Goal: Task Accomplishment & Management: Manage account settings

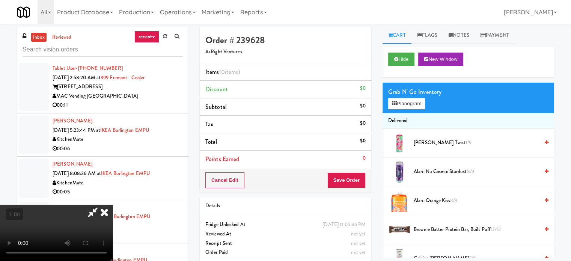
scroll to position [2190, 0]
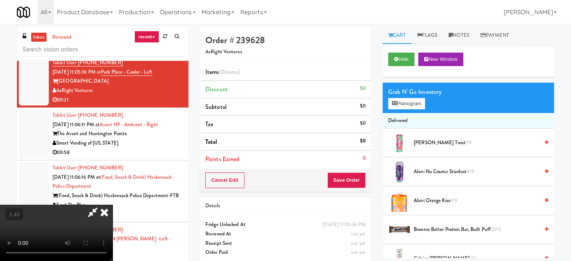
click at [113, 205] on video at bounding box center [56, 233] width 113 height 56
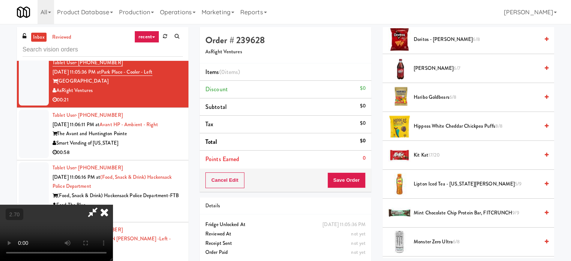
scroll to position [450, 0]
click at [425, 180] on span "Lipton Iced Tea - [US_STATE][PERSON_NAME] 5/9" at bounding box center [476, 183] width 125 height 9
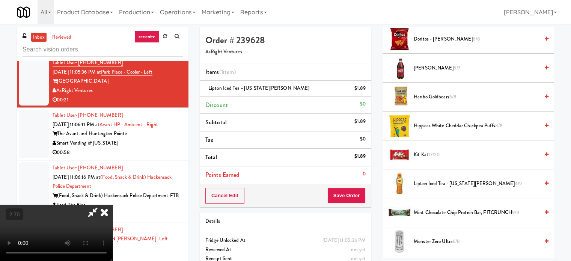
click at [113, 205] on video at bounding box center [56, 233] width 113 height 56
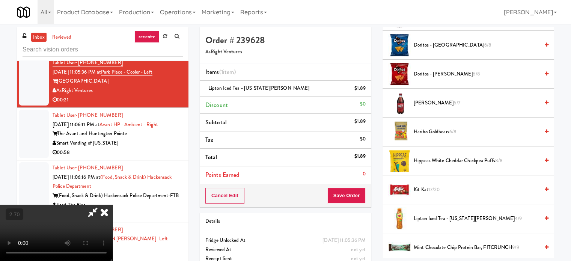
scroll to position [413, 0]
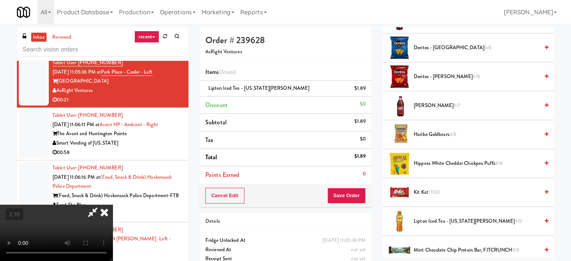
drag, startPoint x: 449, startPoint y: 104, endPoint x: 260, endPoint y: 169, distance: 199.7
click at [449, 104] on span "[PERSON_NAME] 6/7" at bounding box center [476, 105] width 125 height 9
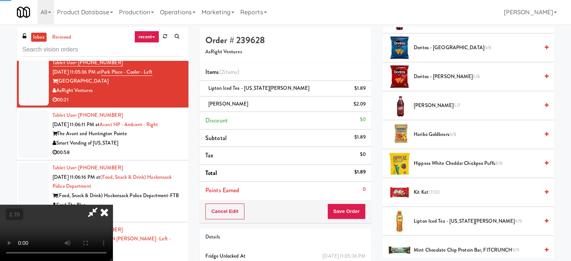
drag, startPoint x: 260, startPoint y: 169, endPoint x: 288, endPoint y: 179, distance: 30.1
click at [113, 205] on video at bounding box center [56, 233] width 113 height 56
click at [352, 212] on button "Save Order" at bounding box center [346, 211] width 38 height 16
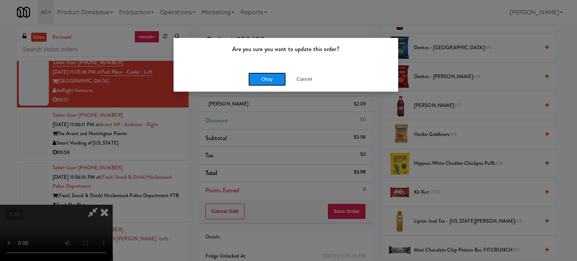
click at [274, 83] on button "Okay" at bounding box center [267, 79] width 38 height 14
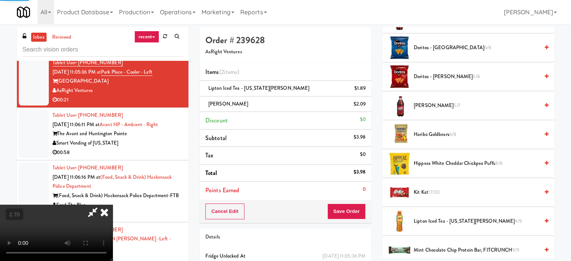
scroll to position [70, 0]
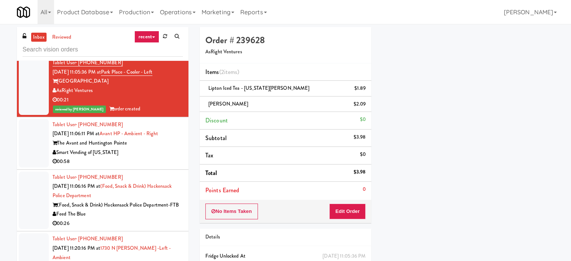
click at [153, 166] on div "00:58" at bounding box center [118, 161] width 130 height 9
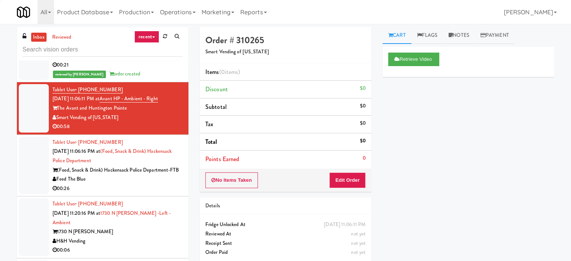
scroll to position [2227, 0]
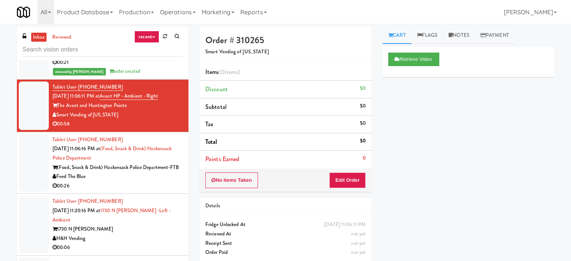
click at [151, 172] on div "(Food, Snack & Drink) Hackensack Police Department-FTB" at bounding box center [118, 167] width 130 height 9
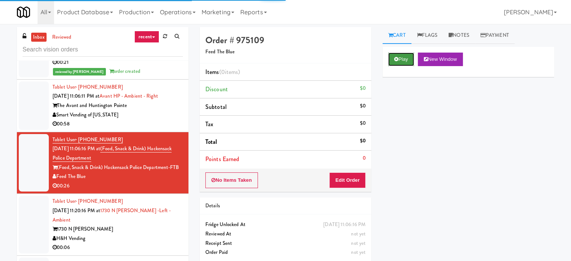
click at [398, 60] on button "Play" at bounding box center [401, 60] width 26 height 14
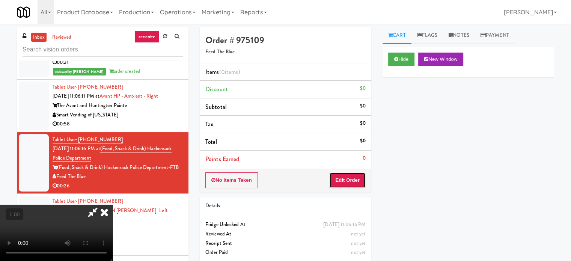
click at [353, 174] on button "Edit Order" at bounding box center [347, 180] width 36 height 16
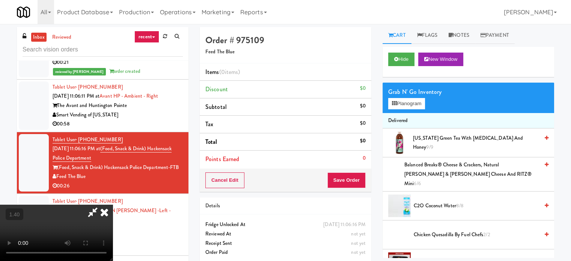
scroll to position [113, 0]
click at [113, 205] on video at bounding box center [56, 233] width 113 height 56
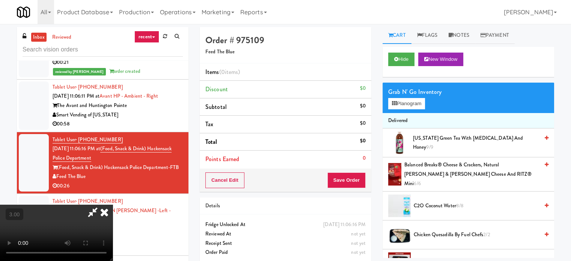
click at [113, 205] on video at bounding box center [56, 233] width 113 height 56
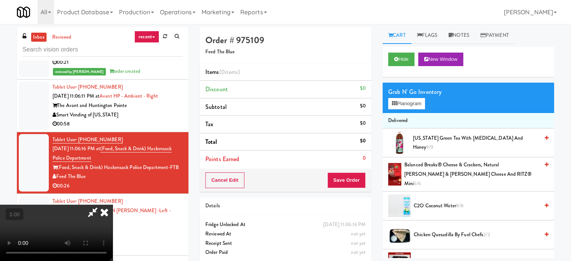
click at [113, 205] on video at bounding box center [56, 233] width 113 height 56
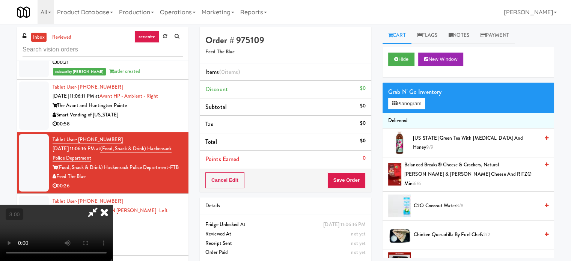
scroll to position [75, 0]
click at [113, 205] on video at bounding box center [56, 233] width 113 height 56
click at [400, 102] on button "Planogram" at bounding box center [406, 103] width 37 height 11
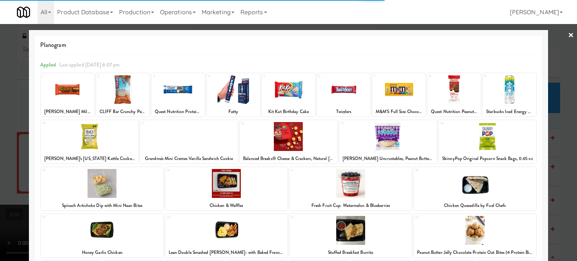
click at [472, 191] on div at bounding box center [474, 183] width 122 height 29
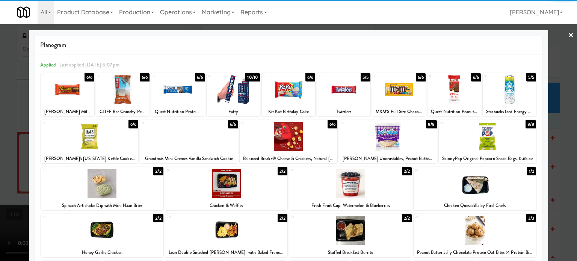
click at [555, 155] on div at bounding box center [288, 130] width 577 height 261
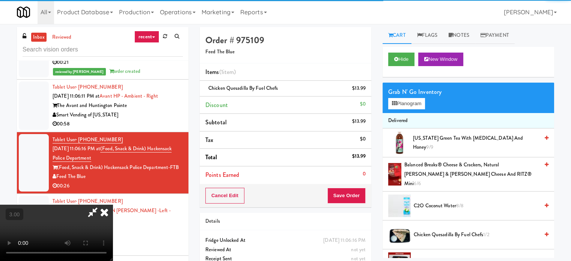
click at [113, 205] on video at bounding box center [56, 233] width 113 height 56
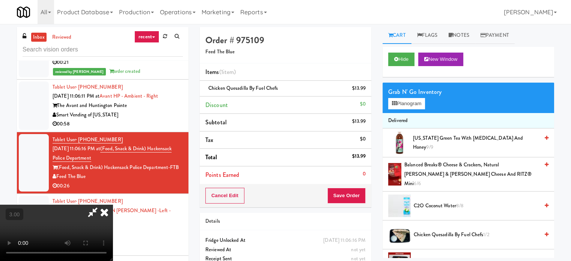
click at [113, 205] on video at bounding box center [56, 233] width 113 height 56
click at [113, 218] on video at bounding box center [56, 233] width 113 height 56
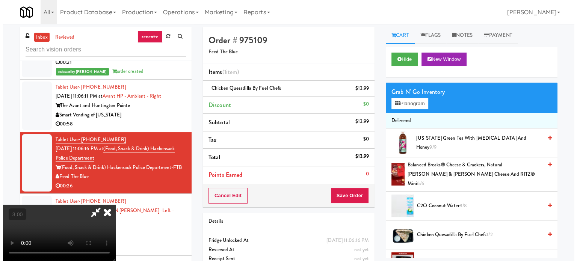
scroll to position [6, 0]
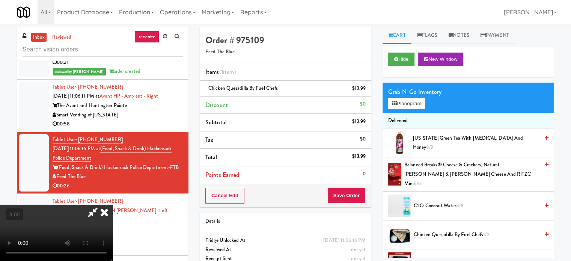
click at [113, 207] on video at bounding box center [56, 233] width 113 height 56
drag, startPoint x: 272, startPoint y: 199, endPoint x: 356, endPoint y: 139, distance: 103.3
click at [113, 205] on video at bounding box center [56, 233] width 113 height 56
click at [416, 105] on button "Planogram" at bounding box center [406, 103] width 37 height 11
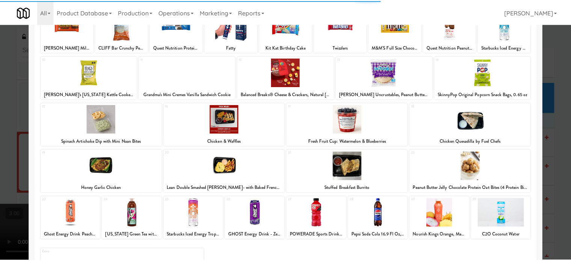
scroll to position [75, 0]
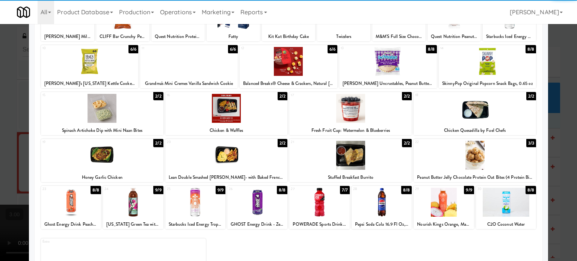
drag, startPoint x: 480, startPoint y: 157, endPoint x: 526, endPoint y: 146, distance: 46.5
click at [483, 157] on div at bounding box center [474, 155] width 122 height 29
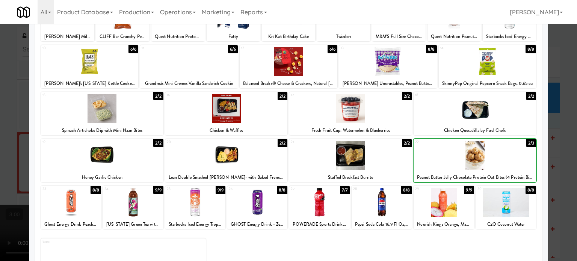
click at [557, 140] on div at bounding box center [288, 130] width 577 height 261
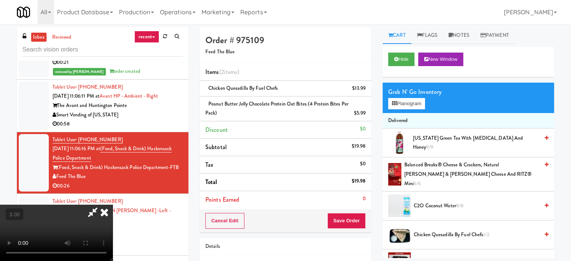
click at [113, 205] on video at bounding box center [56, 233] width 113 height 56
click at [354, 218] on button "Save Order" at bounding box center [346, 221] width 38 height 16
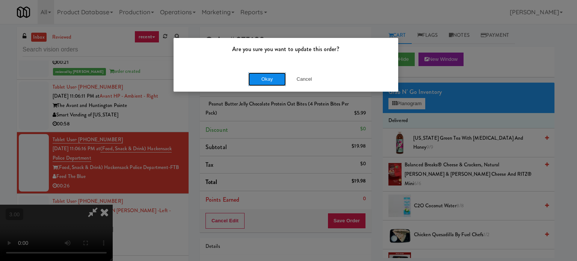
click at [275, 82] on button "Okay" at bounding box center [267, 79] width 38 height 14
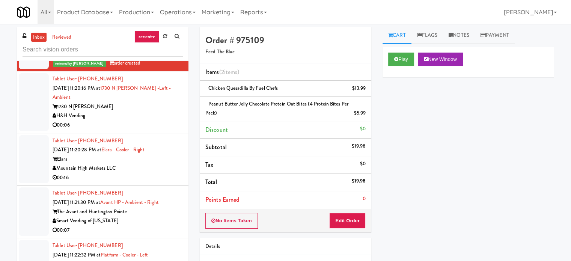
scroll to position [2377, 0]
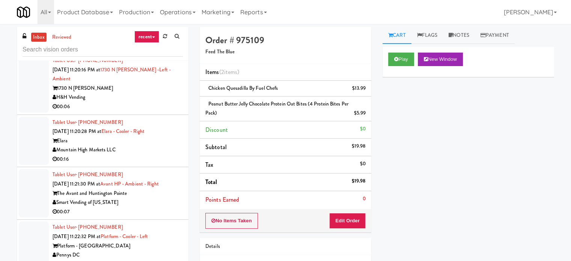
click at [158, 111] on div "00:06" at bounding box center [118, 106] width 130 height 9
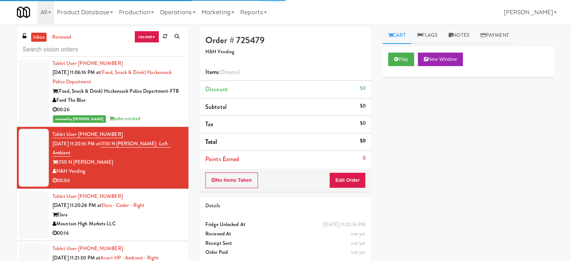
scroll to position [2302, 0]
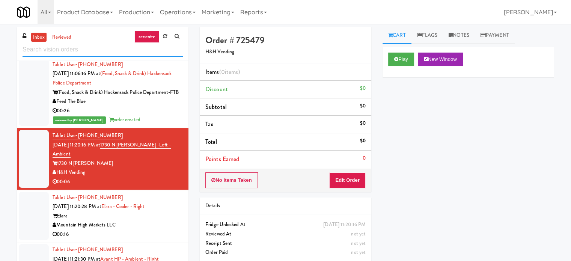
click at [168, 50] on input "text" at bounding box center [103, 50] width 160 height 14
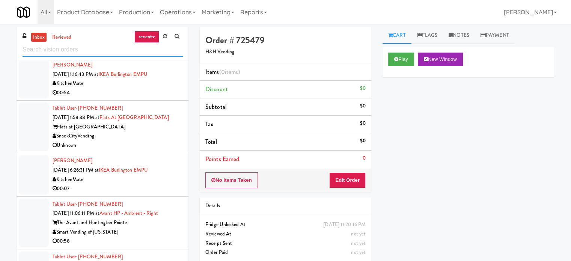
scroll to position [188, 0]
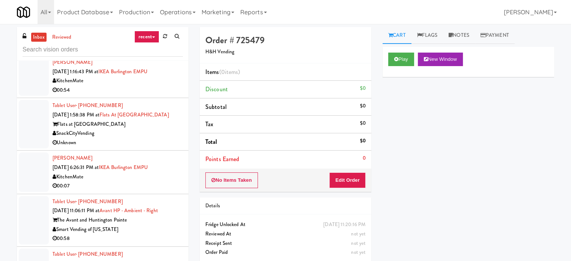
click at [151, 223] on div "The Avant and Huntington Pointe" at bounding box center [118, 219] width 130 height 9
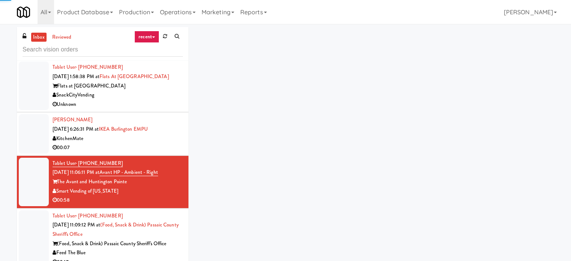
scroll to position [264, 0]
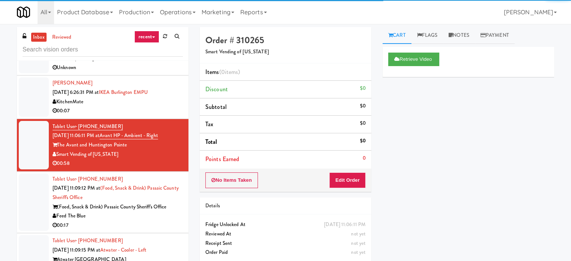
click at [146, 206] on div "(Food, Snack & Drink) Passaic County Sheriff's Office" at bounding box center [118, 206] width 130 height 9
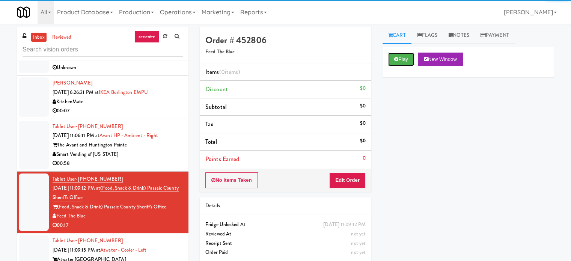
drag, startPoint x: 407, startPoint y: 57, endPoint x: 346, endPoint y: 170, distance: 128.1
click at [405, 60] on button "Play" at bounding box center [401, 60] width 26 height 14
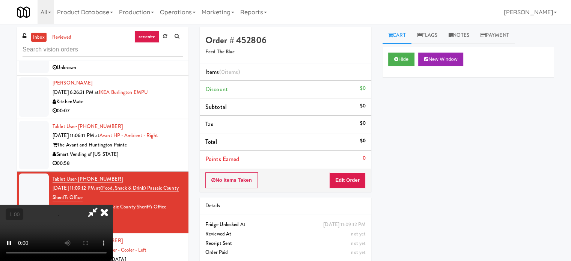
click at [346, 172] on div "No Items Taken Edit Order" at bounding box center [286, 180] width 172 height 23
click at [346, 173] on button "Edit Order" at bounding box center [347, 180] width 36 height 16
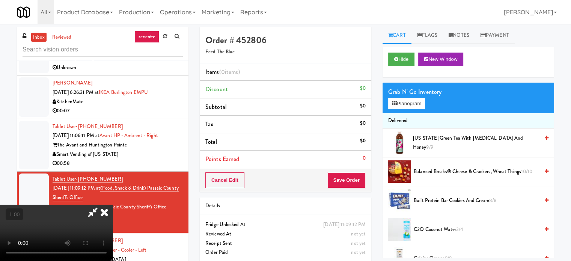
scroll to position [119, 0]
click at [113, 205] on video at bounding box center [56, 233] width 113 height 56
click at [113, 215] on video at bounding box center [56, 233] width 113 height 56
click at [113, 205] on video at bounding box center [56, 233] width 113 height 56
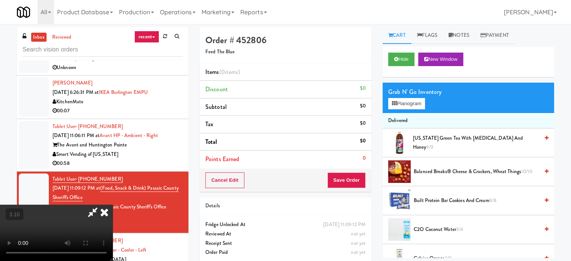
scroll to position [0, 0]
click at [89, 245] on video at bounding box center [56, 233] width 113 height 56
click at [113, 229] on video at bounding box center [56, 233] width 113 height 56
click at [113, 226] on video at bounding box center [56, 233] width 113 height 56
drag, startPoint x: 133, startPoint y: 224, endPoint x: 145, endPoint y: 223, distance: 12.4
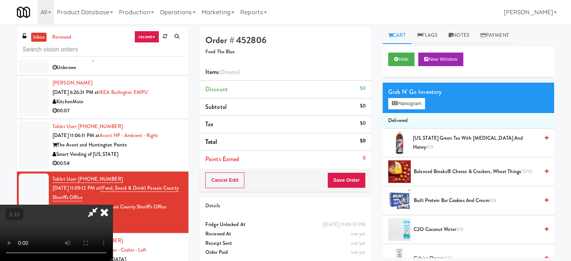
click at [113, 224] on video at bounding box center [56, 233] width 113 height 56
click at [395, 105] on icon at bounding box center [394, 103] width 5 height 5
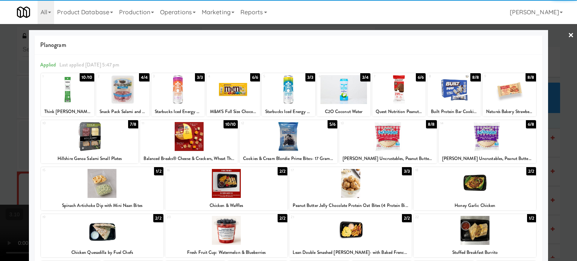
click at [357, 188] on div at bounding box center [350, 183] width 122 height 29
drag, startPoint x: 551, startPoint y: 134, endPoint x: 213, endPoint y: 182, distance: 341.5
click at [550, 135] on div at bounding box center [288, 130] width 577 height 261
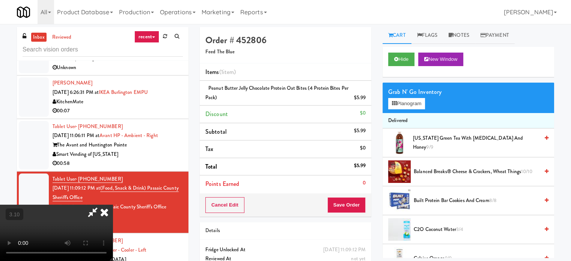
click at [113, 205] on video at bounding box center [56, 233] width 113 height 56
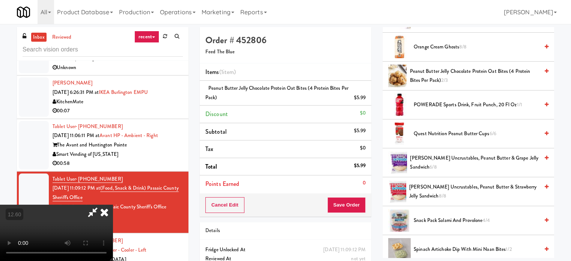
scroll to position [563, 0]
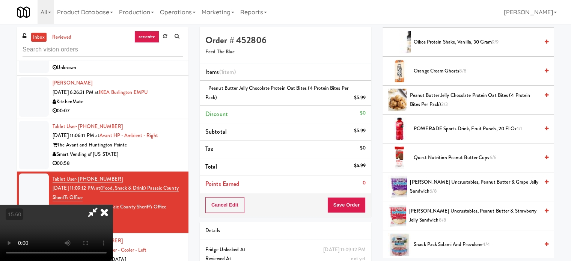
click at [444, 153] on span "Quest Nutrition Peanut Butter Cups 6/6" at bounding box center [476, 157] width 125 height 9
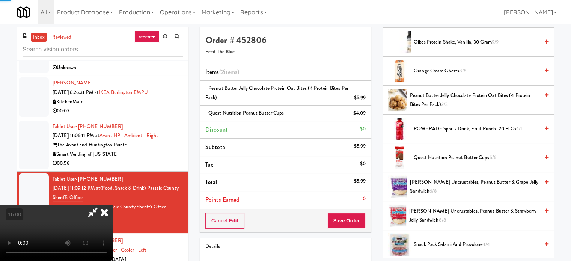
click at [113, 205] on video at bounding box center [56, 233] width 113 height 56
click at [345, 216] on button "Save Order" at bounding box center [346, 221] width 38 height 16
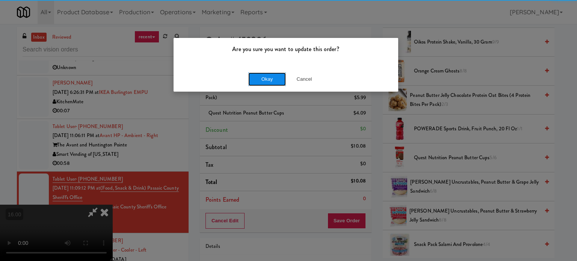
click at [261, 78] on button "Okay" at bounding box center [267, 79] width 38 height 14
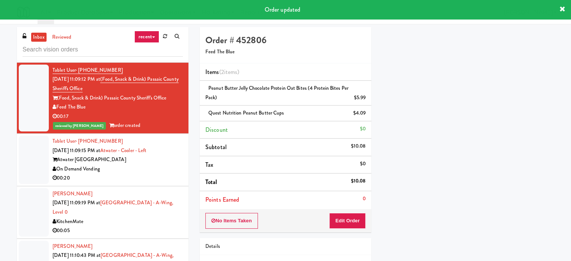
scroll to position [376, 0]
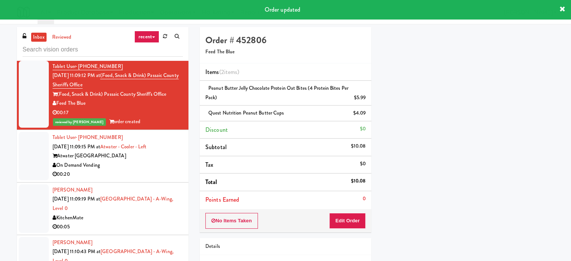
click at [161, 169] on div "On Demand Vending" at bounding box center [118, 165] width 130 height 9
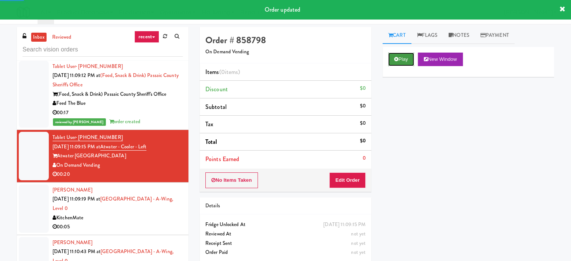
click at [411, 60] on button "Play" at bounding box center [401, 60] width 26 height 14
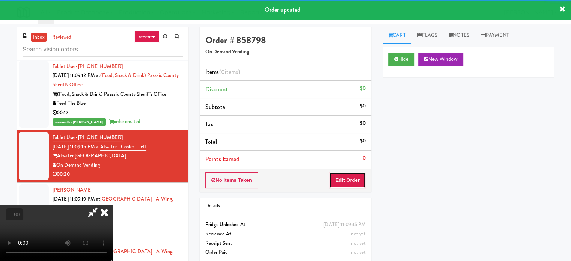
click at [358, 181] on button "Edit Order" at bounding box center [347, 180] width 36 height 16
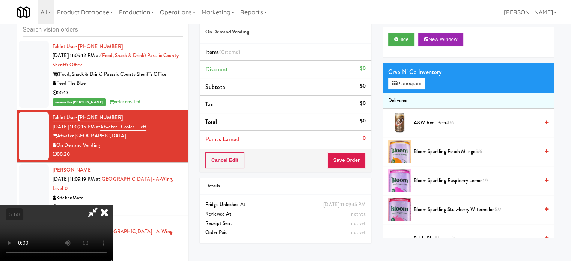
scroll to position [30, 0]
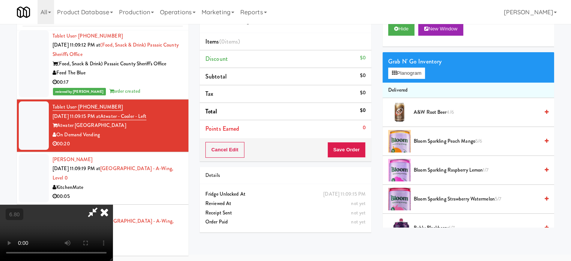
click at [113, 205] on video at bounding box center [56, 233] width 113 height 56
click at [406, 76] on button "Planogram" at bounding box center [406, 73] width 37 height 11
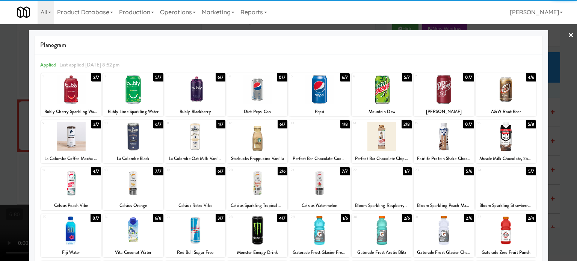
drag, startPoint x: 77, startPoint y: 149, endPoint x: 0, endPoint y: 135, distance: 77.9
click at [75, 149] on div at bounding box center [71, 136] width 60 height 29
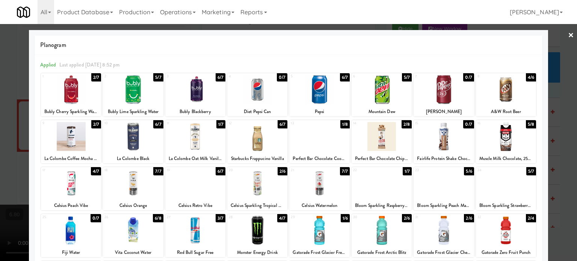
click at [13, 135] on div at bounding box center [288, 130] width 577 height 261
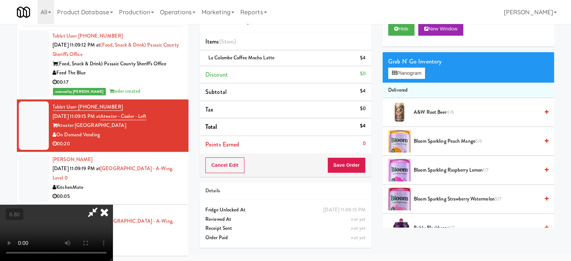
click at [113, 205] on video at bounding box center [56, 233] width 113 height 56
click at [403, 69] on button "Planogram" at bounding box center [406, 73] width 37 height 11
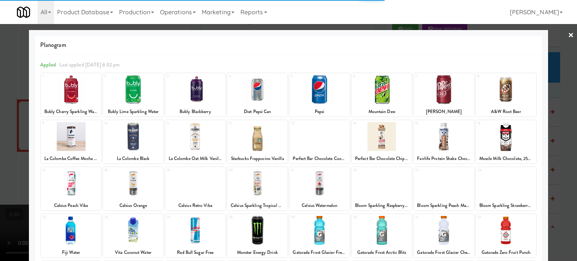
drag, startPoint x: 138, startPoint y: 150, endPoint x: 22, endPoint y: 146, distance: 116.0
click at [138, 150] on div at bounding box center [133, 136] width 60 height 29
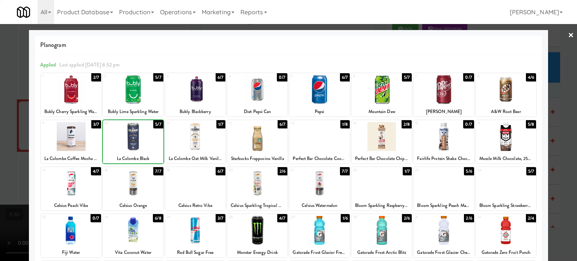
click at [22, 146] on div at bounding box center [288, 130] width 577 height 261
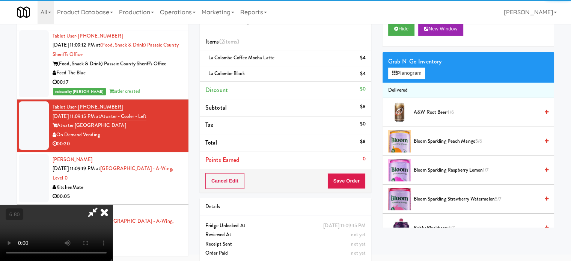
drag, startPoint x: 101, startPoint y: 142, endPoint x: 128, endPoint y: 145, distance: 26.8
click at [106, 205] on video at bounding box center [56, 233] width 113 height 56
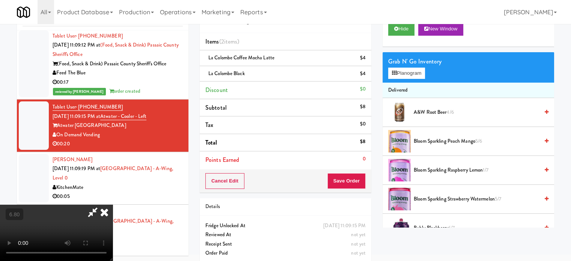
drag, startPoint x: 303, startPoint y: 182, endPoint x: 280, endPoint y: 185, distance: 23.2
click at [113, 205] on video at bounding box center [56, 233] width 113 height 56
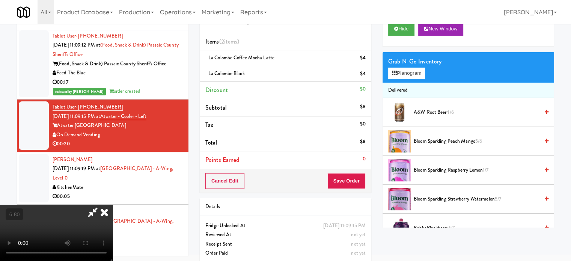
click at [113, 205] on video at bounding box center [56, 233] width 113 height 56
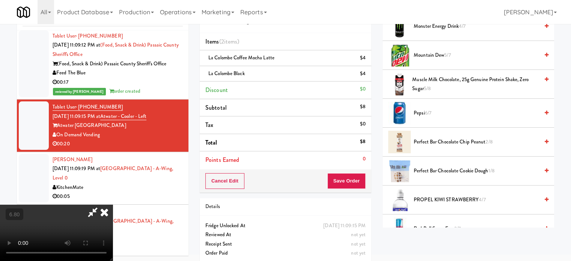
scroll to position [901, 0]
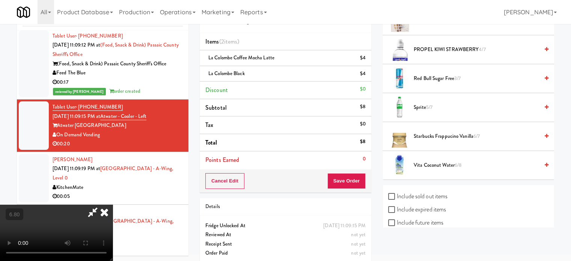
click at [113, 212] on video at bounding box center [56, 233] width 113 height 56
click at [113, 207] on video at bounding box center [56, 233] width 113 height 56
click at [113, 205] on video at bounding box center [56, 233] width 113 height 56
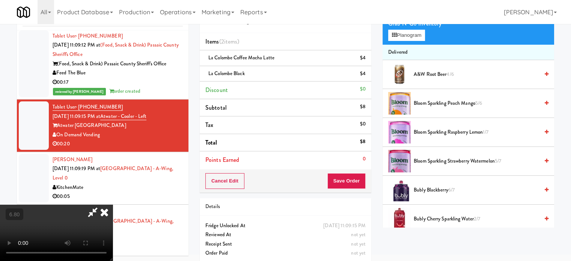
scroll to position [113, 0]
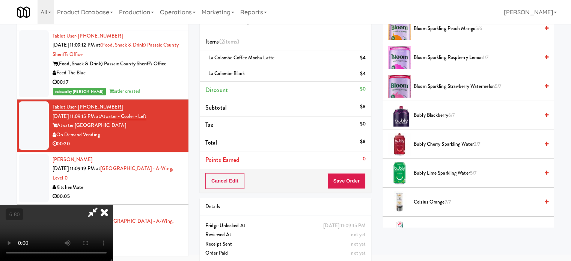
click at [428, 172] on span "Bubly Lime Sparkling Water 5/7" at bounding box center [476, 173] width 125 height 9
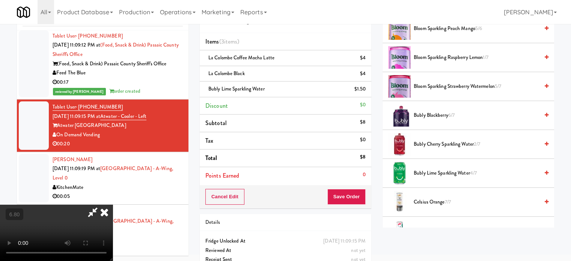
click at [113, 205] on video at bounding box center [56, 233] width 113 height 56
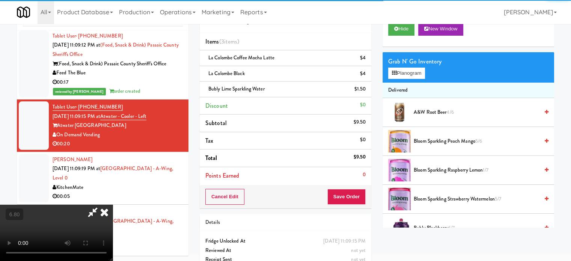
scroll to position [0, 0]
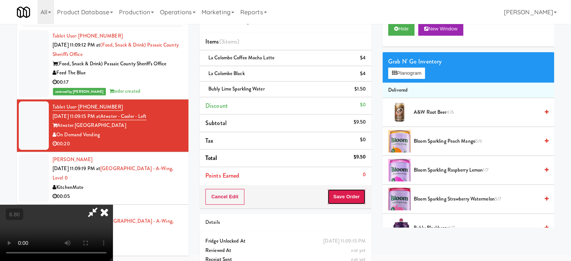
drag, startPoint x: 354, startPoint y: 198, endPoint x: 357, endPoint y: 194, distance: 5.2
click at [354, 198] on button "Save Order" at bounding box center [346, 197] width 38 height 16
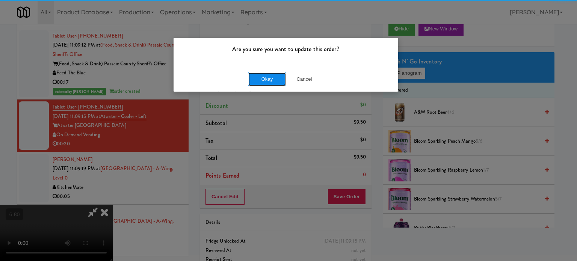
drag, startPoint x: 264, startPoint y: 77, endPoint x: 282, endPoint y: 77, distance: 17.6
click at [268, 77] on button "Okay" at bounding box center [267, 79] width 38 height 14
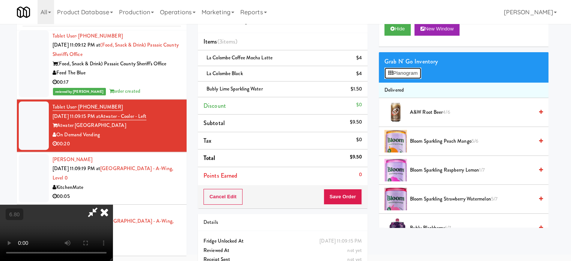
click at [417, 74] on button "Planogram" at bounding box center [402, 73] width 37 height 11
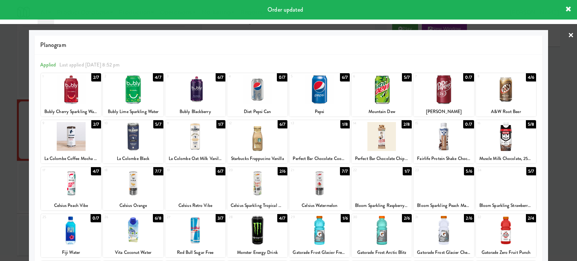
click at [20, 105] on div at bounding box center [288, 130] width 577 height 261
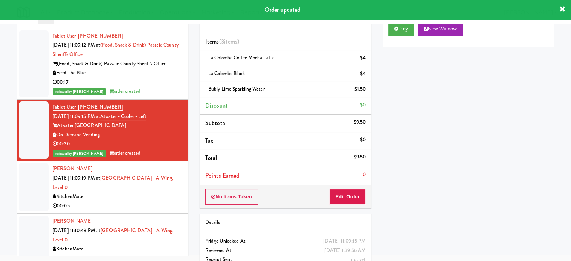
drag, startPoint x: 137, startPoint y: 201, endPoint x: 266, endPoint y: 177, distance: 131.3
click at [137, 201] on div "00:05" at bounding box center [118, 205] width 130 height 9
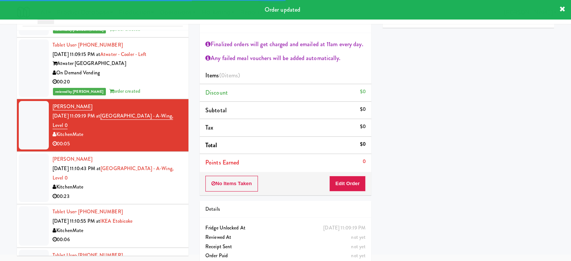
scroll to position [451, 0]
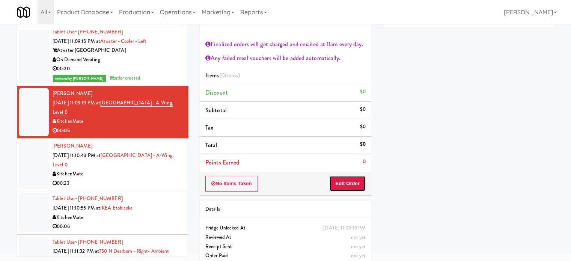
click at [355, 178] on button "Edit Order" at bounding box center [347, 184] width 36 height 16
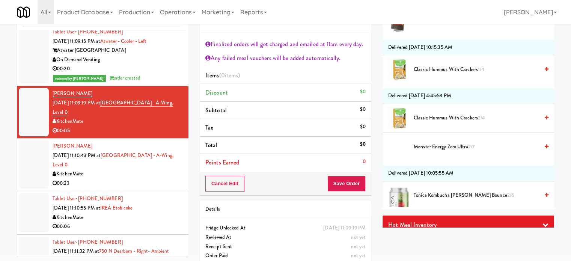
scroll to position [867, 0]
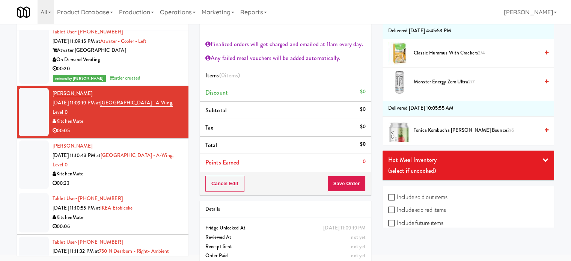
click at [435, 128] on span "Tonica Kombucha [PERSON_NAME] Bounce 2/6" at bounding box center [476, 130] width 125 height 9
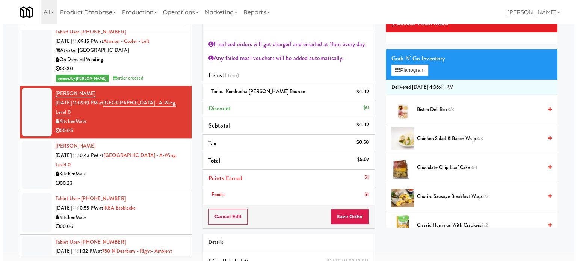
scroll to position [4, 0]
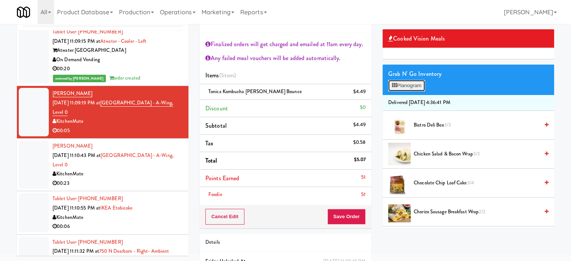
click at [414, 85] on button "Planogram" at bounding box center [406, 85] width 37 height 11
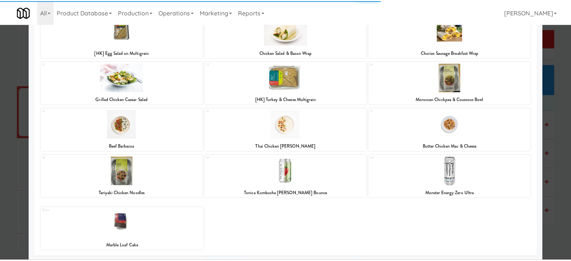
scroll to position [155, 0]
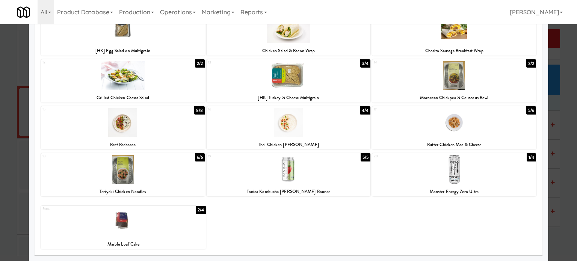
drag, startPoint x: 550, startPoint y: 112, endPoint x: 451, endPoint y: 179, distance: 119.5
click at [548, 114] on div at bounding box center [288, 130] width 577 height 261
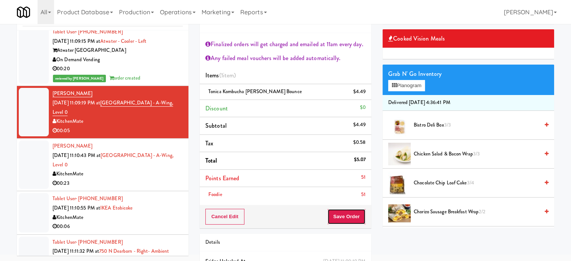
click at [345, 210] on button "Save Order" at bounding box center [346, 217] width 38 height 16
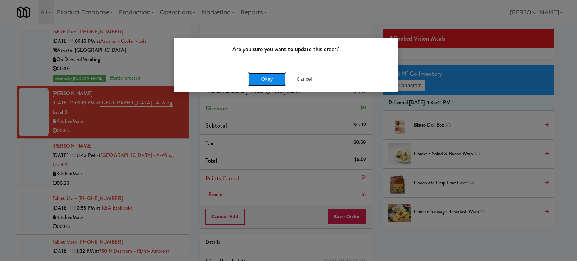
click at [270, 76] on button "Okay" at bounding box center [267, 79] width 38 height 14
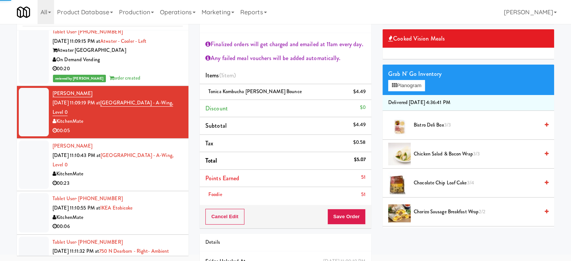
click at [162, 176] on div "KitchenMate" at bounding box center [118, 173] width 130 height 9
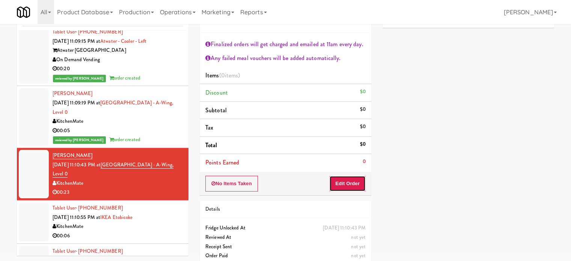
click at [349, 187] on button "Edit Order" at bounding box center [347, 184] width 36 height 16
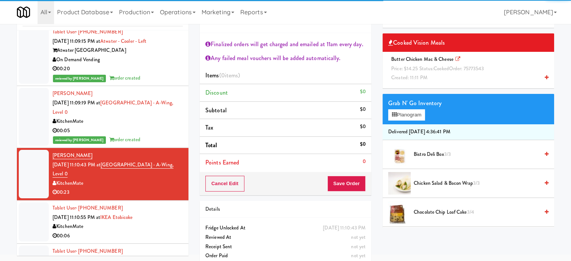
click at [419, 76] on span "Created: 11:11 PM" at bounding box center [409, 77] width 36 height 7
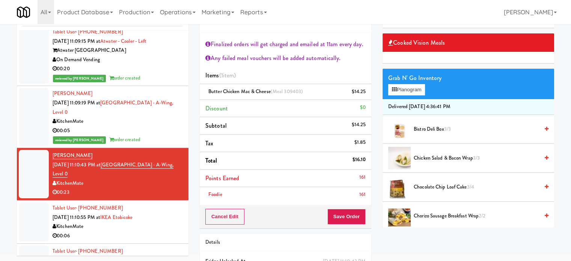
click at [358, 206] on div "Cancel Edit Save Order" at bounding box center [286, 216] width 172 height 23
click at [358, 211] on button "Save Order" at bounding box center [346, 217] width 38 height 16
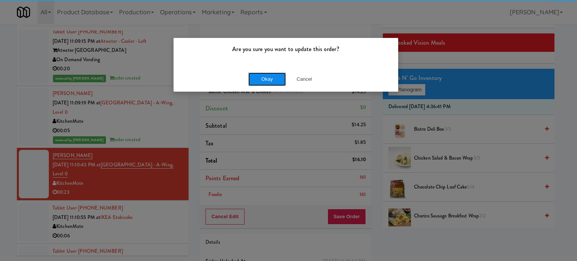
click at [265, 75] on button "Okay" at bounding box center [267, 79] width 38 height 14
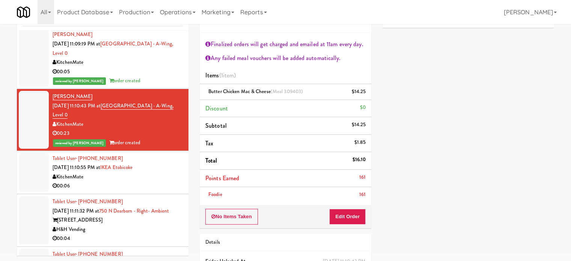
scroll to position [526, 0]
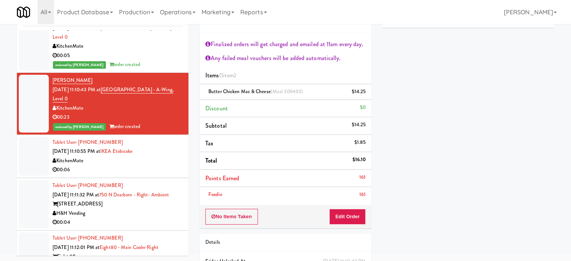
click at [167, 156] on div "KitchenMate" at bounding box center [118, 160] width 130 height 9
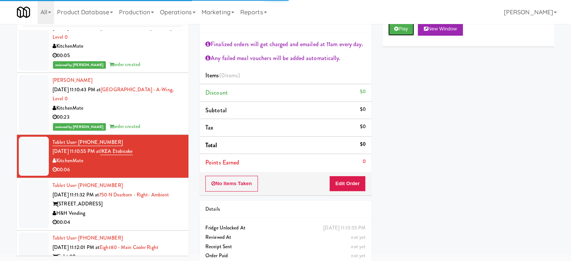
drag, startPoint x: 397, startPoint y: 29, endPoint x: 352, endPoint y: 142, distance: 121.8
click at [395, 34] on button "Play" at bounding box center [401, 29] width 26 height 14
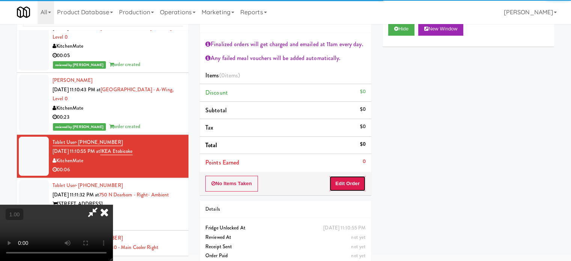
click at [342, 185] on button "Edit Order" at bounding box center [347, 184] width 36 height 16
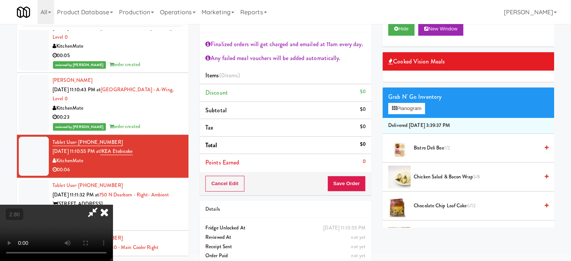
scroll to position [142, 0]
click at [113, 205] on video at bounding box center [56, 233] width 113 height 56
click at [113, 209] on video at bounding box center [56, 233] width 113 height 56
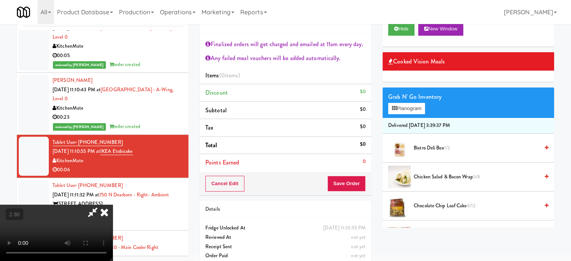
click at [113, 207] on video at bounding box center [56, 233] width 113 height 56
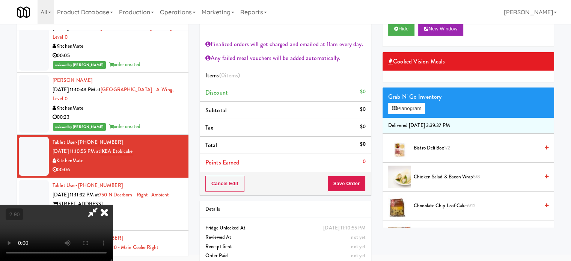
click at [113, 207] on video at bounding box center [56, 233] width 113 height 56
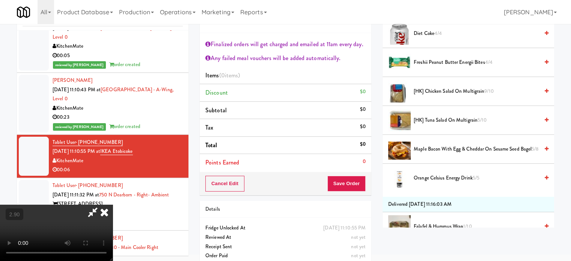
scroll to position [300, 0]
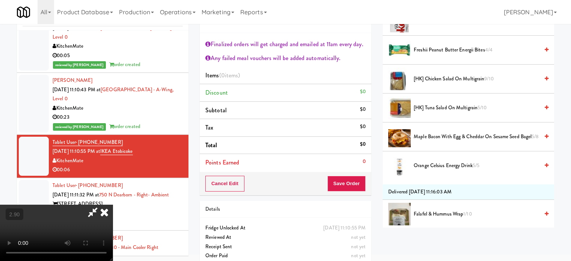
click at [425, 80] on span "[HK] Chicken Salad on Multigrain 9/10" at bounding box center [476, 78] width 125 height 9
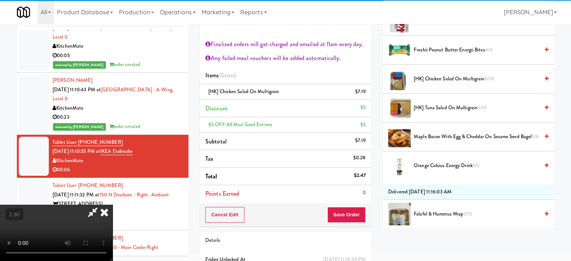
click at [429, 109] on span "[HK] Tuna Salad on Multigrain 5/10" at bounding box center [476, 107] width 125 height 9
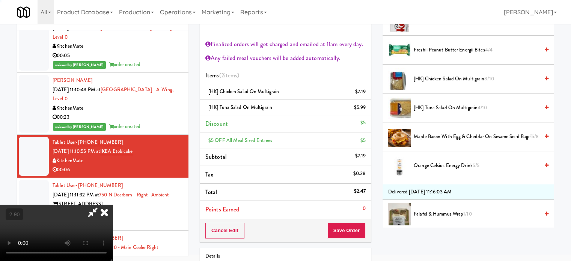
click at [113, 205] on video at bounding box center [56, 233] width 113 height 56
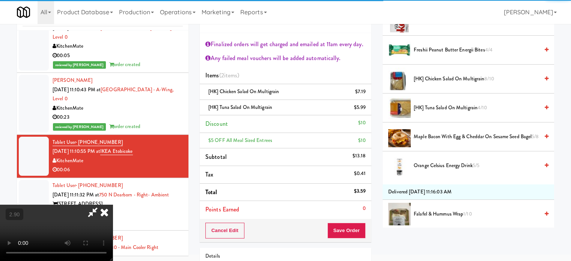
click at [113, 205] on video at bounding box center [56, 233] width 113 height 56
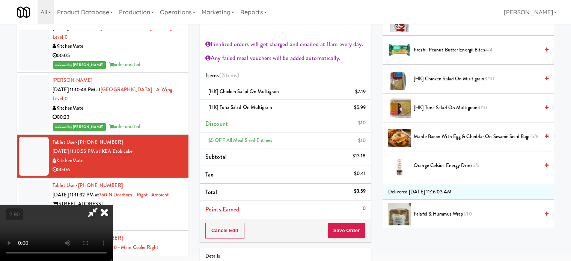
click at [113, 205] on video at bounding box center [56, 233] width 113 height 56
click at [354, 232] on button "Save Order" at bounding box center [346, 231] width 38 height 16
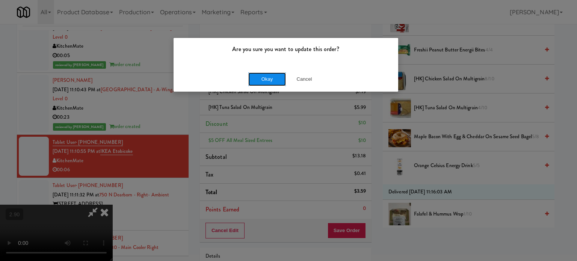
click at [255, 83] on button "Okay" at bounding box center [267, 79] width 38 height 14
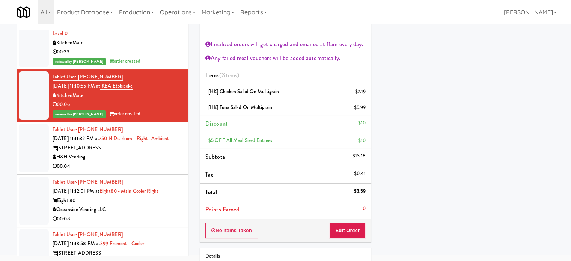
scroll to position [601, 0]
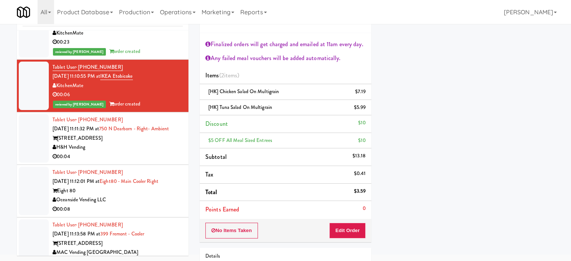
click at [167, 152] on div "H&H Vending" at bounding box center [118, 147] width 130 height 9
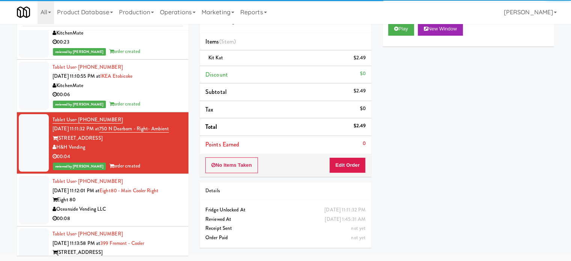
click at [157, 223] on div "00:08" at bounding box center [118, 218] width 130 height 9
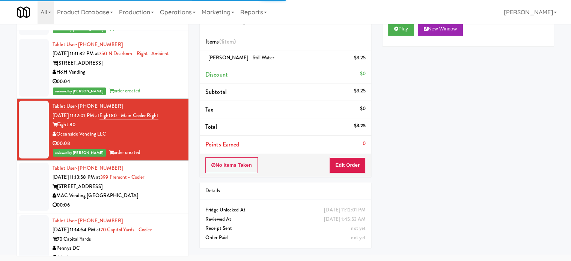
click at [166, 200] on div "MAC Vending [GEOGRAPHIC_DATA]" at bounding box center [118, 195] width 130 height 9
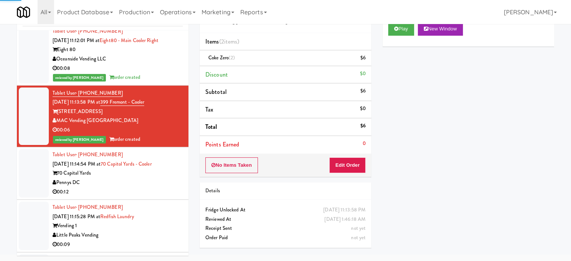
click at [163, 196] on div "00:12" at bounding box center [118, 191] width 130 height 9
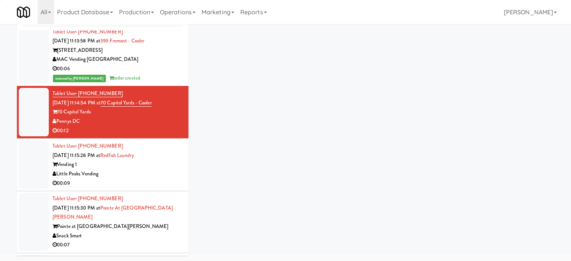
scroll to position [827, 0]
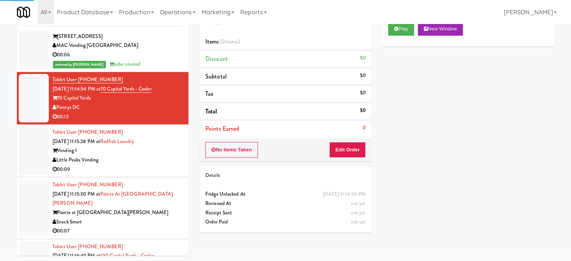
click at [160, 174] on div "00:09" at bounding box center [118, 169] width 130 height 9
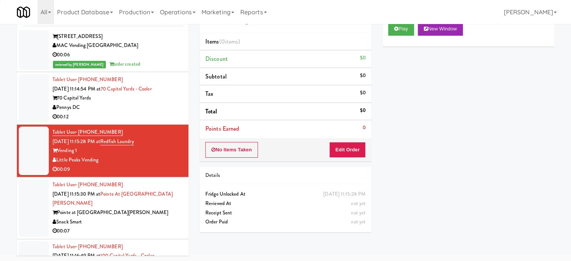
click at [159, 112] on div "Pennys DC" at bounding box center [118, 107] width 130 height 9
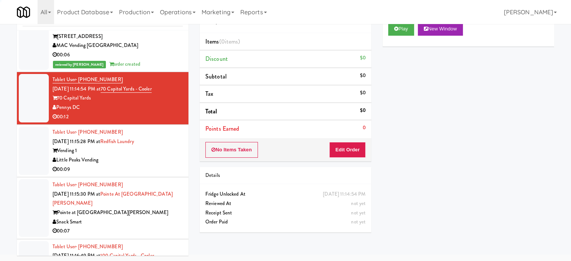
click at [159, 217] on div "Pointe at [GEOGRAPHIC_DATA][PERSON_NAME]" at bounding box center [118, 212] width 130 height 9
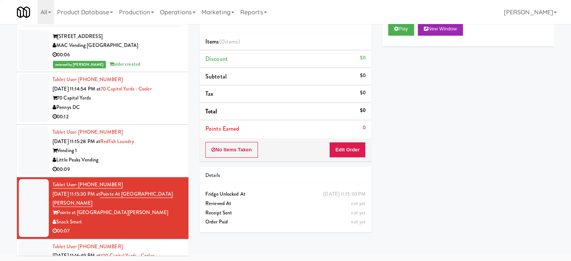
click at [155, 112] on div "Pennys DC" at bounding box center [118, 107] width 130 height 9
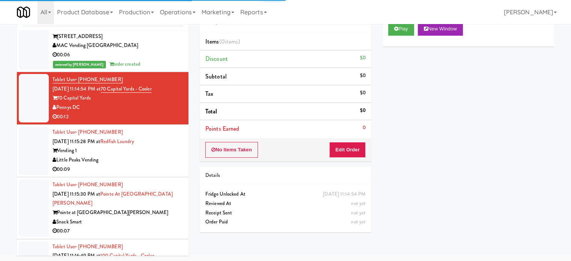
click at [402, 23] on div "All 901 Smrt Mrkt [URL][DOMAIN_NAME] 9518002 [GEOGRAPHIC_DATA] [URL][DOMAIN_NAM…" at bounding box center [285, 12] width 537 height 24
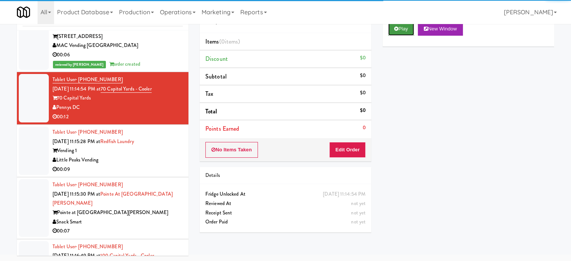
click at [403, 31] on button "Play" at bounding box center [401, 29] width 26 height 14
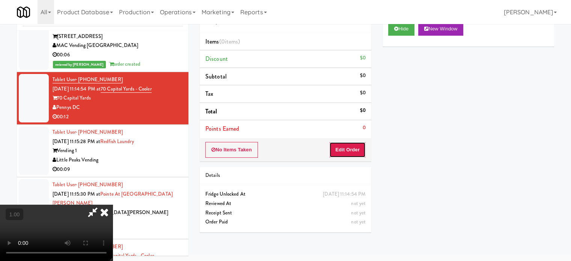
click at [357, 152] on button "Edit Order" at bounding box center [347, 150] width 36 height 16
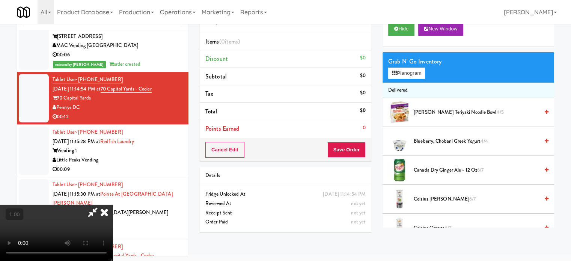
scroll to position [113, 0]
click at [113, 205] on video at bounding box center [56, 233] width 113 height 56
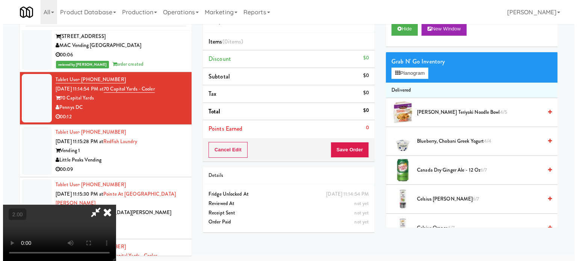
scroll to position [38, 0]
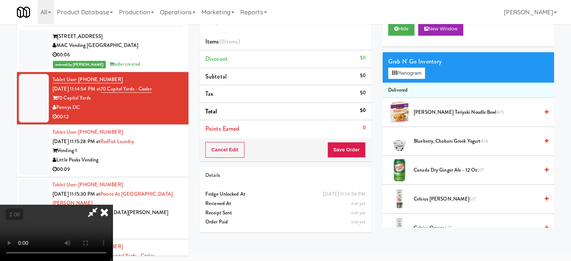
click at [113, 205] on video at bounding box center [56, 233] width 113 height 56
click at [414, 73] on button "Planogram" at bounding box center [406, 73] width 37 height 11
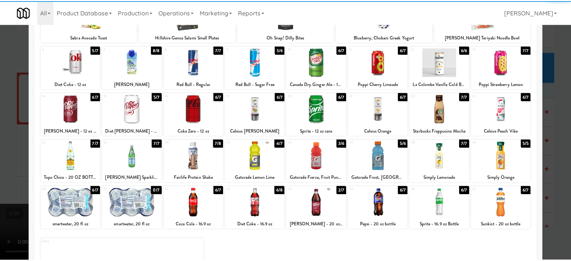
scroll to position [75, 0]
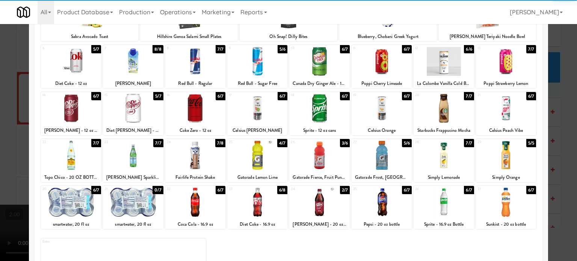
click at [66, 100] on div at bounding box center [71, 108] width 60 height 29
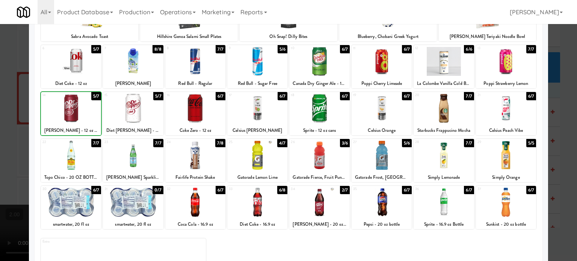
drag, startPoint x: 0, startPoint y: 134, endPoint x: 5, endPoint y: 134, distance: 4.5
click at [1, 134] on div at bounding box center [288, 130] width 577 height 261
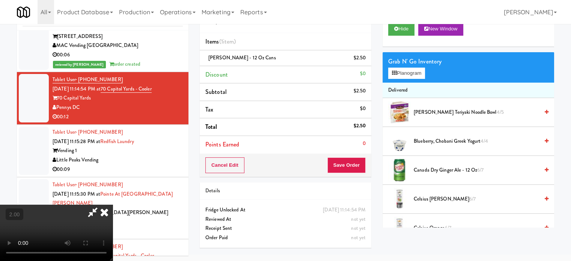
drag, startPoint x: 179, startPoint y: 133, endPoint x: 199, endPoint y: 135, distance: 19.6
click at [113, 205] on video at bounding box center [56, 233] width 113 height 56
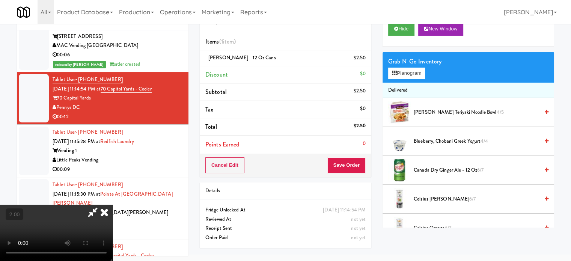
click at [113, 205] on video at bounding box center [56, 233] width 113 height 56
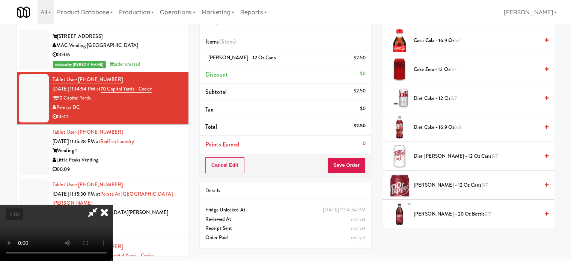
scroll to position [263, 0]
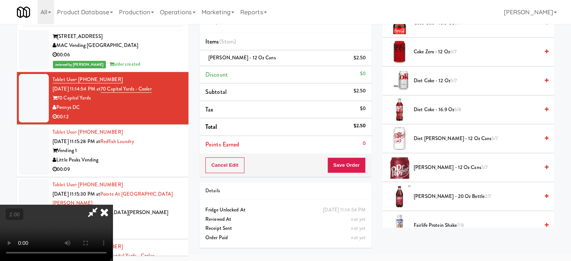
click at [447, 166] on span "[PERSON_NAME] - 12 oz cans 5/7" at bounding box center [476, 167] width 125 height 9
click at [113, 205] on video at bounding box center [56, 233] width 113 height 56
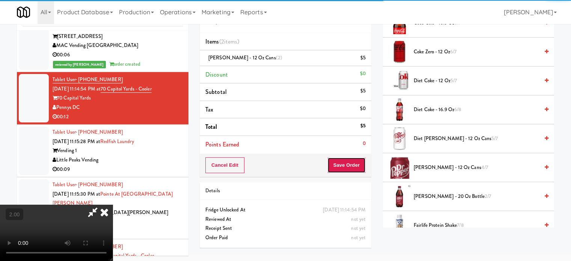
click at [362, 166] on button "Save Order" at bounding box center [346, 165] width 38 height 16
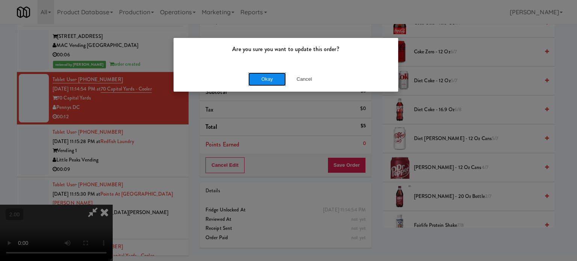
click at [259, 84] on button "Okay" at bounding box center [267, 79] width 38 height 14
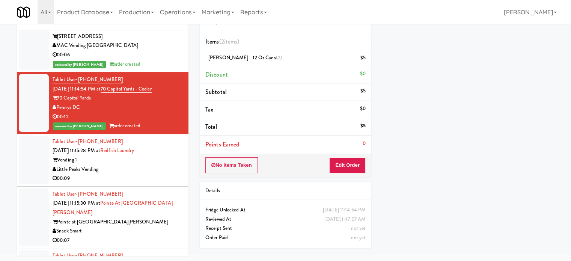
scroll to position [0, 0]
click at [150, 174] on div "Little Peaks Vending" at bounding box center [118, 169] width 130 height 9
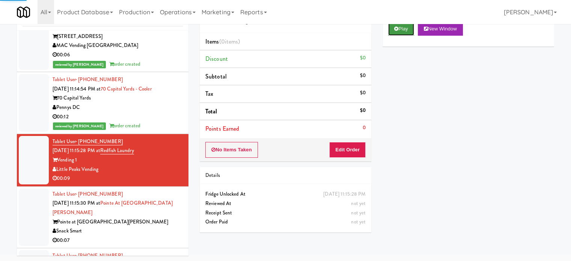
click at [398, 28] on button "Play" at bounding box center [401, 29] width 26 height 14
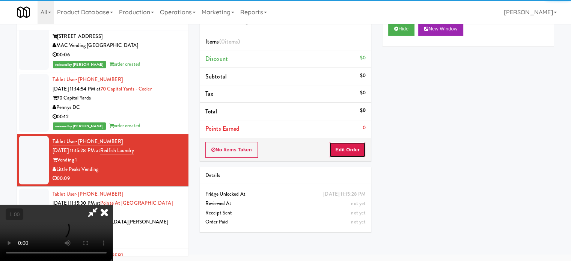
click at [359, 144] on button "Edit Order" at bounding box center [347, 150] width 36 height 16
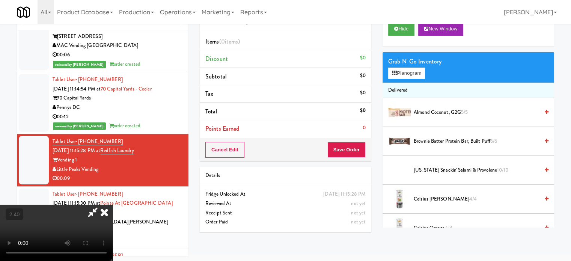
scroll to position [119, 0]
click at [113, 205] on video at bounding box center [56, 233] width 113 height 56
drag, startPoint x: 220, startPoint y: 147, endPoint x: 222, endPoint y: 158, distance: 11.4
click at [113, 205] on video at bounding box center [56, 233] width 113 height 56
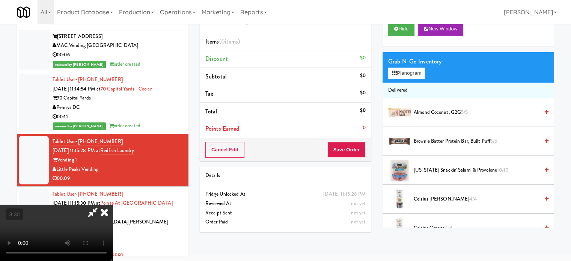
scroll to position [6, 0]
drag, startPoint x: 190, startPoint y: 190, endPoint x: 190, endPoint y: 172, distance: 18.0
click at [113, 205] on video at bounding box center [56, 233] width 113 height 56
drag, startPoint x: 268, startPoint y: 178, endPoint x: 260, endPoint y: 180, distance: 8.5
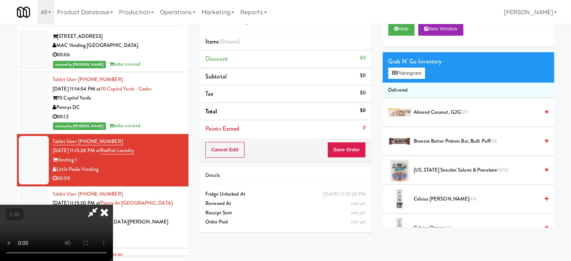
click at [113, 205] on video at bounding box center [56, 233] width 113 height 56
drag, startPoint x: 223, startPoint y: 182, endPoint x: 234, endPoint y: 183, distance: 10.6
click at [113, 205] on video at bounding box center [56, 233] width 113 height 56
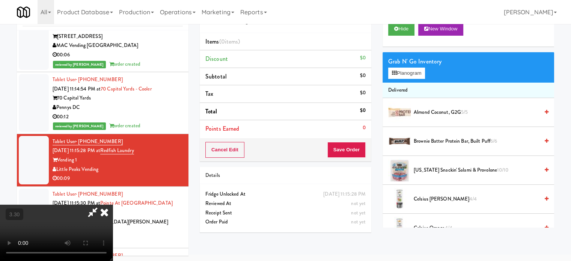
click at [113, 205] on video at bounding box center [56, 233] width 113 height 56
click at [422, 70] on button "Planogram" at bounding box center [406, 73] width 37 height 11
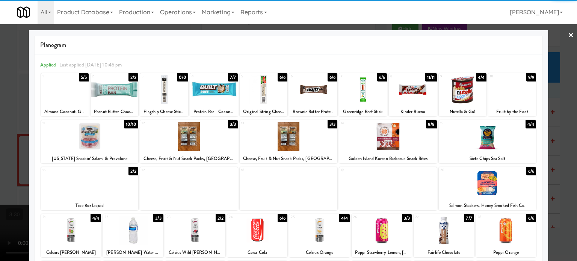
drag, startPoint x: 396, startPoint y: 93, endPoint x: 311, endPoint y: 100, distance: 85.5
click at [395, 94] on div at bounding box center [413, 89] width 48 height 29
click at [275, 99] on div at bounding box center [263, 89] width 48 height 29
click at [547, 93] on div at bounding box center [288, 130] width 577 height 261
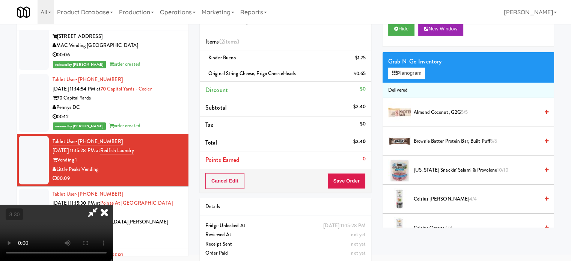
click at [113, 241] on video at bounding box center [56, 233] width 113 height 56
click at [113, 226] on video at bounding box center [56, 233] width 113 height 56
click at [113, 216] on video at bounding box center [56, 233] width 113 height 56
click at [415, 65] on div "Grab N' Go Inventory" at bounding box center [468, 61] width 160 height 11
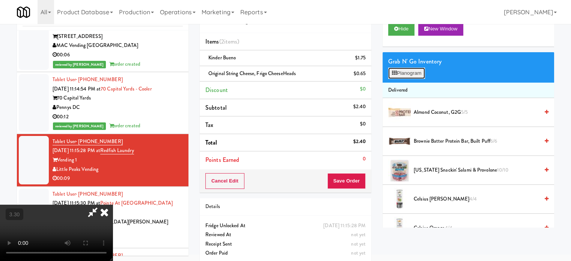
click at [414, 68] on button "Planogram" at bounding box center [406, 73] width 37 height 11
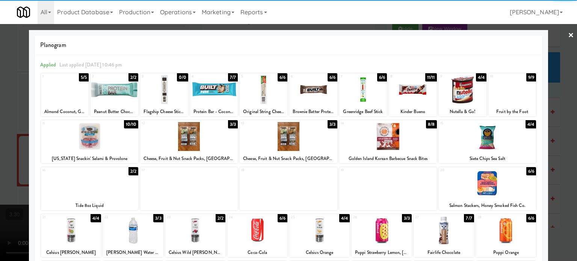
click at [551, 82] on div at bounding box center [288, 130] width 577 height 261
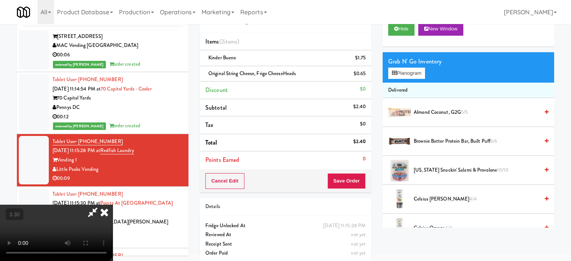
drag, startPoint x: 230, startPoint y: 152, endPoint x: 268, endPoint y: 171, distance: 41.8
click at [113, 205] on video at bounding box center [56, 233] width 113 height 56
click at [349, 179] on button "Save Order" at bounding box center [346, 181] width 38 height 16
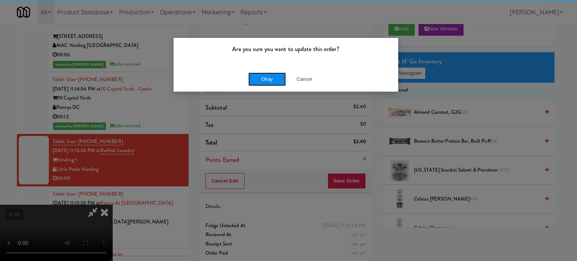
click at [269, 78] on button "Okay" at bounding box center [267, 79] width 38 height 14
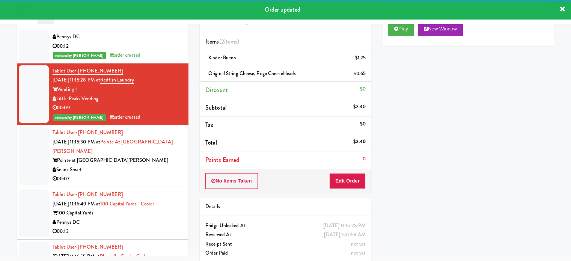
scroll to position [902, 0]
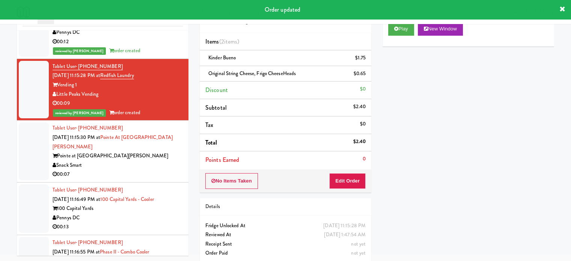
drag, startPoint x: 162, startPoint y: 167, endPoint x: 223, endPoint y: 156, distance: 62.5
click at [162, 161] on div "Pointe at [GEOGRAPHIC_DATA][PERSON_NAME]" at bounding box center [118, 155] width 130 height 9
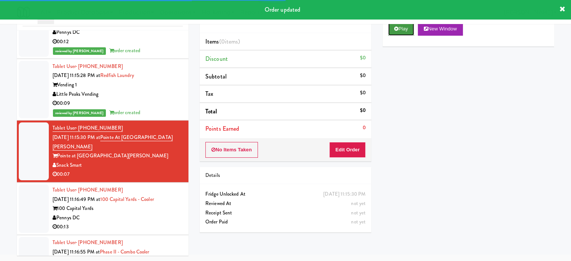
click at [410, 34] on button "Play" at bounding box center [401, 29] width 26 height 14
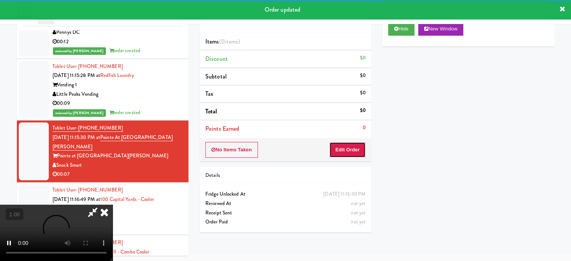
click at [363, 151] on button "Edit Order" at bounding box center [347, 150] width 36 height 16
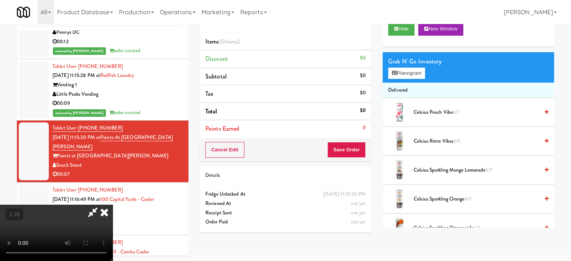
scroll to position [119, 0]
click at [113, 205] on video at bounding box center [56, 233] width 113 height 56
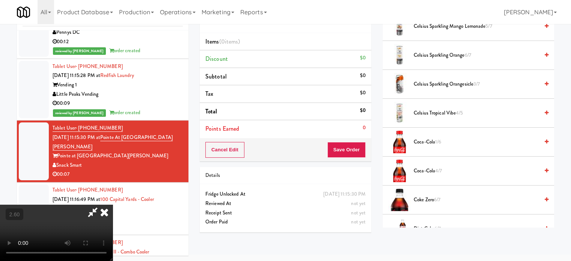
scroll to position [188, 0]
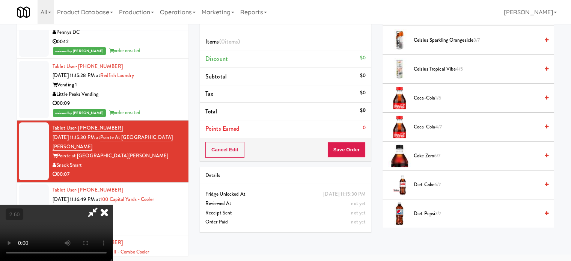
drag, startPoint x: 432, startPoint y: 95, endPoint x: 426, endPoint y: 96, distance: 6.2
click at [432, 95] on span "Coca-Cola 1/6" at bounding box center [476, 97] width 125 height 9
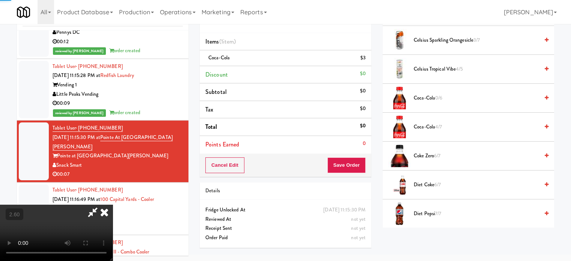
drag, startPoint x: 150, startPoint y: 153, endPoint x: 214, endPoint y: 163, distance: 64.6
click at [113, 205] on video at bounding box center [56, 233] width 113 height 56
click at [345, 161] on button "Save Order" at bounding box center [346, 165] width 38 height 16
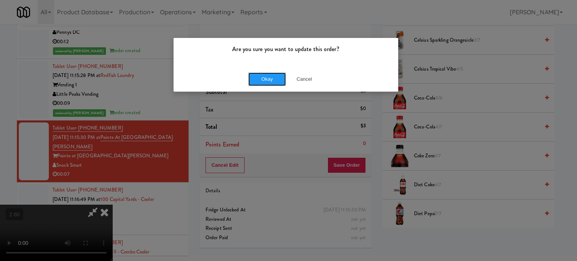
click at [248, 74] on button "Okay" at bounding box center [267, 79] width 38 height 14
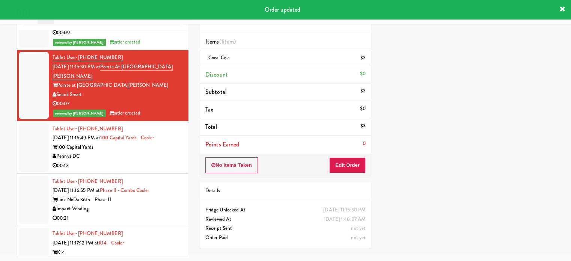
scroll to position [977, 0]
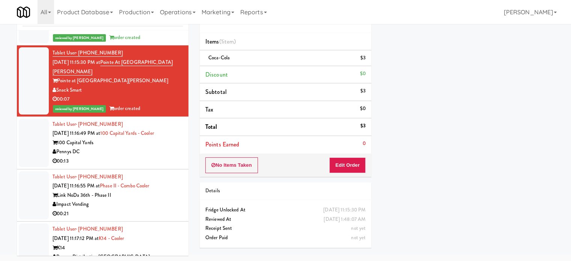
click at [145, 148] on div "100 Capital Yards" at bounding box center [118, 142] width 130 height 9
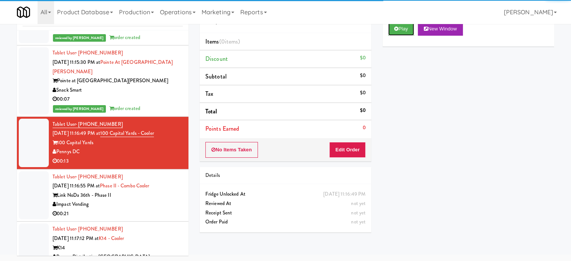
drag, startPoint x: 409, startPoint y: 31, endPoint x: 357, endPoint y: 133, distance: 114.3
click at [408, 33] on button "Play" at bounding box center [401, 29] width 26 height 14
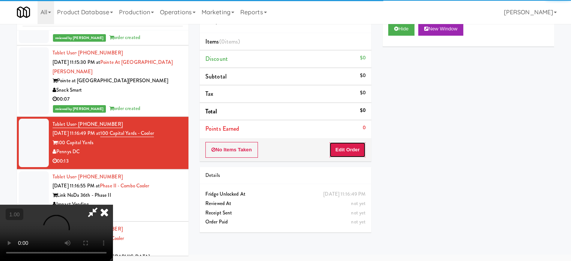
click at [353, 148] on button "Edit Order" at bounding box center [347, 150] width 36 height 16
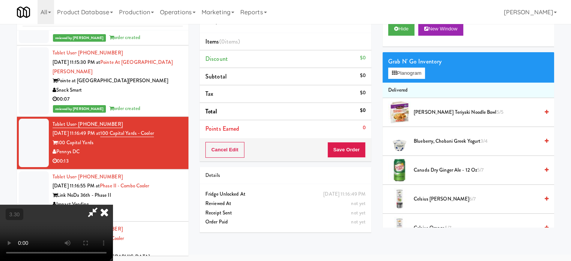
scroll to position [119, 0]
click at [113, 205] on video at bounding box center [56, 233] width 113 height 56
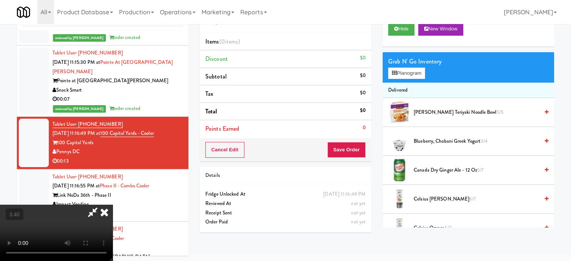
click at [113, 205] on video at bounding box center [56, 233] width 113 height 56
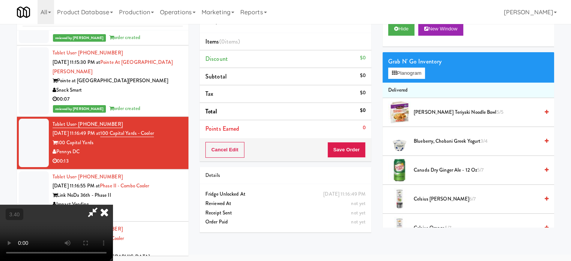
click at [113, 205] on video at bounding box center [56, 233] width 113 height 56
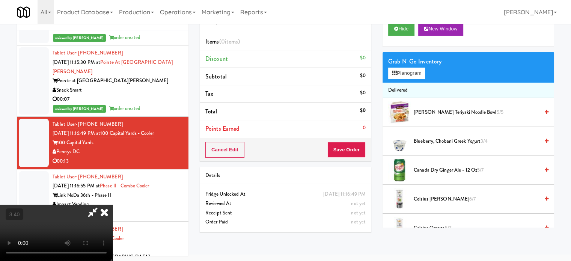
click at [113, 205] on video at bounding box center [56, 233] width 113 height 56
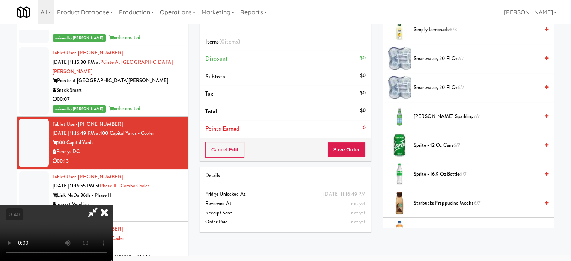
scroll to position [863, 0]
click at [455, 141] on span "6/7" at bounding box center [456, 144] width 6 height 7
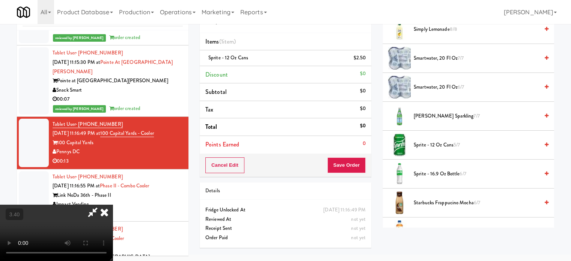
click at [113, 205] on video at bounding box center [56, 233] width 113 height 56
click at [353, 163] on button "Save Order" at bounding box center [346, 165] width 38 height 16
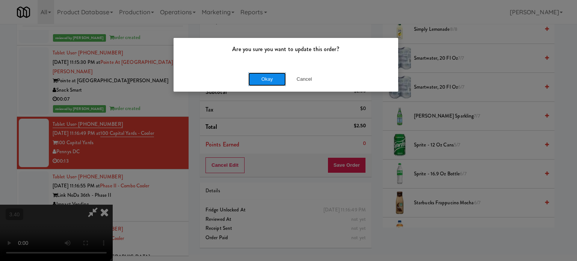
click at [269, 78] on button "Okay" at bounding box center [267, 79] width 38 height 14
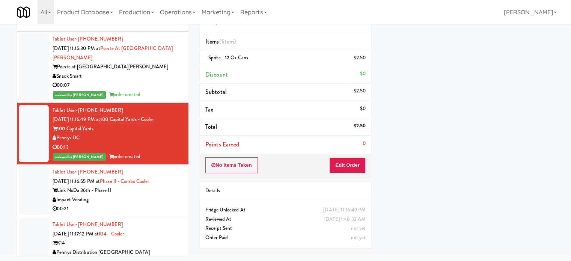
scroll to position [1014, 0]
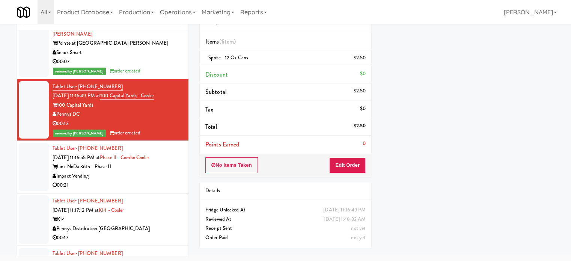
click at [170, 172] on div "Link NoDa 36th - Phase II" at bounding box center [118, 166] width 130 height 9
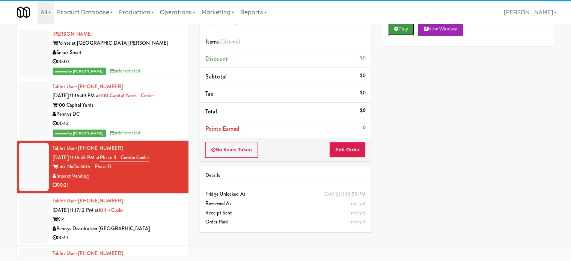
click at [389, 26] on button "Play" at bounding box center [401, 29] width 26 height 14
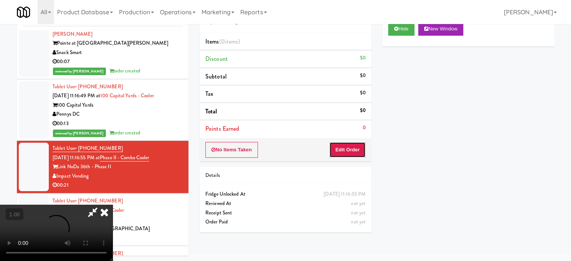
click at [344, 143] on button "Edit Order" at bounding box center [347, 150] width 36 height 16
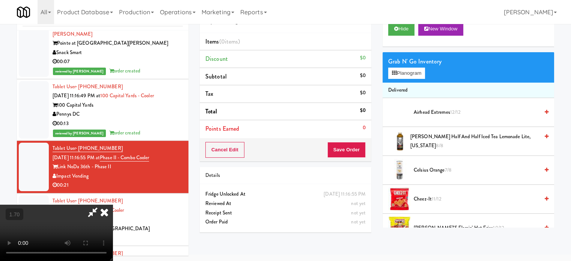
scroll to position [119, 0]
click at [113, 205] on video at bounding box center [56, 233] width 113 height 56
drag, startPoint x: 277, startPoint y: 119, endPoint x: 278, endPoint y: 129, distance: 9.8
click at [113, 205] on video at bounding box center [56, 233] width 113 height 56
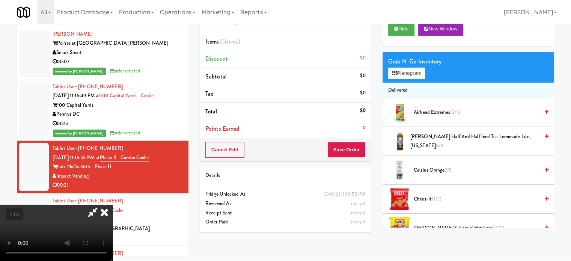
click at [113, 205] on video at bounding box center [56, 233] width 113 height 56
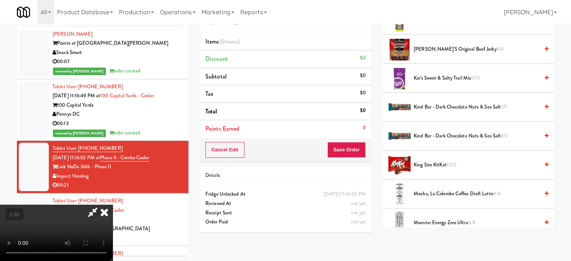
scroll to position [638, 0]
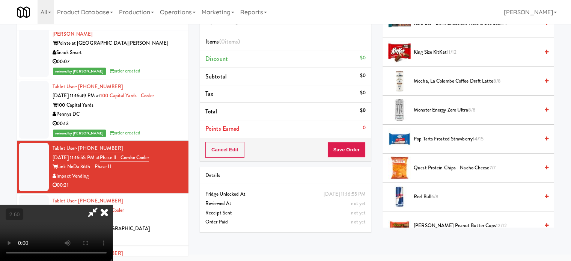
drag, startPoint x: 424, startPoint y: 137, endPoint x: 413, endPoint y: 140, distance: 11.2
click at [422, 137] on span "Pop Tarts Frosted Strawberry 14/15" at bounding box center [476, 138] width 125 height 9
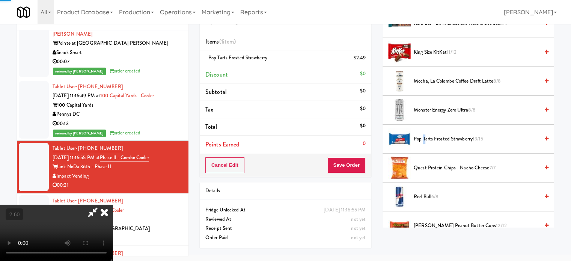
scroll to position [44, 0]
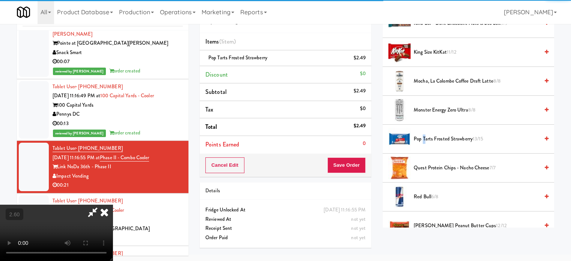
click at [113, 205] on video at bounding box center [56, 233] width 113 height 56
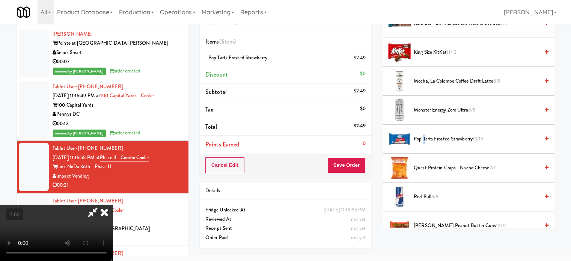
click at [113, 205] on video at bounding box center [56, 233] width 113 height 56
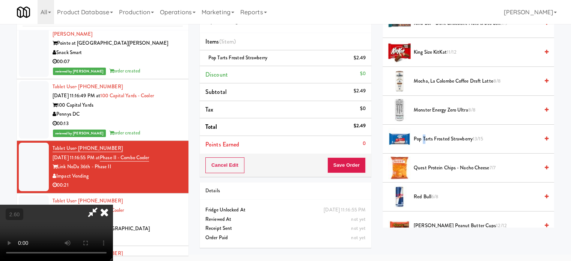
click at [113, 205] on video at bounding box center [56, 233] width 113 height 56
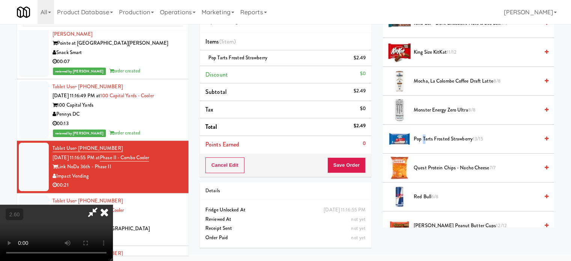
click at [113, 243] on video at bounding box center [56, 233] width 113 height 56
click at [113, 223] on video at bounding box center [56, 233] width 113 height 56
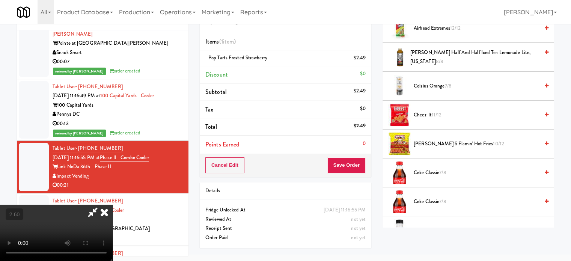
scroll to position [75, 0]
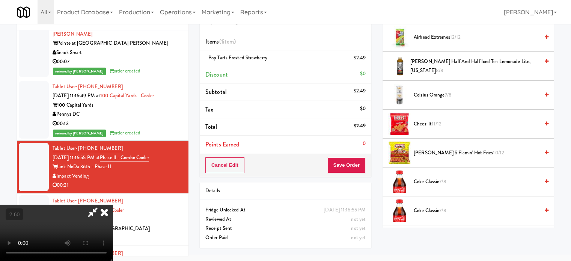
drag, startPoint x: 428, startPoint y: 122, endPoint x: 454, endPoint y: 123, distance: 26.3
click at [428, 122] on span "Cheez-It 11/12" at bounding box center [476, 123] width 125 height 9
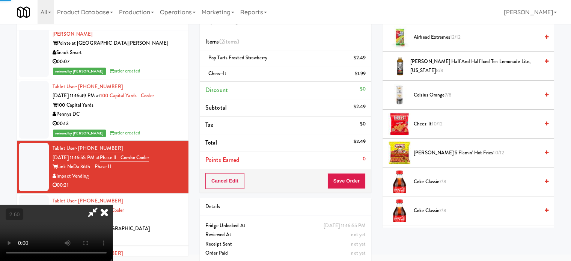
click at [454, 123] on span "Cheez-It 10/12" at bounding box center [476, 123] width 125 height 9
click at [113, 205] on video at bounding box center [56, 233] width 113 height 56
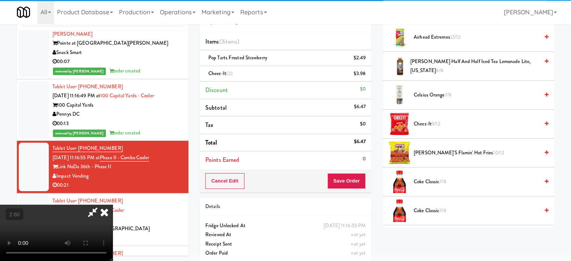
click at [113, 205] on video at bounding box center [56, 233] width 113 height 56
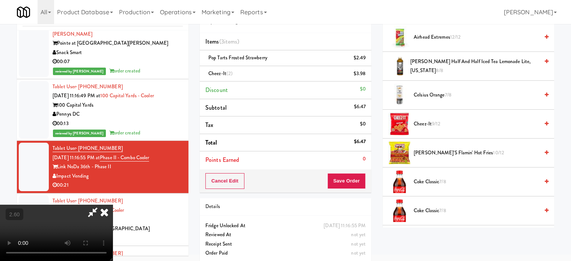
click at [113, 205] on video at bounding box center [56, 233] width 113 height 56
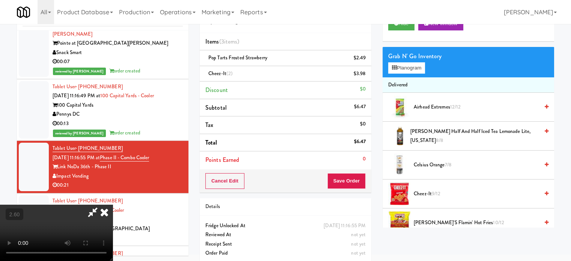
scroll to position [0, 0]
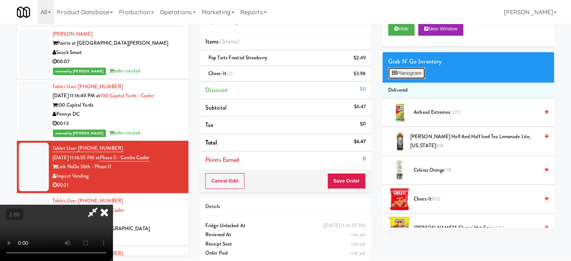
click at [408, 70] on button "Planogram" at bounding box center [406, 73] width 37 height 11
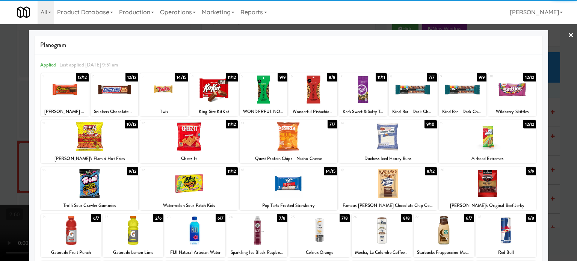
drag, startPoint x: 268, startPoint y: 99, endPoint x: 468, endPoint y: 90, distance: 200.3
click at [272, 99] on div at bounding box center [263, 89] width 48 height 29
click at [548, 83] on div at bounding box center [288, 130] width 577 height 261
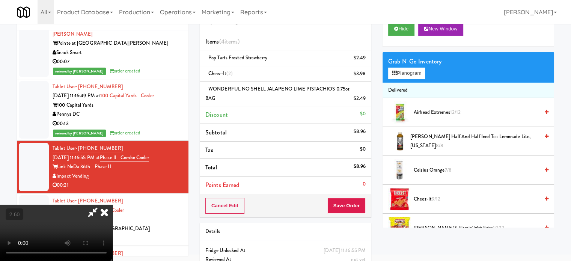
click at [113, 205] on video at bounding box center [56, 233] width 113 height 56
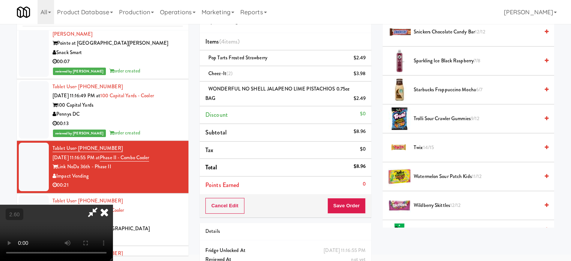
scroll to position [863, 0]
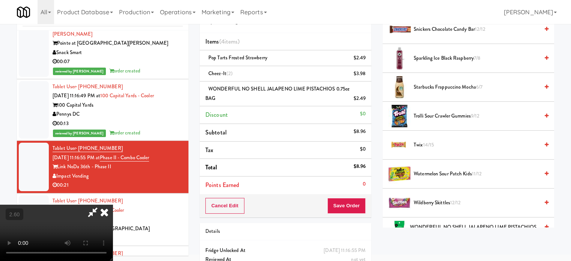
drag, startPoint x: 431, startPoint y: 143, endPoint x: 206, endPoint y: 162, distance: 225.7
click at [430, 143] on span "14/15" at bounding box center [428, 144] width 11 height 7
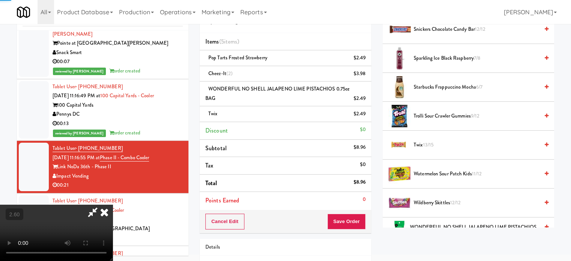
drag, startPoint x: 206, startPoint y: 162, endPoint x: 313, endPoint y: 188, distance: 110.8
click at [113, 205] on video at bounding box center [56, 233] width 113 height 56
click at [345, 218] on button "Save Order" at bounding box center [346, 222] width 38 height 16
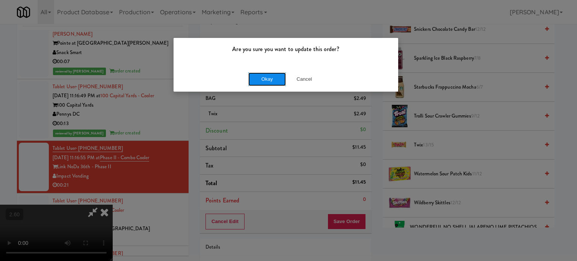
click at [271, 81] on button "Okay" at bounding box center [267, 79] width 38 height 14
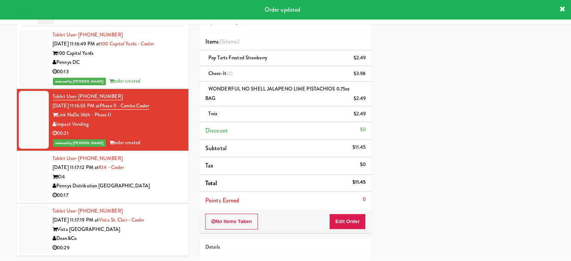
scroll to position [1089, 0]
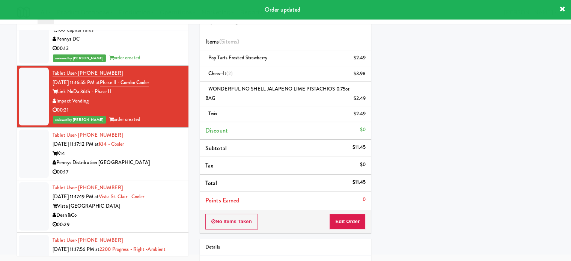
click at [145, 167] on div "Pennys Distribution [GEOGRAPHIC_DATA]" at bounding box center [118, 162] width 130 height 9
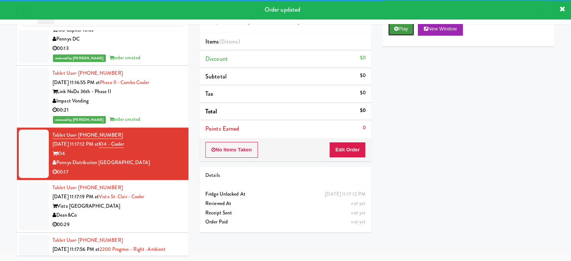
drag, startPoint x: 400, startPoint y: 31, endPoint x: 376, endPoint y: 125, distance: 96.8
click at [400, 31] on button "Play" at bounding box center [401, 29] width 26 height 14
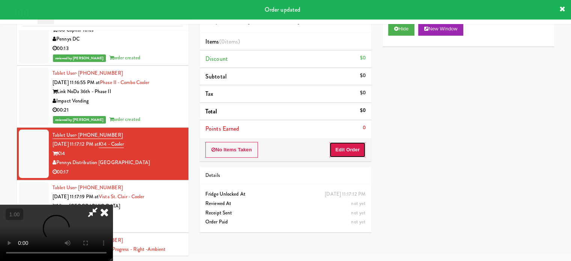
click at [363, 145] on button "Edit Order" at bounding box center [347, 150] width 36 height 16
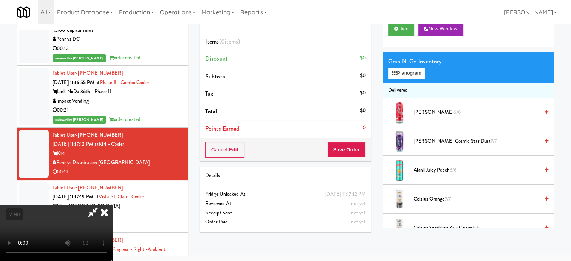
scroll to position [119, 0]
click at [113, 205] on video at bounding box center [56, 233] width 113 height 56
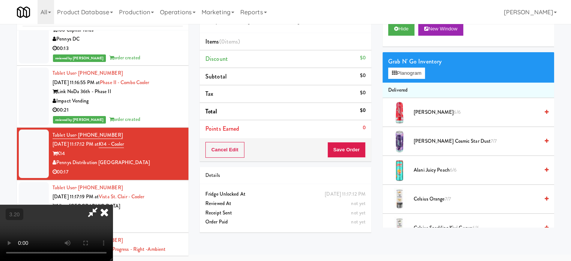
click at [113, 205] on video at bounding box center [56, 233] width 113 height 56
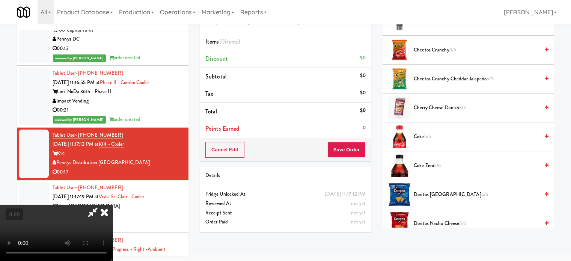
scroll to position [263, 0]
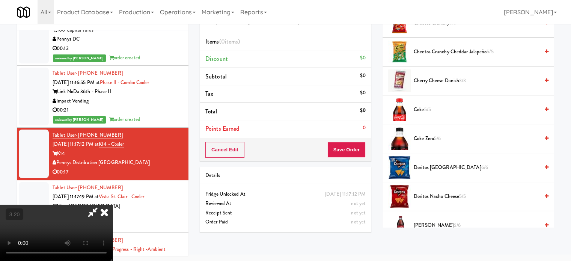
click at [425, 108] on span "5/5" at bounding box center [427, 109] width 7 height 7
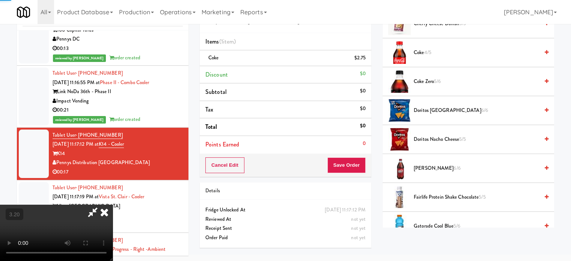
scroll to position [375, 0]
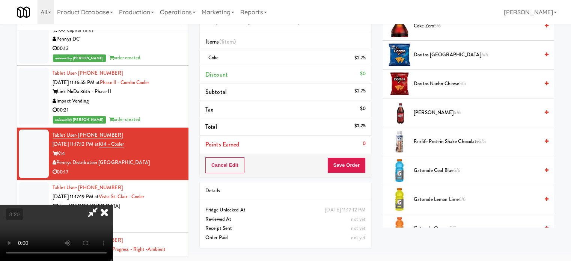
click at [432, 144] on span "Fairlife Protein Shake Chocolate 5/5" at bounding box center [476, 141] width 125 height 9
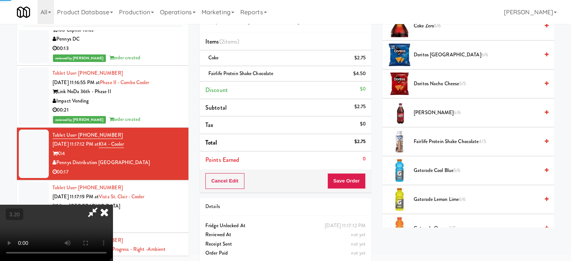
drag, startPoint x: 222, startPoint y: 163, endPoint x: 293, endPoint y: 175, distance: 71.5
click at [113, 205] on video at bounding box center [56, 233] width 113 height 56
click at [361, 179] on button "Save Order" at bounding box center [346, 181] width 38 height 16
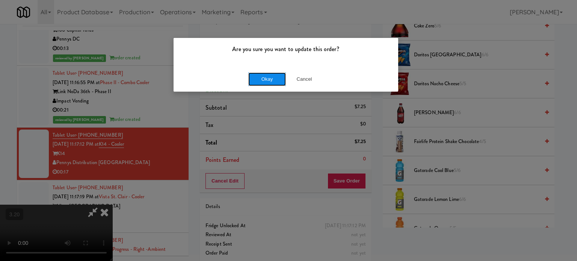
click at [277, 78] on button "Okay" at bounding box center [267, 79] width 38 height 14
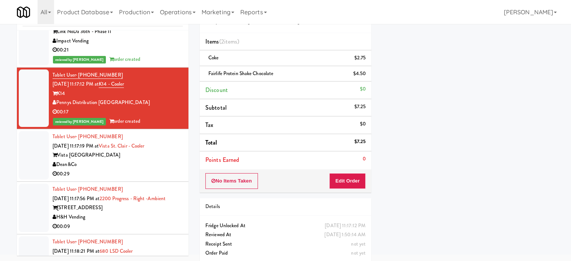
scroll to position [1202, 0]
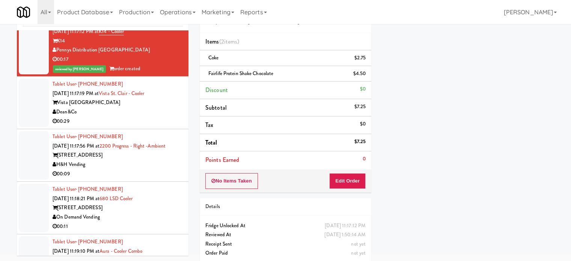
click at [163, 117] on div "Dean&Co" at bounding box center [118, 111] width 130 height 9
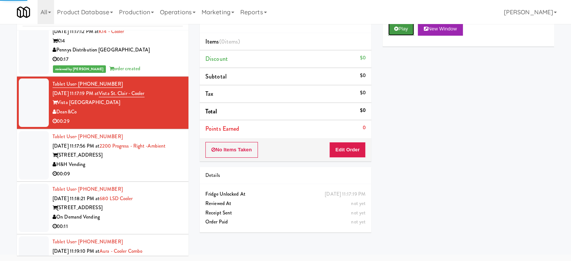
click at [407, 34] on button "Play" at bounding box center [401, 29] width 26 height 14
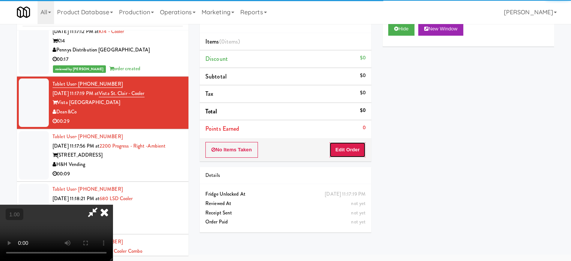
click at [356, 148] on button "Edit Order" at bounding box center [347, 150] width 36 height 16
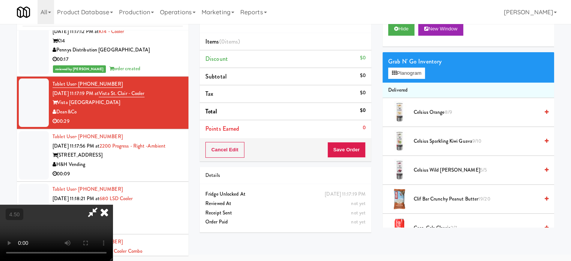
click at [113, 205] on video at bounding box center [56, 233] width 113 height 56
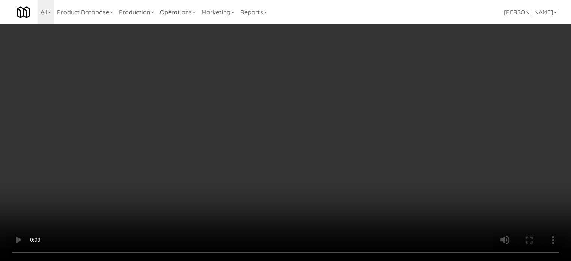
scroll to position [1193, 0]
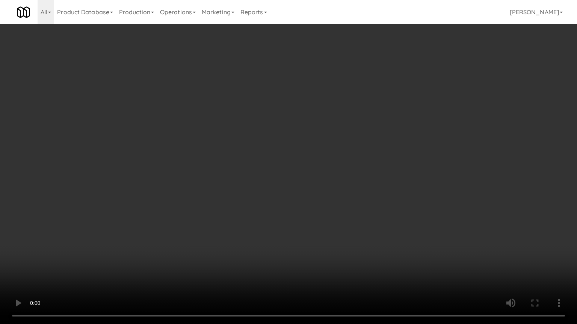
click at [310, 255] on video at bounding box center [288, 162] width 577 height 324
click at [311, 253] on video at bounding box center [288, 162] width 577 height 324
click at [311, 249] on video at bounding box center [288, 162] width 577 height 324
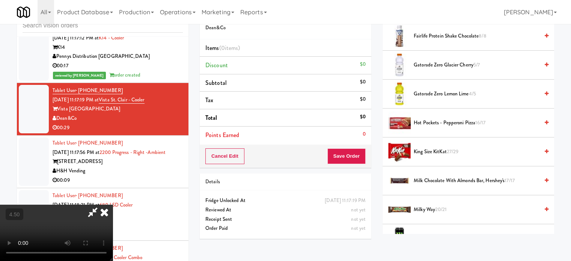
scroll to position [375, 0]
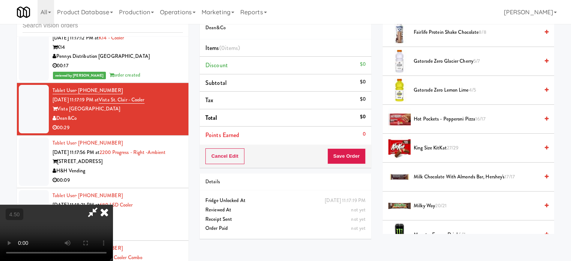
drag, startPoint x: 423, startPoint y: 144, endPoint x: 315, endPoint y: 155, distance: 108.7
click at [422, 144] on span "King Size KitKat 27/29" at bounding box center [476, 147] width 125 height 9
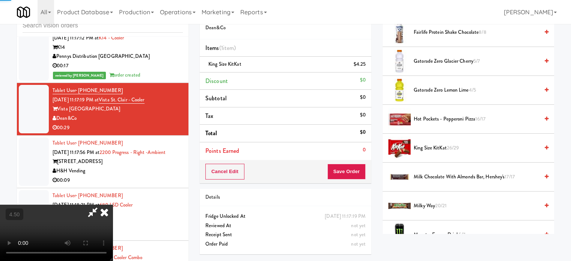
drag, startPoint x: 220, startPoint y: 164, endPoint x: 250, endPoint y: 180, distance: 33.8
click at [113, 205] on video at bounding box center [56, 233] width 113 height 56
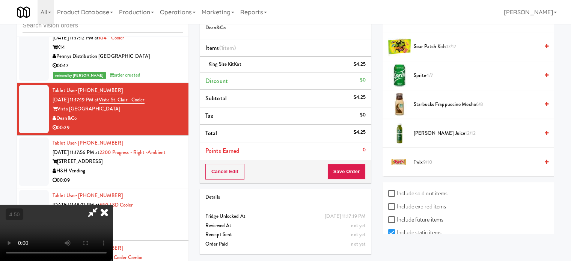
scroll to position [1053, 0]
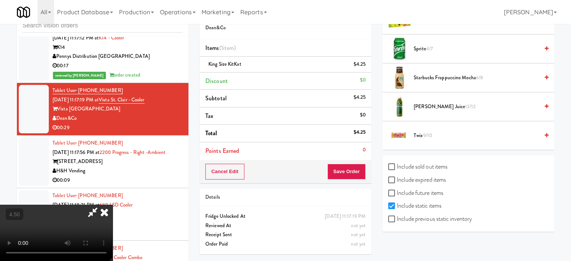
click at [438, 166] on label "Include sold out items" at bounding box center [417, 166] width 59 height 11
click at [397, 166] on input "Include sold out items" at bounding box center [392, 167] width 9 height 6
checkbox input "true"
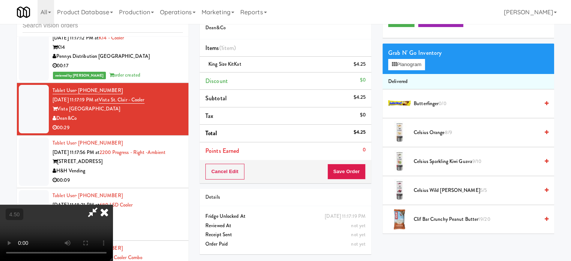
scroll to position [0, 0]
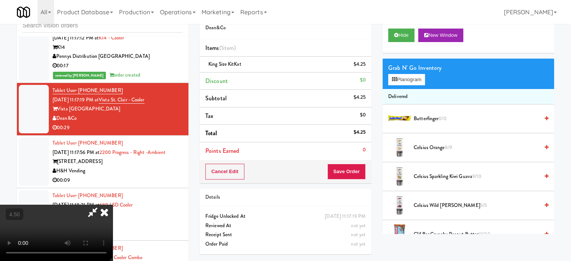
drag, startPoint x: 426, startPoint y: 119, endPoint x: 248, endPoint y: 145, distance: 180.2
click at [425, 119] on span "Butterfinger 0/0" at bounding box center [476, 118] width 125 height 9
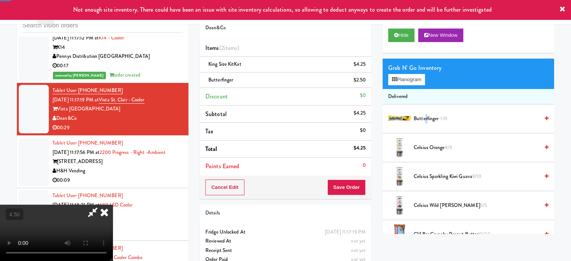
click at [113, 205] on video at bounding box center [56, 233] width 113 height 56
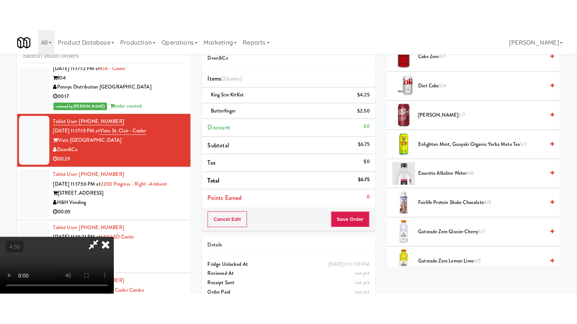
scroll to position [338, 0]
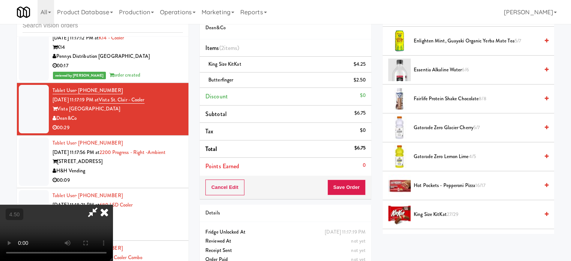
drag, startPoint x: 457, startPoint y: 153, endPoint x: 193, endPoint y: 145, distance: 264.0
click at [457, 153] on span "Gatorade Zero Lemon Lime 4/5" at bounding box center [476, 156] width 125 height 9
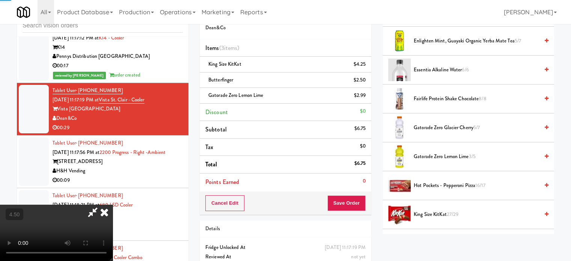
drag, startPoint x: 193, startPoint y: 145, endPoint x: 221, endPoint y: 149, distance: 28.4
click at [113, 205] on video at bounding box center [56, 233] width 113 height 56
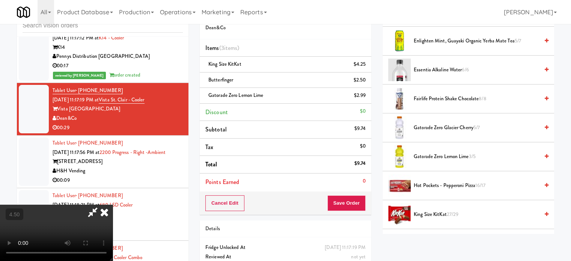
click at [113, 205] on video at bounding box center [56, 233] width 113 height 56
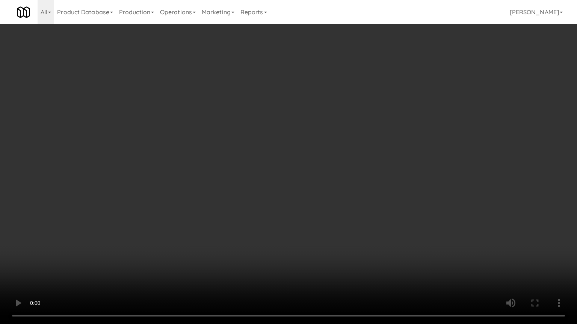
click at [306, 228] on video at bounding box center [288, 162] width 577 height 324
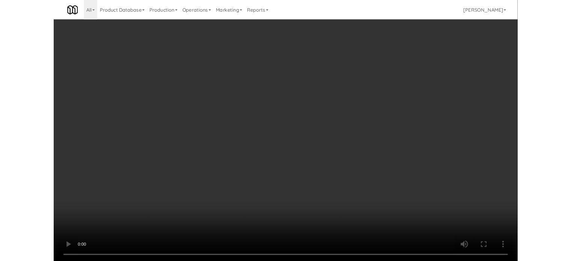
scroll to position [1202, 0]
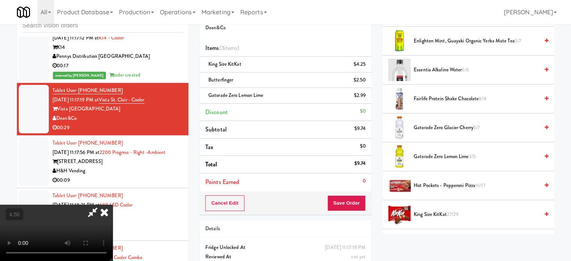
drag, startPoint x: 264, startPoint y: 178, endPoint x: 233, endPoint y: 161, distance: 35.8
click at [113, 205] on video at bounding box center [56, 233] width 113 height 56
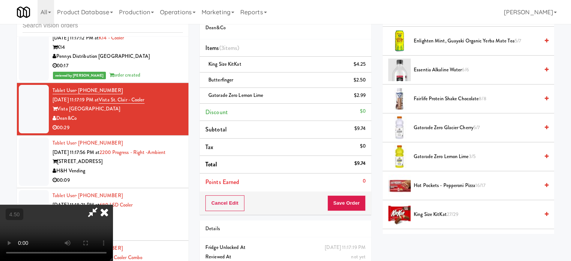
click at [113, 205] on video at bounding box center [56, 233] width 113 height 56
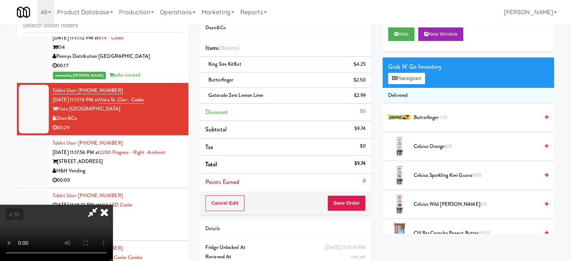
scroll to position [0, 0]
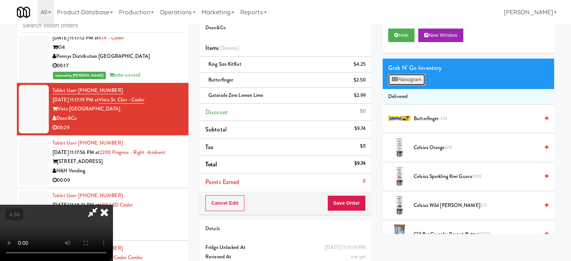
click at [417, 79] on button "Planogram" at bounding box center [406, 79] width 37 height 11
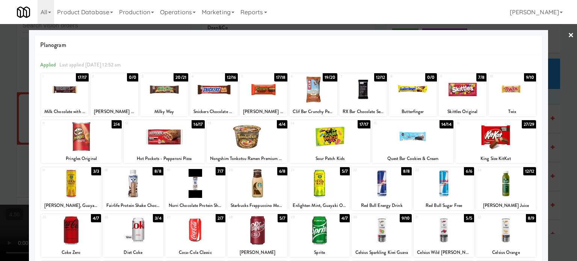
click at [29, 123] on div "Planogram Applied Last applied [DATE] 12:52 am 1 17/17 Milk Chocolate with Almo…" at bounding box center [288, 199] width 519 height 339
click at [16, 156] on div at bounding box center [288, 130] width 577 height 261
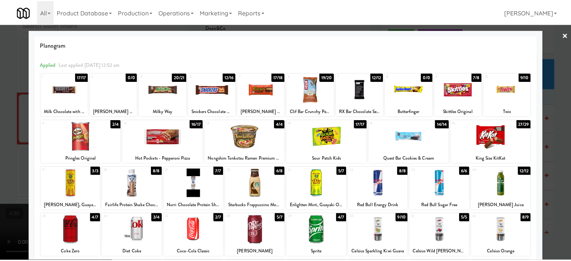
scroll to position [1202, 0]
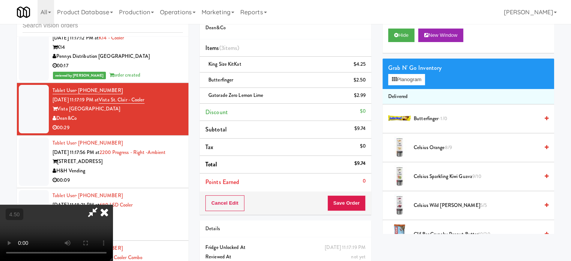
click at [113, 214] on video at bounding box center [56, 233] width 113 height 56
click at [113, 208] on video at bounding box center [56, 233] width 113 height 56
click at [113, 209] on video at bounding box center [56, 233] width 113 height 56
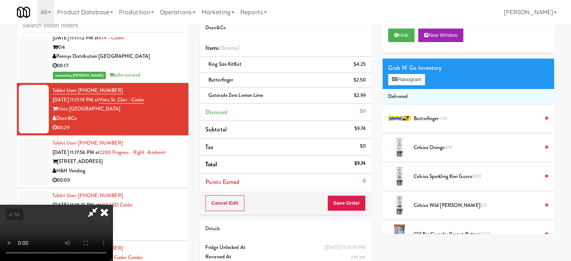
click at [113, 209] on video at bounding box center [56, 233] width 113 height 56
click at [113, 205] on video at bounding box center [56, 233] width 113 height 56
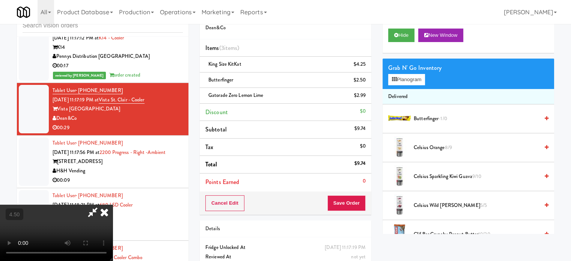
click at [113, 205] on video at bounding box center [56, 233] width 113 height 56
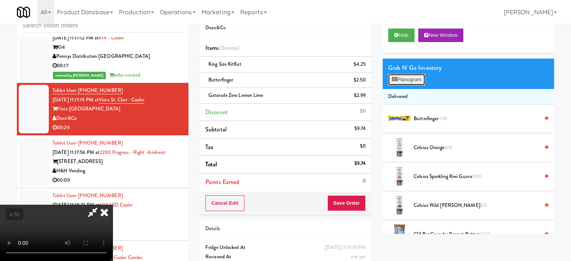
click at [401, 77] on button "Planogram" at bounding box center [406, 79] width 37 height 11
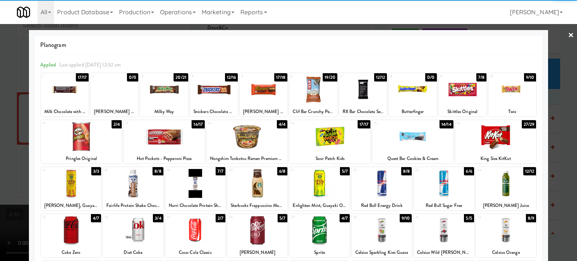
click at [74, 97] on div at bounding box center [65, 89] width 48 height 29
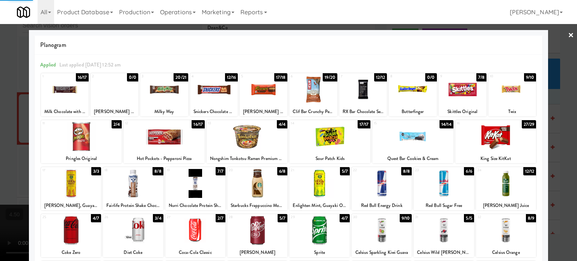
drag, startPoint x: 20, startPoint y: 122, endPoint x: 52, endPoint y: 126, distance: 32.1
click at [21, 122] on div at bounding box center [288, 130] width 577 height 261
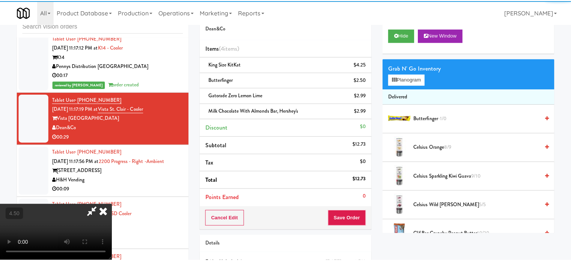
scroll to position [1202, 0]
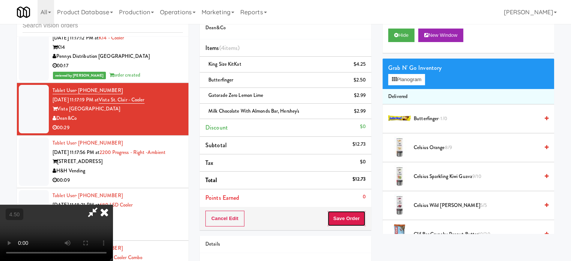
click at [347, 212] on button "Save Order" at bounding box center [346, 219] width 38 height 16
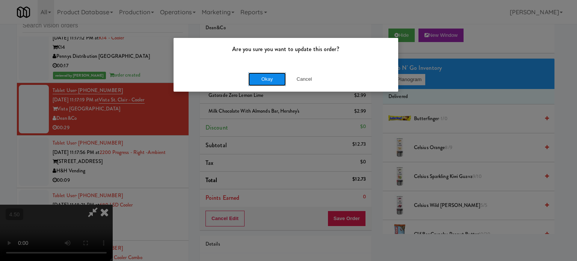
click at [261, 80] on button "Okay" at bounding box center [267, 79] width 38 height 14
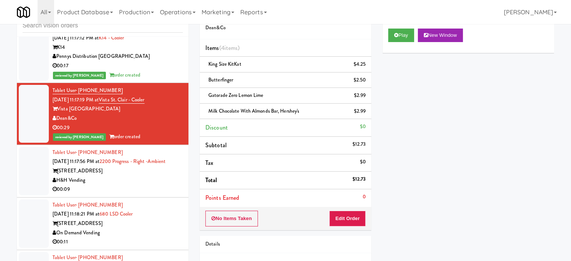
drag, startPoint x: 155, startPoint y: 191, endPoint x: 170, endPoint y: 190, distance: 15.1
click at [158, 176] on div "[STREET_ADDRESS]" at bounding box center [118, 170] width 130 height 9
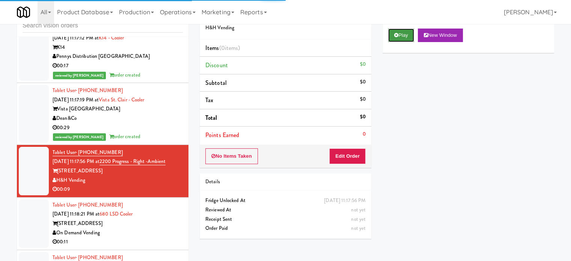
drag, startPoint x: 405, startPoint y: 38, endPoint x: 359, endPoint y: 162, distance: 132.1
click at [405, 39] on button "Play" at bounding box center [401, 36] width 26 height 14
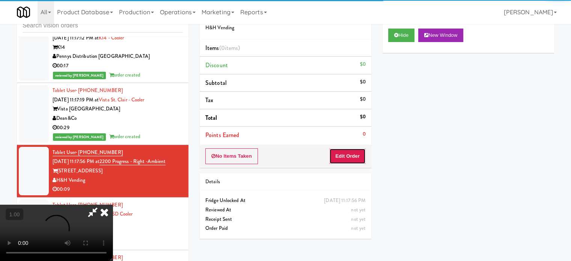
click at [354, 162] on button "Edit Order" at bounding box center [347, 156] width 36 height 16
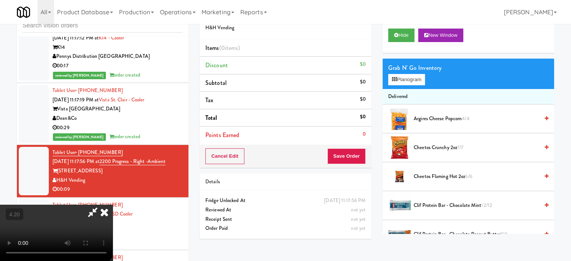
click at [113, 205] on video at bounding box center [56, 233] width 113 height 56
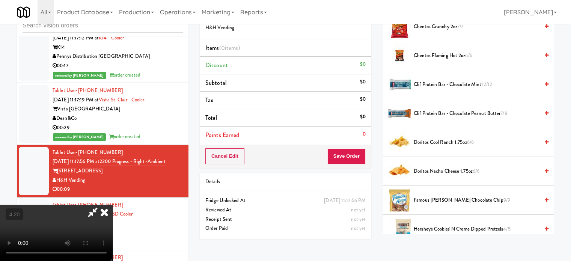
scroll to position [150, 0]
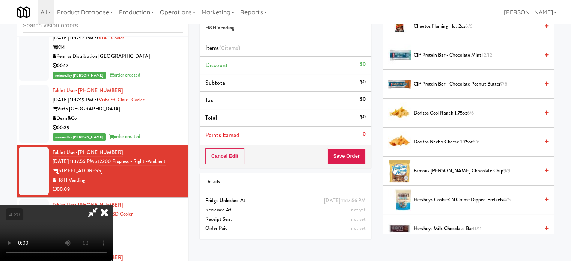
click at [444, 137] on span "Doritos Nacho Cheese 1.75oz 6/6" at bounding box center [476, 141] width 125 height 9
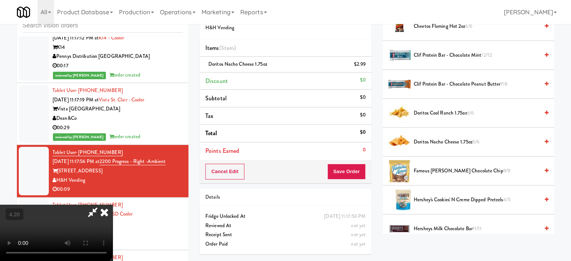
drag, startPoint x: 153, startPoint y: 156, endPoint x: 194, endPoint y: 157, distance: 41.7
click at [113, 205] on video at bounding box center [56, 233] width 113 height 56
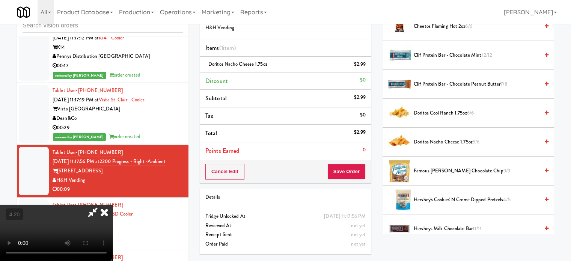
click at [113, 205] on video at bounding box center [56, 233] width 113 height 56
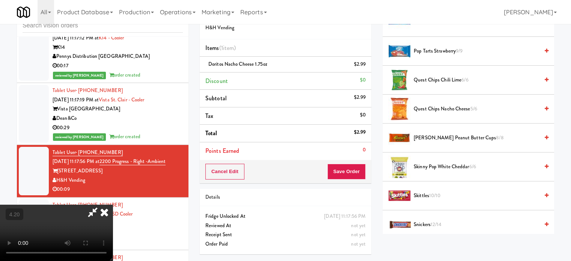
scroll to position [676, 0]
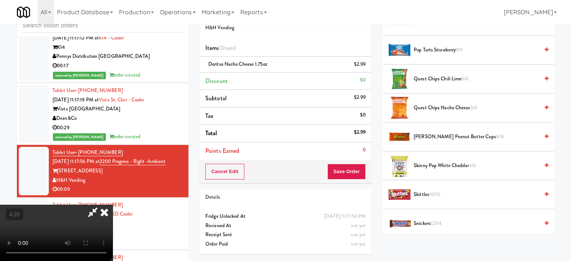
drag, startPoint x: 429, startPoint y: 196, endPoint x: 191, endPoint y: 182, distance: 238.4
click at [429, 196] on span "Skittles 10/10" at bounding box center [476, 194] width 125 height 9
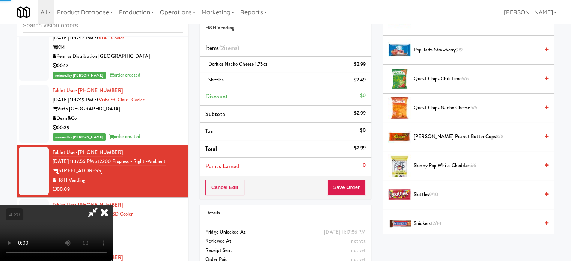
drag, startPoint x: 186, startPoint y: 181, endPoint x: 194, endPoint y: 181, distance: 7.5
click at [113, 205] on video at bounding box center [56, 233] width 113 height 56
click at [352, 189] on button "Save Order" at bounding box center [346, 187] width 38 height 16
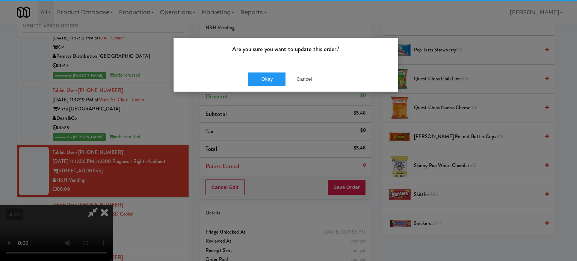
click at [256, 69] on div "Okay Cancel" at bounding box center [285, 78] width 224 height 25
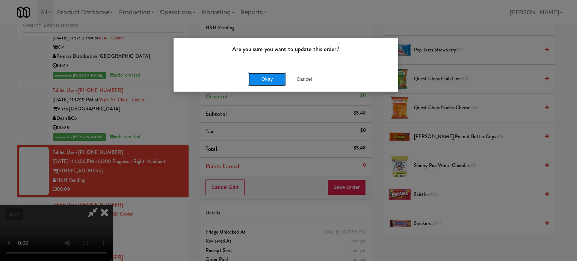
click at [259, 74] on button "Okay" at bounding box center [267, 79] width 38 height 14
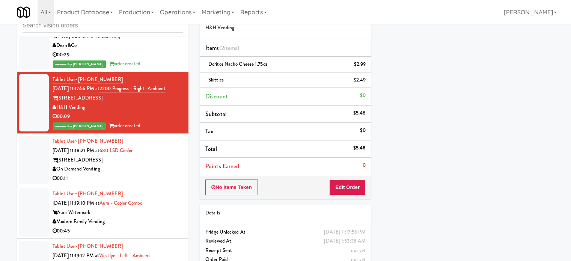
scroll to position [1277, 0]
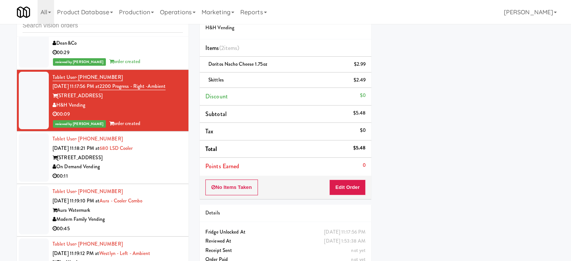
click at [169, 164] on div "Tablet User · (419) 708-7587 [DATE] 11:18:21 PM at 680 LSD Cooler [STREET_ADDRE…" at bounding box center [118, 157] width 130 height 46
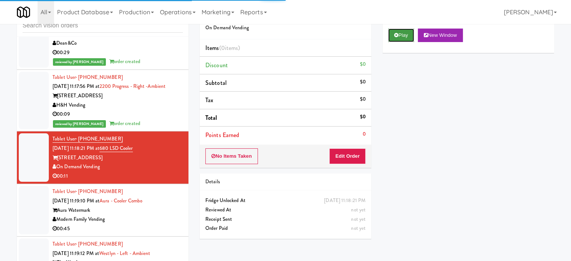
click at [396, 29] on button "Play" at bounding box center [401, 36] width 26 height 14
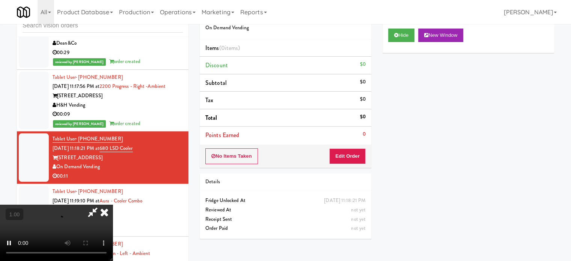
click at [359, 164] on div "No Items Taken Edit Order" at bounding box center [286, 156] width 172 height 23
click at [360, 162] on button "Edit Order" at bounding box center [347, 156] width 36 height 16
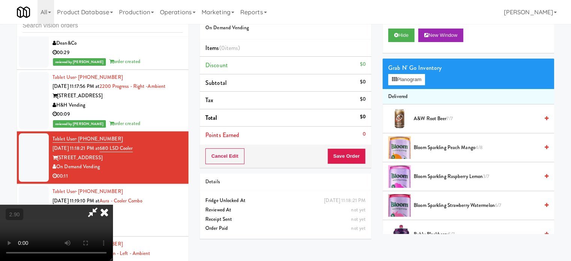
click at [113, 205] on video at bounding box center [56, 233] width 113 height 56
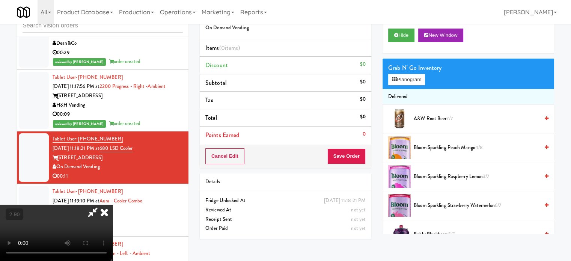
click at [113, 205] on video at bounding box center [56, 233] width 113 height 56
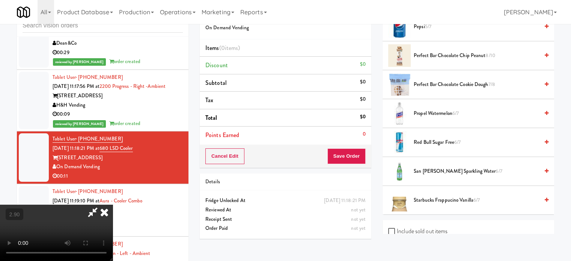
scroll to position [995, 0]
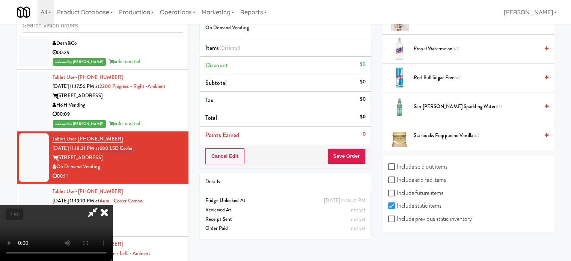
click at [422, 157] on div "Include sold out items Include expired items Include future items Include stati…" at bounding box center [468, 193] width 172 height 76
click at [420, 161] on label "Include sold out items" at bounding box center [417, 166] width 59 height 11
click at [397, 164] on input "Include sold out items" at bounding box center [392, 167] width 9 height 6
checkbox input "true"
click at [113, 205] on video at bounding box center [56, 233] width 113 height 56
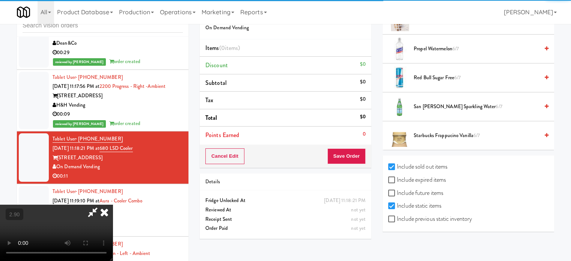
click at [113, 205] on video at bounding box center [56, 233] width 113 height 56
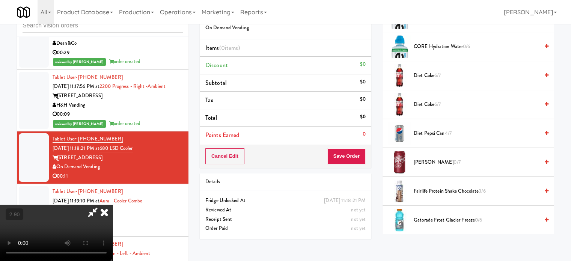
scroll to position [507, 0]
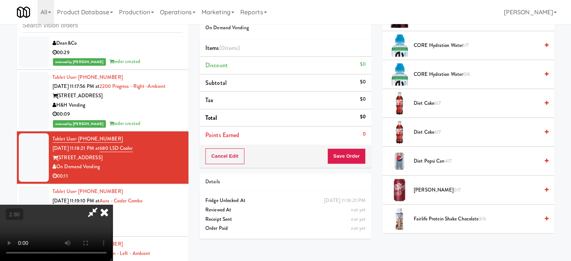
click at [431, 187] on span "[PERSON_NAME] 0/7" at bounding box center [476, 189] width 125 height 9
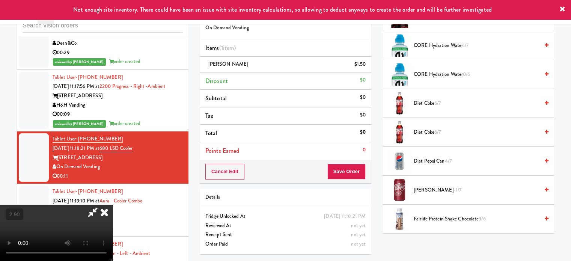
drag, startPoint x: 228, startPoint y: 187, endPoint x: 237, endPoint y: 186, distance: 9.0
click at [113, 205] on video at bounding box center [56, 233] width 113 height 56
click at [349, 173] on button "Save Order" at bounding box center [346, 172] width 38 height 16
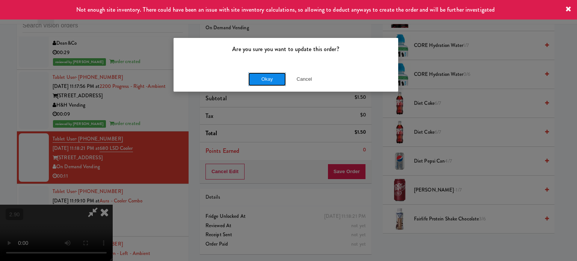
click at [270, 73] on button "Okay" at bounding box center [267, 79] width 38 height 14
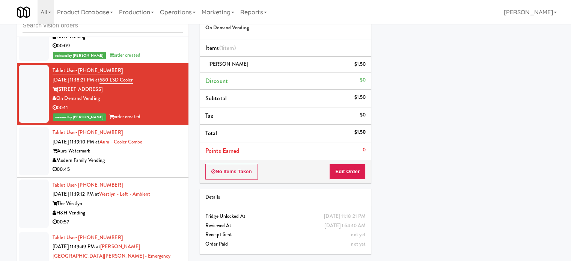
scroll to position [1352, 0]
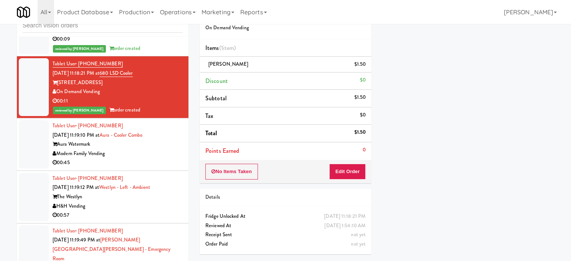
click at [156, 158] on div "Modern Family Vending" at bounding box center [118, 153] width 130 height 9
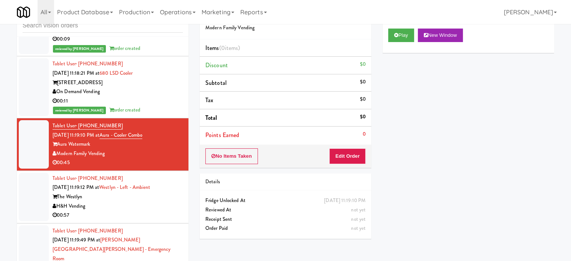
click at [161, 115] on div "reviewed by [PERSON_NAME] order created" at bounding box center [118, 109] width 130 height 9
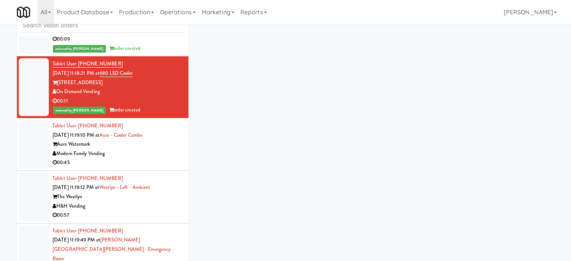
click at [162, 152] on div "Tablet User · (520) 975-7751 [DATE] 11:19:10 PM at Aura - Cooler Combo Aura Wat…" at bounding box center [118, 144] width 130 height 46
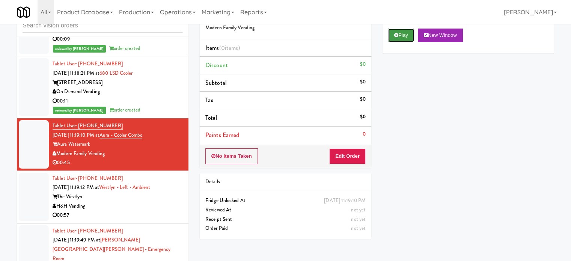
click at [395, 41] on button "Play" at bounding box center [401, 36] width 26 height 14
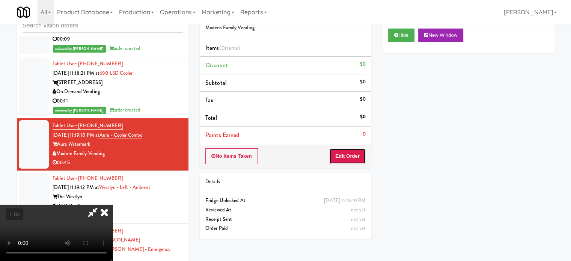
click at [363, 148] on button "Edit Order" at bounding box center [347, 156] width 36 height 16
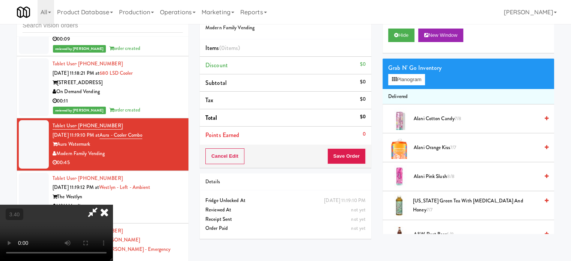
click at [113, 205] on video at bounding box center [56, 233] width 113 height 56
click at [113, 208] on video at bounding box center [56, 233] width 113 height 56
click at [113, 207] on video at bounding box center [56, 233] width 113 height 56
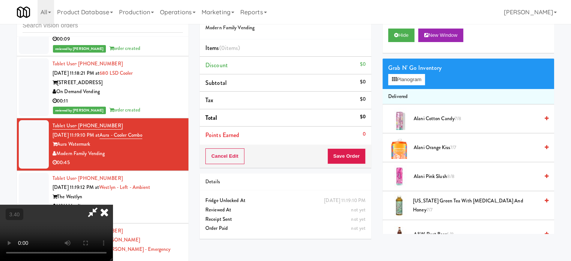
click at [113, 207] on video at bounding box center [56, 233] width 113 height 56
click at [113, 206] on video at bounding box center [56, 233] width 113 height 56
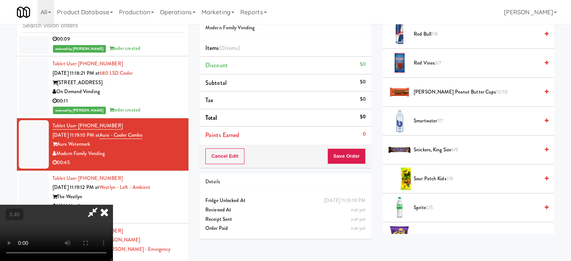
scroll to position [995, 0]
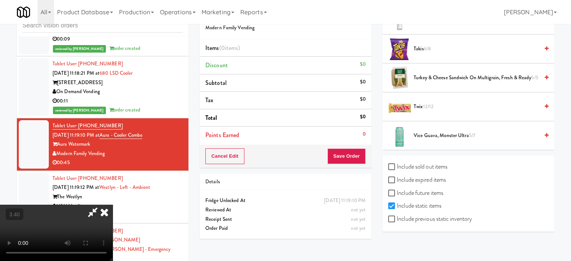
click at [432, 133] on span "Vice Guava, Monster Ultra 5/7" at bounding box center [476, 135] width 125 height 9
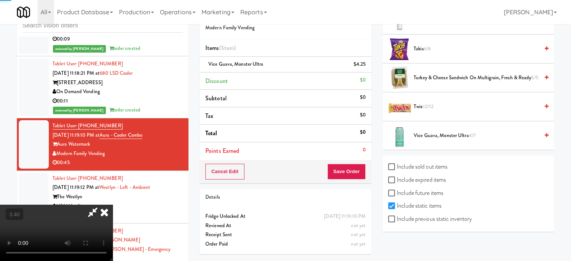
click at [113, 205] on video at bounding box center [56, 233] width 113 height 56
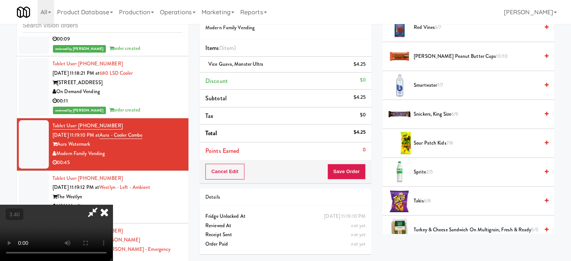
scroll to position [845, 0]
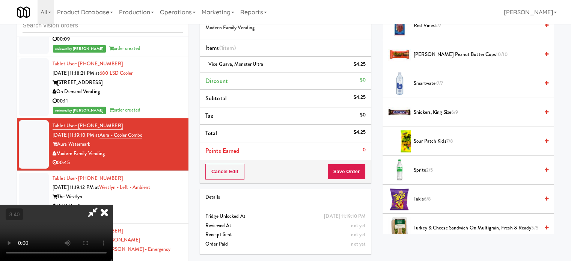
click at [427, 168] on span "2/5" at bounding box center [429, 169] width 7 height 7
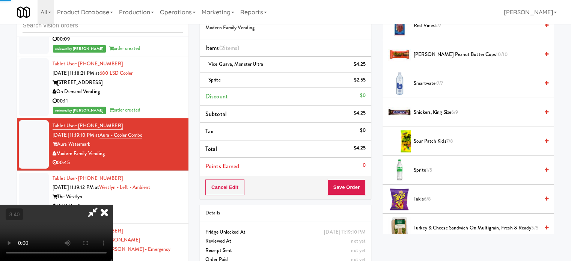
drag, startPoint x: 437, startPoint y: 167, endPoint x: 255, endPoint y: 163, distance: 181.7
click at [435, 167] on span "Sprite 1/5" at bounding box center [476, 170] width 125 height 9
click at [113, 205] on video at bounding box center [56, 233] width 113 height 56
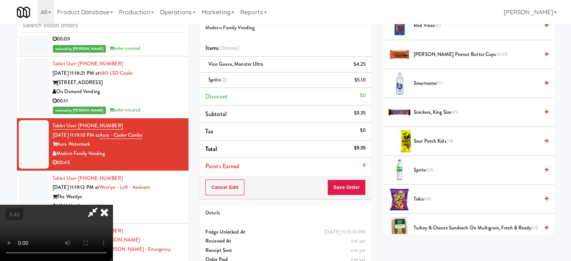
click at [113, 205] on video at bounding box center [56, 233] width 113 height 56
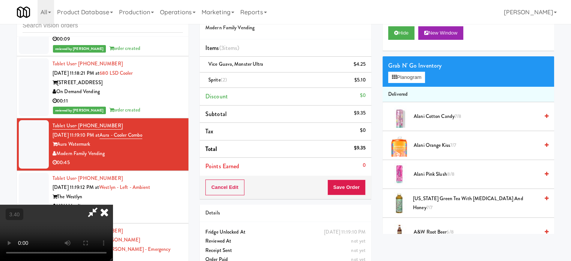
scroll to position [0, 0]
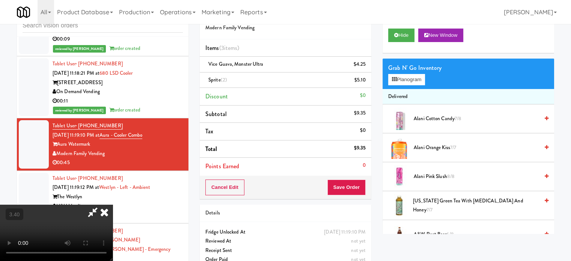
click at [435, 204] on span "[US_STATE] Green Tea with [MEDICAL_DATA] and Honey 7/7" at bounding box center [476, 205] width 126 height 18
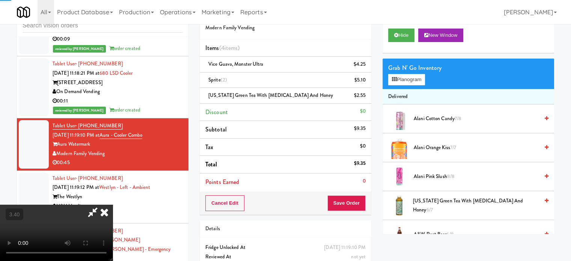
drag, startPoint x: 249, startPoint y: 181, endPoint x: 258, endPoint y: 178, distance: 9.8
click at [113, 205] on video at bounding box center [56, 233] width 113 height 56
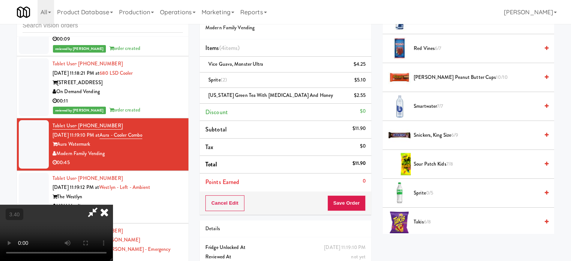
scroll to position [826, 0]
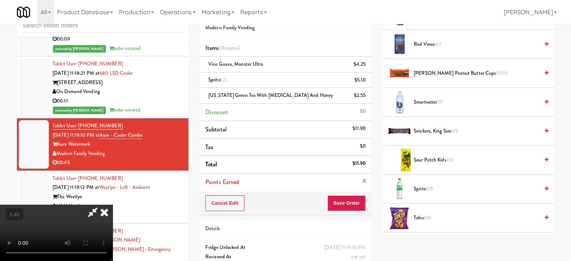
click at [443, 159] on span "Sour Patch Kids 7/8" at bounding box center [476, 159] width 125 height 9
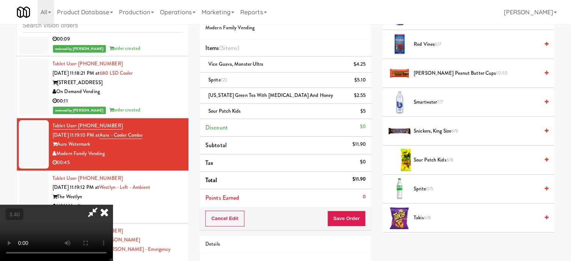
click at [113, 205] on video at bounding box center [56, 233] width 113 height 56
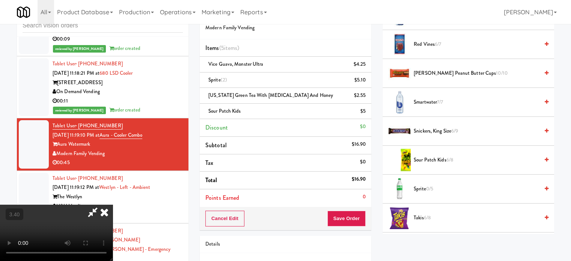
click at [113, 205] on video at bounding box center [56, 233] width 113 height 56
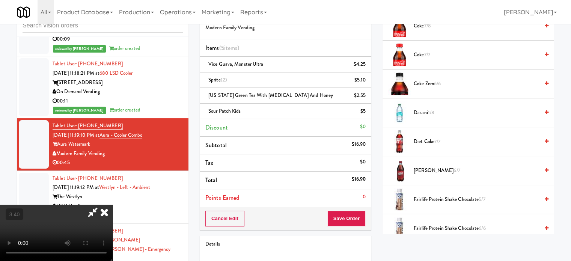
scroll to position [300, 0]
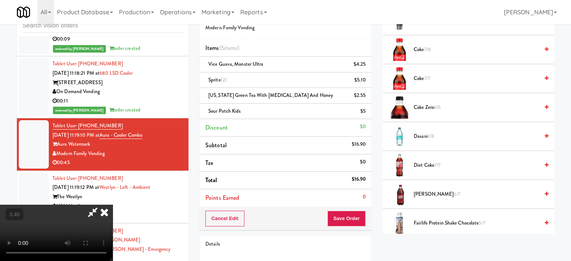
click at [432, 192] on span "[PERSON_NAME] 6/7" at bounding box center [476, 194] width 125 height 9
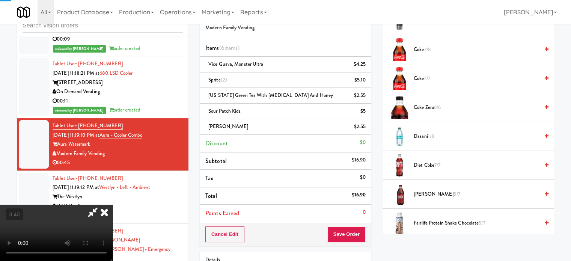
drag, startPoint x: 438, startPoint y: 192, endPoint x: 278, endPoint y: 192, distance: 160.3
click at [453, 192] on span "5/7" at bounding box center [456, 193] width 6 height 7
drag, startPoint x: 261, startPoint y: 189, endPoint x: 270, endPoint y: 191, distance: 9.6
click at [113, 205] on video at bounding box center [56, 233] width 113 height 56
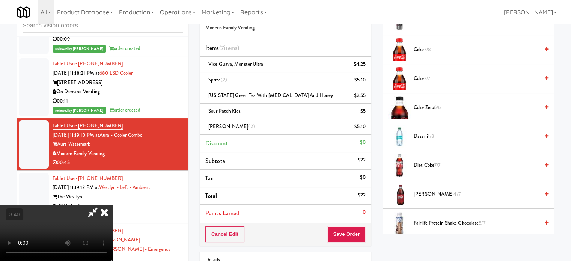
click at [113, 205] on video at bounding box center [56, 233] width 113 height 56
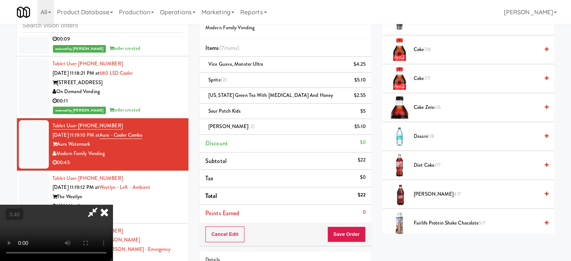
click at [113, 205] on video at bounding box center [56, 233] width 113 height 56
click at [349, 235] on button "Save Order" at bounding box center [346, 234] width 38 height 16
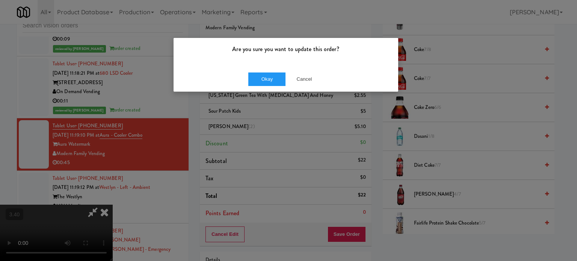
click at [259, 86] on div "Okay Cancel" at bounding box center [285, 78] width 224 height 25
click at [260, 84] on button "Okay" at bounding box center [267, 79] width 38 height 14
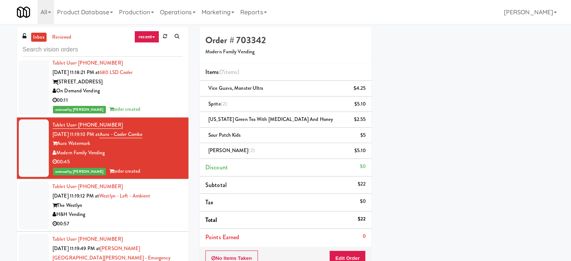
scroll to position [1465, 0]
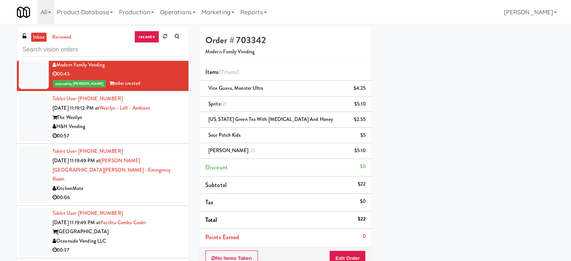
click at [157, 141] on div "00:57" at bounding box center [118, 135] width 130 height 9
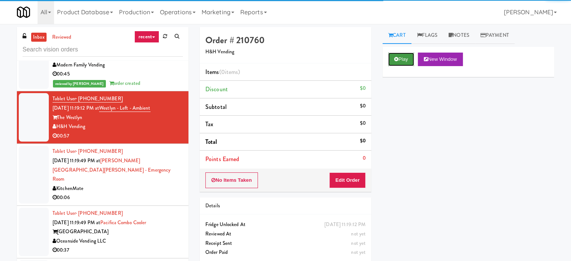
click at [405, 60] on button "Play" at bounding box center [401, 60] width 26 height 14
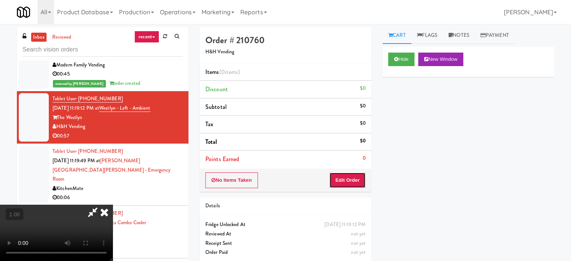
click at [356, 185] on button "Edit Order" at bounding box center [347, 180] width 36 height 16
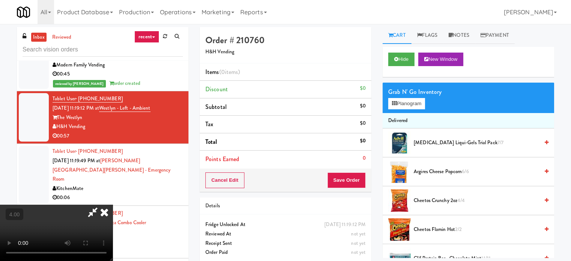
click at [113, 205] on video at bounding box center [56, 233] width 113 height 56
drag, startPoint x: 237, startPoint y: 134, endPoint x: 214, endPoint y: 137, distance: 23.8
click at [113, 205] on video at bounding box center [56, 233] width 113 height 56
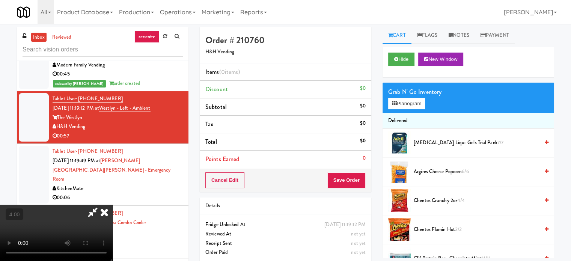
click at [113, 205] on video at bounding box center [56, 233] width 113 height 56
drag, startPoint x: 210, startPoint y: 139, endPoint x: 213, endPoint y: 142, distance: 4.6
click at [113, 205] on video at bounding box center [56, 233] width 113 height 56
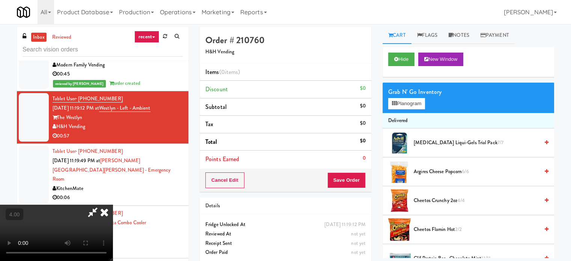
click at [113, 205] on video at bounding box center [56, 233] width 113 height 56
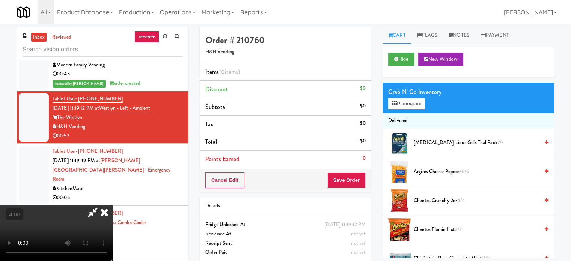
click at [113, 205] on video at bounding box center [56, 233] width 113 height 56
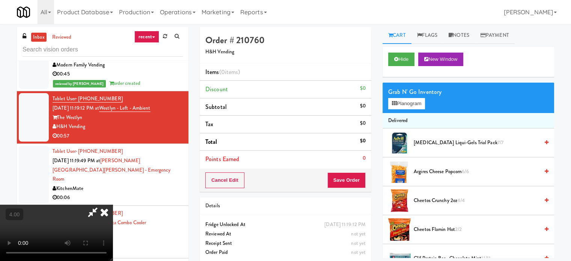
click at [113, 205] on video at bounding box center [56, 233] width 113 height 56
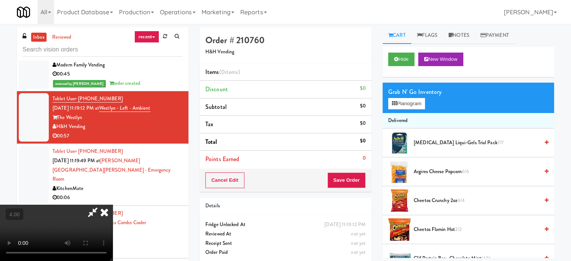
click at [113, 205] on video at bounding box center [56, 233] width 113 height 56
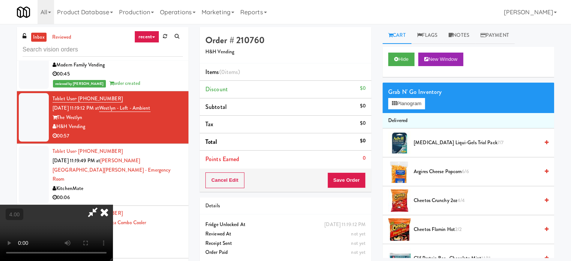
click at [113, 205] on video at bounding box center [56, 233] width 113 height 56
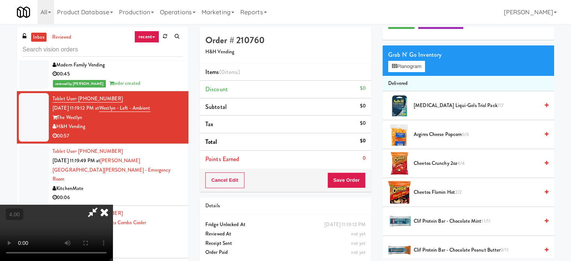
scroll to position [38, 0]
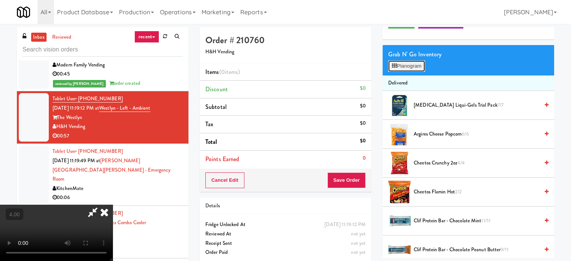
click at [419, 65] on button "Planogram" at bounding box center [406, 65] width 37 height 11
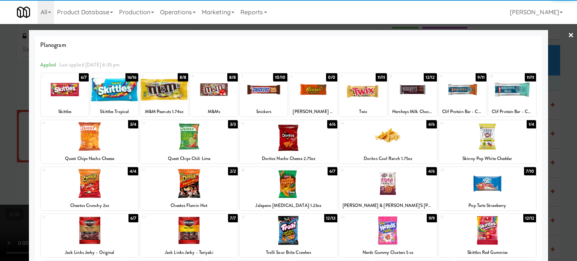
drag, startPoint x: 208, startPoint y: 97, endPoint x: 204, endPoint y: 98, distance: 4.6
click at [208, 97] on div at bounding box center [214, 89] width 48 height 29
drag, startPoint x: 0, startPoint y: 136, endPoint x: 103, endPoint y: 138, distance: 102.9
click at [1, 136] on div at bounding box center [288, 130] width 577 height 261
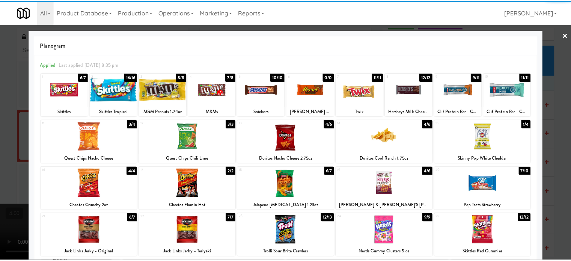
scroll to position [1465, 0]
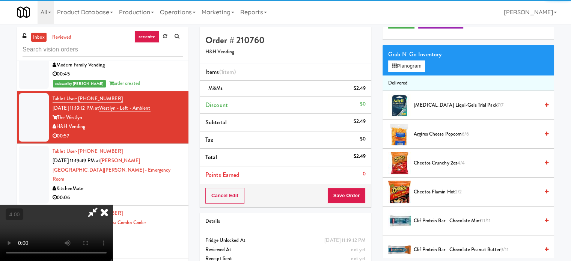
drag, startPoint x: 220, startPoint y: 152, endPoint x: 271, endPoint y: 162, distance: 52.8
click at [113, 205] on video at bounding box center [56, 233] width 113 height 56
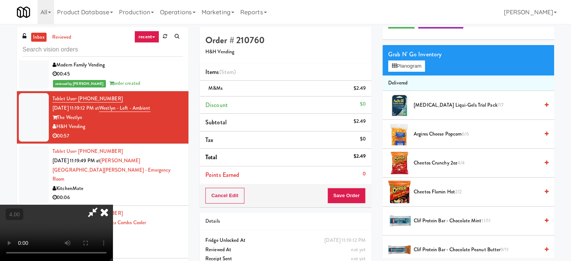
click at [113, 205] on video at bounding box center [56, 233] width 113 height 56
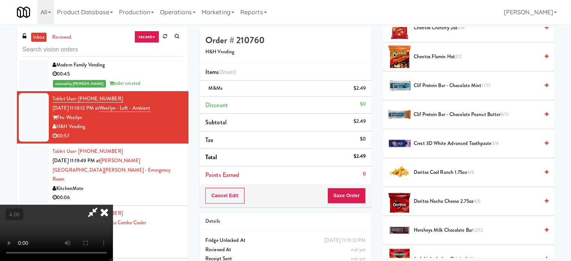
scroll to position [188, 0]
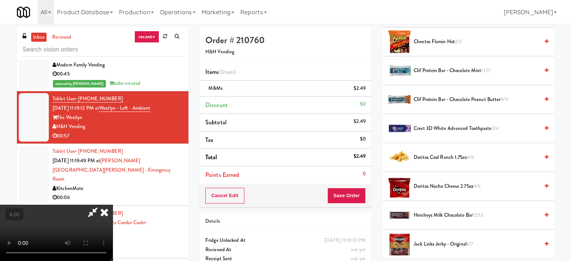
drag, startPoint x: 431, startPoint y: 159, endPoint x: 238, endPoint y: 174, distance: 193.5
click at [429, 159] on span "Doritos Cool Ranch 1.75oz 4/6" at bounding box center [476, 157] width 125 height 9
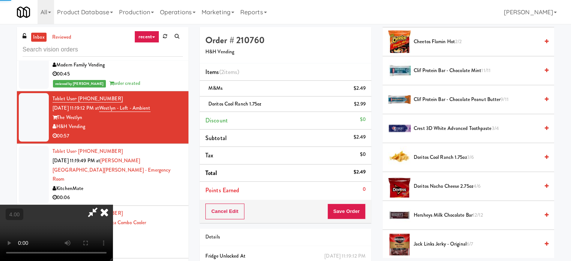
drag, startPoint x: 238, startPoint y: 174, endPoint x: 288, endPoint y: 180, distance: 50.7
click at [113, 205] on video at bounding box center [56, 233] width 113 height 56
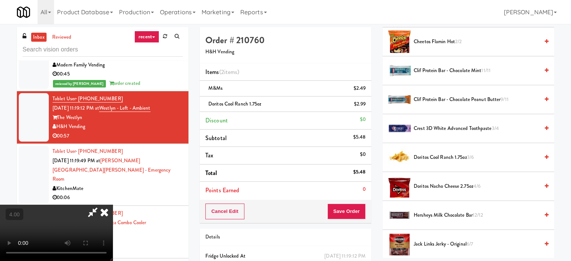
click at [113, 205] on video at bounding box center [56, 233] width 113 height 56
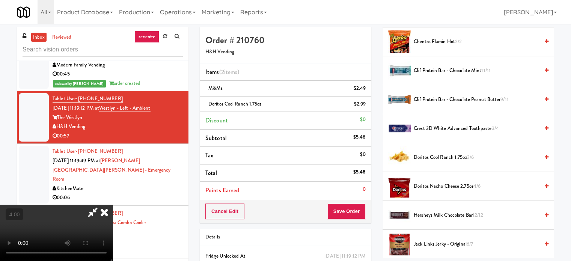
click at [113, 205] on video at bounding box center [56, 233] width 113 height 56
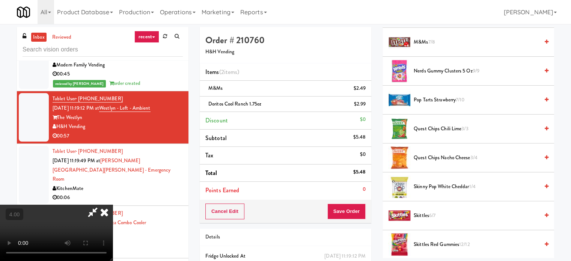
scroll to position [788, 0]
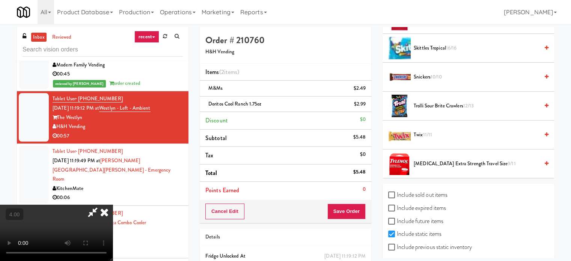
click at [414, 130] on span "Twix 11/11" at bounding box center [476, 134] width 125 height 9
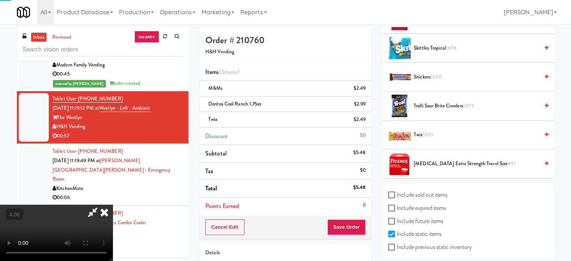
click at [113, 205] on video at bounding box center [56, 233] width 113 height 56
click at [366, 229] on div "Cancel Edit Save Order" at bounding box center [286, 226] width 172 height 23
click at [363, 229] on button "Save Order" at bounding box center [346, 227] width 38 height 16
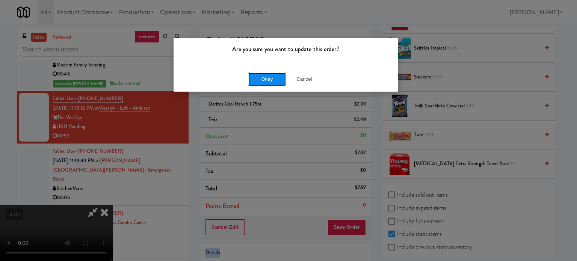
click at [275, 76] on button "Okay" at bounding box center [267, 79] width 38 height 14
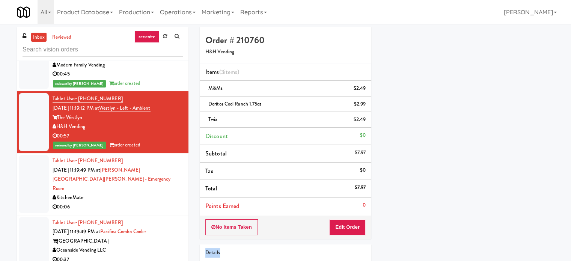
scroll to position [70, 0]
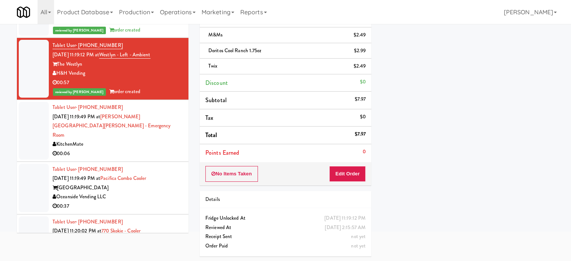
click at [158, 149] on div "KitchenMate" at bounding box center [118, 144] width 130 height 9
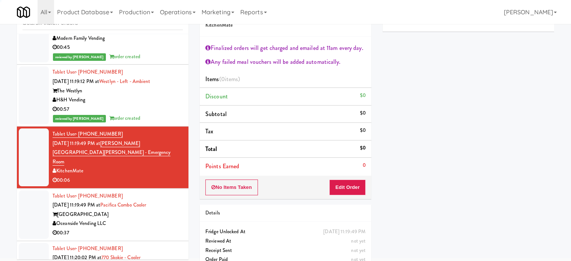
scroll to position [3, 0]
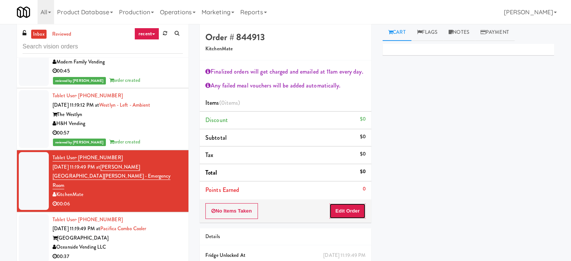
click at [347, 211] on button "Edit Order" at bounding box center [347, 211] width 36 height 16
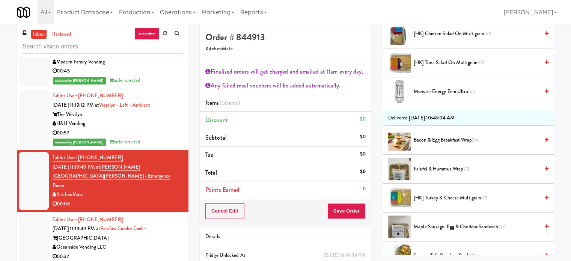
scroll to position [263, 0]
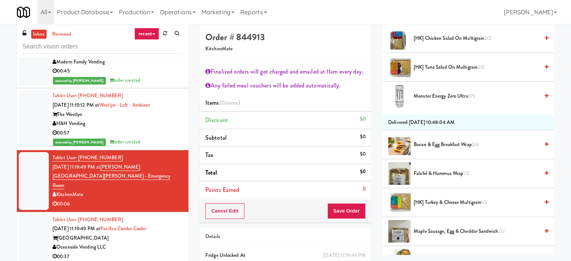
click at [431, 92] on span "Monster Energy Zero Ultra 5/5" at bounding box center [476, 96] width 125 height 9
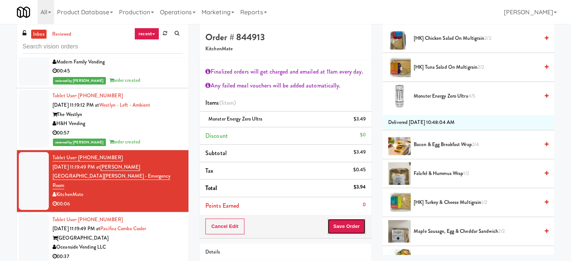
click at [346, 221] on button "Save Order" at bounding box center [346, 226] width 38 height 16
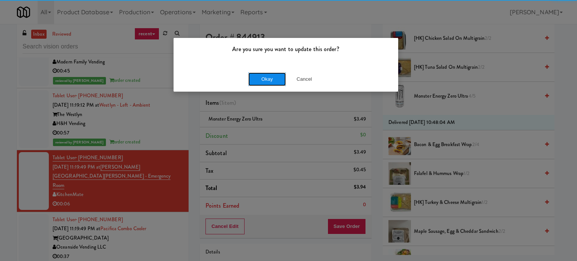
click at [267, 81] on button "Okay" at bounding box center [267, 79] width 38 height 14
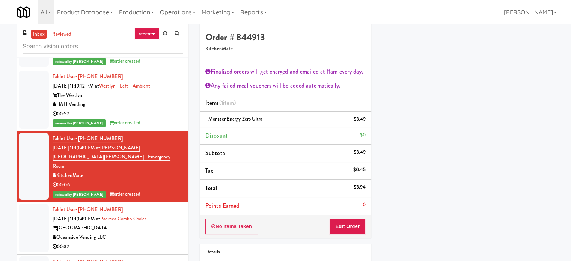
scroll to position [1577, 0]
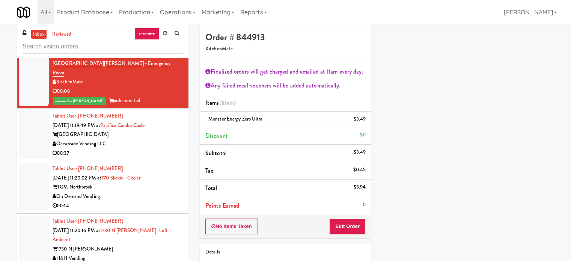
click at [154, 139] on div "[GEOGRAPHIC_DATA]" at bounding box center [118, 134] width 130 height 9
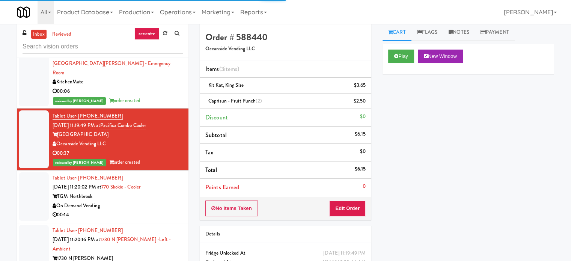
click at [158, 209] on div "On Demand Vending" at bounding box center [118, 205] width 130 height 9
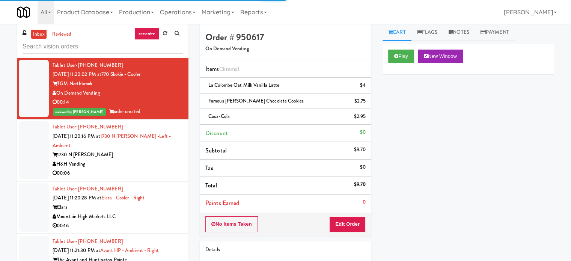
click at [169, 177] on li "Tablet User · (224) 645-0886 [DATE] 11:20:16 PM at 1730 N [PERSON_NAME] -Left -…" at bounding box center [103, 150] width 172 height 62
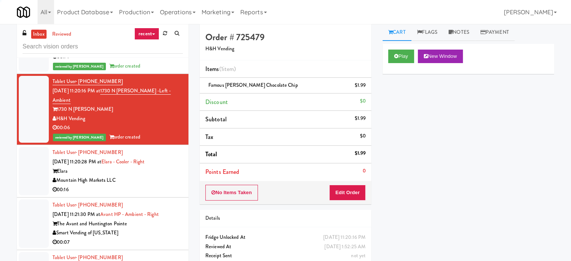
scroll to position [1803, 0]
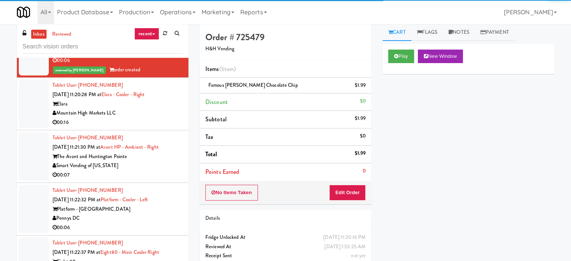
click at [166, 111] on div "Mountain High Markets LLC" at bounding box center [118, 112] width 130 height 9
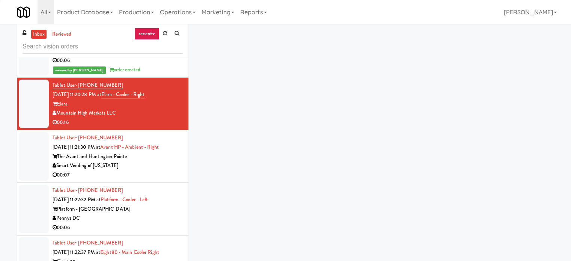
click at [167, 170] on div "00:07" at bounding box center [118, 174] width 130 height 9
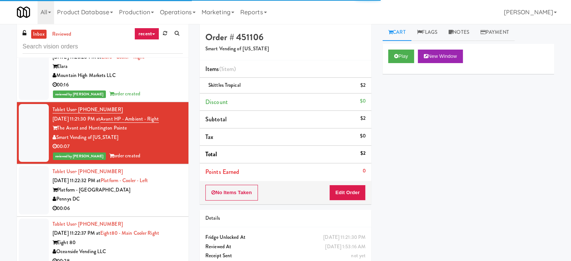
click at [168, 188] on div "Platform - [GEOGRAPHIC_DATA]" at bounding box center [118, 189] width 130 height 9
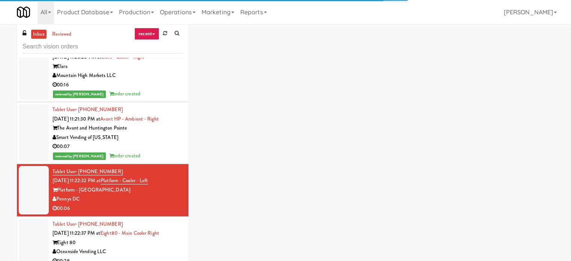
scroll to position [1953, 0]
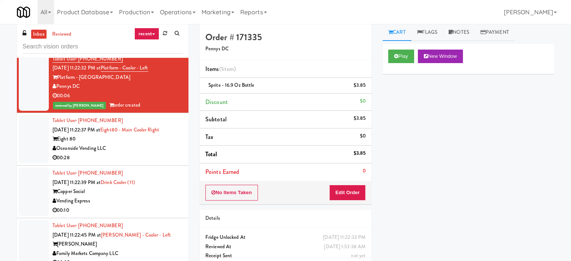
drag, startPoint x: 161, startPoint y: 144, endPoint x: 180, endPoint y: 197, distance: 55.9
click at [161, 145] on div "Oceanside Vending LLC" at bounding box center [118, 148] width 130 height 9
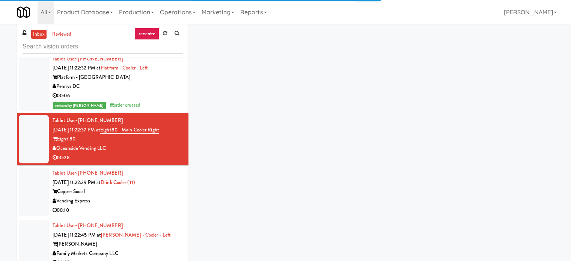
click at [181, 199] on li "Tablet User · (314) 938-6085 [DATE] 11:22:39 PM at Drink Cooler (11) Copper Soc…" at bounding box center [103, 192] width 172 height 53
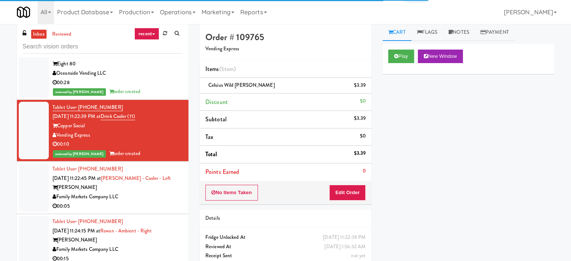
click at [175, 197] on div "Family Markets Company LLC" at bounding box center [118, 196] width 130 height 9
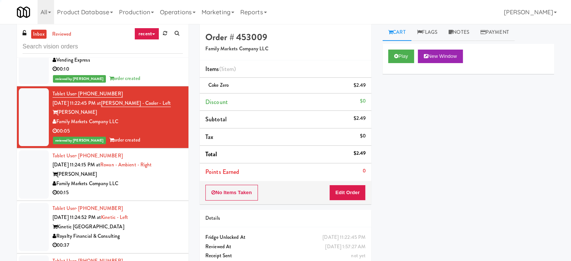
click at [171, 183] on div "Family Markets Company LLC" at bounding box center [118, 183] width 130 height 9
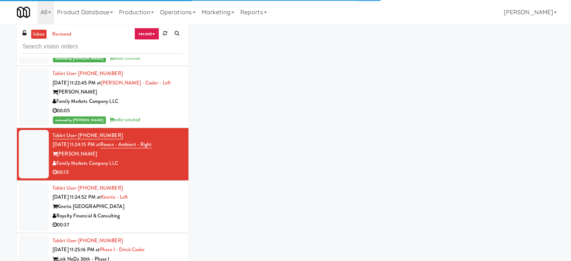
scroll to position [2215, 0]
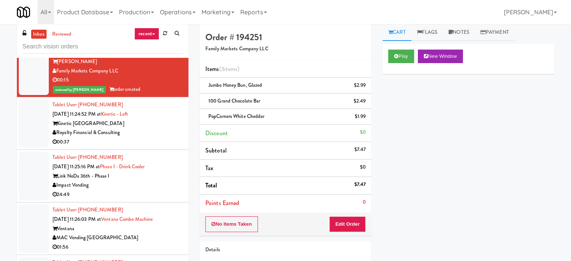
click at [162, 132] on div "Royalty Financial & Consulting" at bounding box center [118, 132] width 130 height 9
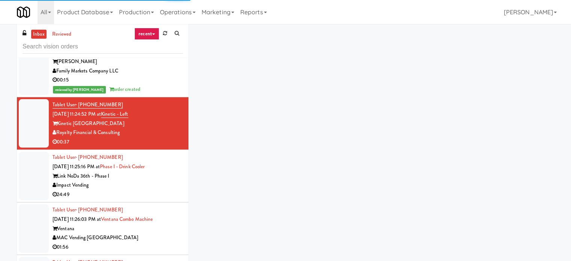
click at [167, 195] on div "24:49" at bounding box center [118, 194] width 130 height 9
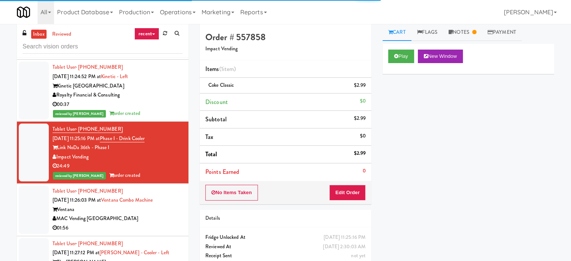
click at [164, 215] on div "MAC Vending [GEOGRAPHIC_DATA]" at bounding box center [118, 218] width 130 height 9
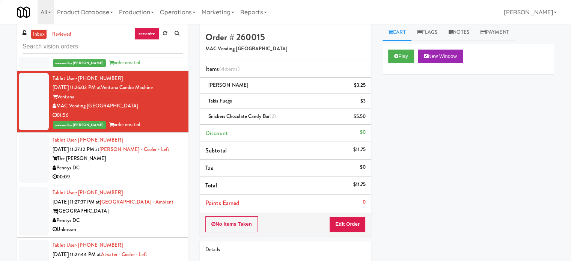
click at [155, 155] on div "The [PERSON_NAME]" at bounding box center [118, 158] width 130 height 9
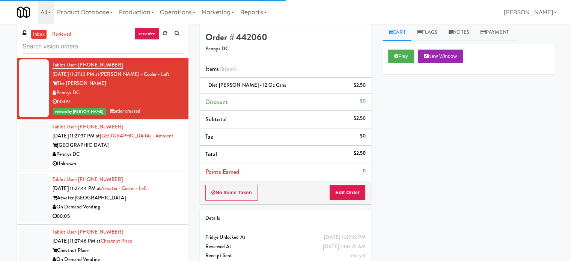
click at [156, 155] on div "Pennys DC" at bounding box center [118, 154] width 130 height 9
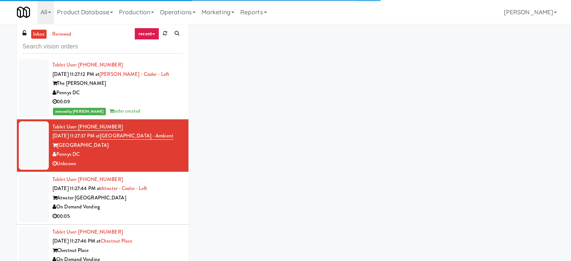
click at [169, 205] on div "Tablet User · (312) 758-4638 [DATE] 11:27:44 PM at [GEOGRAPHIC_DATA] - Left Atw…" at bounding box center [118, 198] width 130 height 46
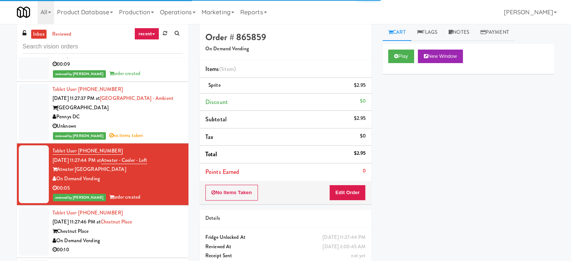
click at [168, 218] on div "Tablet User · (512) 983-1767 [DATE] 11:27:46 PM at [GEOGRAPHIC_DATA] On Demand …" at bounding box center [118, 231] width 130 height 46
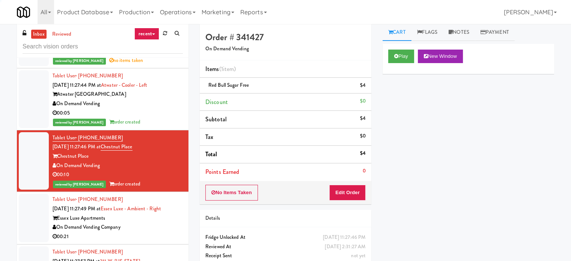
click at [168, 211] on div "Tablet User · (407) 288-5000 [DATE] 11:27:49 PM at [GEOGRAPHIC_DATA] Luxe - Amb…" at bounding box center [118, 218] width 130 height 46
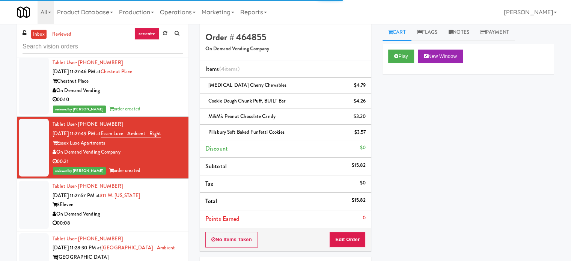
click at [167, 201] on div "3Eleven" at bounding box center [118, 204] width 130 height 9
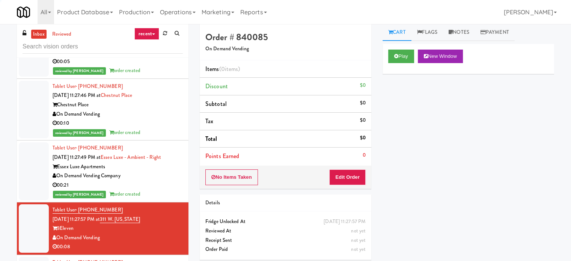
scroll to position [2553, 0]
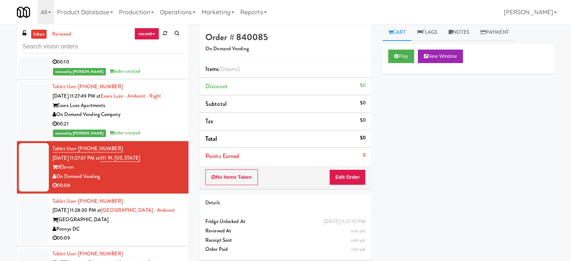
click at [162, 222] on div "[GEOGRAPHIC_DATA]" at bounding box center [118, 219] width 130 height 9
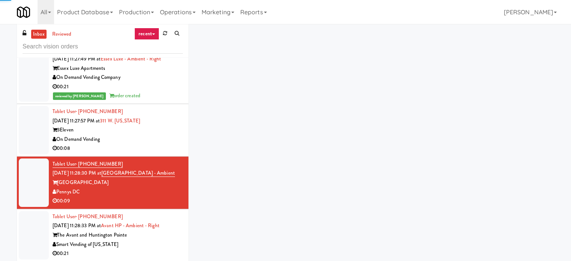
scroll to position [2816, 0]
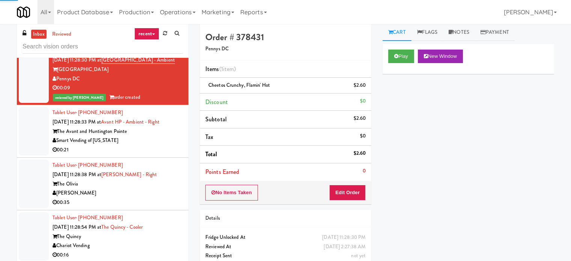
click at [152, 151] on div "00:21" at bounding box center [118, 149] width 130 height 9
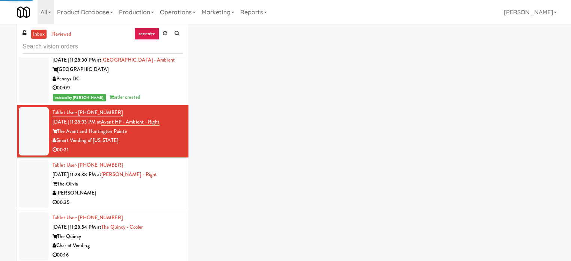
drag, startPoint x: 165, startPoint y: 191, endPoint x: 167, endPoint y: 196, distance: 4.9
click at [165, 192] on div "Tablet User · (971) 255-9040 [DATE] 11:28:38 PM at [PERSON_NAME] - Right The [P…" at bounding box center [118, 184] width 130 height 46
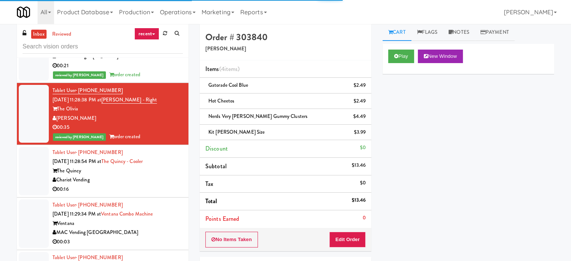
scroll to position [2929, 0]
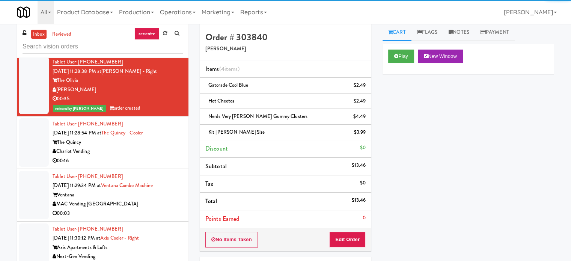
click at [155, 151] on div "Chariot Vending" at bounding box center [118, 151] width 130 height 9
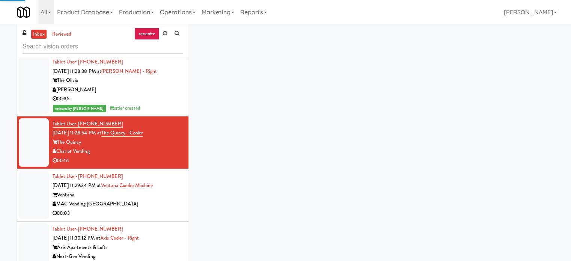
click at [159, 200] on div "Ventana" at bounding box center [118, 194] width 130 height 9
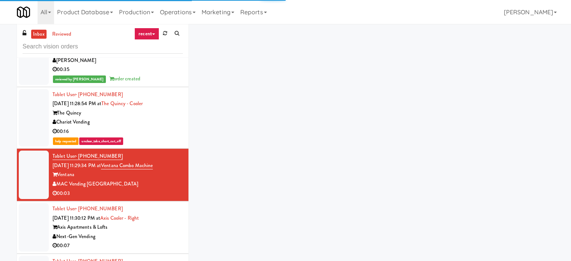
scroll to position [3041, 0]
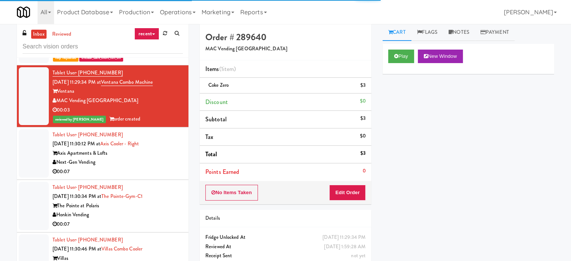
click at [157, 155] on div "Axis Apartments & Lofts" at bounding box center [118, 153] width 130 height 9
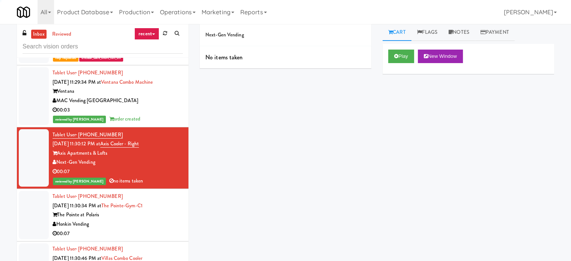
click at [163, 214] on div "The Pointe at Polaris" at bounding box center [118, 214] width 130 height 9
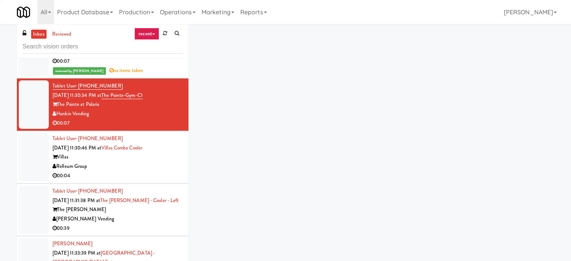
scroll to position [3154, 0]
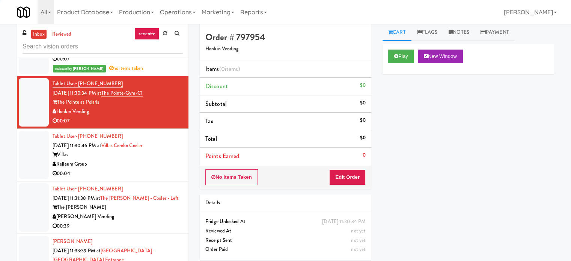
click at [161, 172] on div "00:04" at bounding box center [118, 173] width 130 height 9
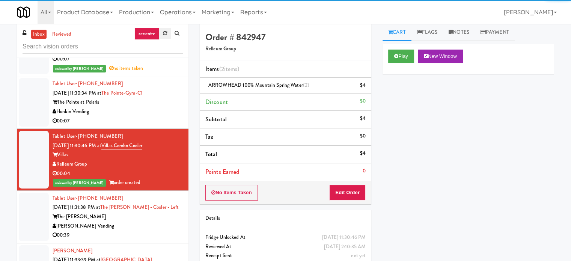
click at [163, 36] on icon at bounding box center [165, 33] width 4 height 5
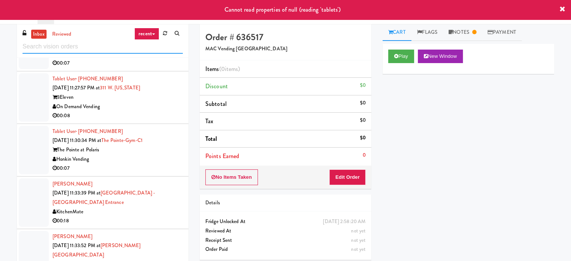
scroll to position [300, 0]
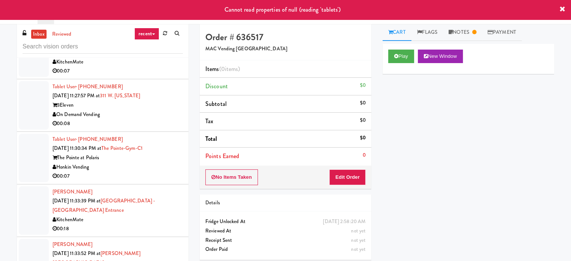
click at [166, 116] on div "On Demand Vending" at bounding box center [118, 114] width 130 height 9
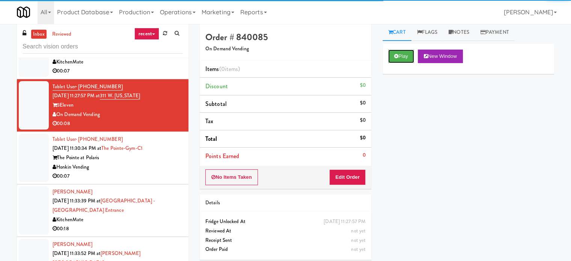
drag, startPoint x: 413, startPoint y: 59, endPoint x: 330, endPoint y: 184, distance: 149.9
click at [412, 59] on button "Play" at bounding box center [401, 57] width 26 height 14
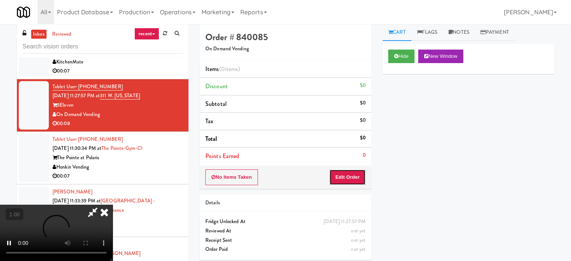
click at [342, 181] on button "Edit Order" at bounding box center [347, 177] width 36 height 16
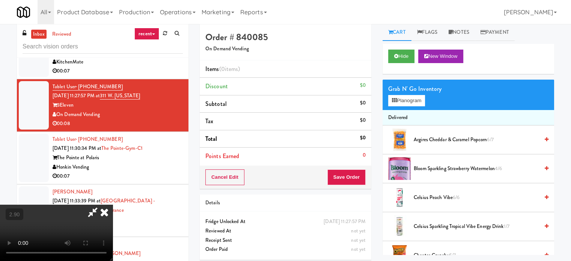
click at [113, 205] on video at bounding box center [56, 233] width 113 height 56
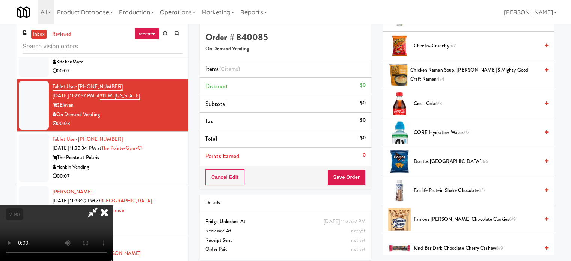
scroll to position [225, 0]
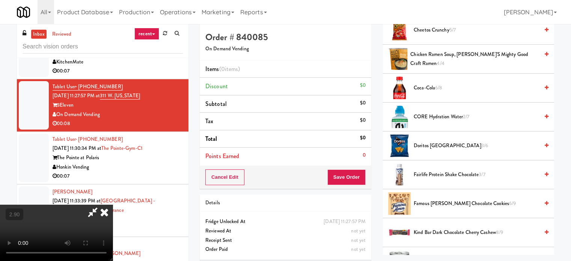
click at [430, 85] on span "Coca-Cola 6/8" at bounding box center [476, 87] width 125 height 9
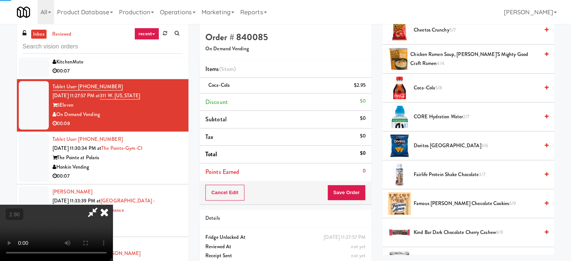
click at [113, 205] on video at bounding box center [56, 233] width 113 height 56
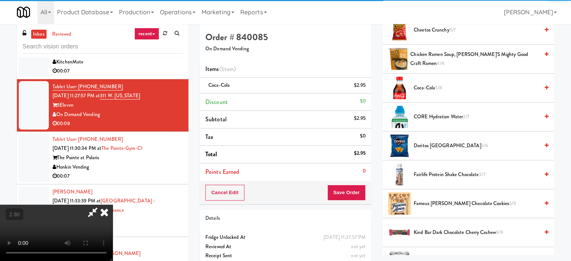
click at [113, 205] on video at bounding box center [56, 233] width 113 height 56
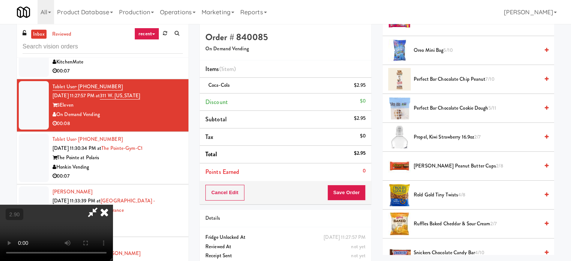
scroll to position [676, 0]
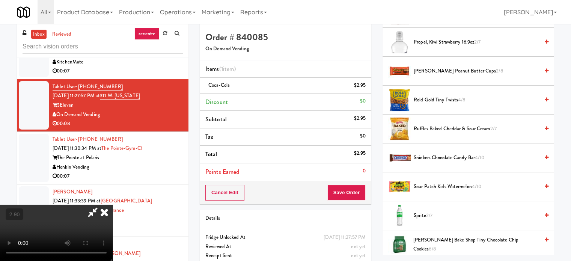
click at [421, 211] on span "Sprite 2/7" at bounding box center [476, 215] width 125 height 9
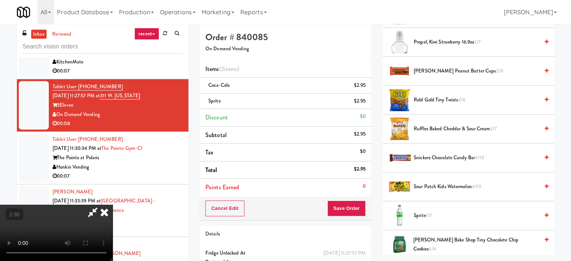
click at [417, 211] on span "Sprite 1/7" at bounding box center [476, 215] width 125 height 9
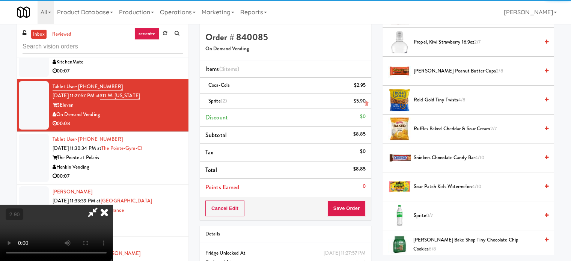
click at [366, 100] on link at bounding box center [364, 103] width 7 height 9
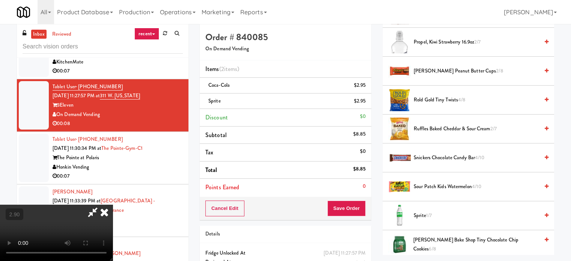
drag, startPoint x: 258, startPoint y: 156, endPoint x: 292, endPoint y: 173, distance: 38.4
click at [113, 205] on video at bounding box center [56, 233] width 113 height 56
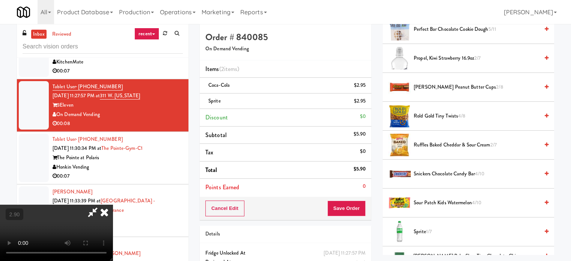
scroll to position [638, 0]
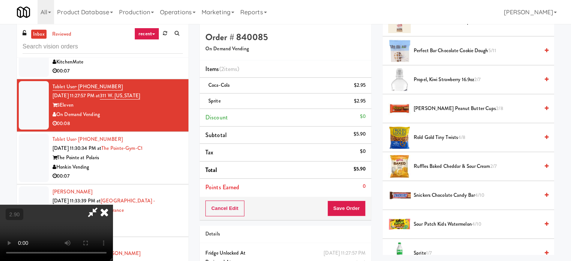
click at [423, 105] on span "[PERSON_NAME] Peanut Butter Cups 2/8" at bounding box center [476, 108] width 125 height 9
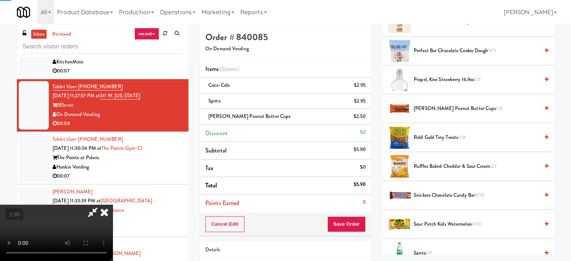
drag, startPoint x: 282, startPoint y: 154, endPoint x: 327, endPoint y: 183, distance: 53.2
click at [113, 205] on video at bounding box center [56, 233] width 113 height 56
click at [357, 220] on button "Save Order" at bounding box center [346, 224] width 38 height 16
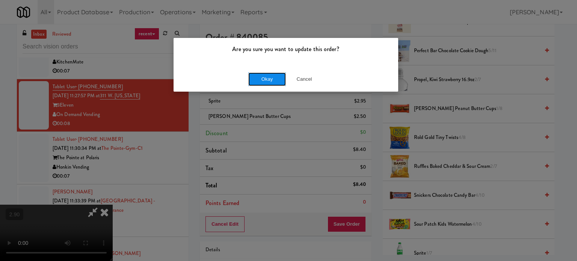
click at [273, 83] on button "Okay" at bounding box center [267, 79] width 38 height 14
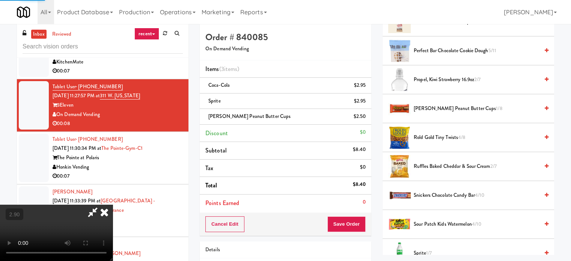
scroll to position [70, 0]
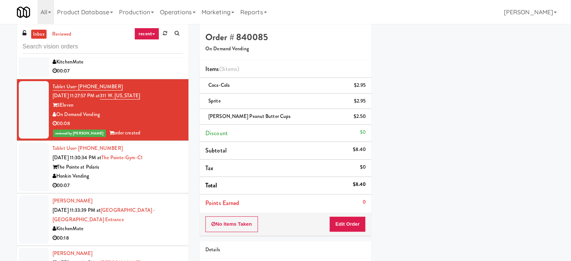
drag, startPoint x: 140, startPoint y: 171, endPoint x: 149, endPoint y: 171, distance: 9.0
click at [140, 172] on div "Honkin Vending" at bounding box center [118, 176] width 130 height 9
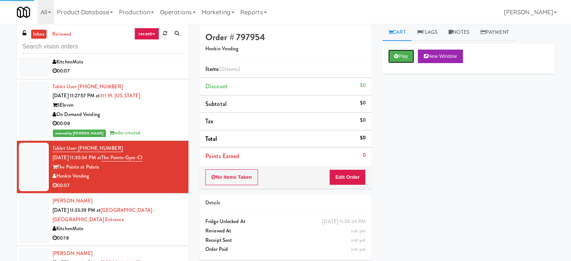
click at [389, 53] on button "Play" at bounding box center [401, 57] width 26 height 14
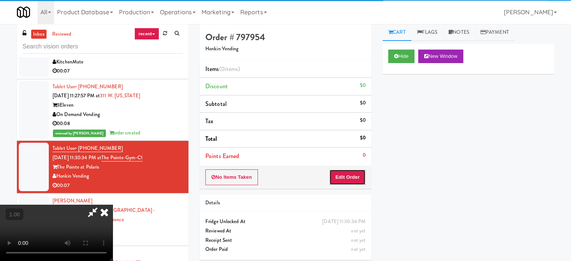
click at [357, 181] on button "Edit Order" at bounding box center [347, 177] width 36 height 16
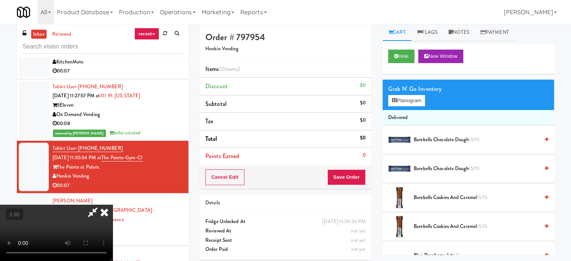
scroll to position [119, 0]
click at [113, 205] on video at bounding box center [56, 233] width 113 height 56
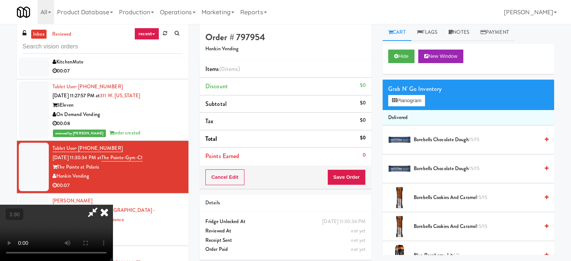
click at [113, 205] on video at bounding box center [56, 233] width 113 height 56
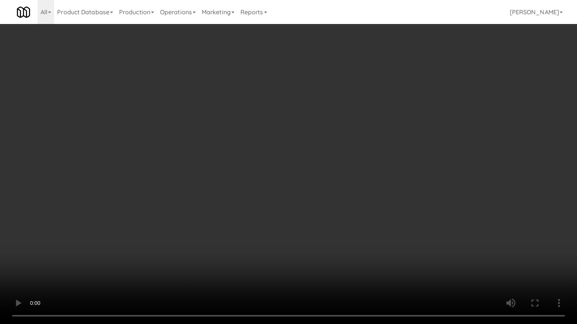
click at [230, 160] on video at bounding box center [288, 162] width 577 height 324
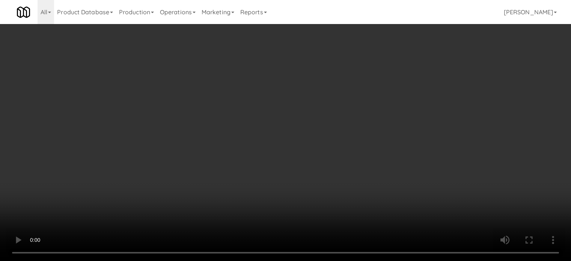
scroll to position [713, 0]
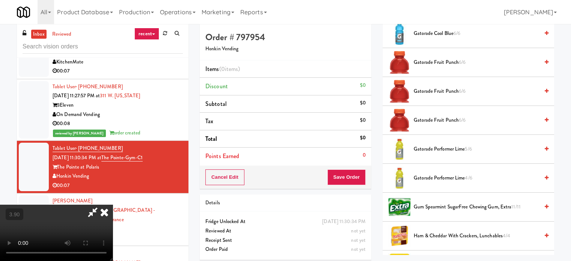
click at [439, 61] on span "Gatorade Fruit Punch 6/6" at bounding box center [476, 62] width 125 height 9
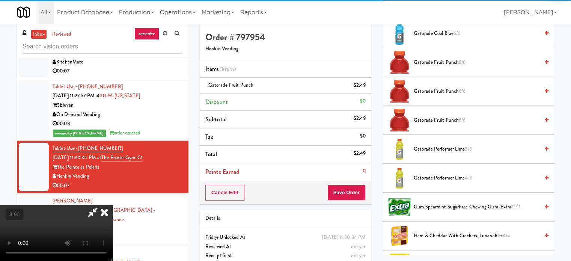
drag, startPoint x: 427, startPoint y: 148, endPoint x: 419, endPoint y: 149, distance: 8.3
click at [427, 148] on span "Gatorade Performer Lime 5/6" at bounding box center [476, 149] width 125 height 9
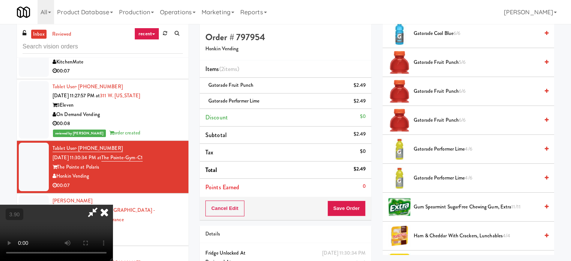
click at [113, 205] on video at bounding box center [56, 233] width 113 height 56
click at [359, 208] on button "Save Order" at bounding box center [346, 208] width 38 height 16
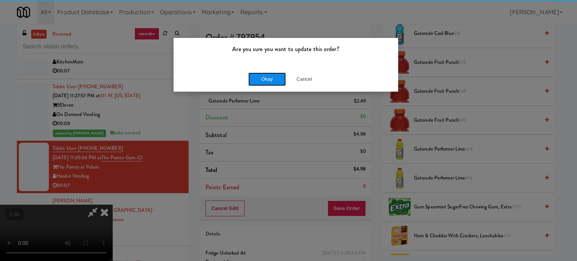
click at [265, 81] on button "Okay" at bounding box center [267, 79] width 38 height 14
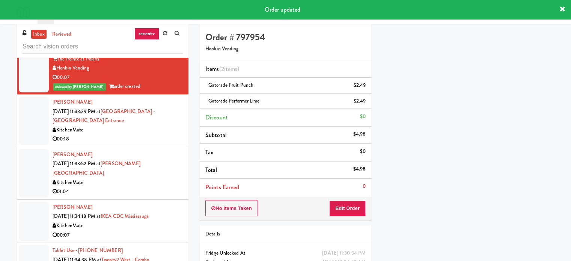
scroll to position [413, 0]
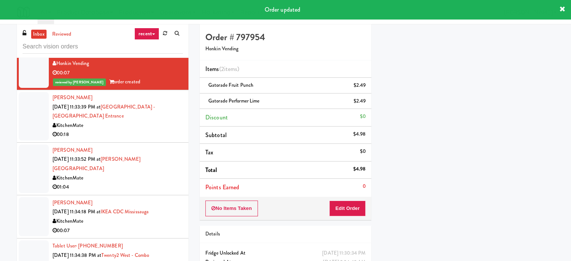
drag, startPoint x: 156, startPoint y: 139, endPoint x: 174, endPoint y: 141, distance: 18.1
click at [156, 139] on li "[PERSON_NAME] [DATE] 11:33:39 PM at [GEOGRAPHIC_DATA] - [GEOGRAPHIC_DATA] Kitch…" at bounding box center [103, 116] width 172 height 53
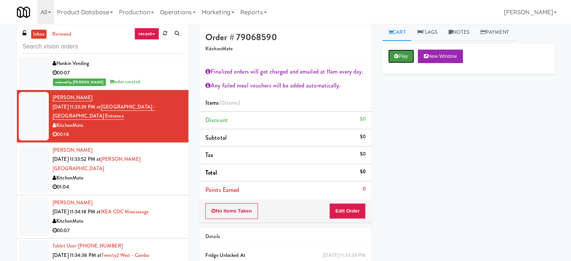
drag, startPoint x: 398, startPoint y: 54, endPoint x: 392, endPoint y: 61, distance: 9.0
click at [398, 54] on button "Play" at bounding box center [401, 57] width 26 height 14
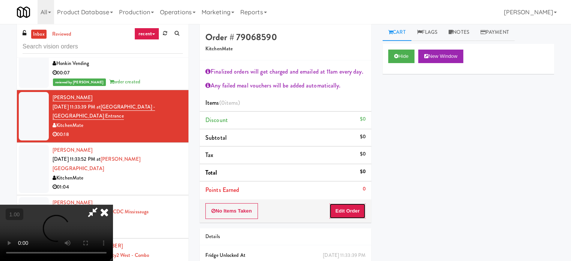
click at [338, 209] on button "Edit Order" at bounding box center [347, 211] width 36 height 16
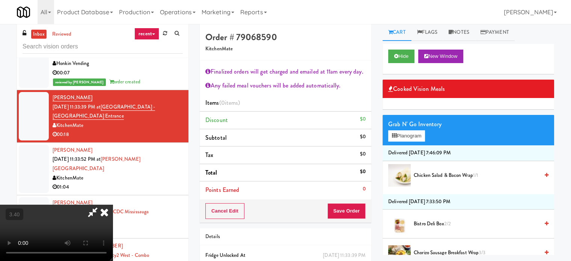
click at [113, 205] on video at bounding box center [56, 233] width 113 height 56
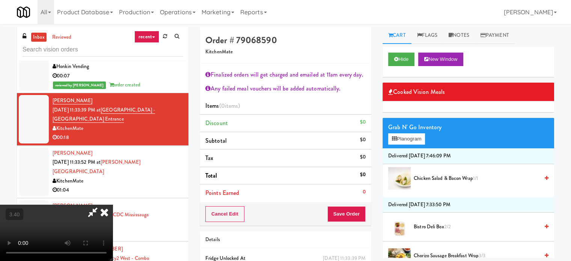
click at [113, 205] on video at bounding box center [56, 233] width 113 height 56
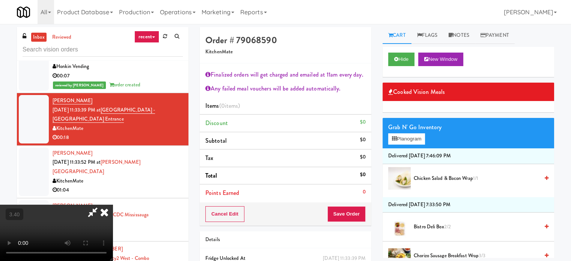
click at [113, 205] on video at bounding box center [56, 233] width 113 height 56
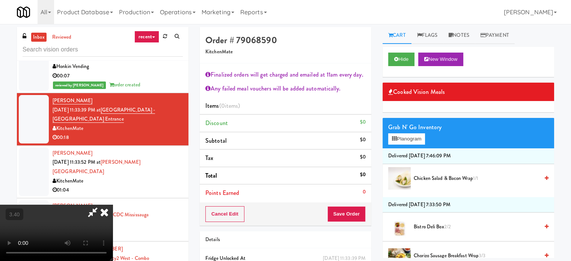
click at [113, 205] on video at bounding box center [56, 233] width 113 height 56
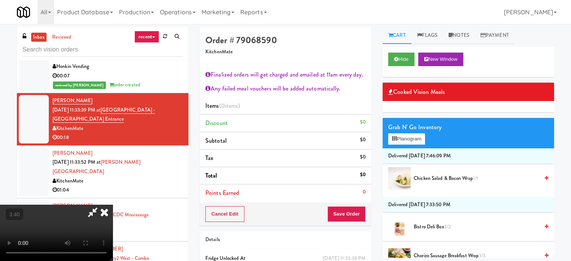
click at [113, 205] on video at bounding box center [56, 233] width 113 height 56
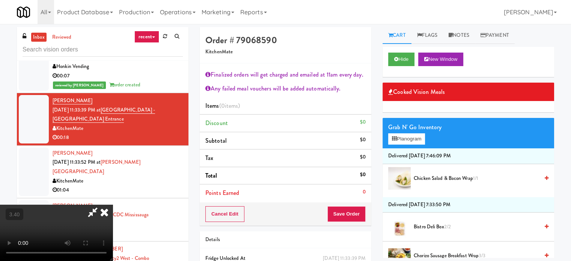
click at [113, 205] on video at bounding box center [56, 233] width 113 height 56
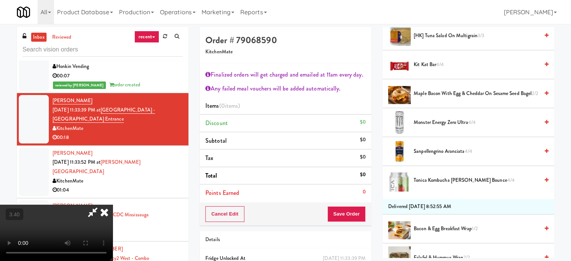
scroll to position [375, 0]
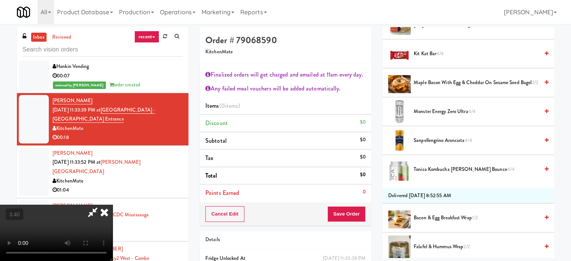
drag, startPoint x: 447, startPoint y: 82, endPoint x: 265, endPoint y: 146, distance: 193.5
click at [446, 82] on span "Maple Bacon with Egg & Cheddar on Sesame Seed Bagel 2/2" at bounding box center [476, 82] width 125 height 9
click at [113, 205] on video at bounding box center [56, 233] width 113 height 56
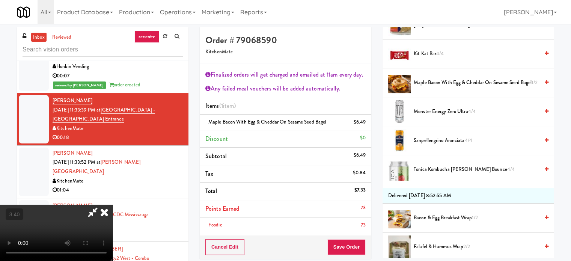
click at [113, 214] on video at bounding box center [56, 233] width 113 height 56
click at [113, 216] on video at bounding box center [56, 233] width 113 height 56
click at [113, 217] on video at bounding box center [56, 233] width 113 height 56
click at [113, 216] on video at bounding box center [56, 233] width 113 height 56
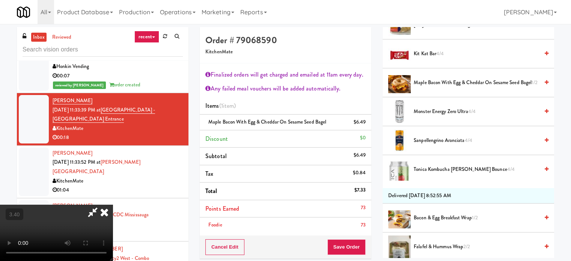
click at [113, 216] on video at bounding box center [56, 233] width 113 height 56
click at [113, 214] on video at bounding box center [56, 233] width 113 height 56
click at [367, 122] on icon at bounding box center [366, 124] width 4 height 5
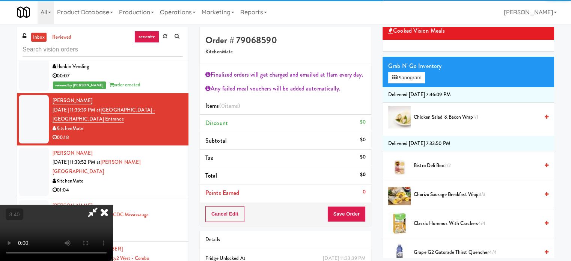
scroll to position [38, 0]
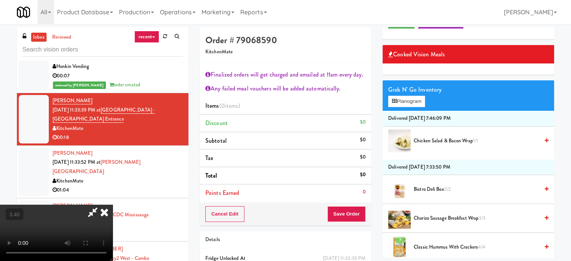
click at [433, 140] on span "Chicken Salad & Bacon Wrap 1/1" at bounding box center [476, 140] width 125 height 9
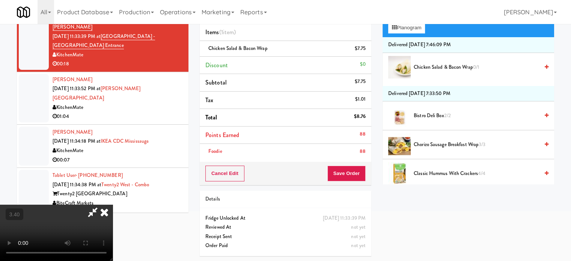
scroll to position [67, 0]
click at [113, 213] on video at bounding box center [56, 233] width 113 height 56
click at [113, 205] on video at bounding box center [56, 233] width 113 height 56
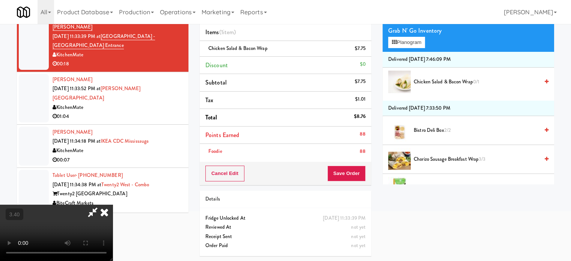
scroll to position [0, 0]
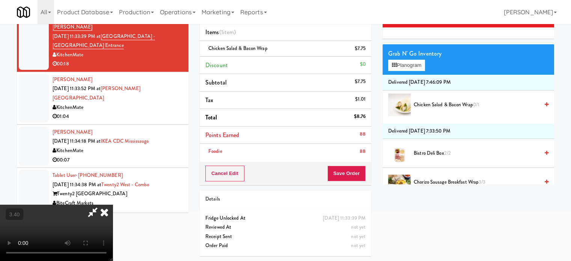
click at [447, 106] on span "Chicken Salad & Bacon Wrap 0/1" at bounding box center [476, 104] width 125 height 9
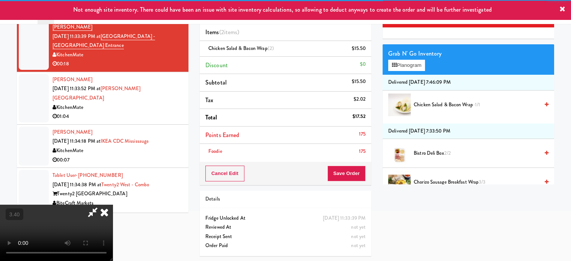
click at [113, 205] on video at bounding box center [56, 233] width 113 height 56
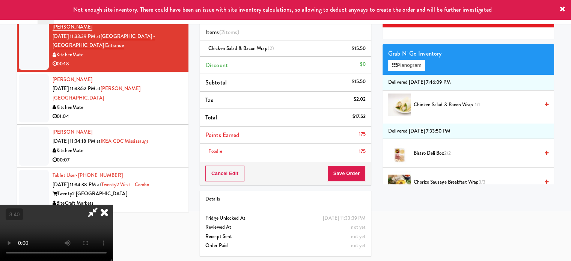
click at [113, 205] on video at bounding box center [56, 233] width 113 height 56
drag, startPoint x: 253, startPoint y: 165, endPoint x: 259, endPoint y: 167, distance: 6.2
click at [113, 205] on video at bounding box center [56, 233] width 113 height 56
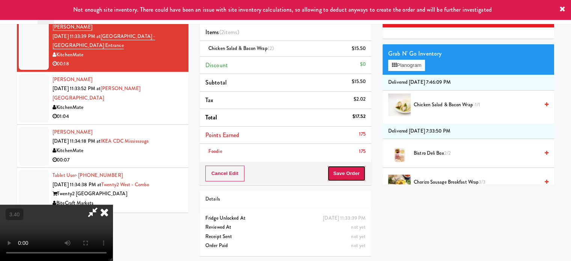
click at [363, 173] on button "Save Order" at bounding box center [346, 174] width 38 height 16
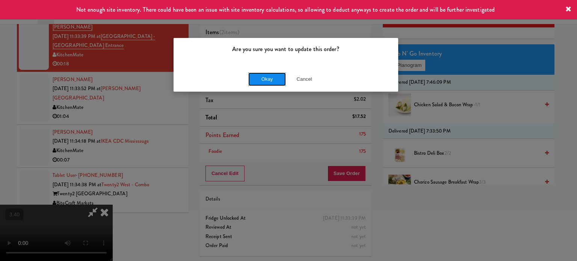
click at [280, 79] on button "Okay" at bounding box center [267, 79] width 38 height 14
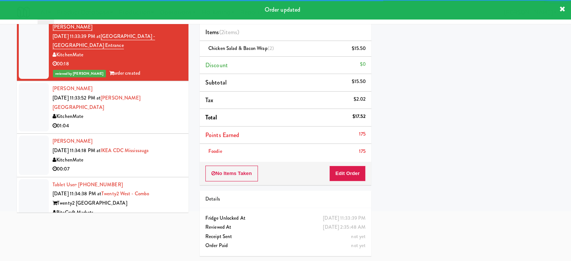
click at [164, 121] on div "01:04" at bounding box center [118, 125] width 130 height 9
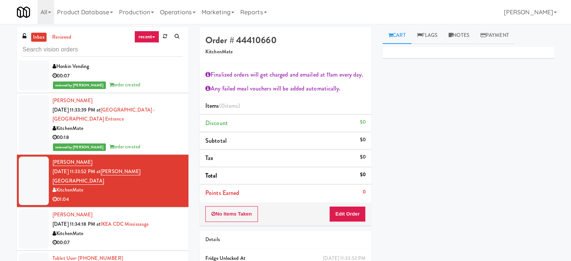
click at [348, 222] on div "No Items Taken Edit Order" at bounding box center [286, 213] width 172 height 23
click at [346, 218] on button "Edit Order" at bounding box center [347, 214] width 36 height 16
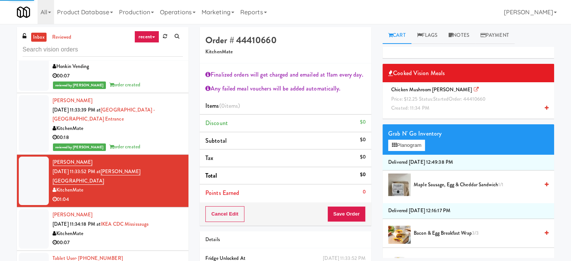
click at [408, 95] on span "Price: $12.25 Status: started Order: 44410660" at bounding box center [438, 98] width 94 height 7
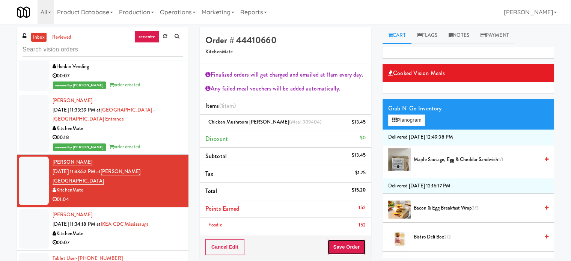
click at [352, 248] on button "Save Order" at bounding box center [346, 247] width 38 height 16
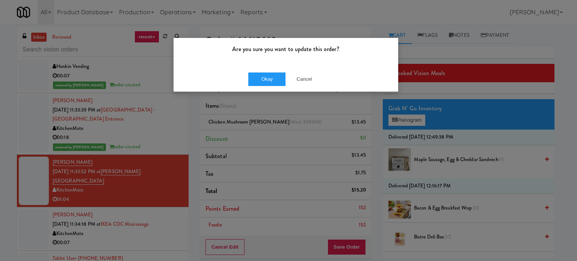
click at [255, 71] on div "Okay Cancel" at bounding box center [285, 78] width 224 height 25
click at [256, 78] on button "Okay" at bounding box center [267, 79] width 38 height 14
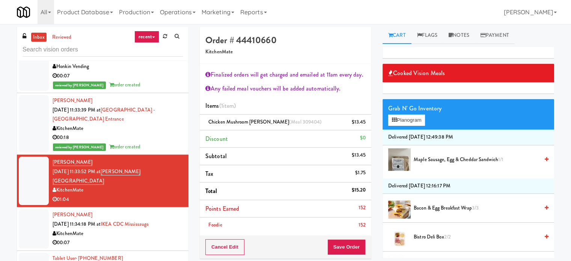
click at [160, 238] on div "00:07" at bounding box center [118, 242] width 130 height 9
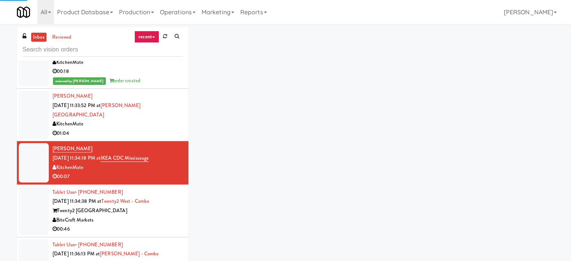
scroll to position [488, 0]
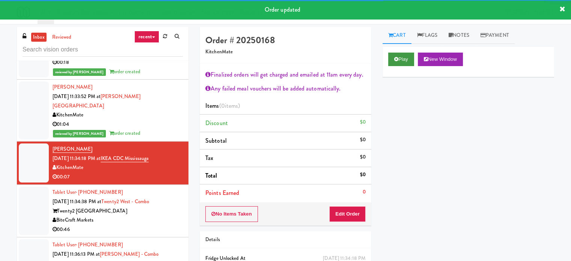
drag, startPoint x: 384, startPoint y: 59, endPoint x: 395, endPoint y: 57, distance: 11.0
click at [385, 59] on div "Play New Window" at bounding box center [468, 62] width 172 height 30
click at [396, 57] on icon at bounding box center [396, 59] width 4 height 5
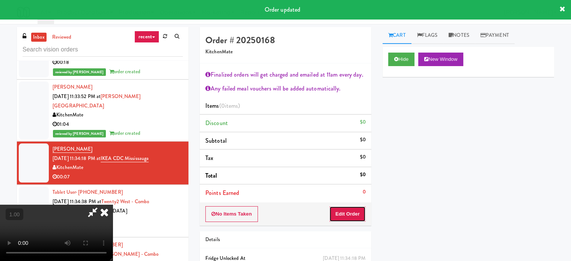
click at [356, 209] on button "Edit Order" at bounding box center [347, 214] width 36 height 16
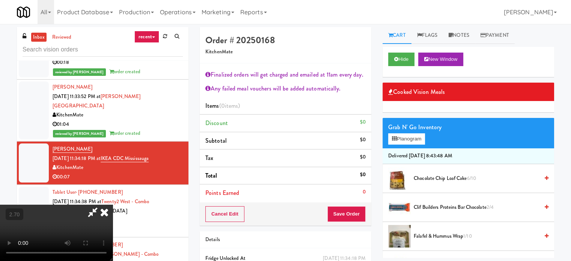
click at [113, 205] on video at bounding box center [56, 233] width 113 height 56
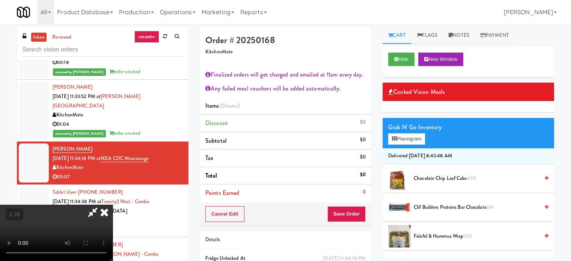
click at [113, 205] on video at bounding box center [56, 233] width 113 height 56
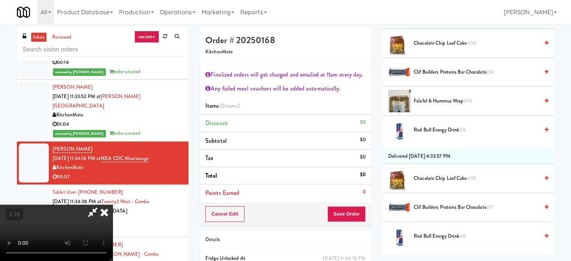
scroll to position [150, 0]
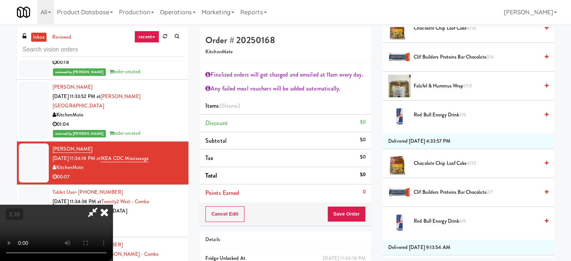
click at [437, 87] on span "Falafel & Hummus Wrap 1/10" at bounding box center [476, 85] width 125 height 9
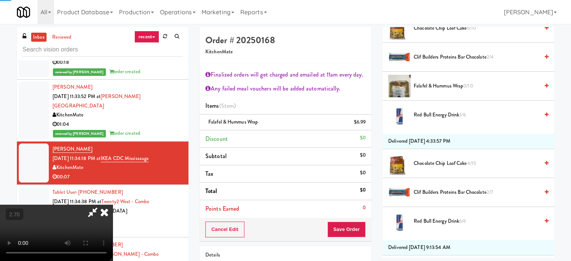
drag, startPoint x: 188, startPoint y: 170, endPoint x: 282, endPoint y: 226, distance: 110.1
click at [113, 205] on video at bounding box center [56, 233] width 113 height 56
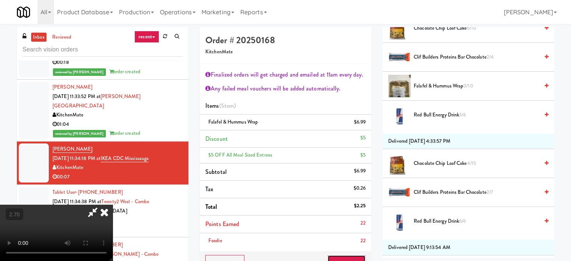
click at [357, 258] on button "Save Order" at bounding box center [346, 263] width 38 height 16
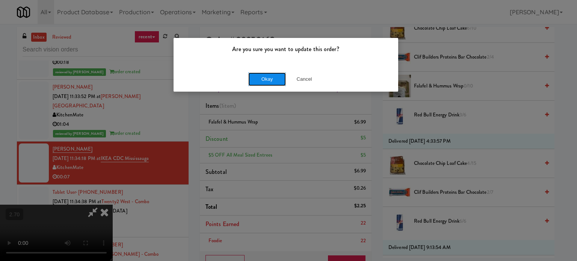
click at [253, 84] on button "Okay" at bounding box center [267, 79] width 38 height 14
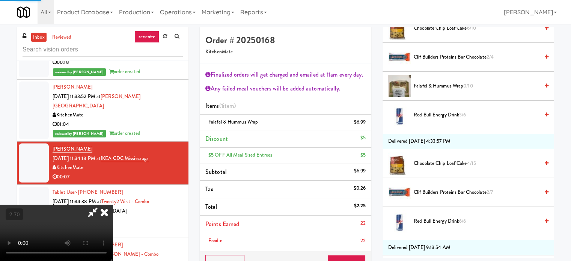
scroll to position [70, 0]
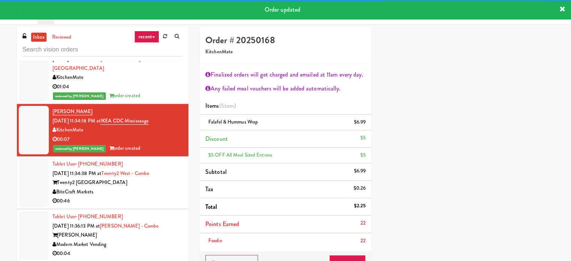
click at [173, 178] on div "Twenty2 [GEOGRAPHIC_DATA]" at bounding box center [118, 182] width 130 height 9
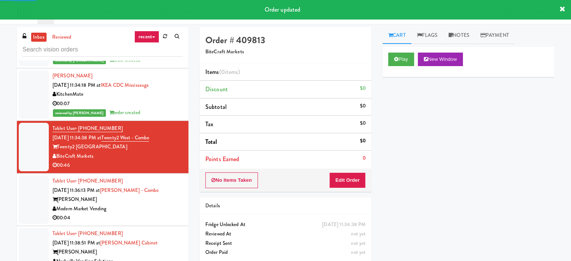
scroll to position [563, 0]
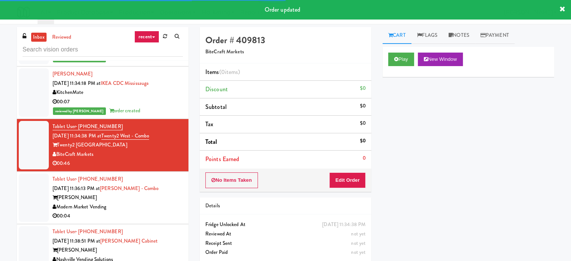
click at [398, 48] on div "Play New Window" at bounding box center [468, 62] width 172 height 30
click at [398, 54] on button "Play" at bounding box center [401, 60] width 26 height 14
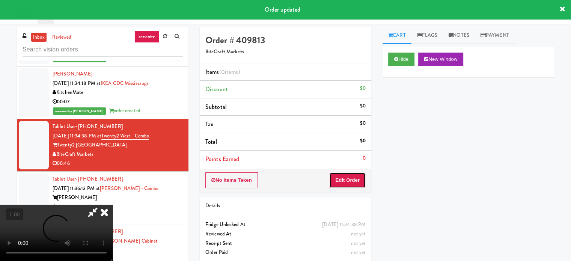
click at [364, 177] on button "Edit Order" at bounding box center [347, 180] width 36 height 16
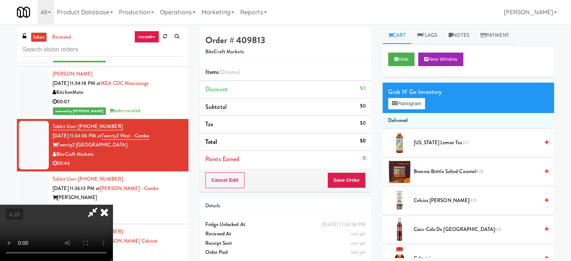
click at [113, 205] on video at bounding box center [56, 233] width 113 height 56
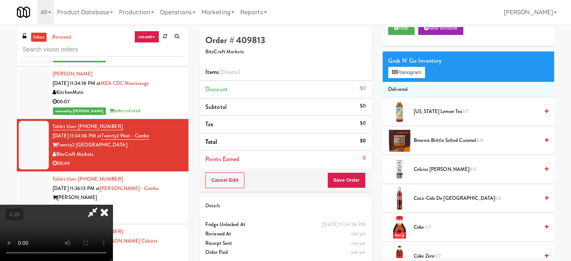
scroll to position [150, 0]
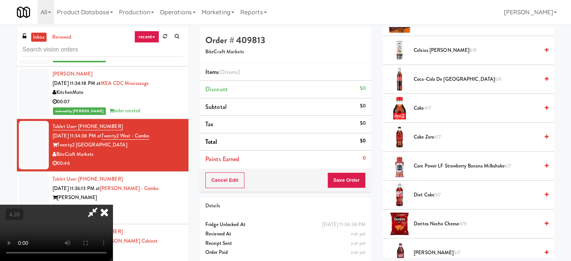
drag, startPoint x: 437, startPoint y: 137, endPoint x: 302, endPoint y: 154, distance: 135.9
click at [437, 137] on span "4/7" at bounding box center [437, 136] width 7 height 7
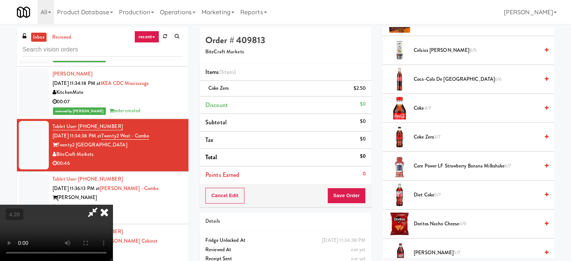
click at [113, 205] on video at bounding box center [56, 233] width 113 height 56
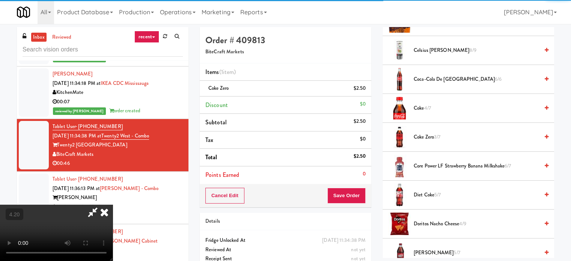
click at [113, 205] on video at bounding box center [56, 233] width 113 height 56
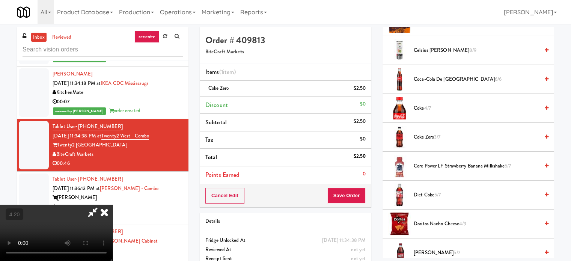
click at [113, 205] on video at bounding box center [56, 233] width 113 height 56
click at [367, 91] on icon at bounding box center [366, 91] width 4 height 5
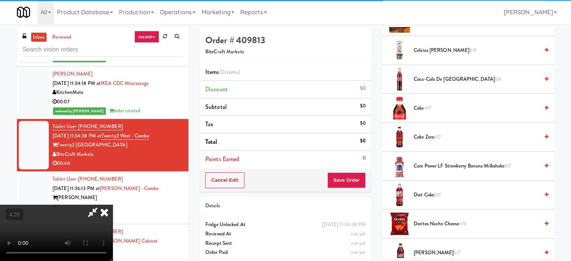
click at [422, 104] on span "Coke 4/7" at bounding box center [476, 108] width 125 height 9
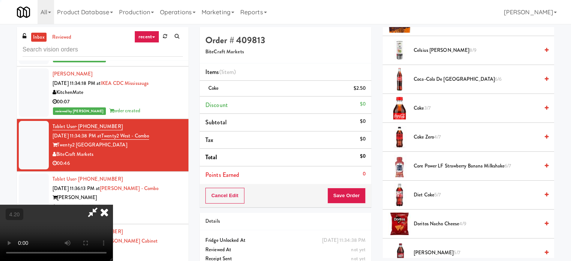
drag, startPoint x: 270, startPoint y: 129, endPoint x: 269, endPoint y: 140, distance: 11.0
click at [113, 205] on video at bounding box center [56, 233] width 113 height 56
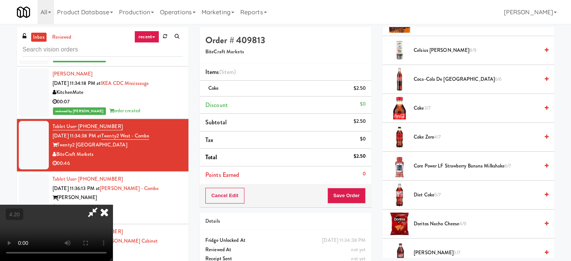
drag, startPoint x: 284, startPoint y: 158, endPoint x: 261, endPoint y: 160, distance: 23.0
click at [113, 205] on video at bounding box center [56, 233] width 113 height 56
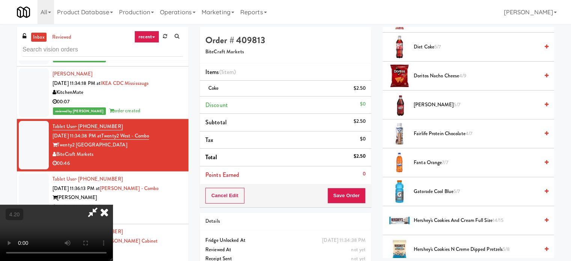
scroll to position [300, 0]
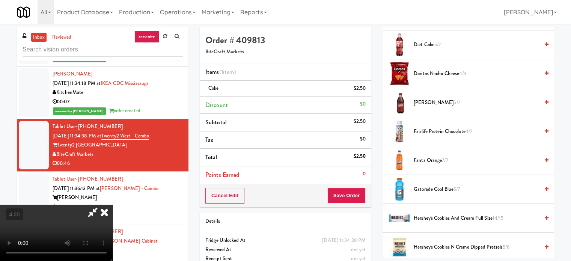
click at [437, 157] on span "Fanta Orange 7/7" at bounding box center [476, 160] width 125 height 9
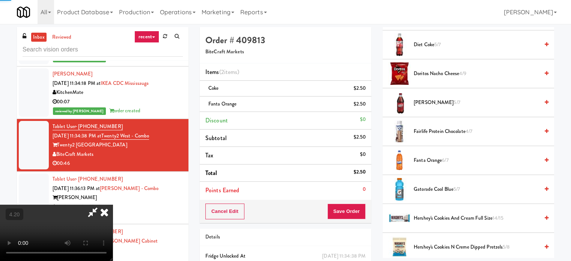
click at [113, 205] on video at bounding box center [56, 233] width 113 height 56
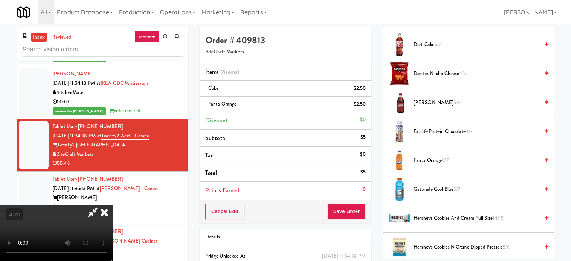
click at [113, 205] on video at bounding box center [56, 233] width 113 height 56
click at [113, 221] on video at bounding box center [56, 233] width 113 height 56
click at [113, 209] on video at bounding box center [56, 233] width 113 height 56
click at [113, 205] on video at bounding box center [56, 233] width 113 height 56
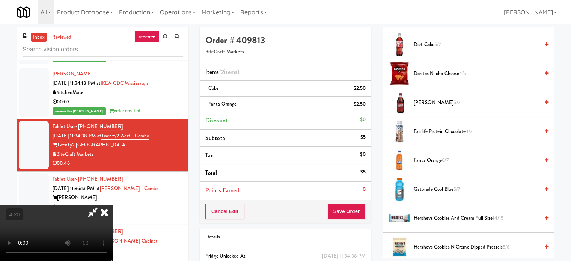
click at [113, 205] on video at bounding box center [56, 233] width 113 height 56
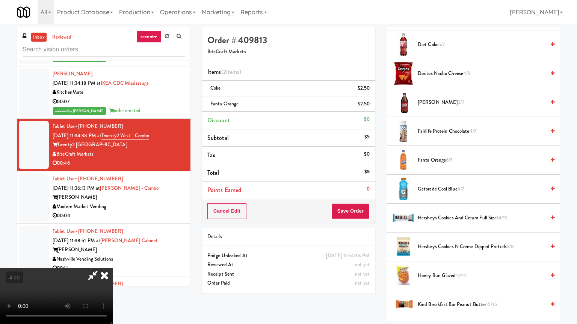
click at [113, 261] on video at bounding box center [56, 296] width 113 height 56
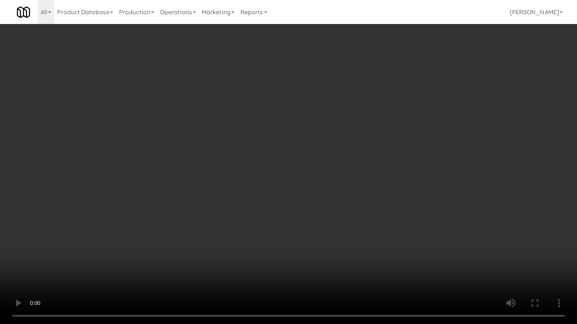
click at [483, 255] on video at bounding box center [288, 162] width 577 height 324
click at [473, 237] on video at bounding box center [288, 162] width 577 height 324
click at [431, 221] on video at bounding box center [288, 162] width 577 height 324
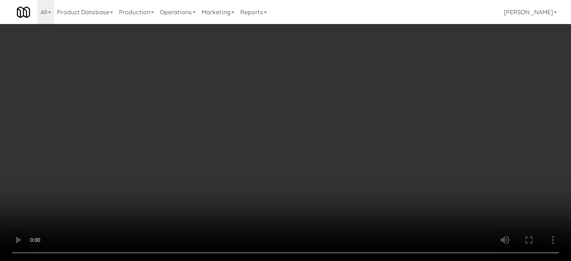
scroll to position [450, 0]
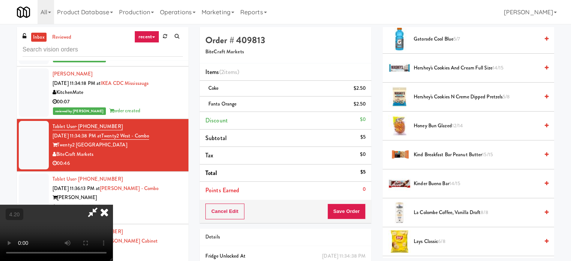
click at [435, 241] on span "Lays Classic 6/8" at bounding box center [476, 241] width 125 height 9
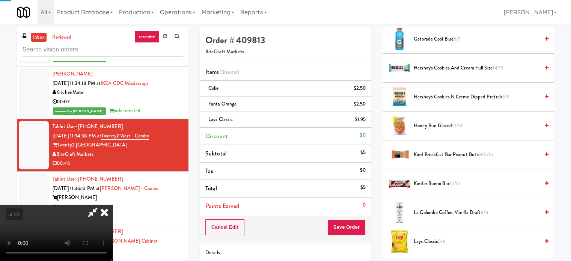
click at [113, 205] on video at bounding box center [56, 233] width 113 height 56
click at [348, 223] on button "Save Order" at bounding box center [346, 227] width 38 height 16
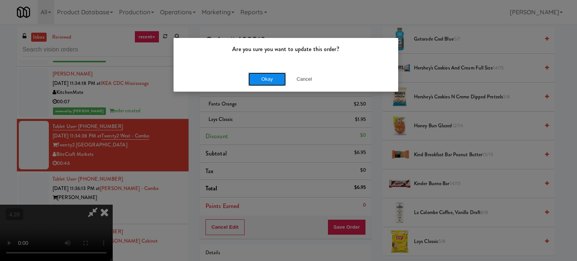
click at [272, 81] on button "Okay" at bounding box center [267, 79] width 38 height 14
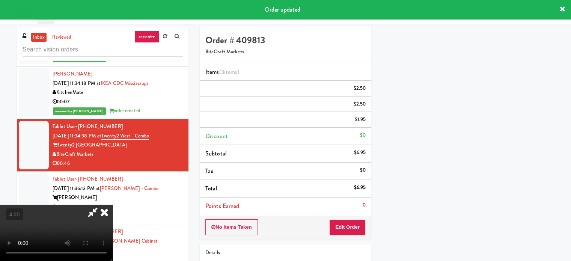
scroll to position [70, 0]
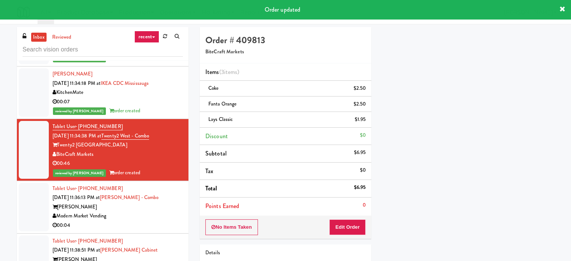
click at [148, 221] on div "00:04" at bounding box center [118, 225] width 130 height 9
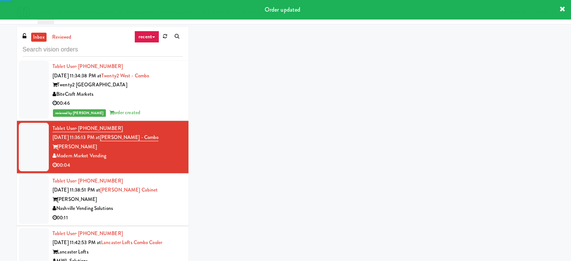
scroll to position [676, 0]
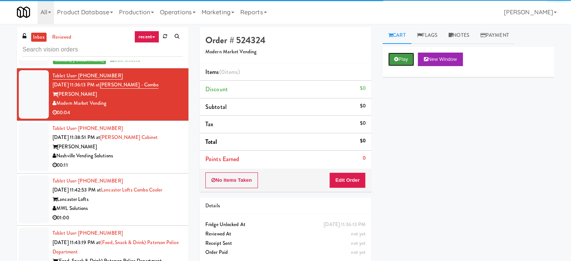
drag, startPoint x: 408, startPoint y: 63, endPoint x: 361, endPoint y: 160, distance: 107.4
click at [407, 63] on button "Play" at bounding box center [401, 60] width 26 height 14
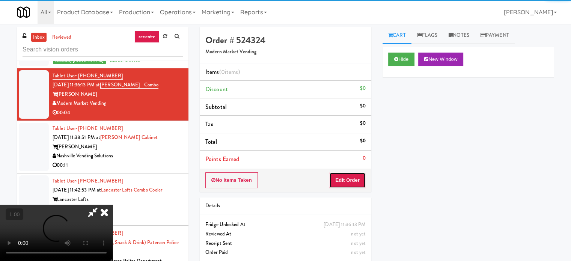
click at [350, 182] on button "Edit Order" at bounding box center [347, 180] width 36 height 16
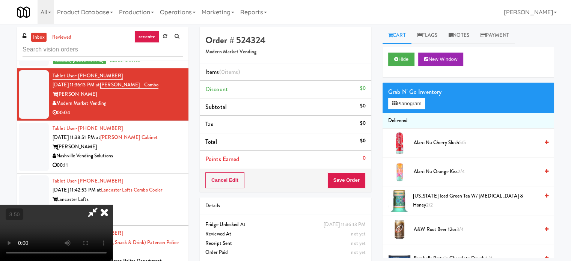
click at [113, 205] on video at bounding box center [56, 233] width 113 height 56
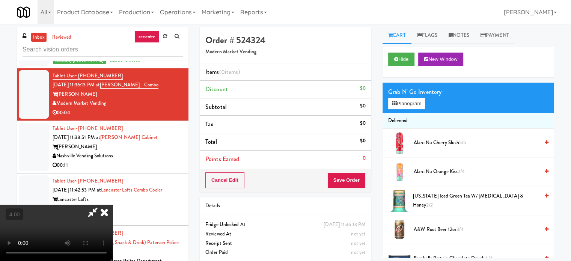
click at [113, 205] on video at bounding box center [56, 233] width 113 height 56
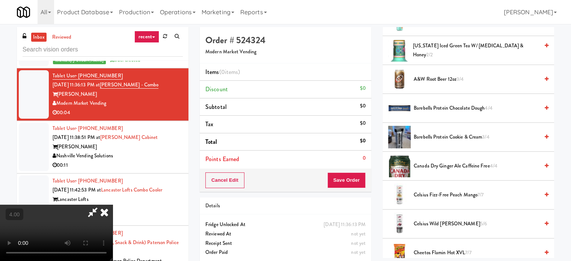
scroll to position [263, 0]
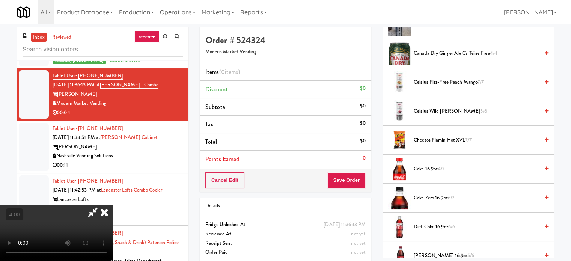
drag, startPoint x: 432, startPoint y: 139, endPoint x: 292, endPoint y: 162, distance: 142.2
click at [432, 139] on span "Cheetos Flamin Hot XVL 7/7" at bounding box center [476, 140] width 125 height 9
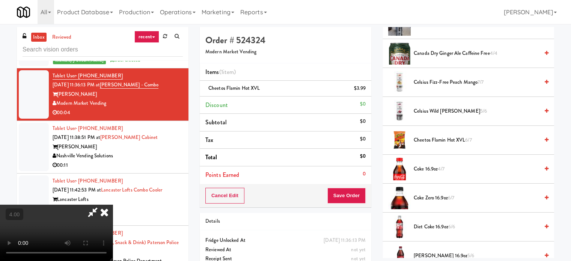
drag, startPoint x: 194, startPoint y: 174, endPoint x: 261, endPoint y: 183, distance: 67.0
click at [113, 205] on video at bounding box center [56, 233] width 113 height 56
click at [356, 197] on button "Save Order" at bounding box center [346, 196] width 38 height 16
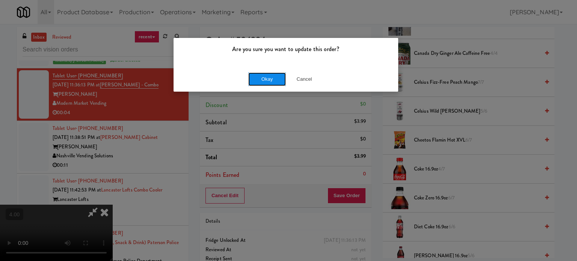
drag, startPoint x: 271, startPoint y: 73, endPoint x: 270, endPoint y: 77, distance: 4.6
click at [271, 75] on button "Okay" at bounding box center [267, 79] width 38 height 14
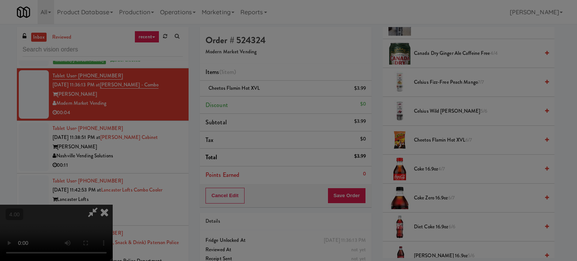
click at [270, 77] on body "Are you sure you want to update this order? Okay Cancel Okay Are you sure you w…" at bounding box center [288, 154] width 577 height 261
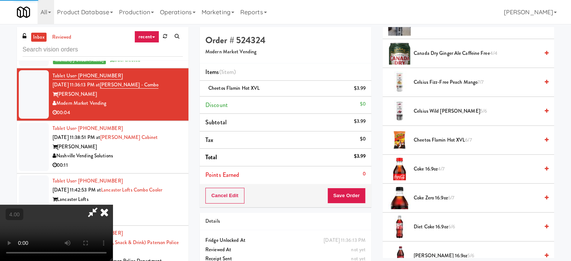
scroll to position [70, 0]
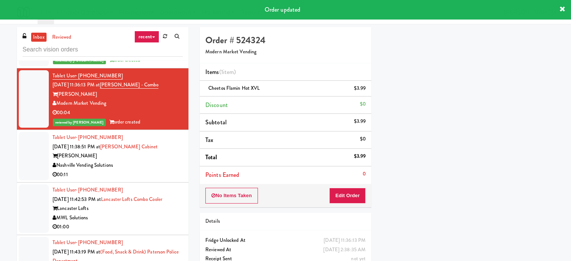
click at [151, 161] on div "Nashville Vending Solutions" at bounding box center [118, 165] width 130 height 9
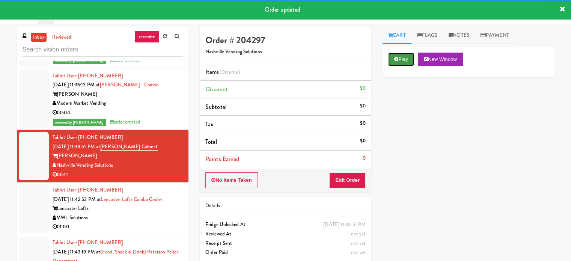
click at [396, 54] on button "Play" at bounding box center [401, 60] width 26 height 14
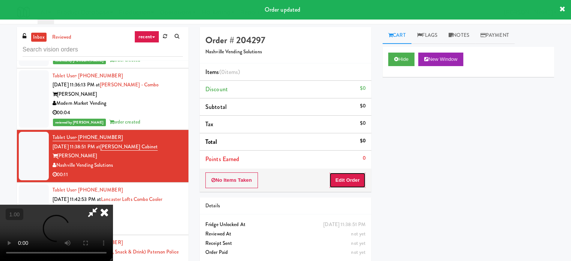
click at [363, 180] on button "Edit Order" at bounding box center [347, 180] width 36 height 16
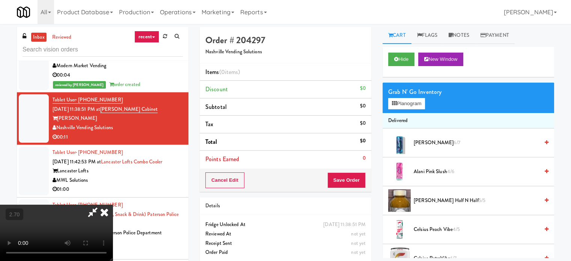
scroll to position [119, 0]
click at [113, 205] on video at bounding box center [56, 233] width 113 height 56
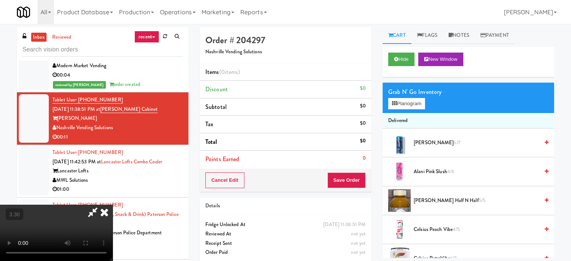
click at [113, 205] on video at bounding box center [56, 233] width 113 height 56
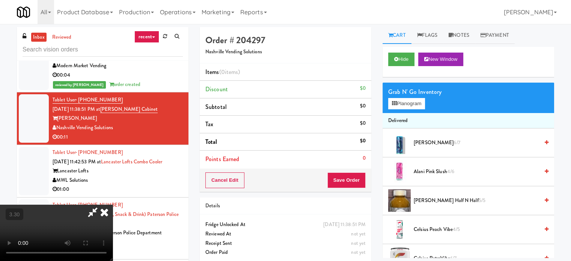
click at [113, 205] on video at bounding box center [56, 233] width 113 height 56
click at [113, 236] on video at bounding box center [56, 233] width 113 height 56
click at [113, 220] on video at bounding box center [56, 233] width 113 height 56
click at [113, 205] on video at bounding box center [56, 233] width 113 height 56
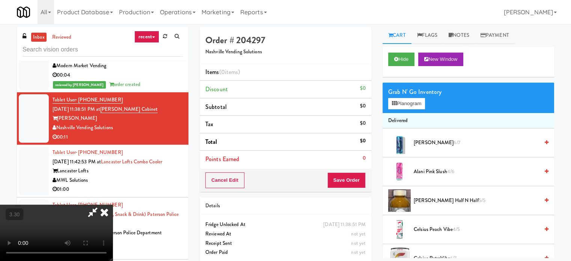
click at [113, 205] on video at bounding box center [56, 233] width 113 height 56
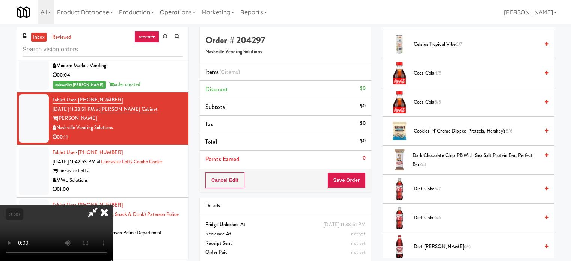
scroll to position [263, 0]
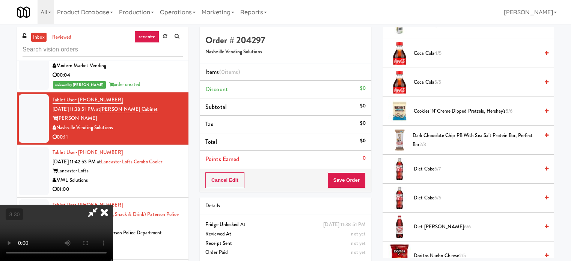
click at [450, 110] on span "Cookies 'N' Creme Dipped Pretzels, Hershey's 5/6" at bounding box center [476, 111] width 125 height 9
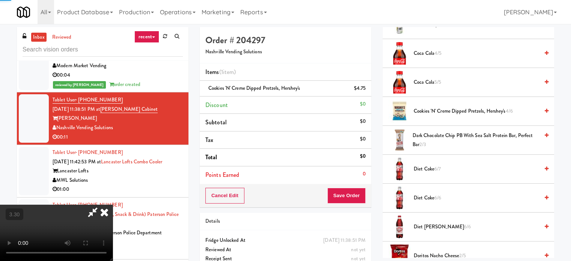
click at [113, 205] on video at bounding box center [56, 233] width 113 height 56
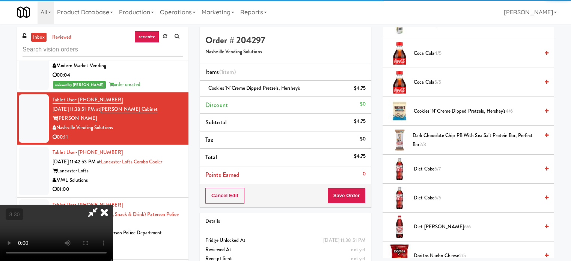
click at [113, 205] on video at bounding box center [56, 233] width 113 height 56
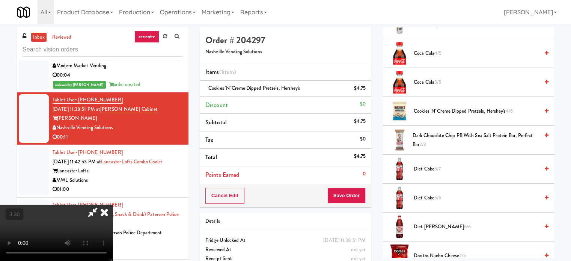
click at [113, 205] on video at bounding box center [56, 233] width 113 height 56
drag, startPoint x: 177, startPoint y: 174, endPoint x: 273, endPoint y: 153, distance: 97.6
click at [113, 205] on video at bounding box center [56, 233] width 113 height 56
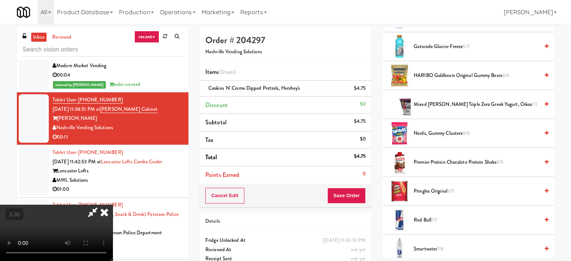
scroll to position [601, 0]
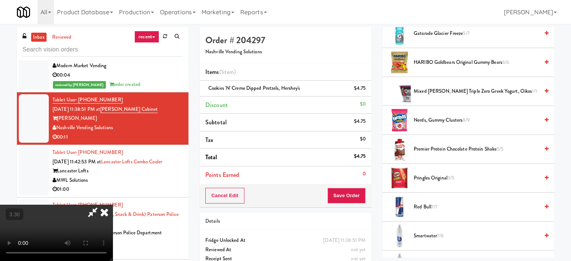
click at [435, 173] on span "Pringles Original 3/5" at bounding box center [476, 177] width 125 height 9
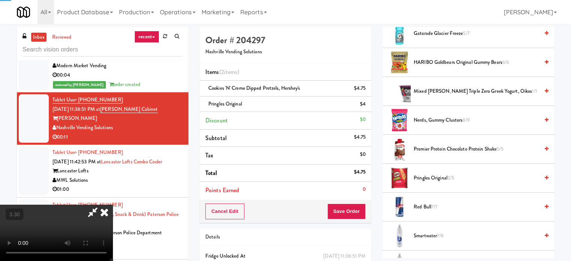
drag, startPoint x: 205, startPoint y: 169, endPoint x: 255, endPoint y: 173, distance: 50.0
click at [113, 205] on video at bounding box center [56, 233] width 113 height 56
click at [359, 208] on button "Save Order" at bounding box center [346, 211] width 38 height 16
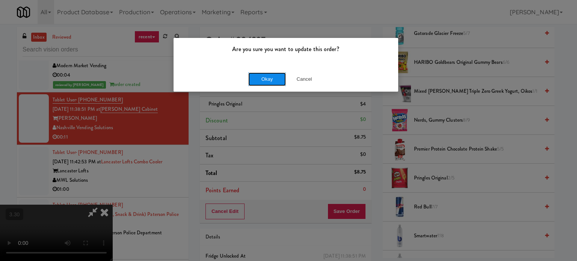
click at [275, 81] on button "Okay" at bounding box center [267, 79] width 38 height 14
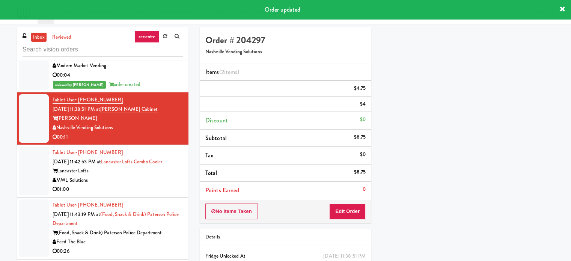
scroll to position [70, 0]
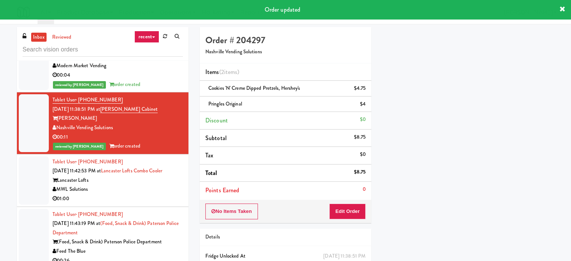
click at [166, 185] on div "MWL Solutions" at bounding box center [118, 189] width 130 height 9
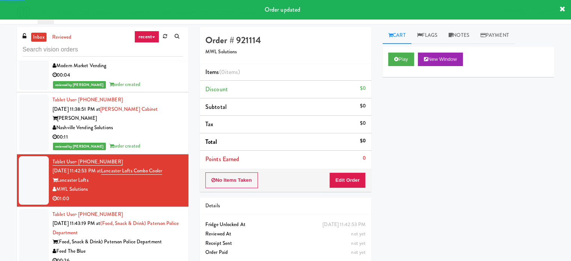
click at [398, 51] on div "Play New Window" at bounding box center [468, 62] width 172 height 30
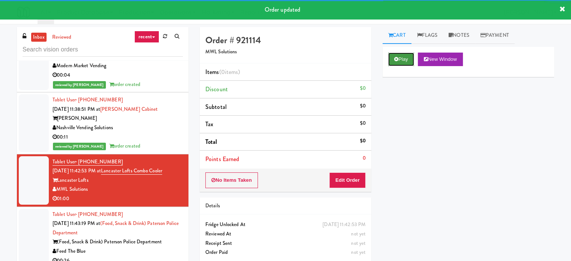
click at [398, 54] on button "Play" at bounding box center [401, 60] width 26 height 14
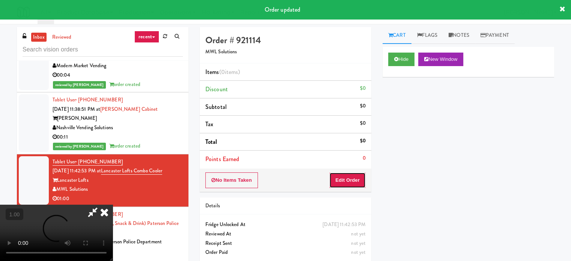
drag, startPoint x: 351, startPoint y: 178, endPoint x: 154, endPoint y: 159, distance: 197.3
click at [349, 178] on button "Edit Order" at bounding box center [347, 180] width 36 height 16
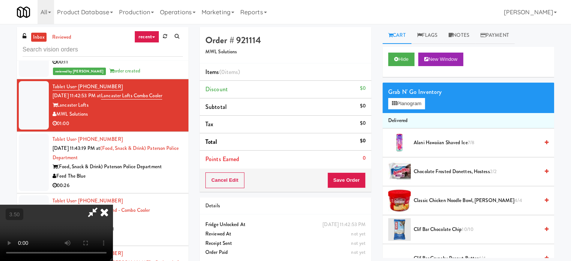
scroll to position [75, 0]
click at [113, 205] on video at bounding box center [56, 233] width 113 height 56
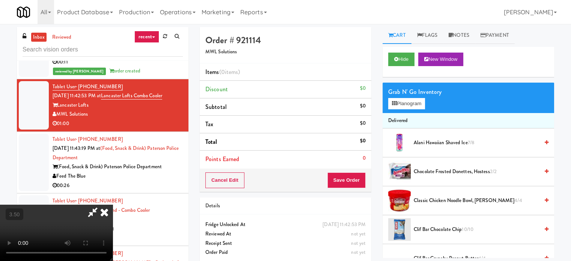
click at [113, 205] on video at bounding box center [56, 233] width 113 height 56
click at [420, 99] on button "Planogram" at bounding box center [406, 103] width 37 height 11
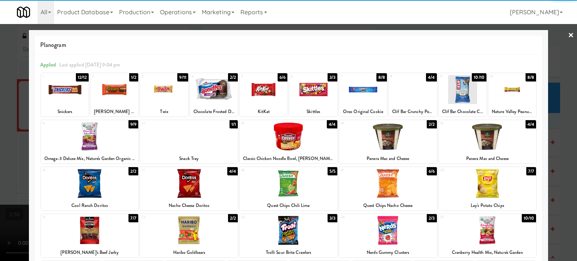
drag, startPoint x: 214, startPoint y: 150, endPoint x: 209, endPoint y: 151, distance: 4.9
click at [213, 150] on div at bounding box center [189, 136] width 98 height 29
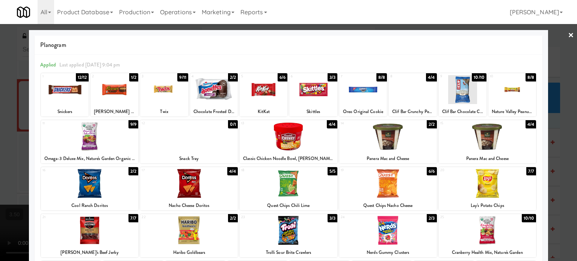
click at [12, 153] on div at bounding box center [288, 130] width 577 height 261
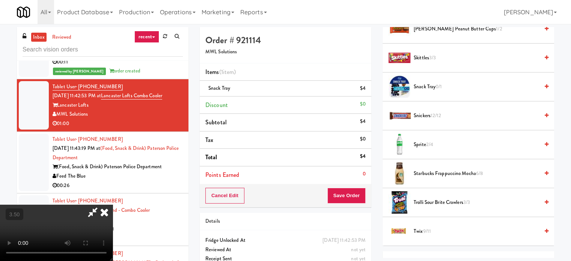
scroll to position [863, 0]
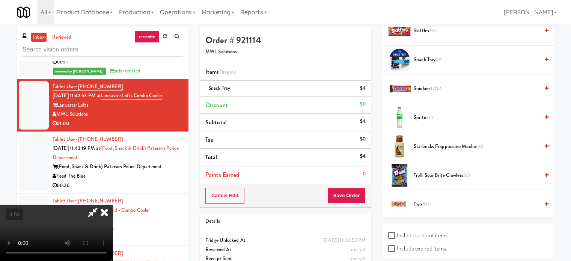
click at [113, 205] on video at bounding box center [56, 233] width 113 height 56
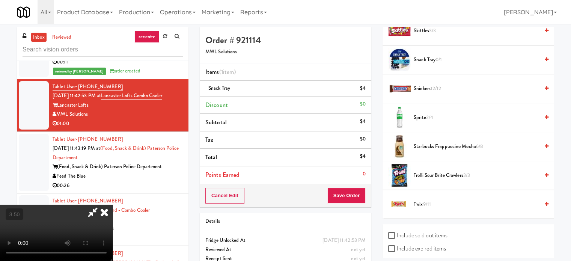
click at [113, 205] on video at bounding box center [56, 233] width 113 height 56
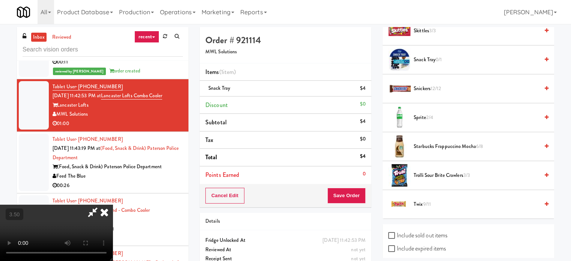
click at [113, 205] on video at bounding box center [56, 233] width 113 height 56
drag, startPoint x: 234, startPoint y: 141, endPoint x: 238, endPoint y: 143, distance: 4.1
click at [113, 205] on video at bounding box center [56, 233] width 113 height 56
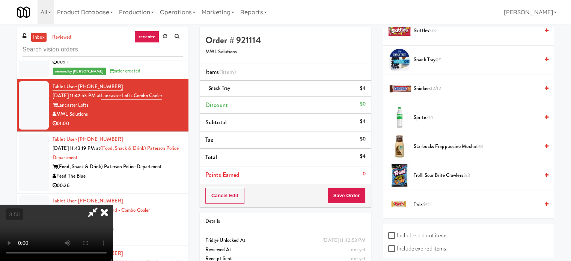
click at [113, 205] on video at bounding box center [56, 233] width 113 height 56
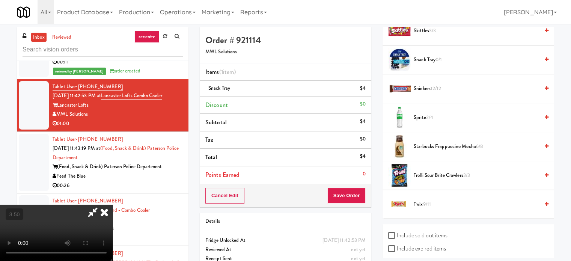
click at [113, 205] on video at bounding box center [56, 233] width 113 height 56
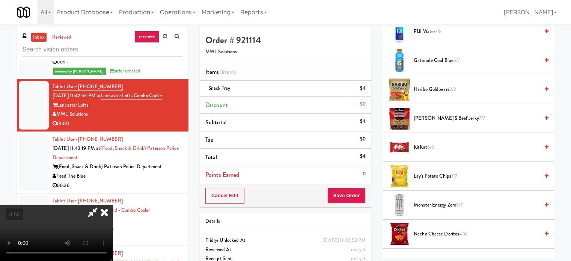
scroll to position [375, 0]
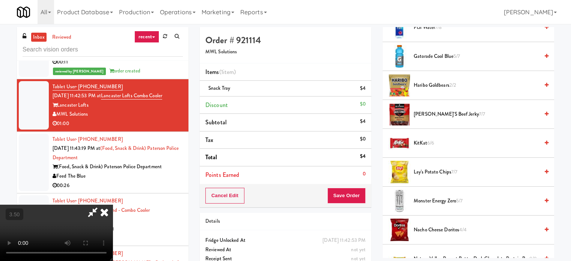
click at [442, 115] on span "[PERSON_NAME]'s Beef Jerky 7/7" at bounding box center [476, 114] width 125 height 9
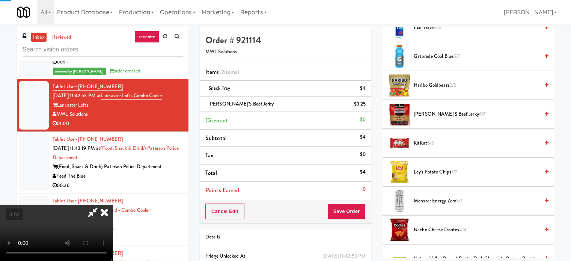
drag, startPoint x: 188, startPoint y: 141, endPoint x: 296, endPoint y: 165, distance: 111.1
click at [113, 205] on video at bounding box center [56, 233] width 113 height 56
drag, startPoint x: 276, startPoint y: 168, endPoint x: 232, endPoint y: 169, distance: 43.9
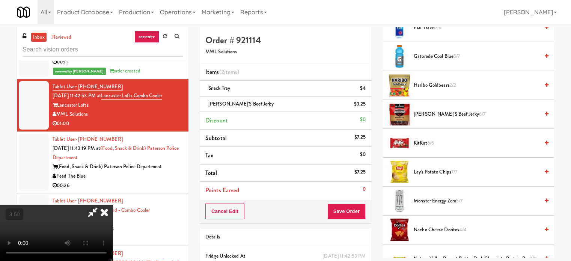
click at [113, 205] on video at bounding box center [56, 233] width 113 height 56
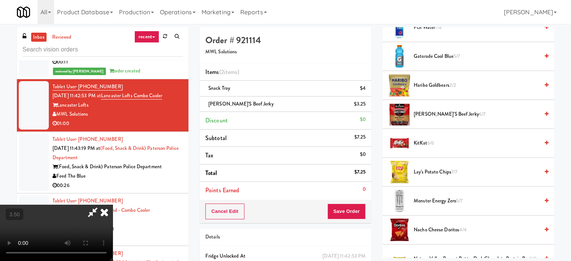
click at [113, 205] on video at bounding box center [56, 233] width 113 height 56
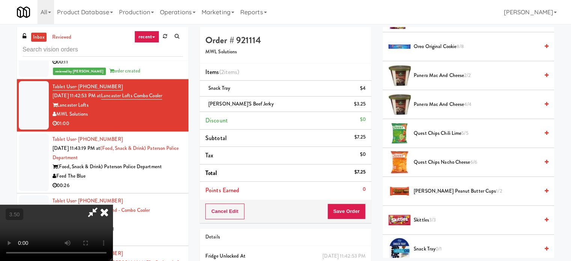
scroll to position [676, 0]
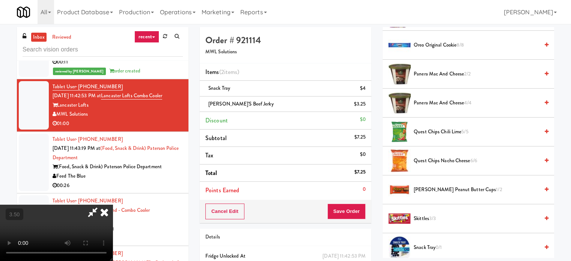
drag, startPoint x: 440, startPoint y: 183, endPoint x: 251, endPoint y: 181, distance: 189.6
click at [440, 185] on span "[PERSON_NAME] Peanut Butter Cups 1/2" at bounding box center [476, 189] width 125 height 9
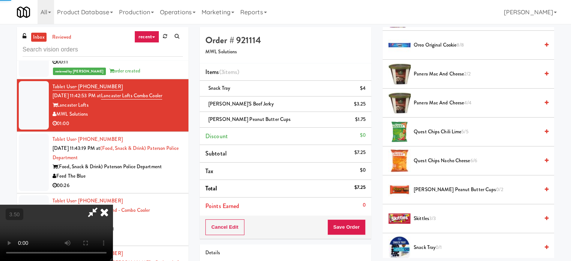
click at [113, 205] on video at bounding box center [56, 233] width 113 height 56
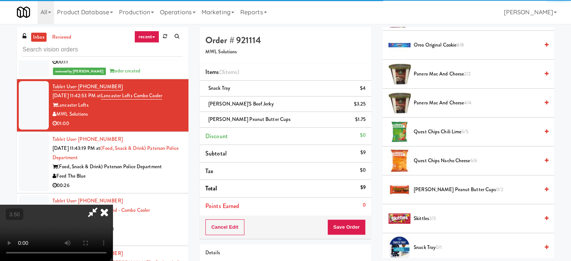
click at [113, 205] on video at bounding box center [56, 233] width 113 height 56
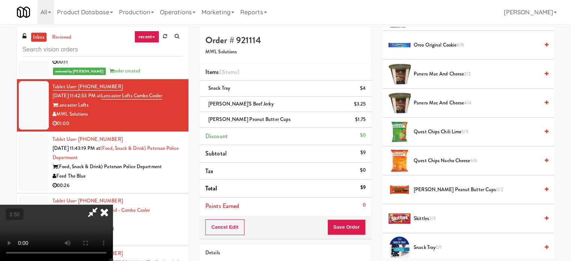
click at [113, 205] on video at bounding box center [56, 233] width 113 height 56
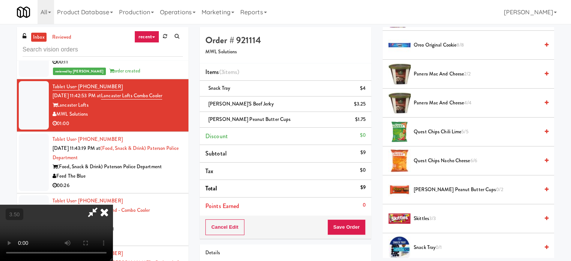
click at [113, 205] on video at bounding box center [56, 233] width 113 height 56
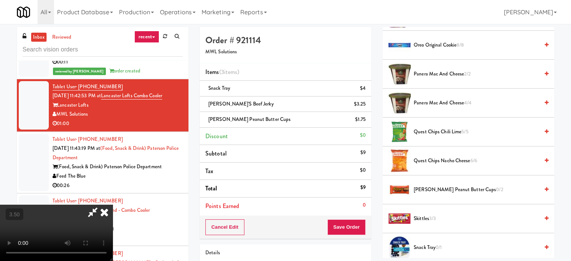
drag, startPoint x: 262, startPoint y: 175, endPoint x: 266, endPoint y: 175, distance: 3.8
click at [113, 205] on video at bounding box center [56, 233] width 113 height 56
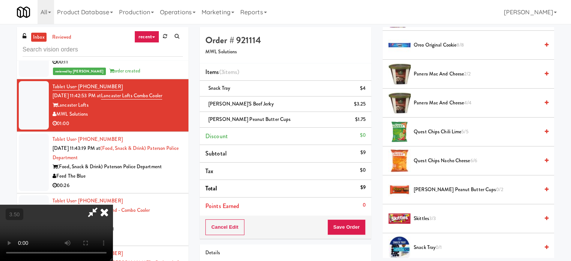
click at [113, 205] on video at bounding box center [56, 233] width 113 height 56
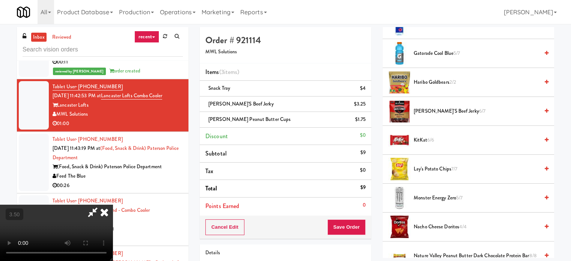
scroll to position [375, 0]
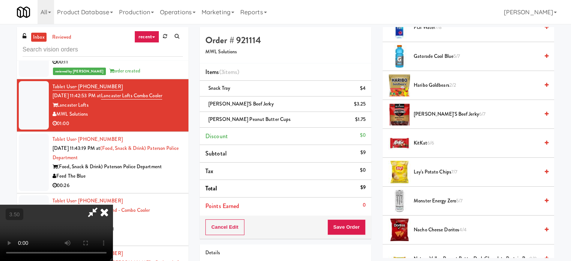
drag, startPoint x: 428, startPoint y: 139, endPoint x: 420, endPoint y: 141, distance: 8.0
click at [427, 139] on span "KitKat 6/6" at bounding box center [476, 143] width 125 height 9
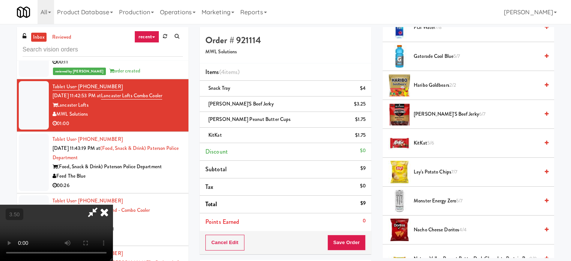
click at [113, 205] on video at bounding box center [56, 233] width 113 height 56
click at [360, 246] on button "Save Order" at bounding box center [346, 243] width 38 height 16
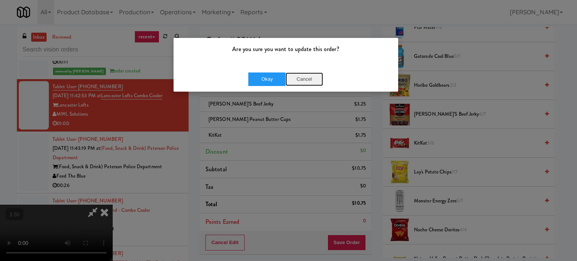
click at [307, 84] on button "Cancel" at bounding box center [304, 79] width 38 height 14
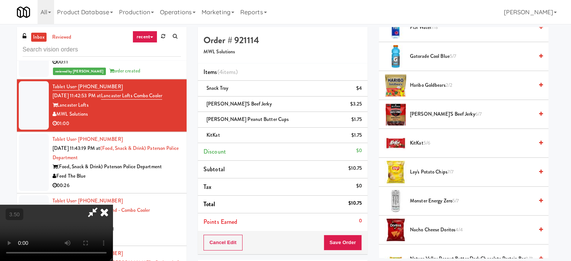
drag, startPoint x: 284, startPoint y: 160, endPoint x: 281, endPoint y: 162, distance: 4.1
click at [113, 205] on video at bounding box center [56, 233] width 113 height 56
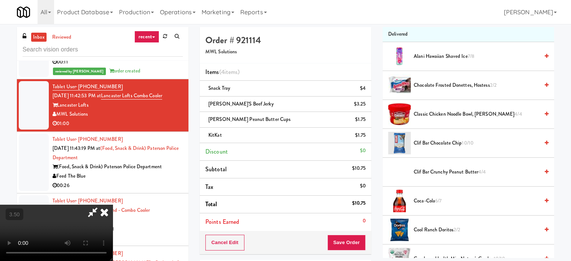
scroll to position [75, 0]
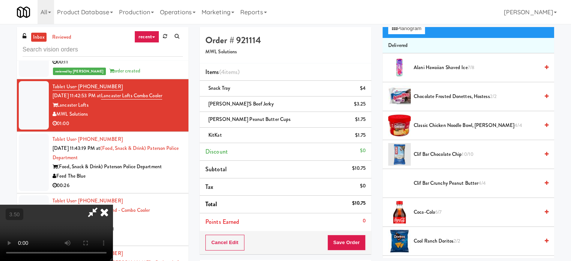
drag, startPoint x: 424, startPoint y: 211, endPoint x: 266, endPoint y: 197, distance: 158.6
click at [423, 211] on span "Coca-Cola 6/7" at bounding box center [476, 212] width 125 height 9
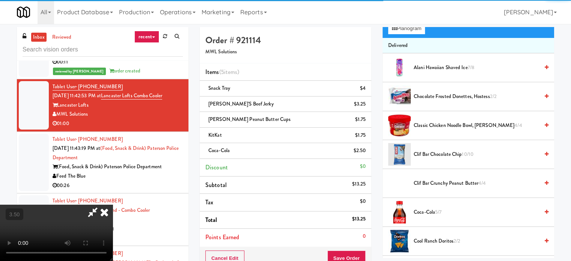
click at [113, 205] on video at bounding box center [56, 233] width 113 height 56
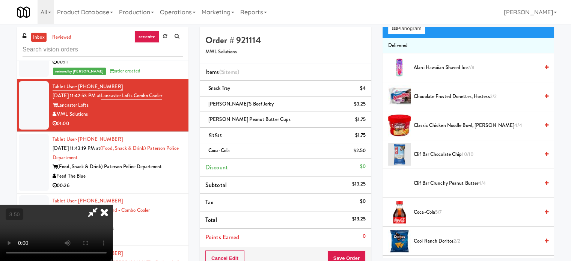
click at [431, 209] on span "Coca-Cola 5/7" at bounding box center [476, 212] width 125 height 9
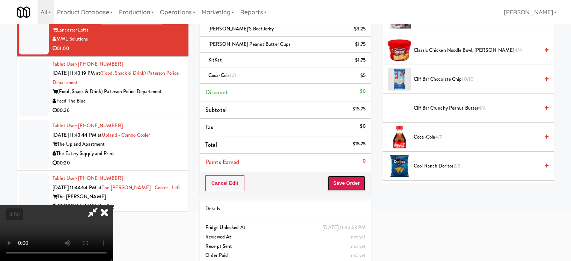
click at [360, 184] on button "Save Order" at bounding box center [346, 183] width 38 height 16
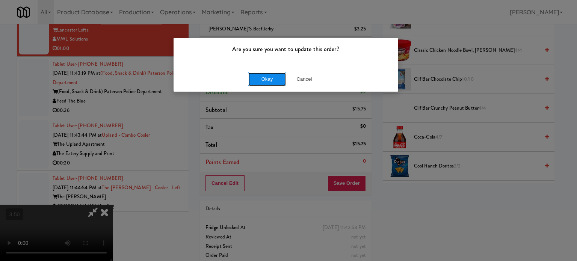
click at [284, 81] on button "Okay" at bounding box center [267, 79] width 38 height 14
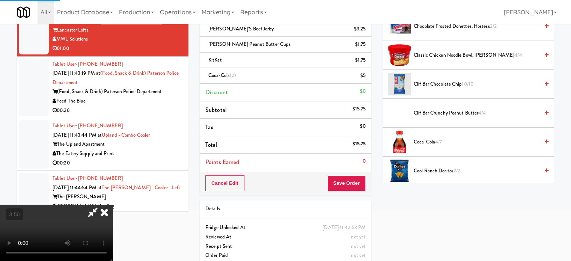
scroll to position [0, 0]
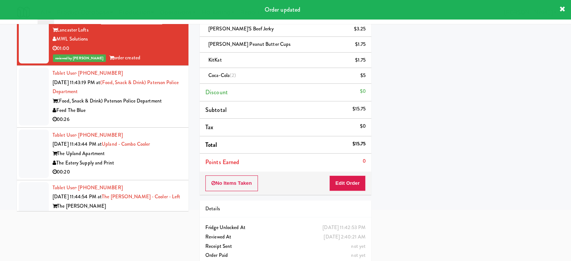
click at [149, 115] on div "00:26" at bounding box center [118, 119] width 130 height 9
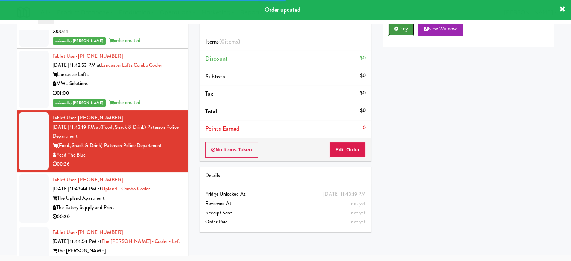
click at [395, 30] on icon at bounding box center [396, 28] width 4 height 5
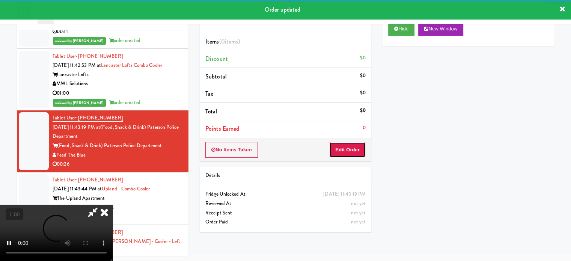
click at [342, 151] on button "Edit Order" at bounding box center [347, 150] width 36 height 16
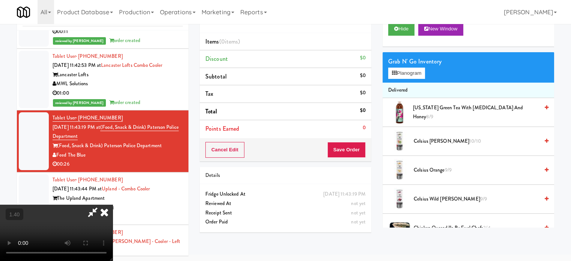
scroll to position [44, 0]
click at [113, 205] on video at bounding box center [56, 233] width 113 height 56
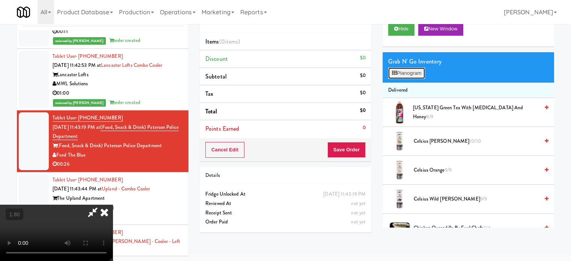
click at [409, 73] on button "Planogram" at bounding box center [406, 73] width 37 height 11
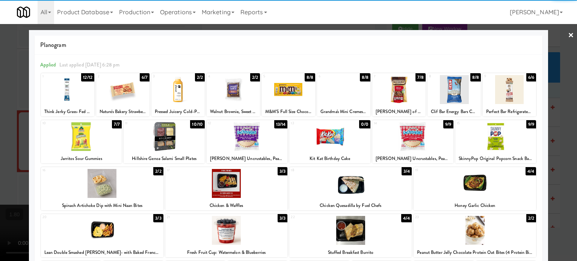
click at [134, 99] on div at bounding box center [122, 89] width 53 height 29
click at [18, 108] on div at bounding box center [288, 130] width 577 height 261
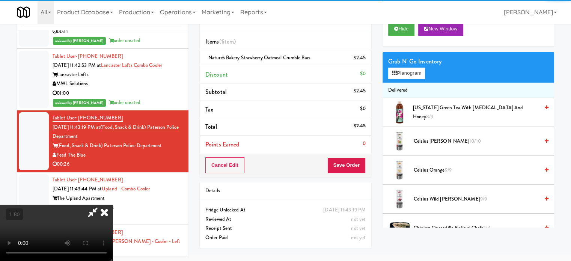
click at [62, 205] on video at bounding box center [56, 233] width 113 height 56
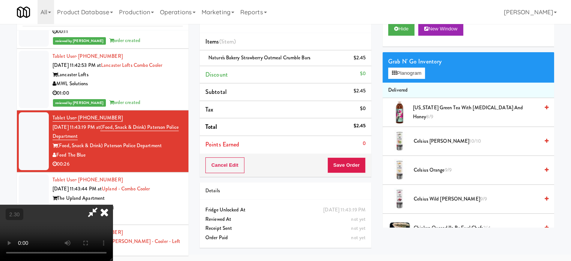
click at [113, 205] on video at bounding box center [56, 233] width 113 height 56
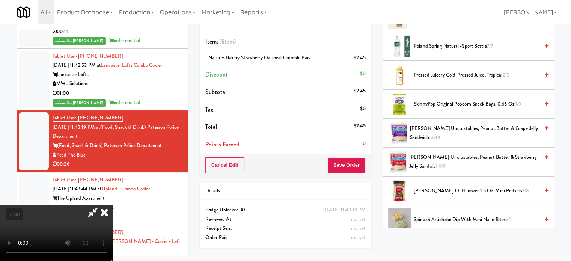
scroll to position [751, 0]
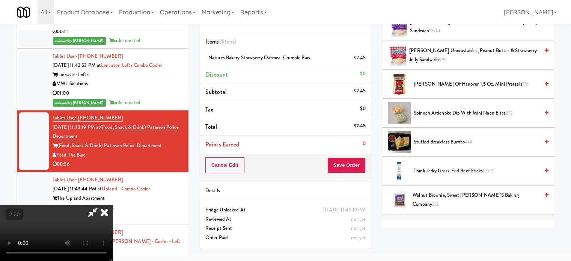
click at [467, 169] on span "Think Jerky Grass-Fed Beef Sticks 12/12" at bounding box center [476, 170] width 125 height 9
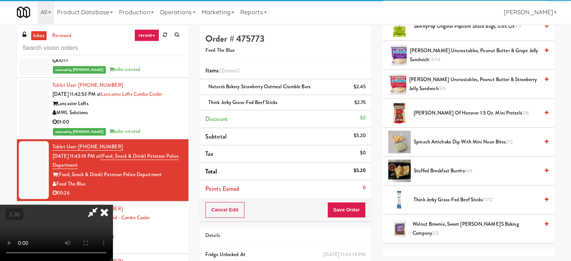
scroll to position [0, 0]
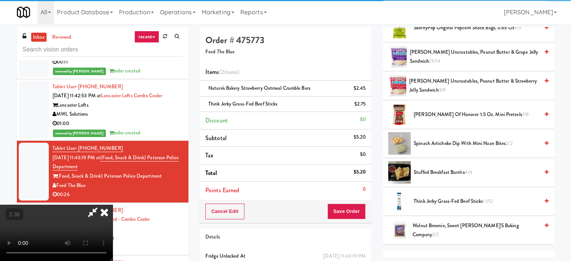
drag, startPoint x: 152, startPoint y: 109, endPoint x: 200, endPoint y: 115, distance: 48.0
click at [113, 205] on video at bounding box center [56, 233] width 113 height 56
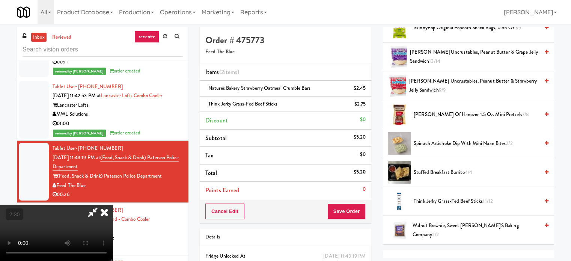
click at [113, 205] on video at bounding box center [56, 233] width 113 height 56
click at [366, 105] on icon at bounding box center [366, 106] width 4 height 5
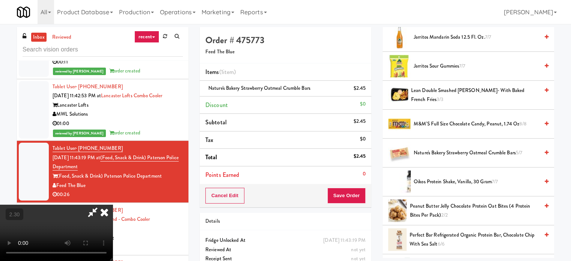
scroll to position [413, 0]
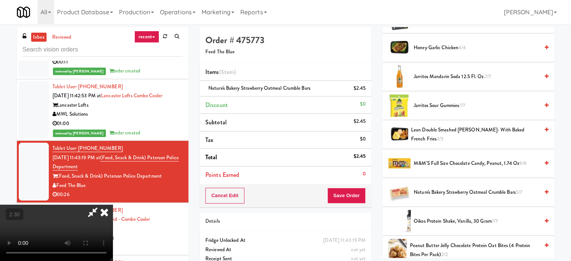
drag, startPoint x: 434, startPoint y: 187, endPoint x: 300, endPoint y: 181, distance: 133.4
click at [432, 188] on span "Nature's Bakery Strawberry Oatmeal Crumble Bars 5/7" at bounding box center [476, 192] width 125 height 9
click at [113, 205] on video at bounding box center [56, 233] width 113 height 56
drag, startPoint x: 359, startPoint y: 188, endPoint x: 320, endPoint y: 160, distance: 47.8
click at [320, 160] on div "Order # 475773 Feed The Blue Items (2 items ) Nature's Bakery Strawberry Oatmea…" at bounding box center [377, 155] width 354 height 257
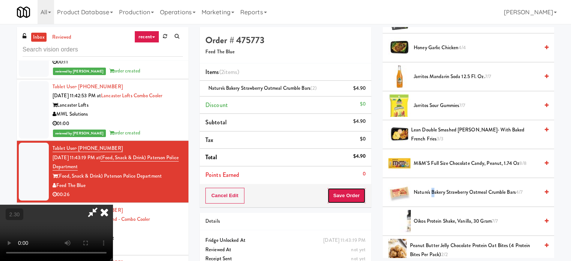
scroll to position [6, 0]
click at [346, 189] on button "Save Order" at bounding box center [346, 196] width 38 height 16
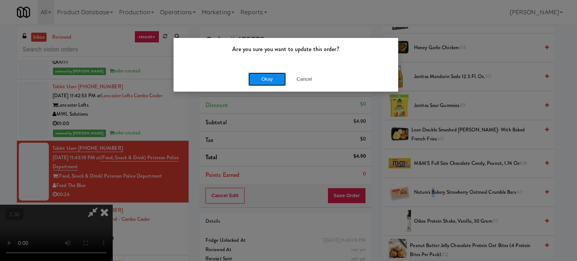
click at [280, 79] on button "Okay" at bounding box center [267, 79] width 38 height 14
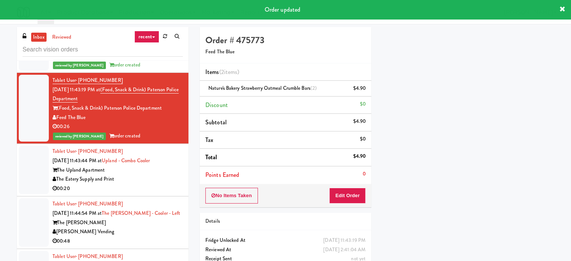
scroll to position [863, 0]
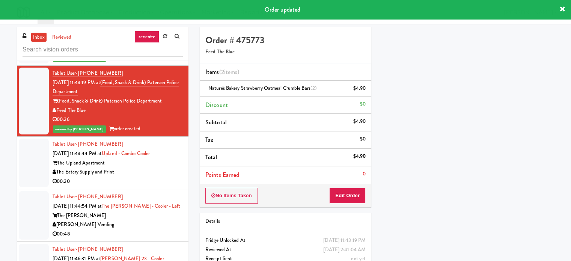
click at [140, 177] on div "00:20" at bounding box center [118, 181] width 130 height 9
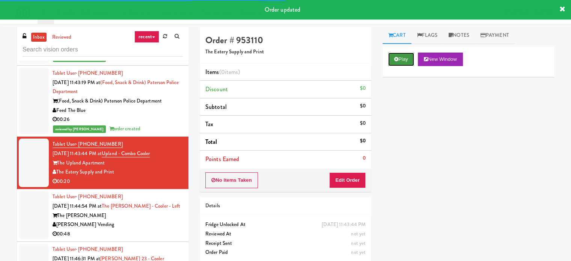
click at [401, 54] on button "Play" at bounding box center [401, 60] width 26 height 14
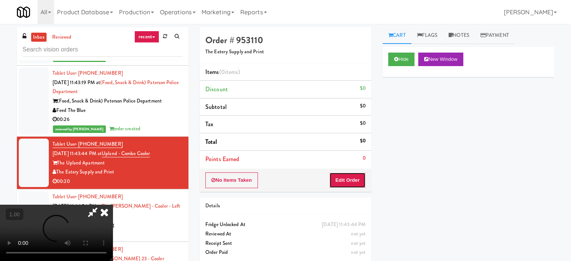
click at [339, 179] on button "Edit Order" at bounding box center [347, 180] width 36 height 16
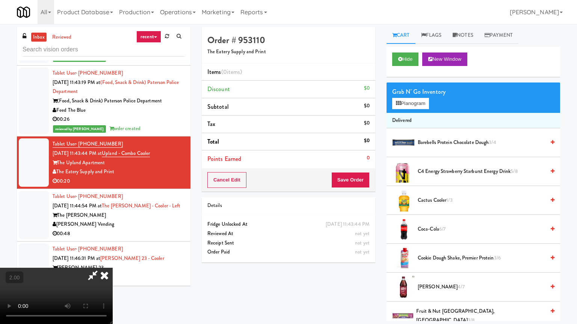
click at [113, 261] on video at bounding box center [56, 296] width 113 height 56
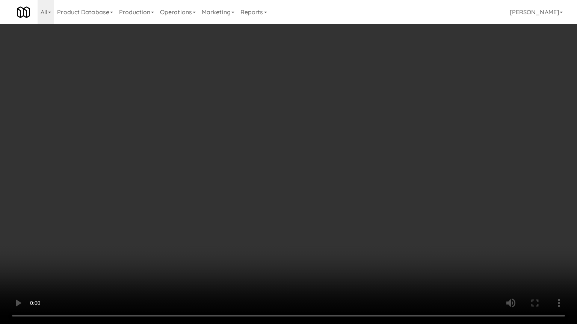
click at [318, 209] on video at bounding box center [288, 162] width 577 height 324
click at [320, 209] on video at bounding box center [288, 162] width 577 height 324
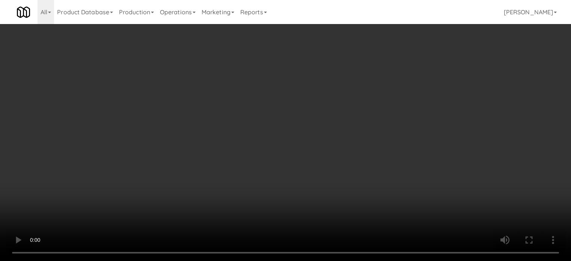
scroll to position [563, 0]
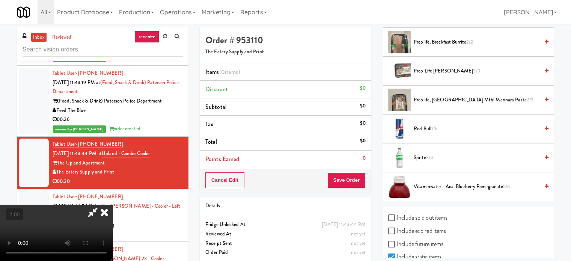
drag, startPoint x: 444, startPoint y: 128, endPoint x: 224, endPoint y: 153, distance: 220.6
click at [443, 128] on span "Red Bull 1/6" at bounding box center [476, 128] width 125 height 9
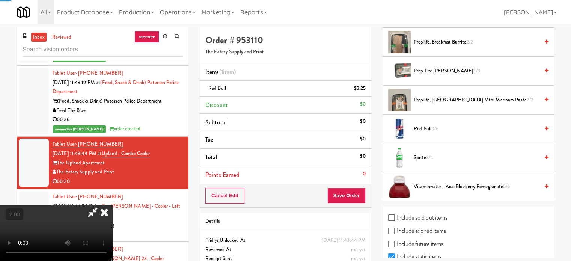
click at [113, 205] on video at bounding box center [56, 233] width 113 height 56
click at [355, 191] on button "Save Order" at bounding box center [346, 196] width 38 height 16
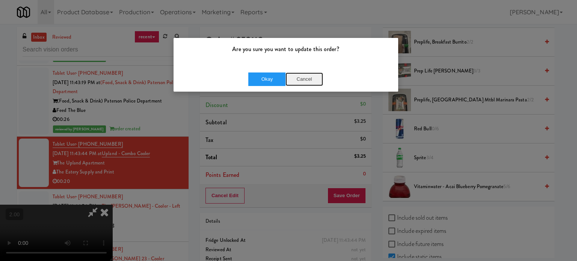
click at [297, 82] on button "Cancel" at bounding box center [304, 79] width 38 height 14
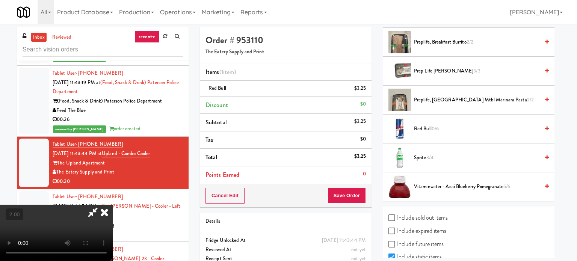
click at [259, 172] on div at bounding box center [288, 130] width 577 height 261
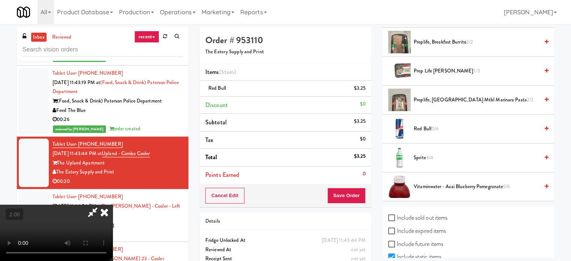
click at [113, 205] on video at bounding box center [56, 233] width 113 height 56
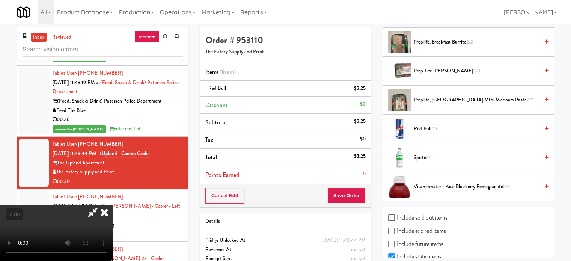
click at [113, 205] on video at bounding box center [56, 233] width 113 height 56
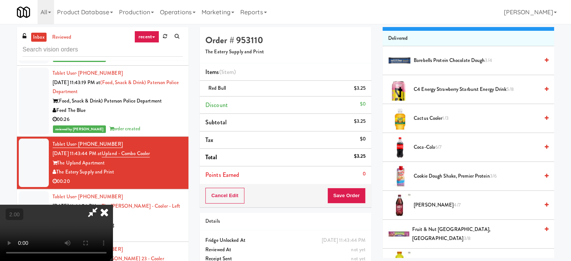
scroll to position [75, 0]
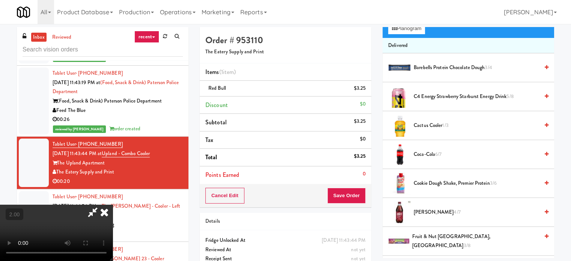
drag, startPoint x: 435, startPoint y: 124, endPoint x: 334, endPoint y: 151, distance: 104.4
click at [432, 124] on span "Cactus Cooler 1/3" at bounding box center [476, 125] width 125 height 9
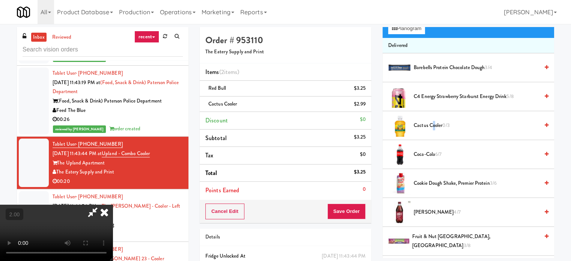
drag, startPoint x: 173, startPoint y: 198, endPoint x: 309, endPoint y: 211, distance: 136.6
click at [113, 205] on video at bounding box center [56, 233] width 113 height 56
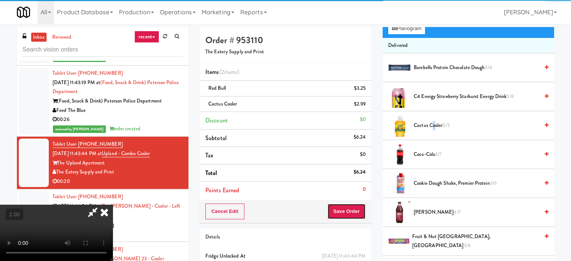
click at [346, 213] on button "Save Order" at bounding box center [346, 211] width 38 height 16
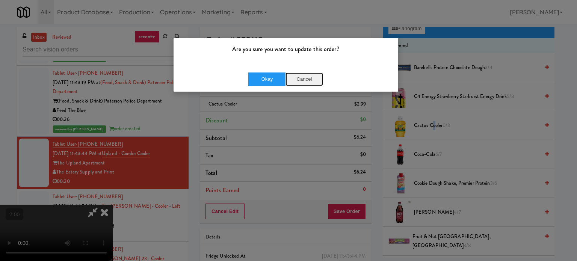
click at [300, 82] on button "Cancel" at bounding box center [304, 79] width 38 height 14
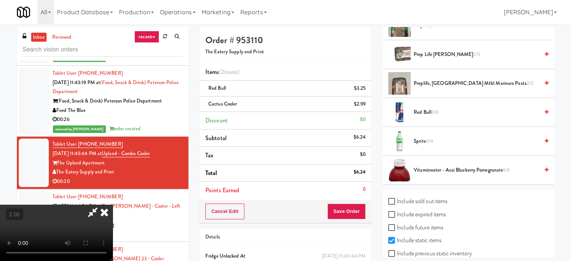
scroll to position [591, 0]
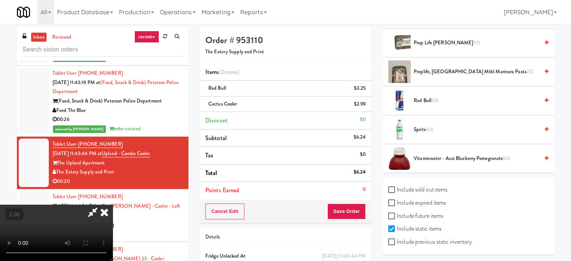
click at [417, 125] on span "Sprite 3/4" at bounding box center [476, 129] width 125 height 9
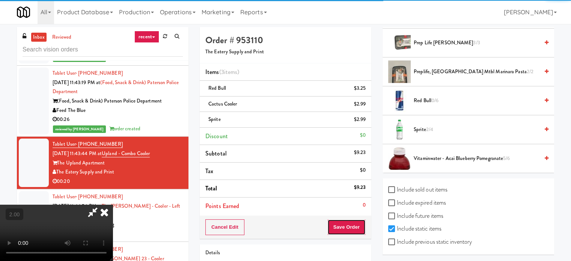
click at [351, 228] on button "Save Order" at bounding box center [346, 227] width 38 height 16
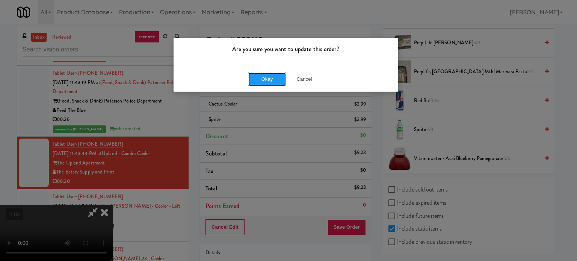
click at [263, 85] on button "Okay" at bounding box center [267, 79] width 38 height 14
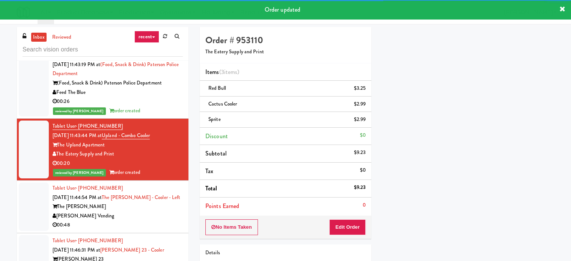
scroll to position [901, 0]
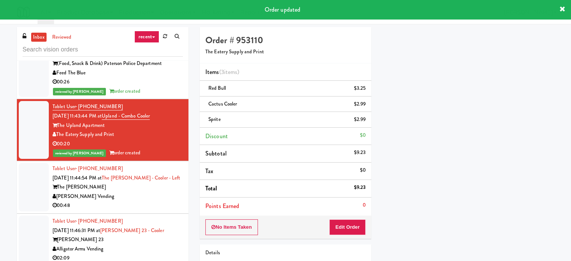
drag, startPoint x: 153, startPoint y: 183, endPoint x: 157, endPoint y: 179, distance: 5.6
click at [153, 192] on div "[PERSON_NAME] Vending" at bounding box center [118, 196] width 130 height 9
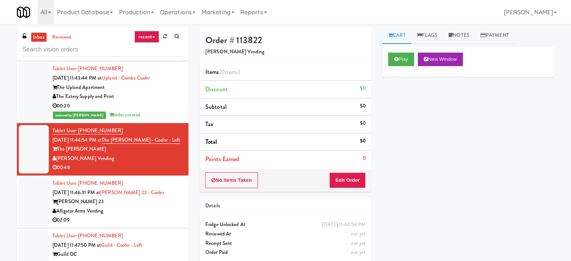
scroll to position [938, 0]
click at [396, 60] on icon at bounding box center [396, 59] width 4 height 5
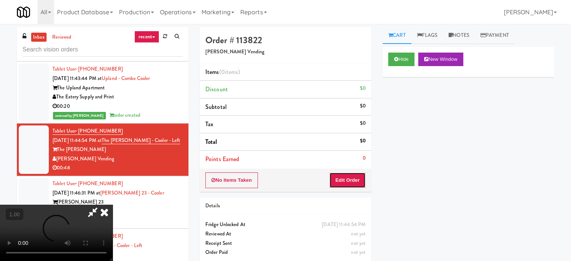
click at [359, 179] on button "Edit Order" at bounding box center [347, 180] width 36 height 16
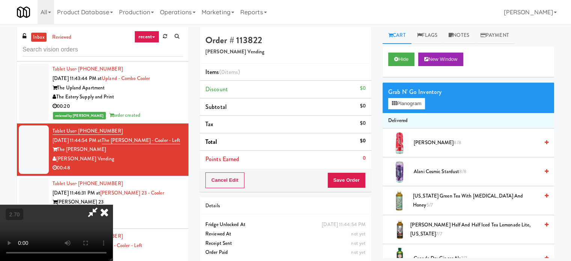
scroll to position [119, 0]
click at [113, 205] on video at bounding box center [56, 233] width 113 height 56
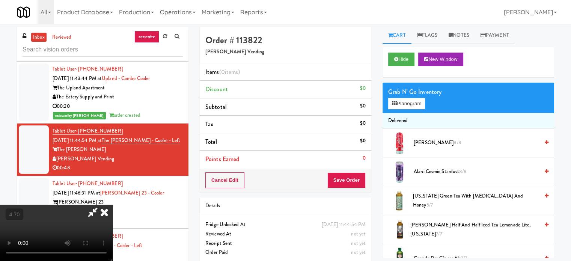
click at [113, 205] on video at bounding box center [56, 233] width 113 height 56
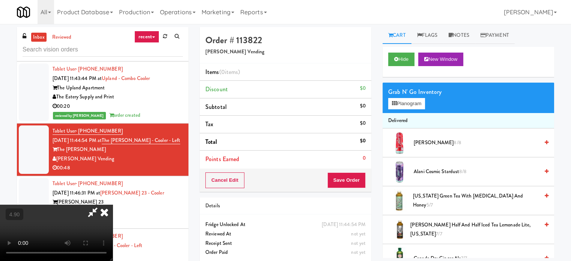
click at [113, 205] on video at bounding box center [56, 233] width 113 height 56
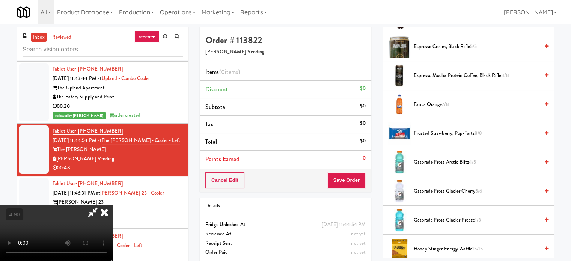
scroll to position [526, 0]
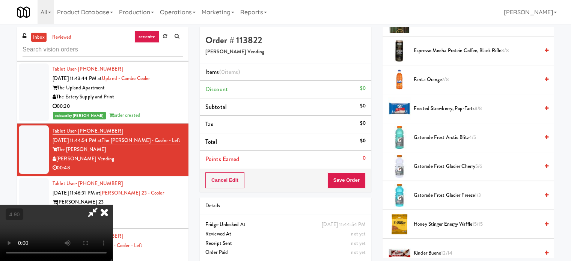
click at [423, 139] on span "Gatorade Frost Arctic Blitz 4/5" at bounding box center [476, 137] width 125 height 9
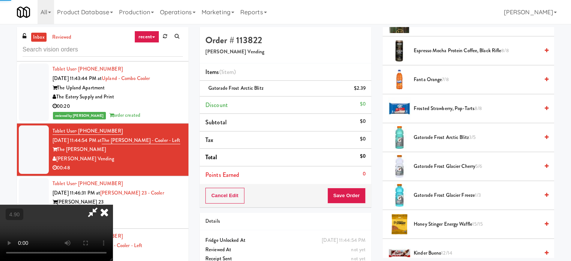
click at [113, 205] on video at bounding box center [56, 233] width 113 height 56
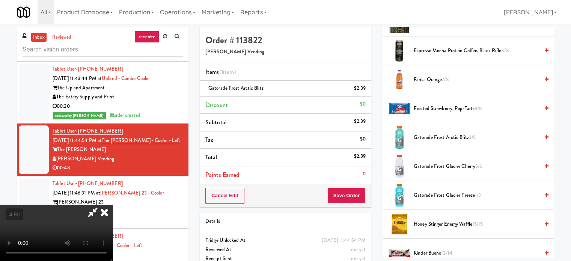
click at [113, 205] on video at bounding box center [56, 233] width 113 height 56
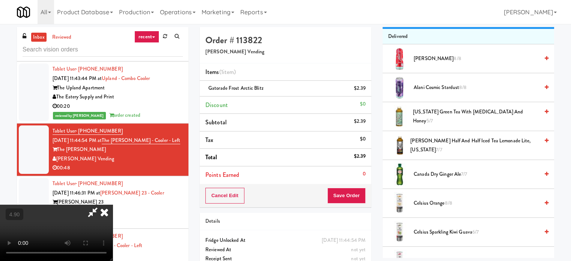
scroll to position [0, 0]
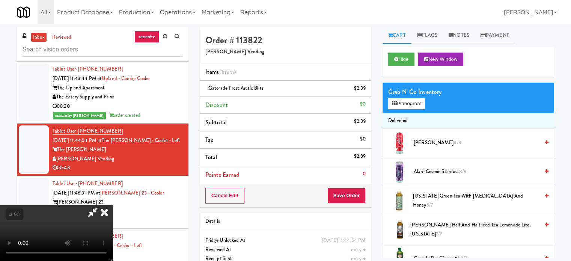
click at [423, 196] on span "[US_STATE] Green Tea with [MEDICAL_DATA] and Honey 5/7" at bounding box center [476, 200] width 126 height 18
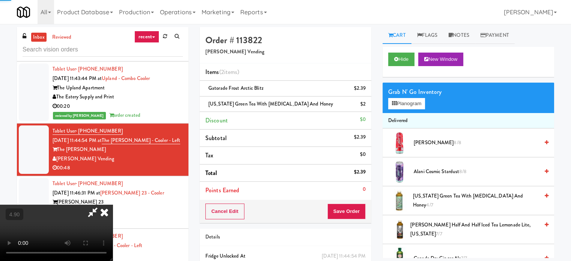
click at [113, 205] on video at bounding box center [56, 233] width 113 height 56
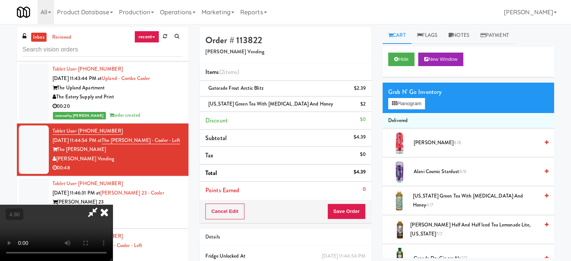
click at [113, 205] on video at bounding box center [56, 233] width 113 height 56
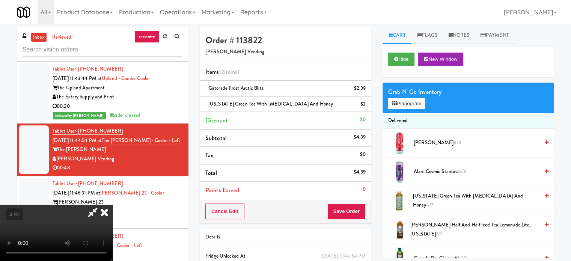
click at [113, 205] on video at bounding box center [56, 233] width 113 height 56
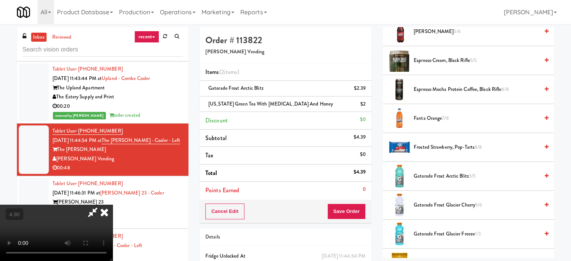
scroll to position [488, 0]
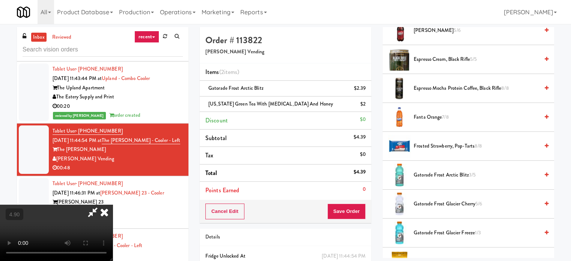
click at [431, 174] on span "Gatorade Frost Arctic Blitz 3/5" at bounding box center [476, 174] width 125 height 9
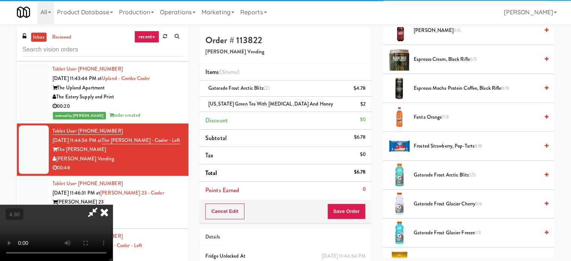
click at [428, 230] on span "Gatorade Frost Glacier Freeze 1/3" at bounding box center [476, 232] width 125 height 9
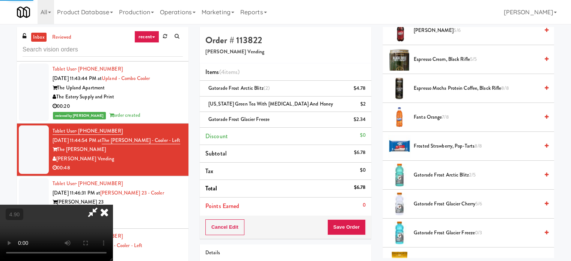
click at [113, 205] on video at bounding box center [56, 233] width 113 height 56
click at [348, 222] on button "Save Order" at bounding box center [346, 227] width 38 height 16
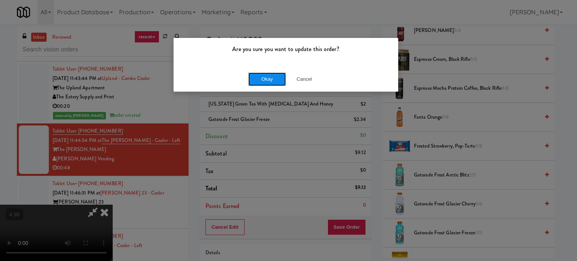
click at [267, 84] on button "Okay" at bounding box center [267, 79] width 38 height 14
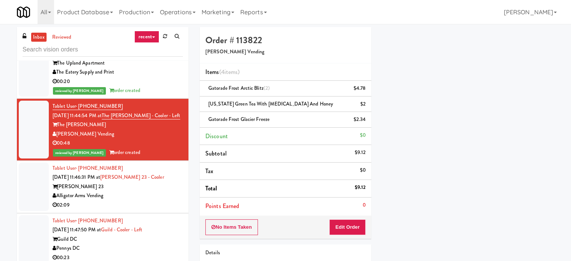
scroll to position [976, 0]
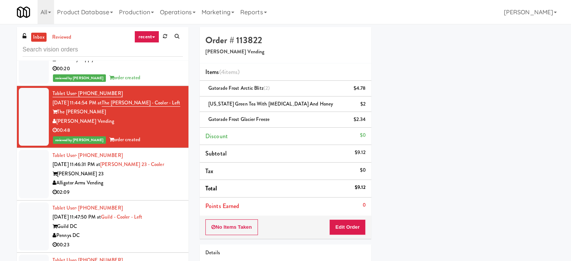
click at [153, 178] on div "Alligator Arms Vending" at bounding box center [118, 182] width 130 height 9
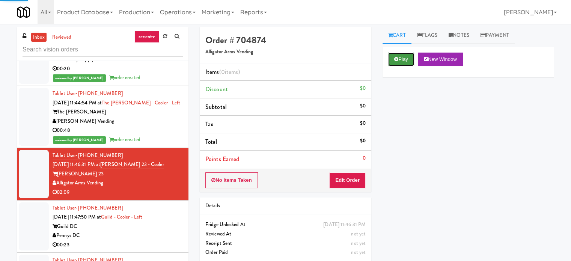
drag, startPoint x: 407, startPoint y: 55, endPoint x: 395, endPoint y: 73, distance: 21.4
click at [407, 55] on button "Play" at bounding box center [401, 60] width 26 height 14
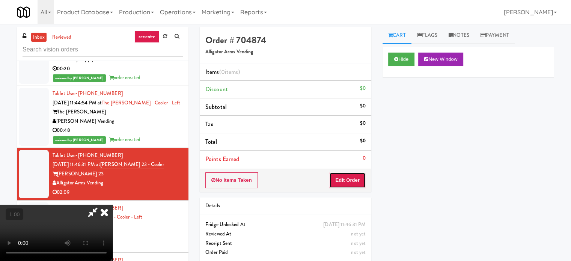
click at [340, 187] on button "Edit Order" at bounding box center [347, 180] width 36 height 16
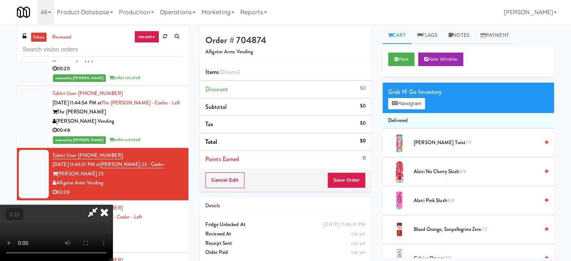
click at [113, 206] on video at bounding box center [56, 233] width 113 height 56
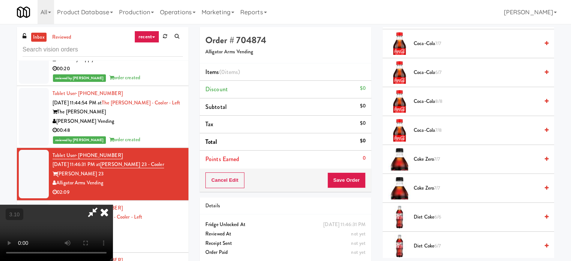
scroll to position [375, 0]
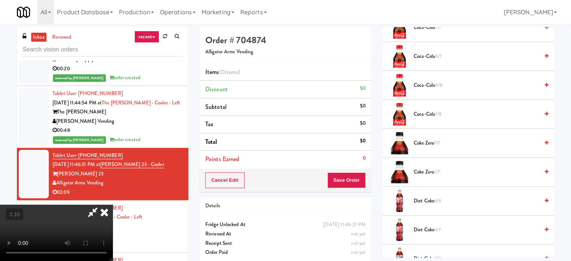
click at [428, 174] on span "Coke Zero 7/7" at bounding box center [476, 171] width 125 height 9
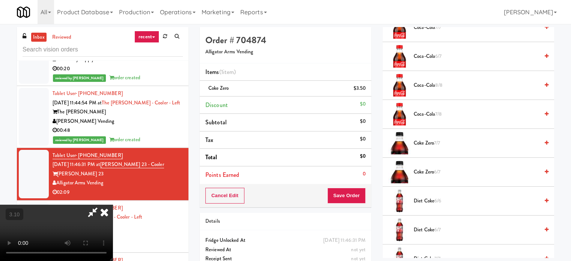
click at [113, 205] on video at bounding box center [56, 233] width 113 height 56
click at [360, 196] on button "Save Order" at bounding box center [346, 196] width 38 height 16
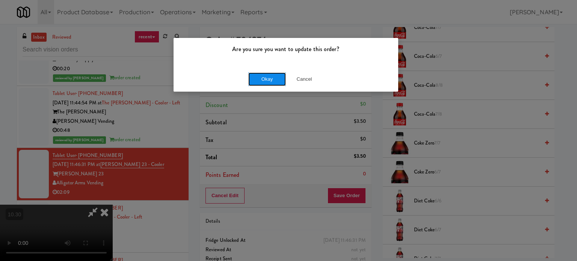
click at [267, 78] on button "Okay" at bounding box center [267, 79] width 38 height 14
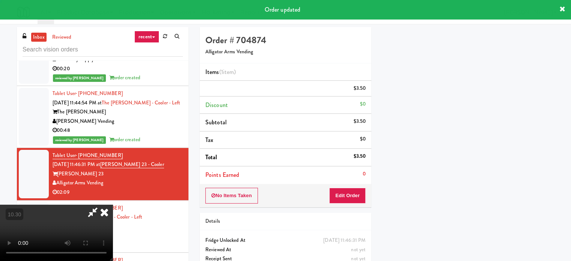
scroll to position [70, 0]
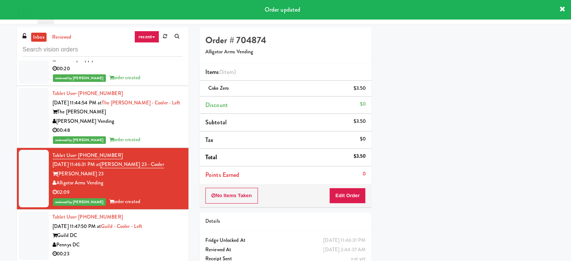
drag, startPoint x: 159, startPoint y: 226, endPoint x: 172, endPoint y: 226, distance: 13.2
click at [159, 231] on div "Guild DC" at bounding box center [118, 235] width 130 height 9
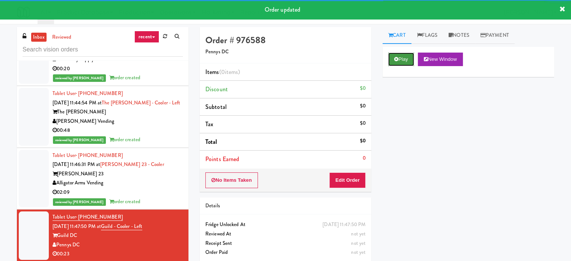
click at [392, 60] on button "Play" at bounding box center [401, 60] width 26 height 14
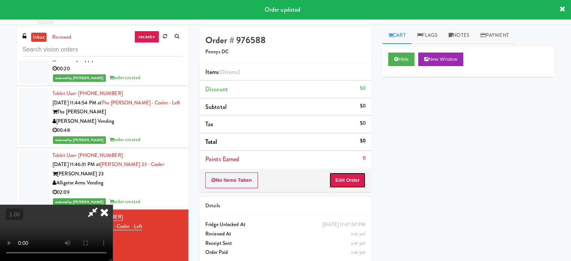
click at [358, 175] on button "Edit Order" at bounding box center [347, 180] width 36 height 16
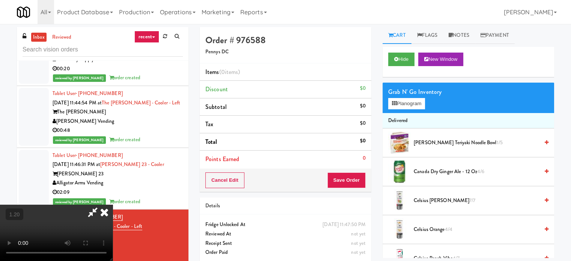
click at [113, 205] on video at bounding box center [56, 233] width 113 height 56
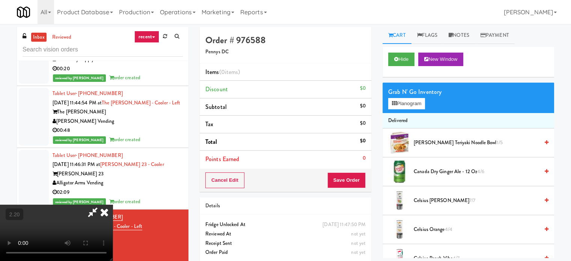
click at [113, 205] on video at bounding box center [56, 233] width 113 height 56
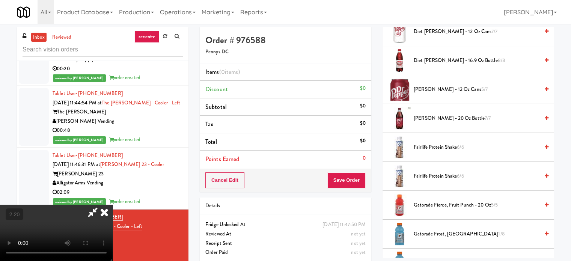
scroll to position [488, 0]
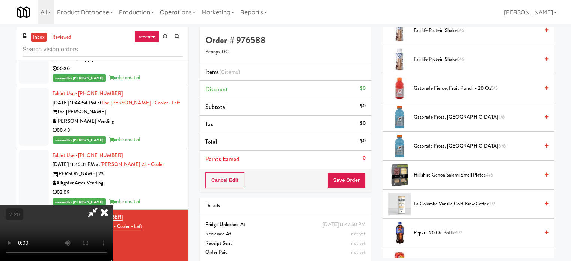
click at [453, 146] on span "Gatorade Frost, [GEOGRAPHIC_DATA] 8/8" at bounding box center [476, 146] width 125 height 9
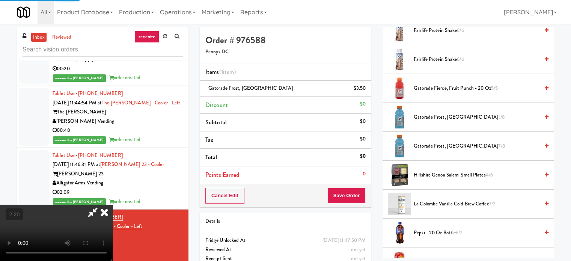
drag, startPoint x: 362, startPoint y: 92, endPoint x: 369, endPoint y: 94, distance: 7.5
click at [363, 92] on link at bounding box center [364, 91] width 7 height 9
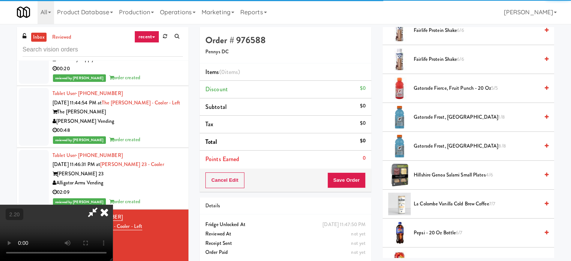
click at [437, 114] on span "Gatorade Frost, Glacier Freeze 1/8" at bounding box center [476, 117] width 125 height 9
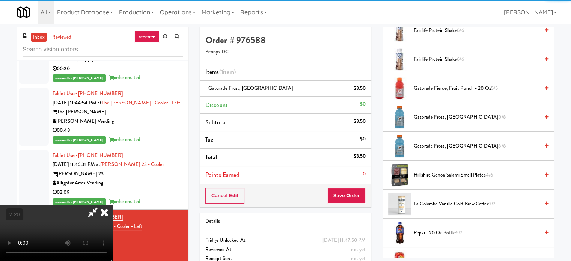
drag, startPoint x: 211, startPoint y: 126, endPoint x: 208, endPoint y: 136, distance: 9.4
click at [113, 205] on video at bounding box center [56, 233] width 113 height 56
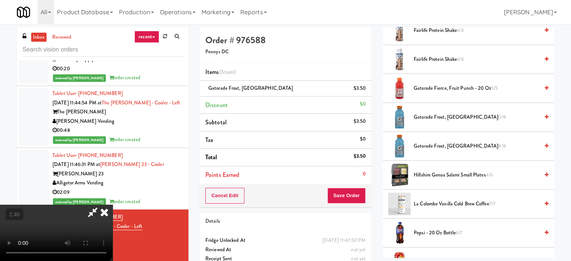
click at [113, 205] on video at bounding box center [56, 233] width 113 height 56
drag, startPoint x: 205, startPoint y: 143, endPoint x: 207, endPoint y: 149, distance: 6.6
click at [113, 205] on video at bounding box center [56, 233] width 113 height 56
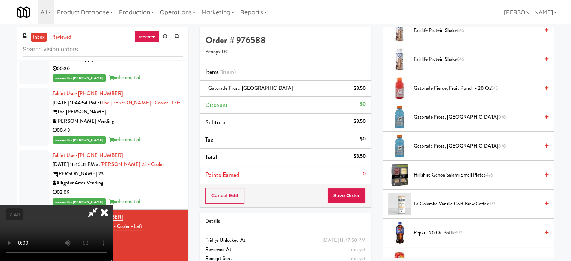
click at [113, 223] on video at bounding box center [56, 233] width 113 height 56
click at [113, 214] on video at bounding box center [56, 233] width 113 height 56
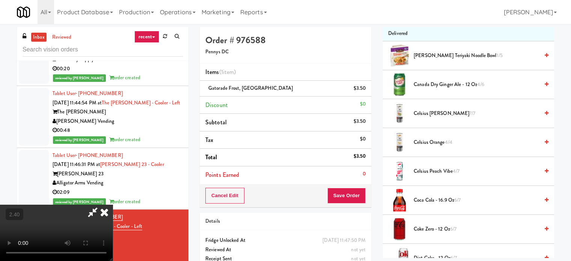
scroll to position [38, 0]
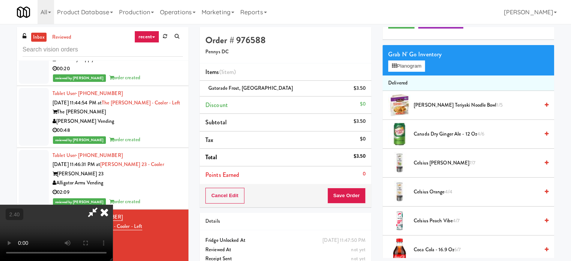
drag, startPoint x: 430, startPoint y: 135, endPoint x: 132, endPoint y: 170, distance: 299.7
click at [429, 135] on span "Canada Dry Ginger Ale - 12 oz 4/6" at bounding box center [476, 134] width 125 height 9
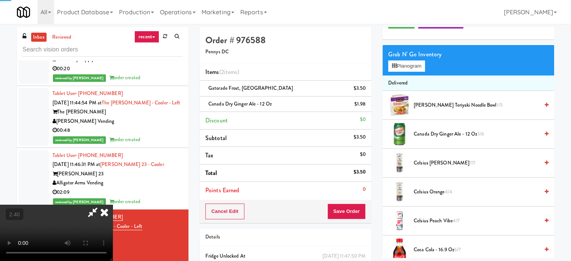
drag, startPoint x: 132, startPoint y: 170, endPoint x: 186, endPoint y: 181, distance: 55.1
click at [113, 205] on video at bounding box center [56, 233] width 113 height 56
drag, startPoint x: 263, startPoint y: 202, endPoint x: 248, endPoint y: 202, distance: 14.3
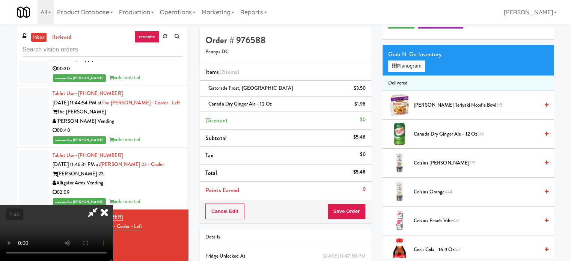
click at [113, 205] on video at bounding box center [56, 233] width 113 height 56
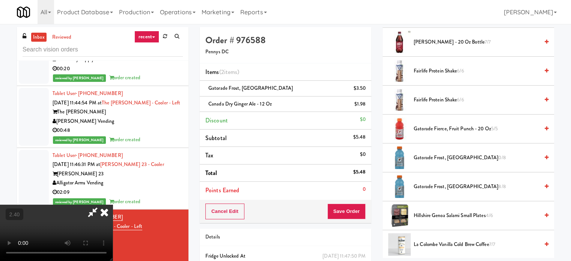
scroll to position [450, 0]
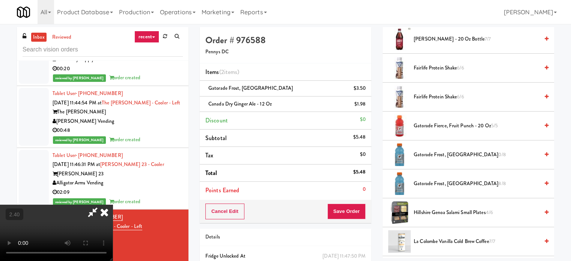
click at [444, 155] on span "Gatorade Frost, Glacier Freeze 0/8" at bounding box center [476, 154] width 125 height 9
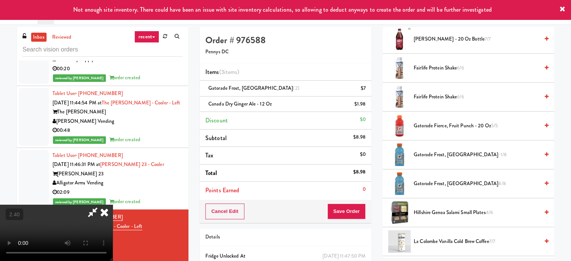
drag, startPoint x: 365, startPoint y: 90, endPoint x: 227, endPoint y: 151, distance: 150.2
click at [365, 90] on icon at bounding box center [366, 91] width 4 height 5
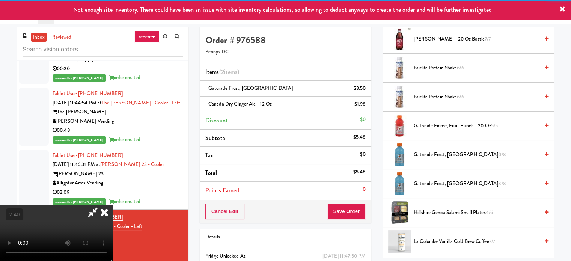
drag, startPoint x: 491, startPoint y: 184, endPoint x: 277, endPoint y: 182, distance: 214.4
click at [491, 184] on span "Gatorade Frost, [GEOGRAPHIC_DATA] 8/8" at bounding box center [476, 183] width 125 height 9
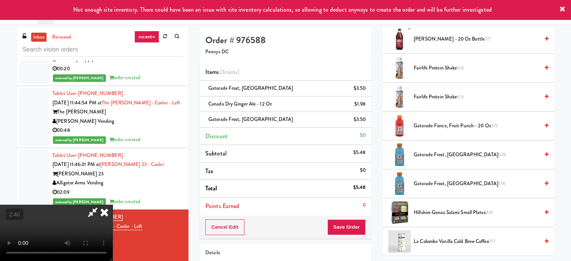
click at [113, 205] on video at bounding box center [56, 233] width 113 height 56
click at [352, 226] on button "Save Order" at bounding box center [346, 227] width 38 height 16
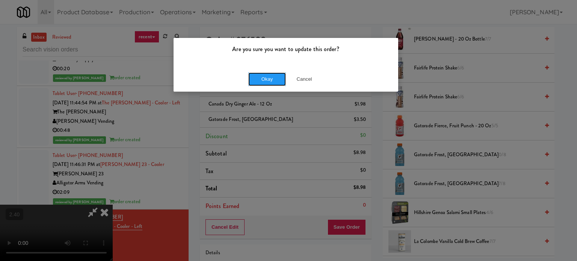
drag, startPoint x: 276, startPoint y: 81, endPoint x: 156, endPoint y: 42, distance: 126.1
click at [275, 81] on button "Okay" at bounding box center [267, 79] width 38 height 14
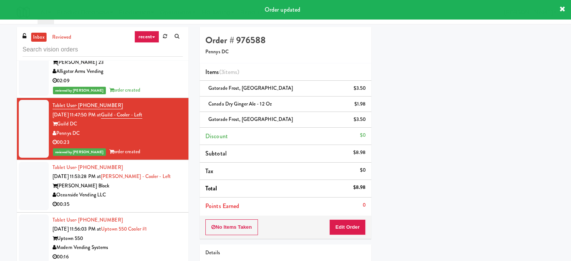
scroll to position [1089, 0]
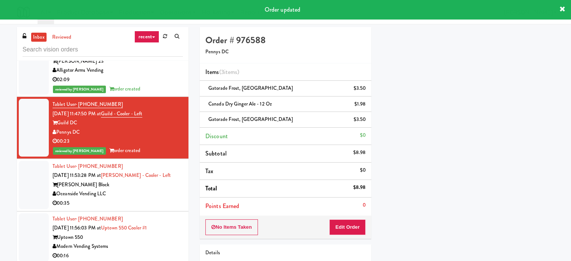
click at [145, 199] on div "00:35" at bounding box center [118, 203] width 130 height 9
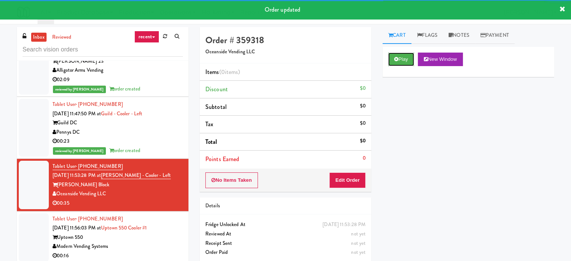
drag, startPoint x: 396, startPoint y: 60, endPoint x: 320, endPoint y: 193, distance: 153.6
click at [395, 61] on button "Play" at bounding box center [401, 60] width 26 height 14
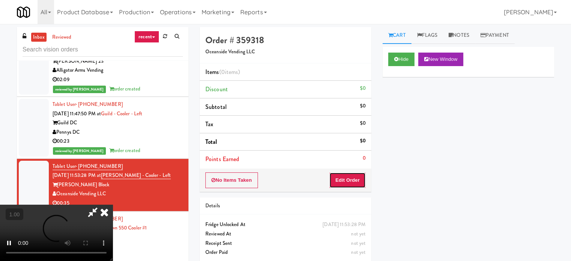
click at [334, 183] on button "Edit Order" at bounding box center [347, 180] width 36 height 16
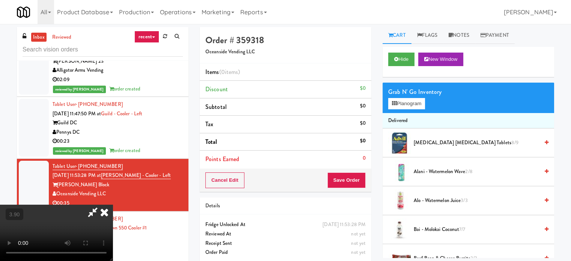
click at [113, 205] on video at bounding box center [56, 233] width 113 height 56
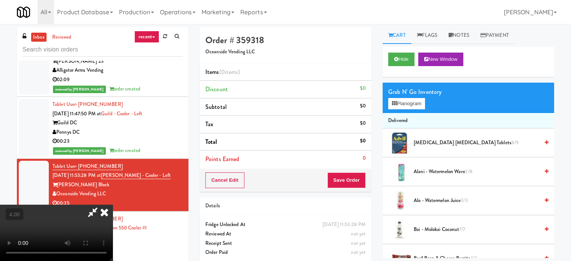
click at [113, 205] on video at bounding box center [56, 233] width 113 height 56
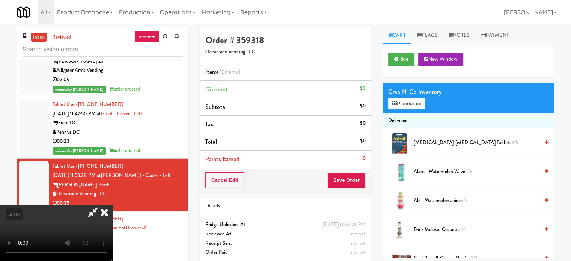
click at [113, 205] on video at bounding box center [56, 233] width 113 height 56
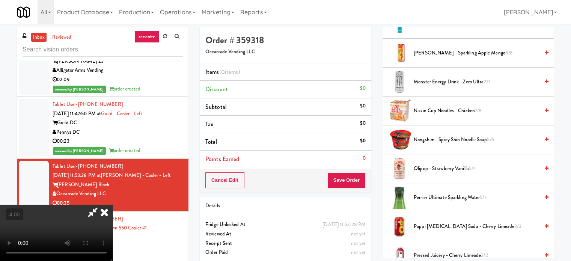
scroll to position [826, 0]
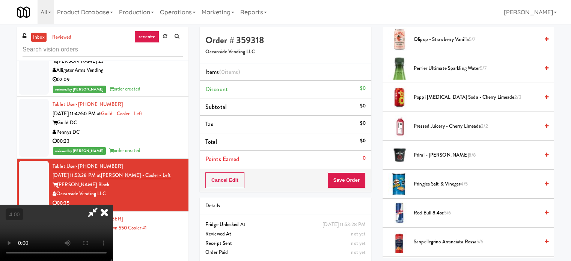
click at [438, 93] on span "Poppi [MEDICAL_DATA] Soda - Cherry Limeade 2/3" at bounding box center [476, 97] width 125 height 9
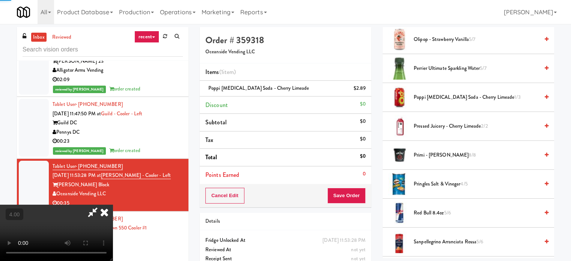
click at [113, 205] on video at bounding box center [56, 233] width 113 height 56
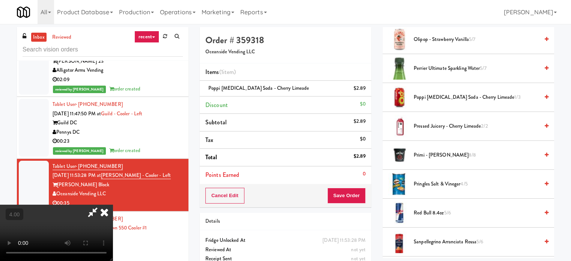
click at [113, 205] on video at bounding box center [56, 233] width 113 height 56
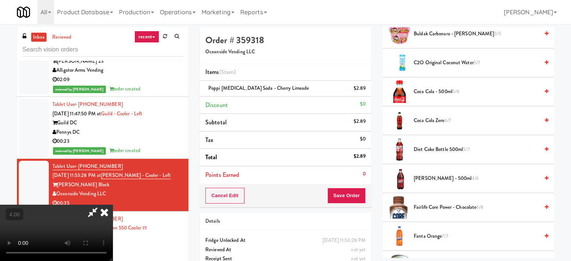
scroll to position [263, 0]
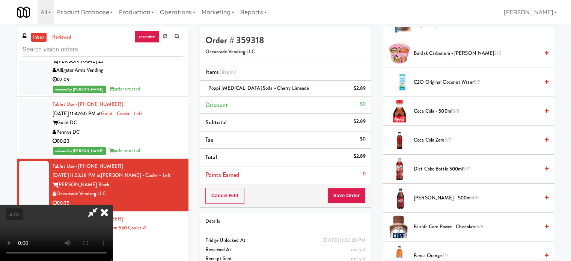
click at [443, 171] on span "Diet Coke Bottle 500ml 5/7" at bounding box center [476, 168] width 125 height 9
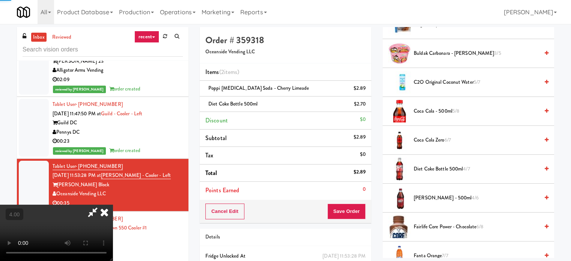
drag, startPoint x: 248, startPoint y: 179, endPoint x: 257, endPoint y: 181, distance: 9.1
click at [113, 205] on video at bounding box center [56, 233] width 113 height 56
click at [113, 208] on video at bounding box center [56, 233] width 113 height 56
click at [113, 205] on video at bounding box center [56, 233] width 113 height 56
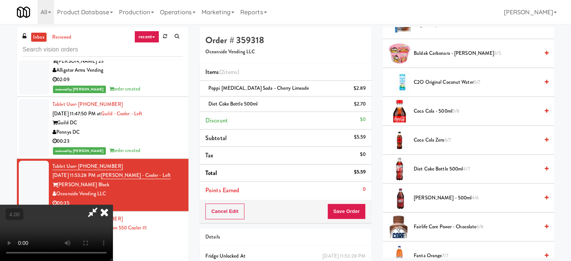
click at [113, 205] on video at bounding box center [56, 233] width 113 height 56
click at [347, 209] on button "Save Order" at bounding box center [346, 211] width 38 height 16
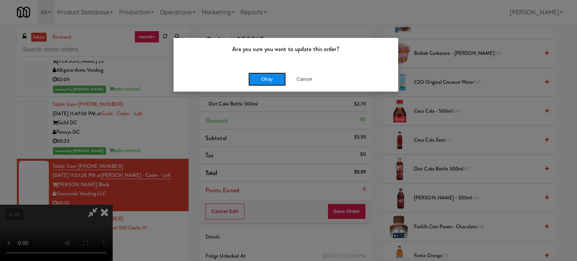
click at [264, 77] on button "Okay" at bounding box center [267, 79] width 38 height 14
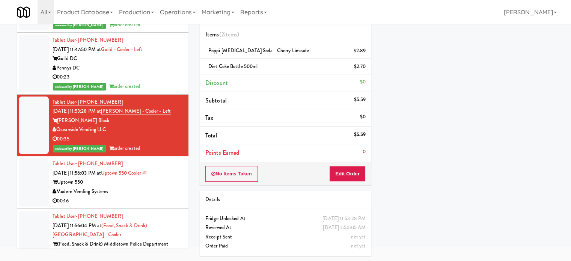
scroll to position [1164, 0]
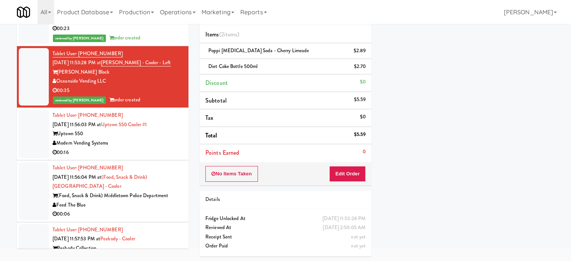
click at [172, 129] on div "Uptown 550" at bounding box center [118, 133] width 130 height 9
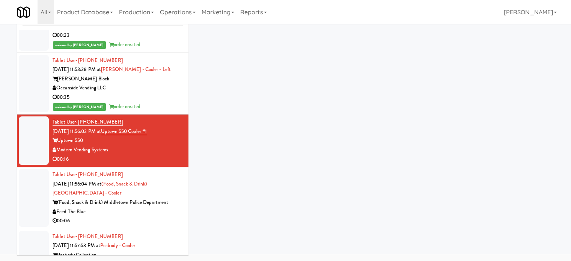
scroll to position [30, 0]
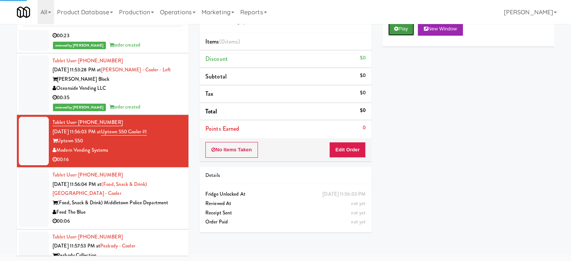
click at [395, 32] on button "Play" at bounding box center [401, 29] width 26 height 14
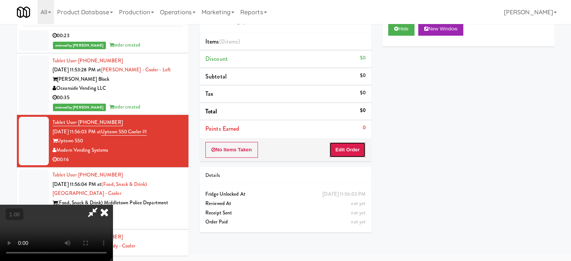
click at [355, 152] on button "Edit Order" at bounding box center [347, 150] width 36 height 16
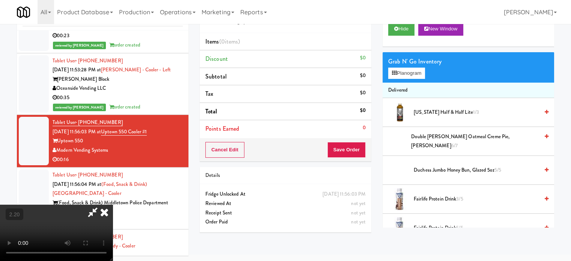
scroll to position [119, 0]
click at [113, 205] on video at bounding box center [56, 233] width 113 height 56
drag, startPoint x: 226, startPoint y: 115, endPoint x: 382, endPoint y: 131, distance: 157.3
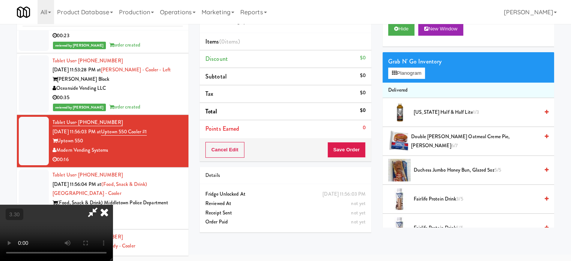
click at [113, 205] on video at bounding box center [56, 233] width 113 height 56
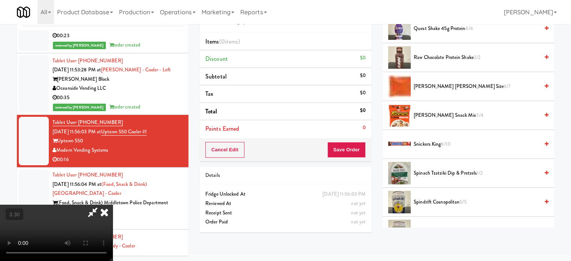
scroll to position [563, 0]
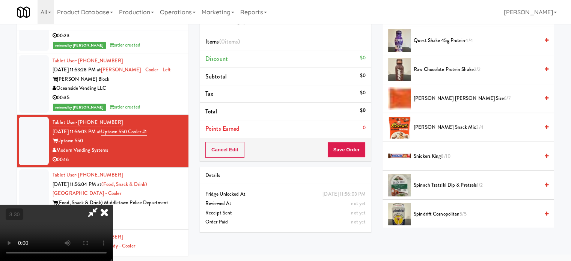
click at [428, 96] on span "[PERSON_NAME] [PERSON_NAME] Size 6/7" at bounding box center [476, 98] width 125 height 9
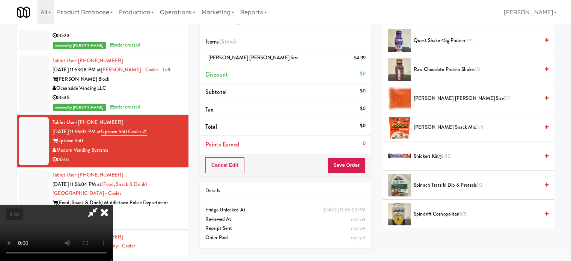
click at [113, 205] on video at bounding box center [56, 233] width 113 height 56
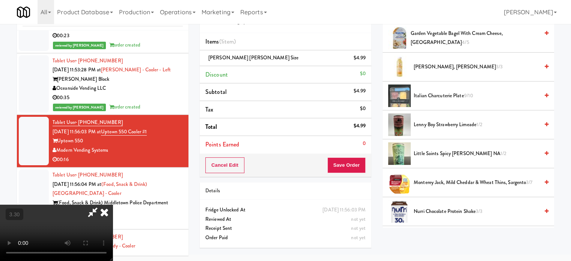
scroll to position [204, 0]
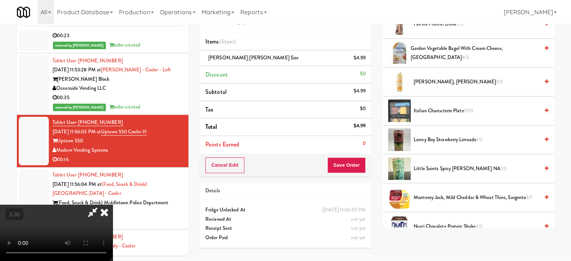
drag, startPoint x: 441, startPoint y: 111, endPoint x: 279, endPoint y: 140, distance: 164.5
click at [440, 111] on span "Italian Charcuterie Plate 9/10" at bounding box center [476, 110] width 125 height 9
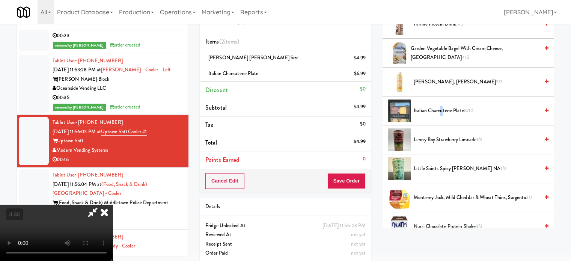
drag, startPoint x: 214, startPoint y: 151, endPoint x: 264, endPoint y: 167, distance: 53.0
click at [113, 205] on video at bounding box center [56, 233] width 113 height 56
click at [356, 184] on button "Save Order" at bounding box center [346, 181] width 38 height 16
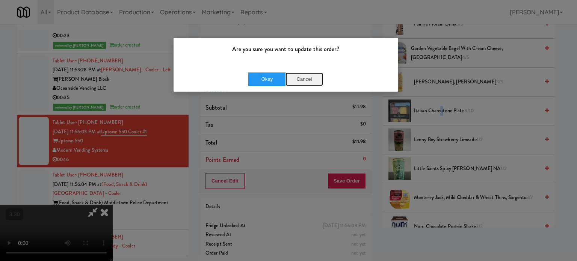
click at [298, 78] on button "Cancel" at bounding box center [304, 79] width 38 height 14
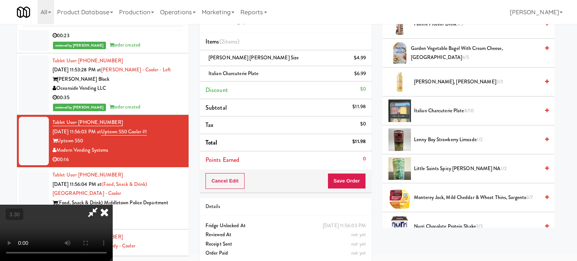
click at [247, 126] on div at bounding box center [288, 130] width 577 height 261
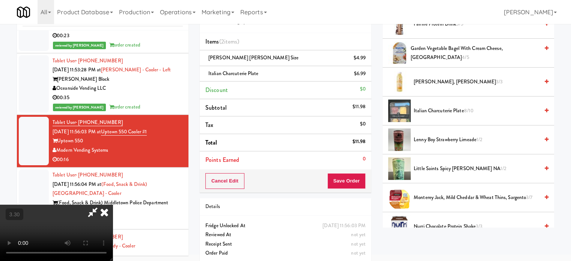
scroll to position [0, 0]
click at [113, 223] on video at bounding box center [56, 233] width 113 height 56
click at [113, 205] on video at bounding box center [56, 233] width 113 height 56
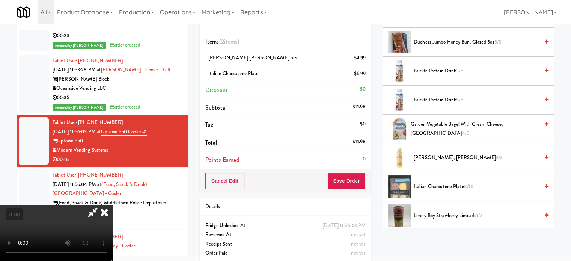
scroll to position [113, 0]
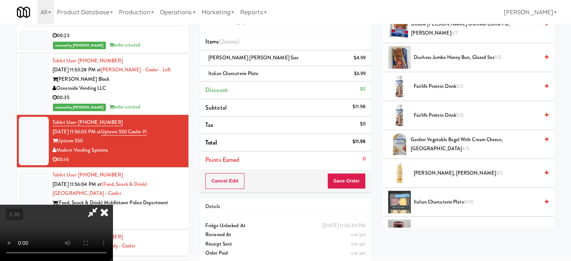
click at [436, 59] on span "Duchess Jumbo Honey Bun, Glazed 5oz 5/5" at bounding box center [476, 57] width 125 height 9
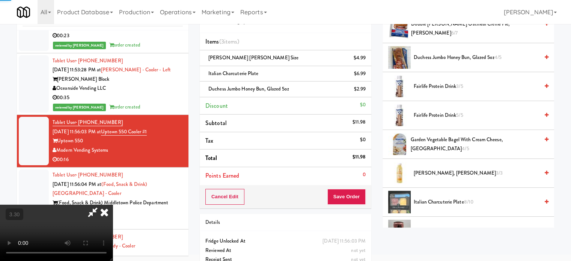
drag, startPoint x: 242, startPoint y: 174, endPoint x: 286, endPoint y: 189, distance: 46.8
click at [113, 205] on video at bounding box center [56, 233] width 113 height 56
click at [353, 195] on button "Save Order" at bounding box center [346, 197] width 38 height 16
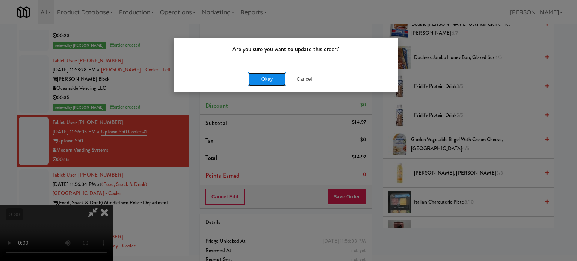
click at [271, 75] on button "Okay" at bounding box center [267, 79] width 38 height 14
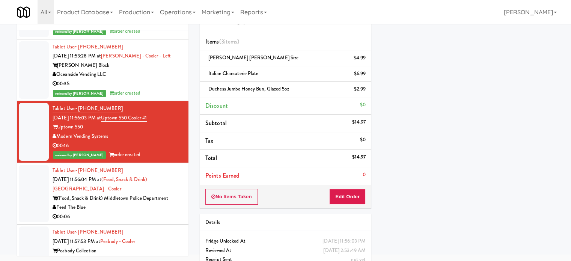
scroll to position [1201, 0]
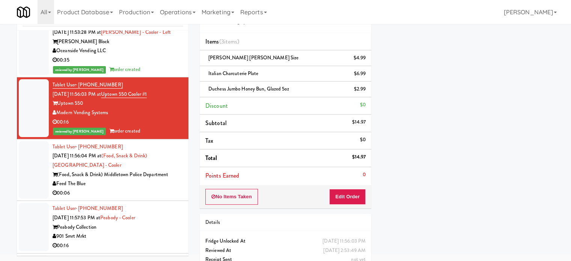
click at [164, 179] on div "Feed The Blue" at bounding box center [118, 183] width 130 height 9
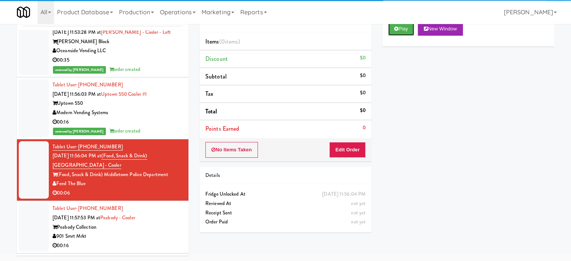
drag, startPoint x: 410, startPoint y: 33, endPoint x: 370, endPoint y: 126, distance: 102.2
click at [410, 34] on button "Play" at bounding box center [401, 29] width 26 height 14
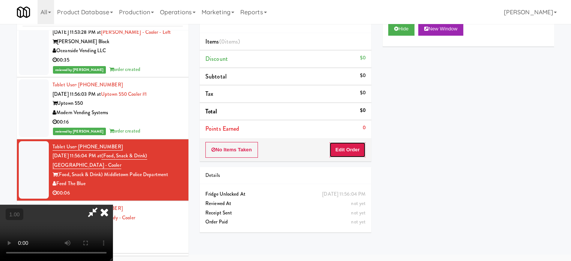
click at [348, 155] on button "Edit Order" at bounding box center [347, 150] width 36 height 16
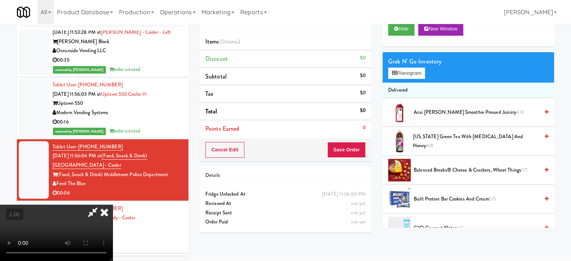
drag, startPoint x: 183, startPoint y: 115, endPoint x: 330, endPoint y: 131, distance: 148.4
click at [113, 205] on video at bounding box center [56, 233] width 113 height 56
drag, startPoint x: 142, startPoint y: 142, endPoint x: 144, endPoint y: 145, distance: 4.0
click at [113, 205] on video at bounding box center [56, 233] width 113 height 56
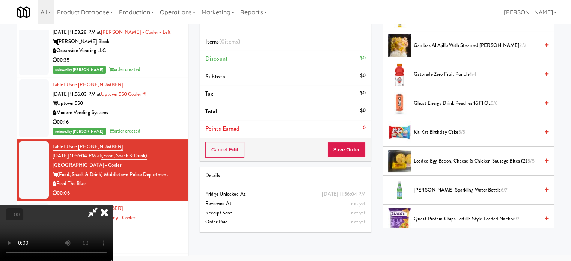
scroll to position [300, 0]
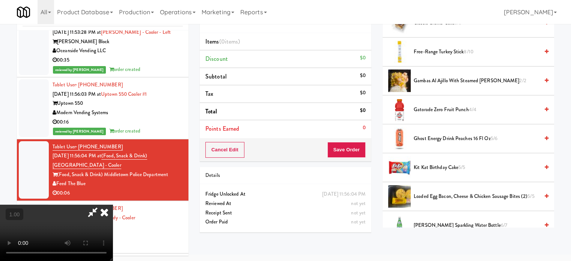
click at [441, 105] on span "Gatorade Zero Fruit Punch 4/4" at bounding box center [476, 109] width 125 height 9
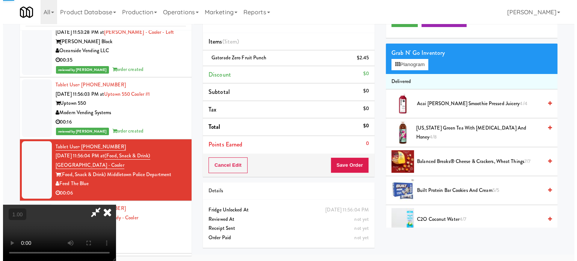
scroll to position [0, 0]
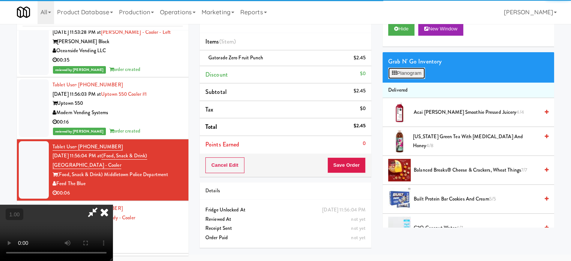
click at [410, 69] on button "Planogram" at bounding box center [406, 73] width 37 height 11
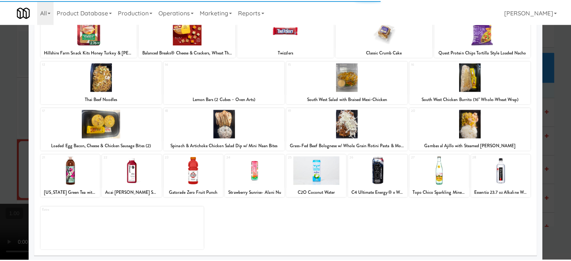
scroll to position [107, 0]
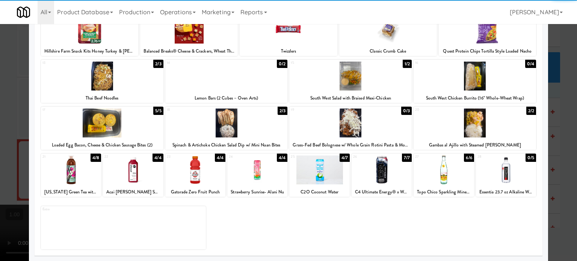
drag, startPoint x: 0, startPoint y: 168, endPoint x: 19, endPoint y: 169, distance: 19.2
click at [1, 168] on div at bounding box center [288, 130] width 577 height 261
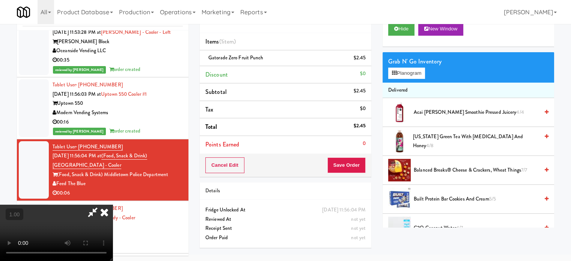
click at [113, 205] on video at bounding box center [56, 233] width 113 height 56
click at [365, 168] on div "Cancel Edit Save Order" at bounding box center [286, 165] width 172 height 23
click at [365, 168] on button "Save Order" at bounding box center [346, 165] width 38 height 16
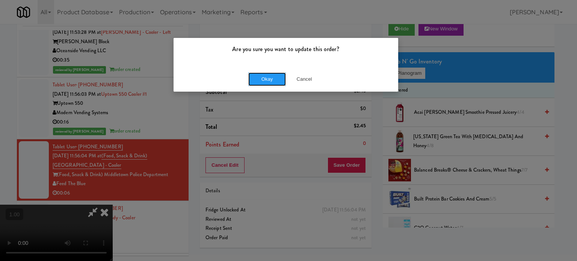
drag, startPoint x: 270, startPoint y: 75, endPoint x: 398, endPoint y: 79, distance: 127.7
click at [273, 75] on button "Okay" at bounding box center [267, 79] width 38 height 14
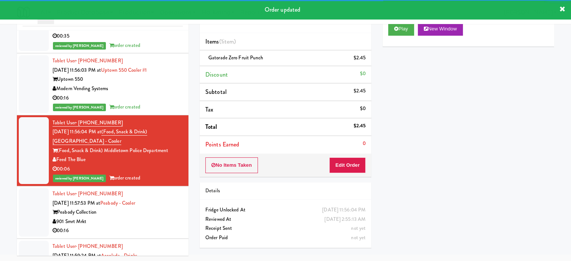
scroll to position [1276, 0]
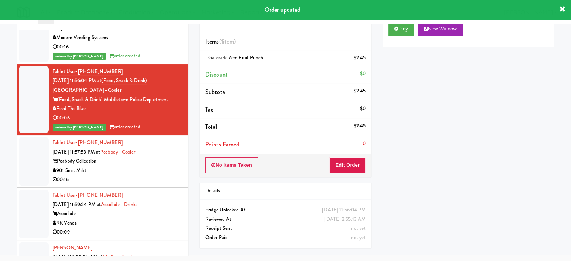
drag, startPoint x: 158, startPoint y: 162, endPoint x: 164, endPoint y: 161, distance: 5.6
click at [158, 166] on div "901 Smrt Mrkt" at bounding box center [118, 170] width 130 height 9
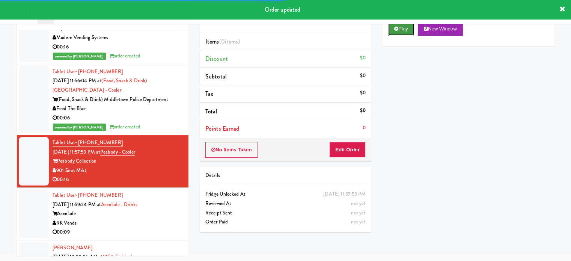
drag, startPoint x: 393, startPoint y: 30, endPoint x: 357, endPoint y: 145, distance: 120.3
click at [393, 31] on button "Play" at bounding box center [401, 29] width 26 height 14
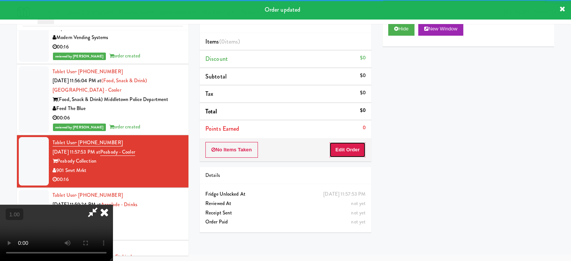
click at [354, 150] on button "Edit Order" at bounding box center [347, 150] width 36 height 16
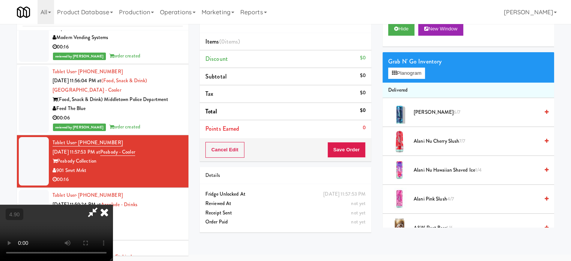
click at [113, 205] on video at bounding box center [56, 233] width 113 height 56
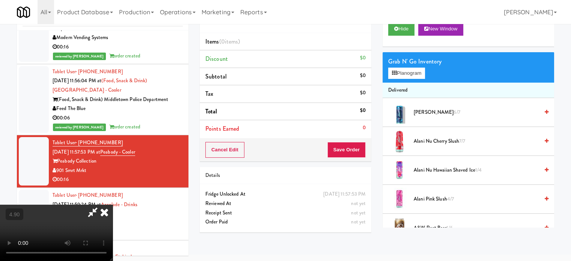
click at [113, 205] on video at bounding box center [56, 233] width 113 height 56
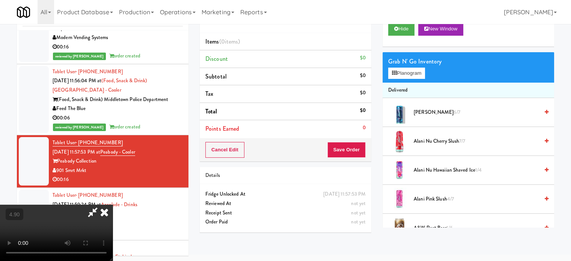
click at [113, 205] on video at bounding box center [56, 233] width 113 height 56
drag, startPoint x: 282, startPoint y: 194, endPoint x: 295, endPoint y: 193, distance: 13.5
click at [113, 205] on video at bounding box center [56, 233] width 113 height 56
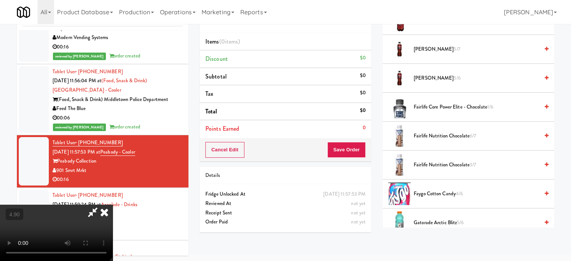
scroll to position [601, 0]
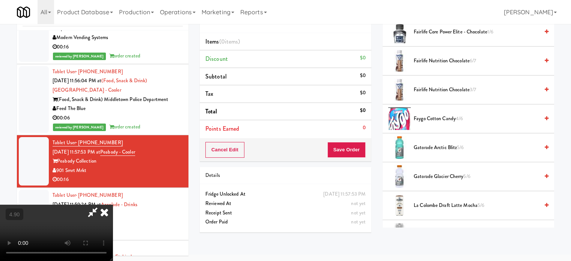
click at [428, 147] on span "Gatorade Arctic Blitz 5/6" at bounding box center [476, 147] width 125 height 9
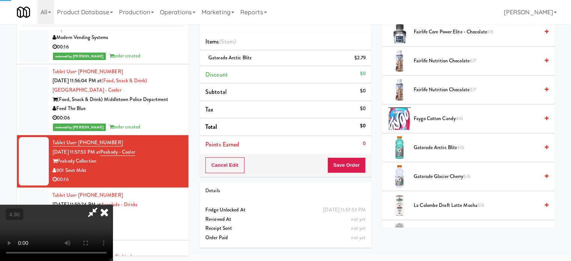
click at [113, 205] on video at bounding box center [56, 233] width 113 height 56
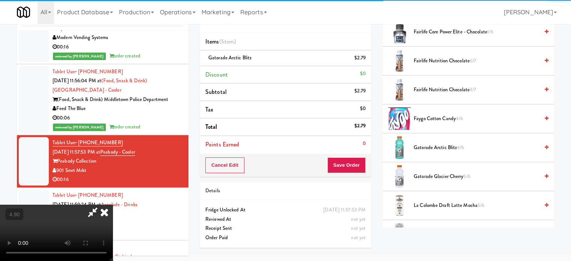
click at [113, 205] on video at bounding box center [56, 233] width 113 height 56
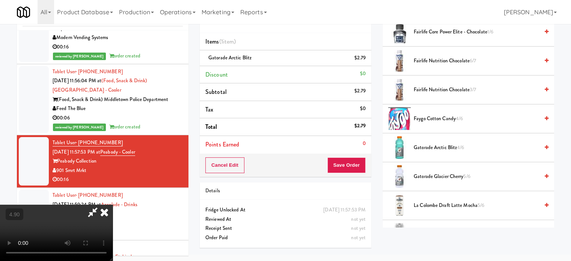
click at [113, 205] on video at bounding box center [56, 233] width 113 height 56
drag, startPoint x: 346, startPoint y: 167, endPoint x: 363, endPoint y: 168, distance: 16.5
click at [363, 169] on button "Save Order" at bounding box center [346, 165] width 38 height 16
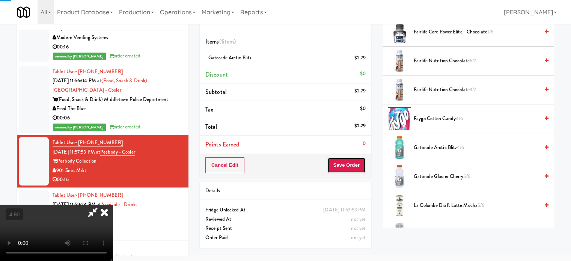
click at [363, 168] on button "Save Order" at bounding box center [346, 165] width 38 height 16
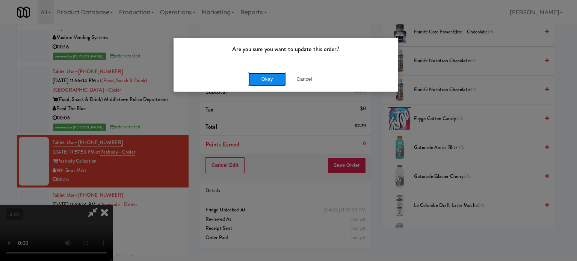
click at [273, 80] on button "Okay" at bounding box center [267, 79] width 38 height 14
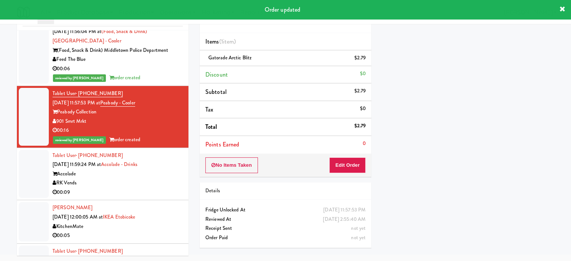
scroll to position [1351, 0]
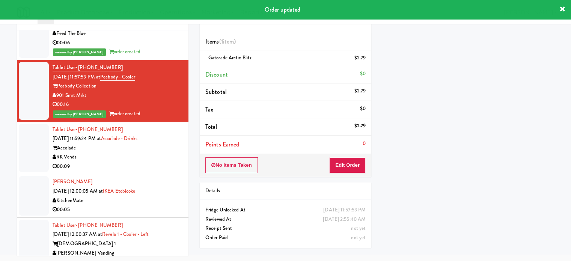
click at [163, 152] on div "RK Vends" at bounding box center [118, 156] width 130 height 9
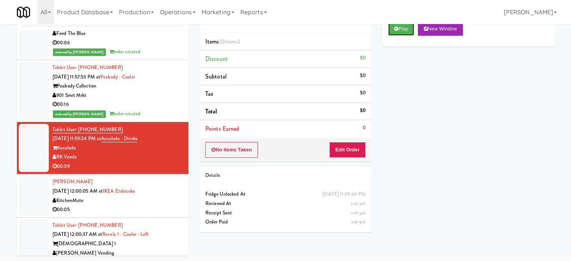
drag, startPoint x: 395, startPoint y: 35, endPoint x: 383, endPoint y: 48, distance: 17.3
click at [395, 35] on button "Play" at bounding box center [401, 29] width 26 height 14
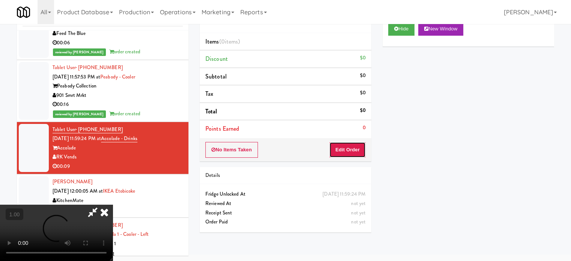
click at [356, 152] on button "Edit Order" at bounding box center [347, 150] width 36 height 16
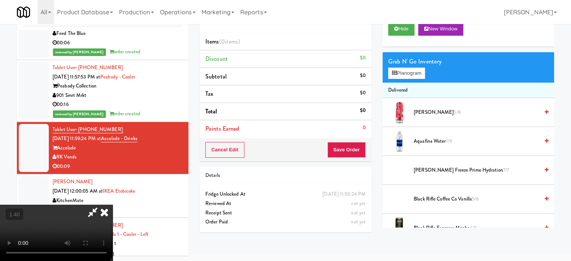
scroll to position [81, 0]
click at [113, 205] on video at bounding box center [56, 233] width 113 height 56
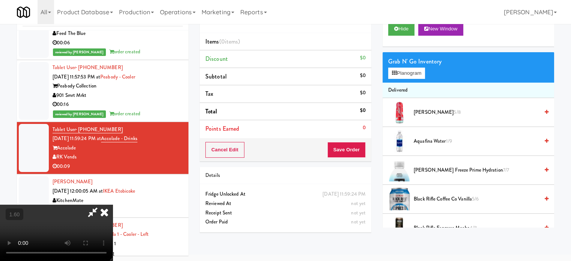
click at [113, 205] on video at bounding box center [56, 233] width 113 height 56
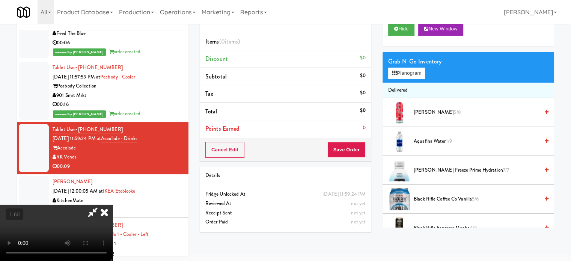
click at [113, 205] on video at bounding box center [56, 233] width 113 height 56
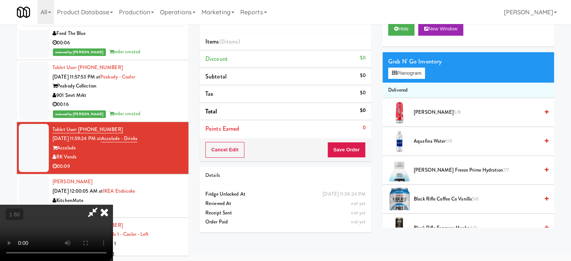
drag, startPoint x: 232, startPoint y: 190, endPoint x: 228, endPoint y: 190, distance: 4.5
click at [113, 205] on video at bounding box center [56, 233] width 113 height 56
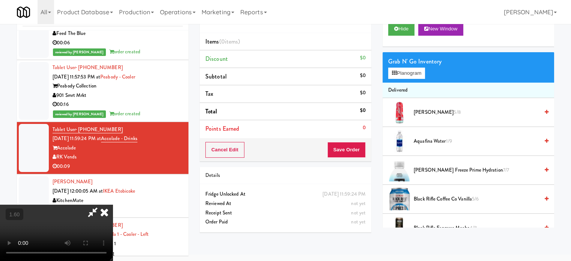
click at [423, 116] on li "[PERSON_NAME] Slush 5/8" at bounding box center [468, 112] width 172 height 29
click at [423, 114] on span "[PERSON_NAME] Slush 5/8" at bounding box center [476, 112] width 125 height 9
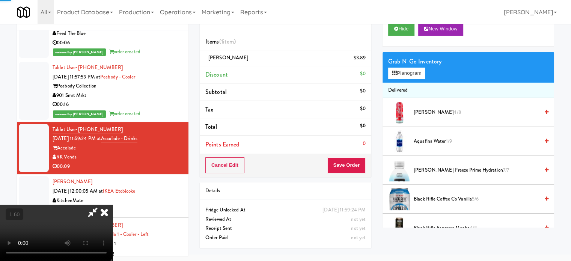
click at [113, 205] on video at bounding box center [56, 233] width 113 height 56
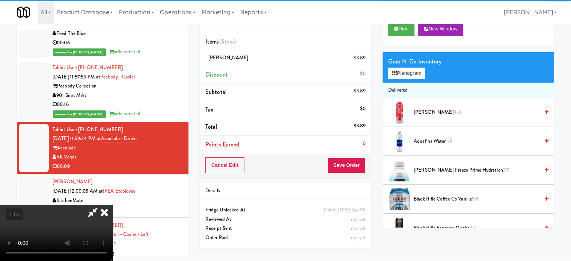
click at [113, 205] on video at bounding box center [56, 233] width 113 height 56
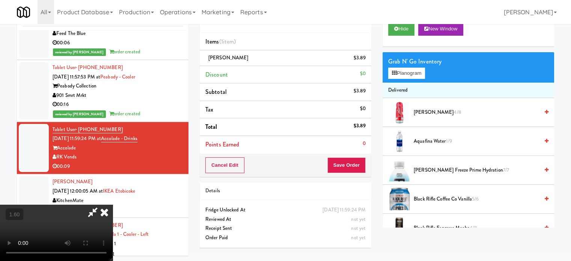
click at [113, 205] on video at bounding box center [56, 233] width 113 height 56
click at [361, 165] on button "Save Order" at bounding box center [346, 165] width 38 height 16
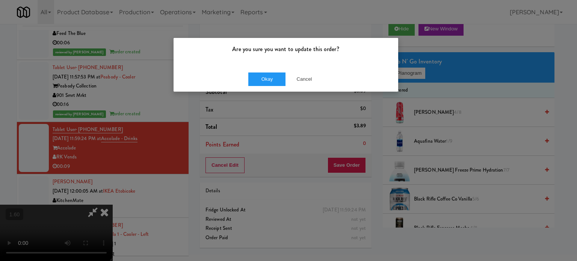
click at [268, 72] on div "Okay Cancel" at bounding box center [285, 78] width 224 height 25
click at [268, 75] on button "Okay" at bounding box center [267, 79] width 38 height 14
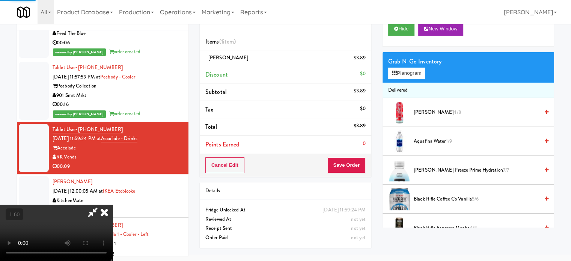
scroll to position [0, 0]
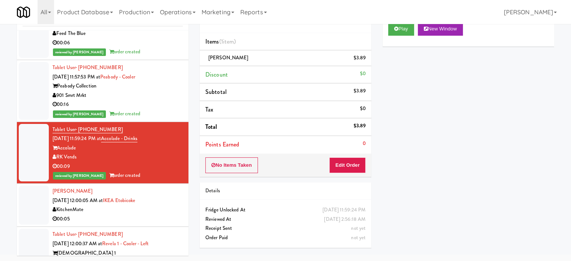
click at [164, 205] on div "KitchenMate" at bounding box center [118, 209] width 130 height 9
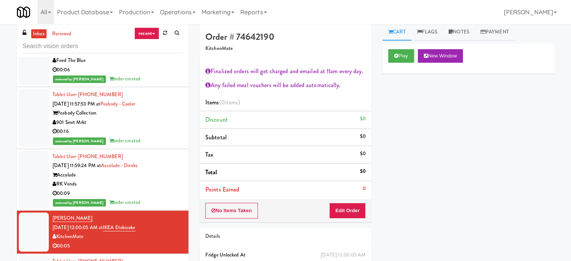
scroll to position [3, 0]
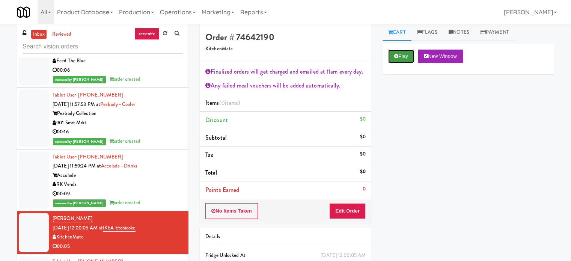
click at [401, 61] on button "Play" at bounding box center [401, 57] width 26 height 14
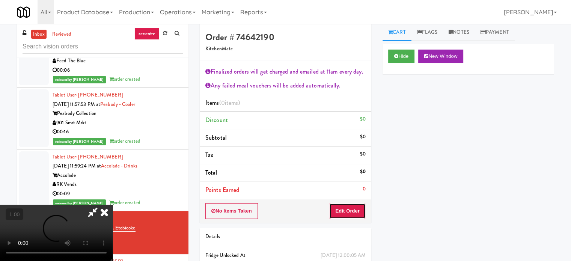
click at [345, 213] on button "Edit Order" at bounding box center [347, 211] width 36 height 16
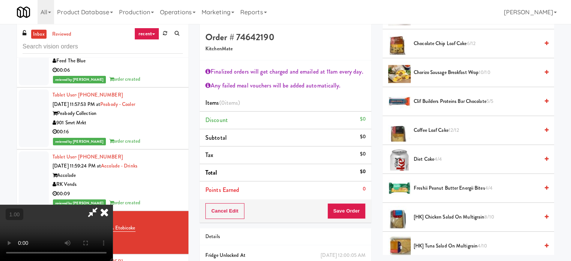
scroll to position [188, 0]
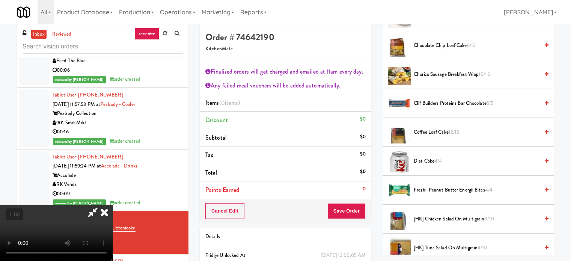
click at [419, 105] on span "Clif Builders proteins Bar Chocolate 5/5" at bounding box center [476, 103] width 125 height 9
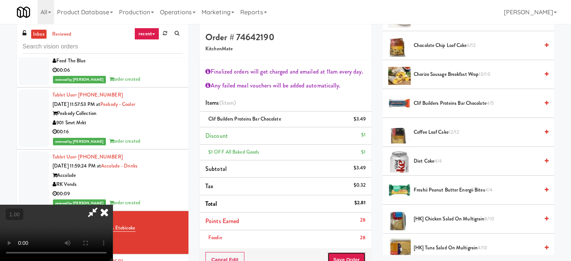
click at [356, 253] on button "Save Order" at bounding box center [346, 260] width 38 height 16
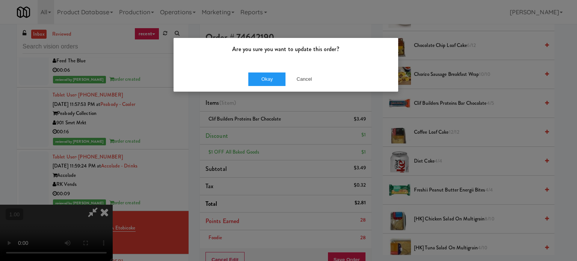
click at [260, 70] on div "Okay Cancel" at bounding box center [285, 78] width 224 height 25
click at [260, 73] on button "Okay" at bounding box center [267, 79] width 38 height 14
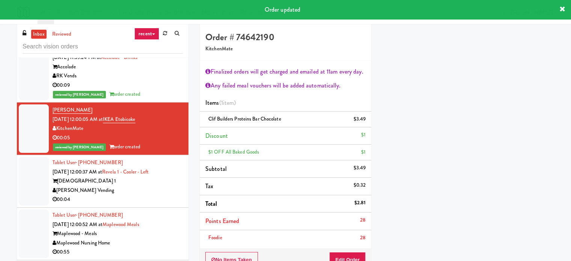
scroll to position [1464, 0]
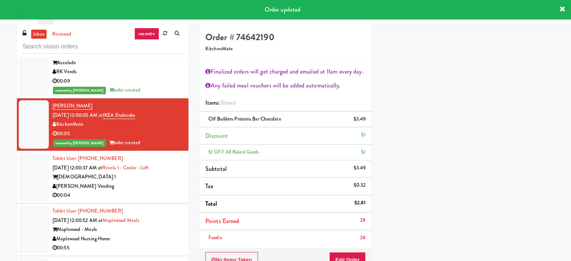
click at [172, 182] on div "[PERSON_NAME] Vending" at bounding box center [118, 186] width 130 height 9
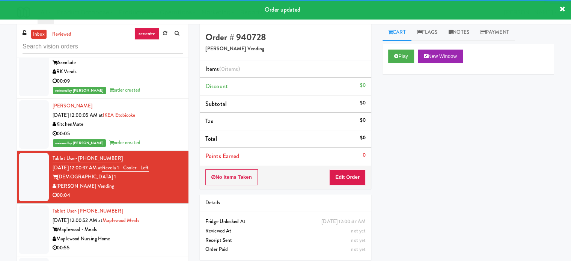
click at [385, 54] on div "Play New Window" at bounding box center [468, 59] width 172 height 30
click at [395, 53] on button "Play" at bounding box center [401, 57] width 26 height 14
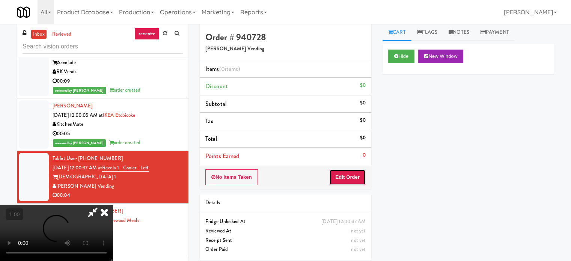
click at [346, 182] on button "Edit Order" at bounding box center [347, 177] width 36 height 16
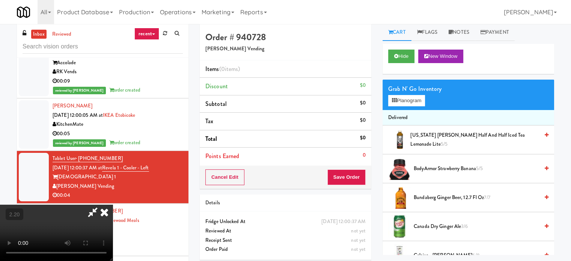
click at [113, 205] on video at bounding box center [56, 233] width 113 height 56
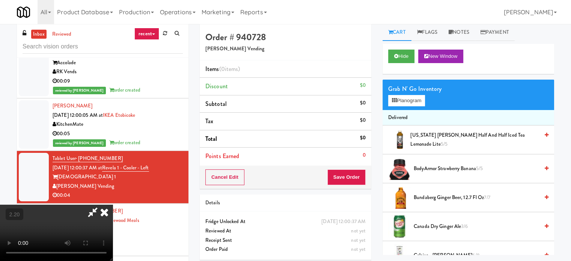
click at [113, 205] on video at bounding box center [56, 233] width 113 height 56
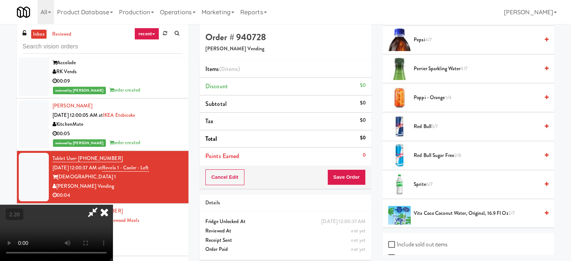
scroll to position [826, 0]
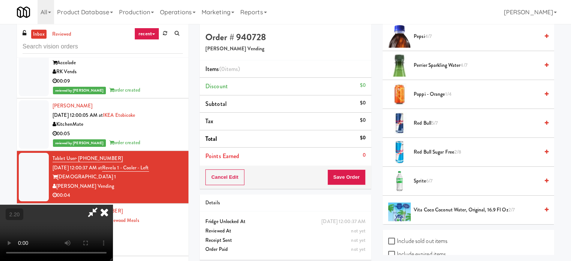
click at [429, 94] on span "Poppi - Orange 1/4" at bounding box center [476, 94] width 125 height 9
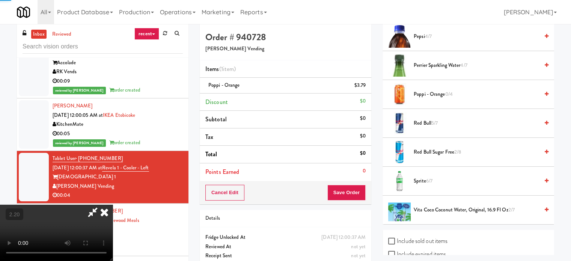
click at [113, 205] on video at bounding box center [56, 233] width 113 height 56
click at [359, 192] on button "Save Order" at bounding box center [346, 193] width 38 height 16
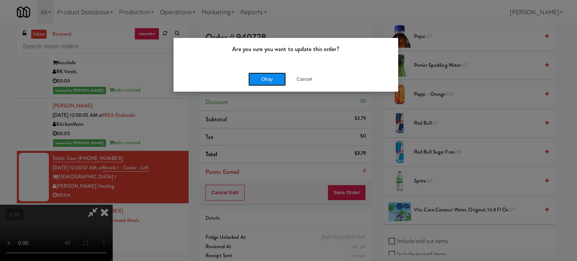
click at [273, 81] on button "Okay" at bounding box center [267, 79] width 38 height 14
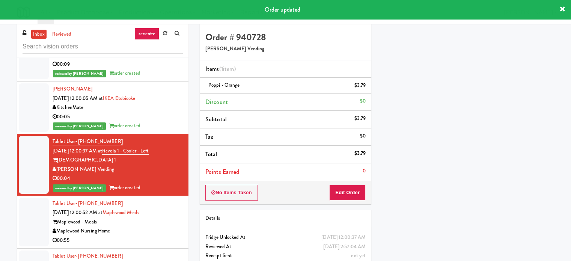
scroll to position [1539, 0]
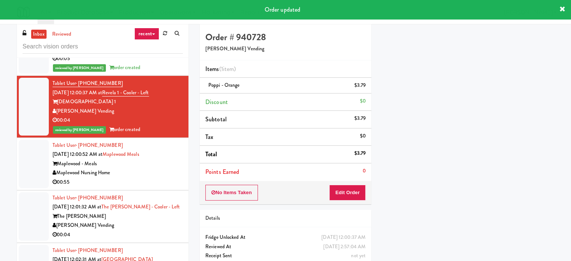
drag, startPoint x: 148, startPoint y: 172, endPoint x: 411, endPoint y: 167, distance: 262.8
click at [155, 178] on div "00:55" at bounding box center [118, 182] width 130 height 9
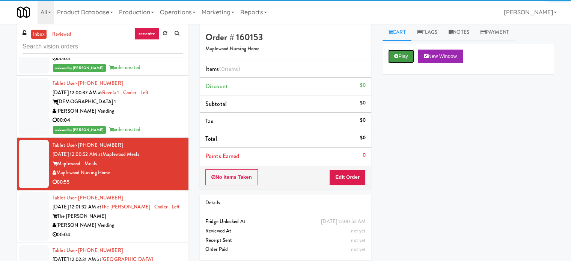
click at [399, 55] on button "Play" at bounding box center [401, 57] width 26 height 14
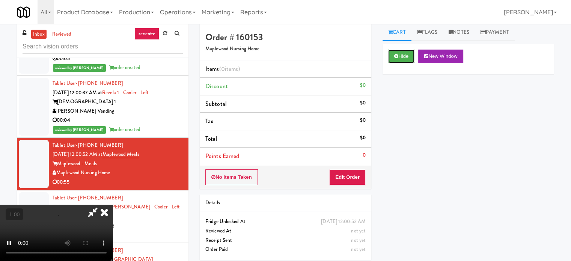
scroll to position [119, 0]
drag, startPoint x: 280, startPoint y: 171, endPoint x: 321, endPoint y: 175, distance: 41.9
click at [113, 205] on video at bounding box center [56, 233] width 113 height 56
click at [361, 176] on button "Edit Order" at bounding box center [347, 177] width 36 height 16
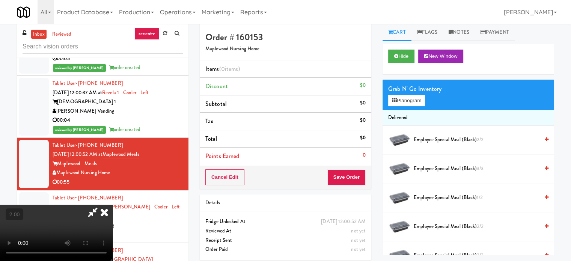
scroll to position [1, 0]
drag, startPoint x: 291, startPoint y: 208, endPoint x: 282, endPoint y: 204, distance: 10.4
click at [113, 208] on video at bounding box center [56, 233] width 113 height 56
click at [113, 205] on video at bounding box center [56, 233] width 113 height 56
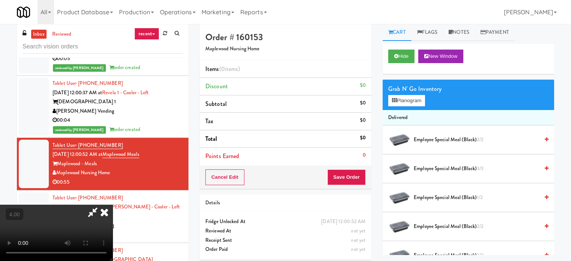
click at [113, 205] on video at bounding box center [56, 233] width 113 height 56
click at [448, 193] on span "Employee Special Meal (black) 1/2" at bounding box center [476, 197] width 125 height 9
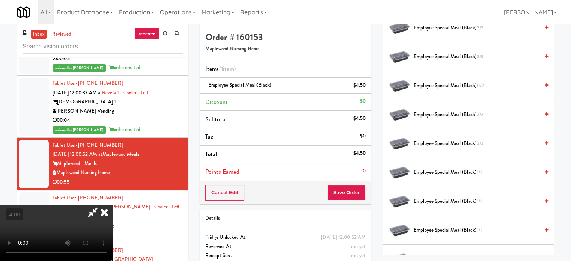
scroll to position [113, 0]
click at [458, 169] on span "Employee Special Meal (black) 1/1" at bounding box center [476, 171] width 125 height 9
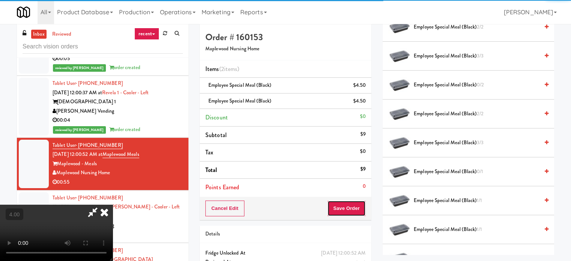
click at [357, 212] on button "Save Order" at bounding box center [346, 208] width 38 height 16
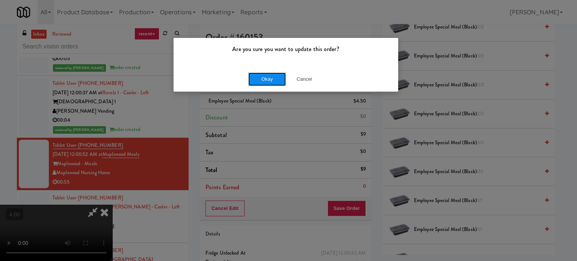
click at [264, 74] on button "Okay" at bounding box center [267, 79] width 38 height 14
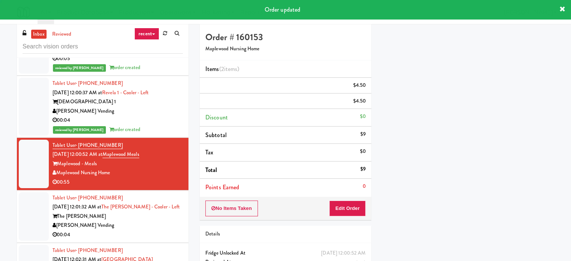
scroll to position [0, 0]
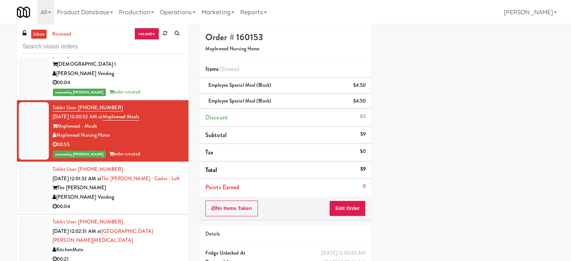
click at [157, 193] on div "[PERSON_NAME] Vending" at bounding box center [118, 197] width 130 height 9
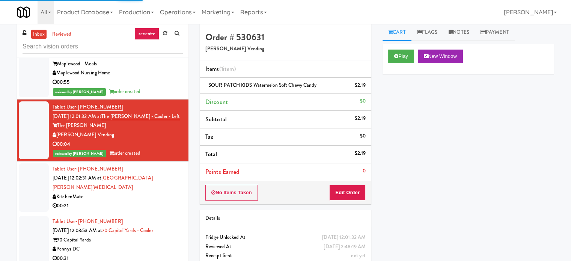
scroll to position [1652, 0]
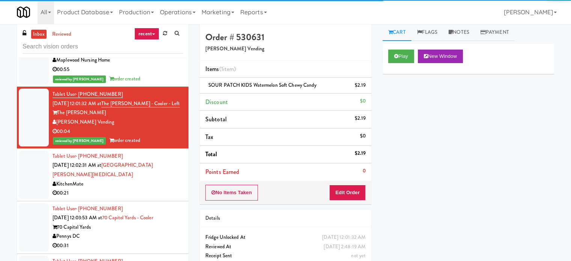
click at [160, 188] on div "00:21" at bounding box center [118, 192] width 130 height 9
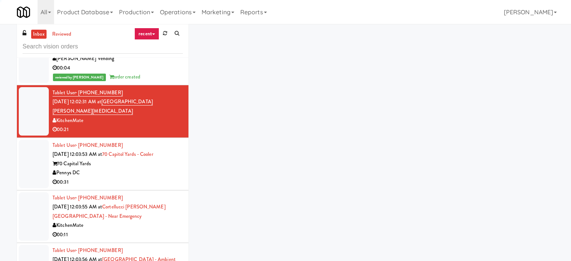
scroll to position [1727, 0]
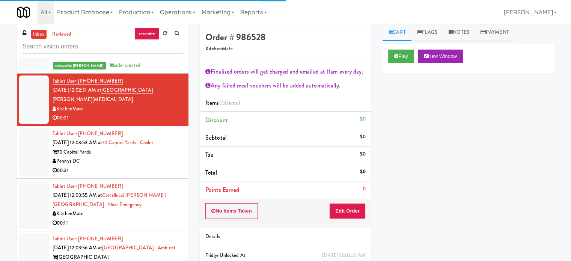
click at [155, 165] on li "Tablet User · (202) 500-8256 [DATE] 12:03:53 AM at [GEOGRAPHIC_DATA] - Cooler 7…" at bounding box center [103, 152] width 172 height 53
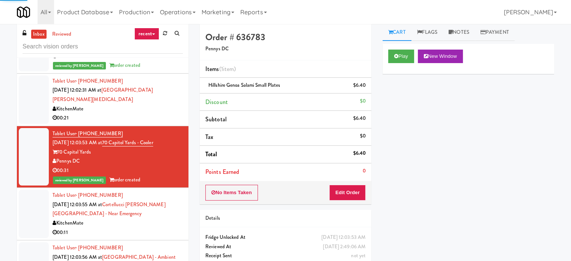
click at [146, 113] on div "00:21" at bounding box center [118, 117] width 130 height 9
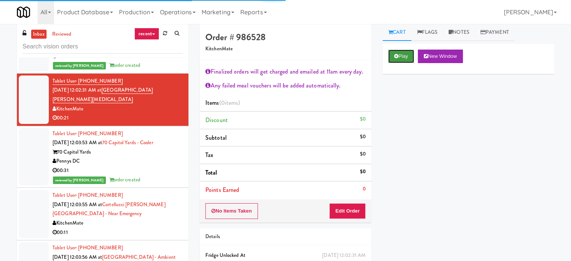
drag, startPoint x: 405, startPoint y: 58, endPoint x: 341, endPoint y: 156, distance: 117.0
click at [404, 60] on button "Play" at bounding box center [401, 57] width 26 height 14
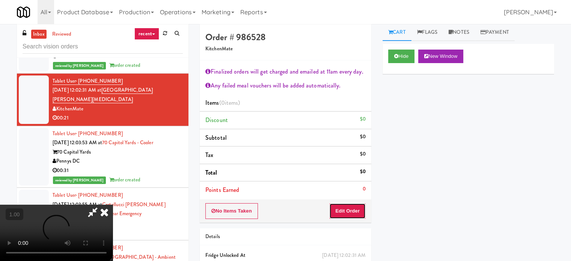
click at [343, 204] on button "Edit Order" at bounding box center [347, 211] width 36 height 16
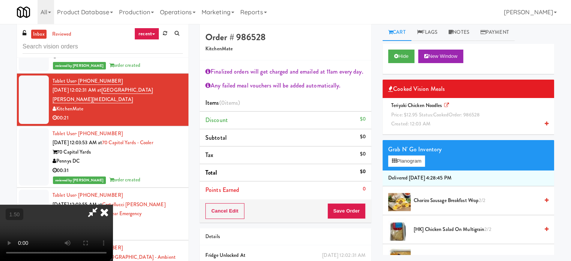
click at [441, 116] on span "cooked" at bounding box center [440, 114] width 15 height 7
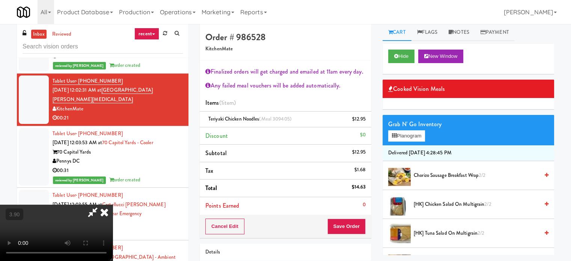
click at [101, 205] on icon at bounding box center [92, 212] width 17 height 15
drag, startPoint x: 173, startPoint y: 35, endPoint x: 179, endPoint y: 107, distance: 72.0
click at [101, 205] on icon at bounding box center [92, 212] width 17 height 15
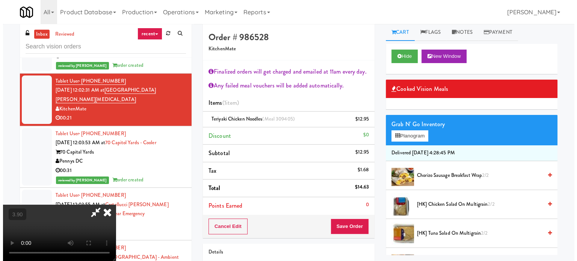
scroll to position [11, 0]
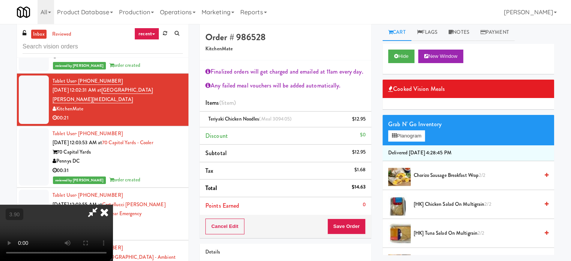
click at [113, 222] on video at bounding box center [56, 233] width 113 height 56
click at [113, 216] on video at bounding box center [56, 233] width 113 height 56
click at [406, 135] on button "Planogram" at bounding box center [406, 135] width 37 height 11
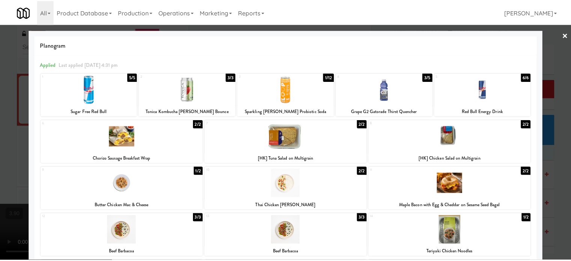
scroll to position [150, 0]
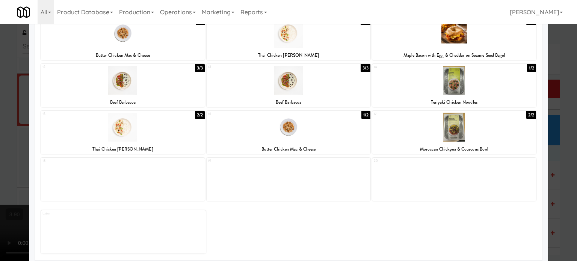
click at [548, 133] on div at bounding box center [288, 130] width 577 height 261
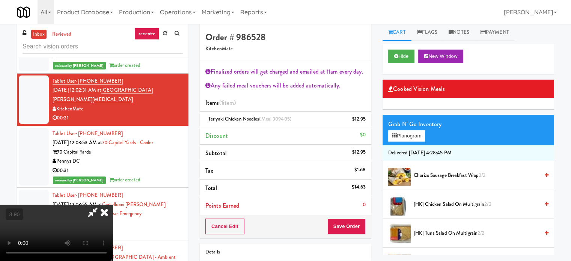
click at [113, 205] on video at bounding box center [56, 233] width 113 height 56
click at [337, 225] on button "Save Order" at bounding box center [346, 226] width 38 height 16
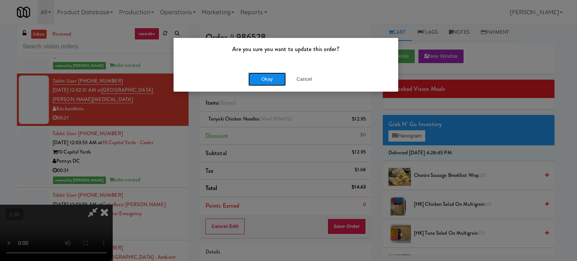
click at [274, 83] on button "Okay" at bounding box center [267, 79] width 38 height 14
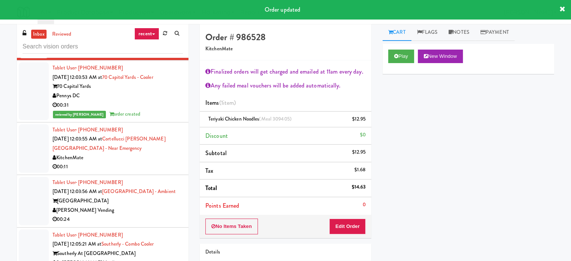
scroll to position [1802, 0]
click at [136, 153] on div "KitchenMate" at bounding box center [118, 157] width 130 height 9
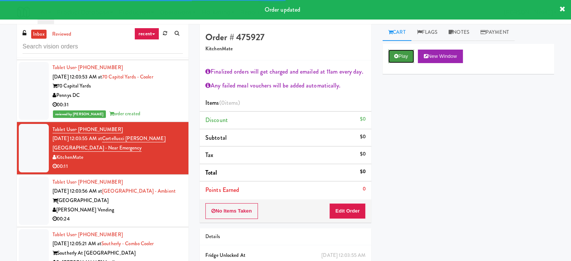
click at [407, 55] on button "Play" at bounding box center [401, 57] width 26 height 14
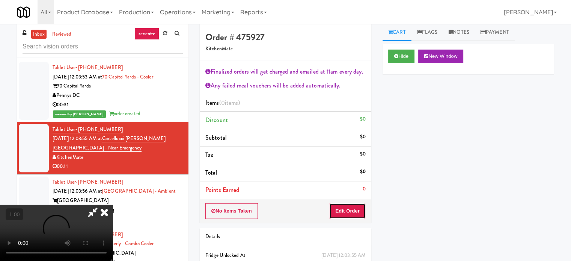
click at [339, 210] on button "Edit Order" at bounding box center [347, 211] width 36 height 16
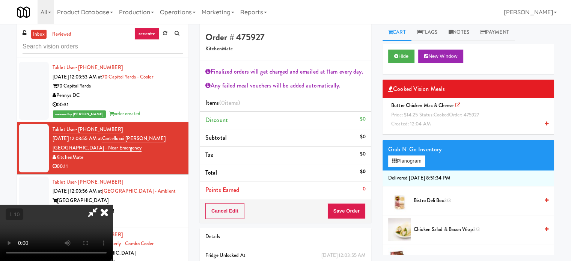
scroll to position [75, 0]
drag, startPoint x: 413, startPoint y: 119, endPoint x: 230, endPoint y: 151, distance: 185.9
click at [411, 119] on div "Butter Chicken Mac & Cheese Price: $14.25 Status: cooked Order: 475927 Created:…" at bounding box center [468, 115] width 160 height 28
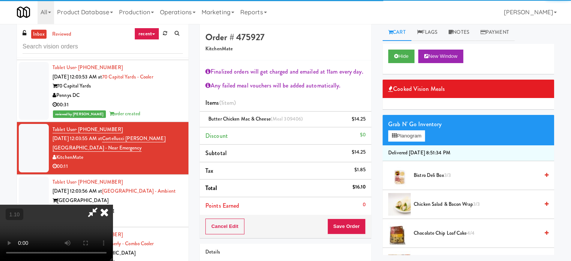
scroll to position [38, 0]
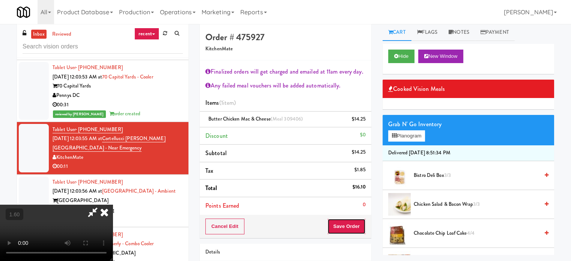
click at [355, 224] on button "Save Order" at bounding box center [346, 226] width 38 height 16
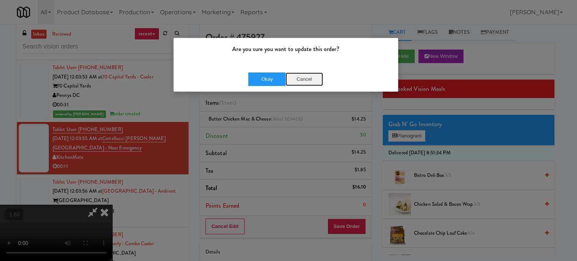
click at [295, 77] on button "Cancel" at bounding box center [304, 79] width 38 height 14
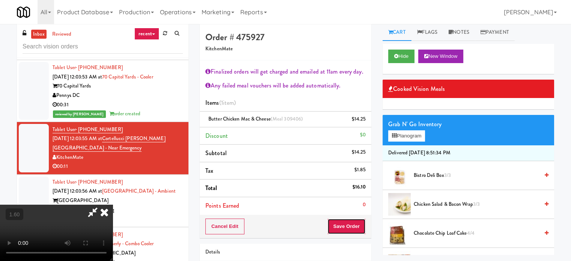
click at [353, 227] on button "Save Order" at bounding box center [346, 226] width 38 height 16
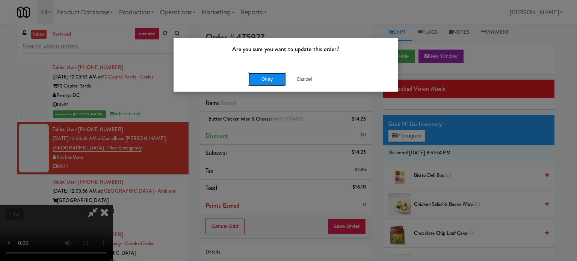
click at [274, 81] on button "Okay" at bounding box center [267, 79] width 38 height 14
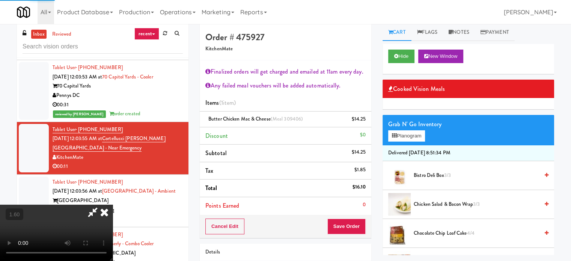
scroll to position [0, 0]
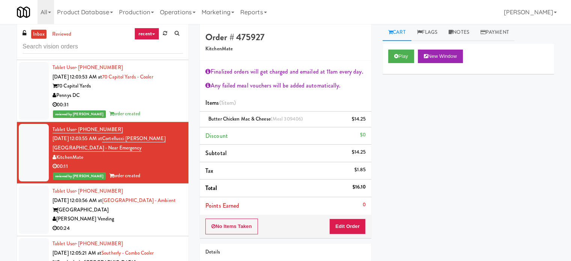
drag, startPoint x: 155, startPoint y: 187, endPoint x: 162, endPoint y: 187, distance: 7.1
click at [156, 187] on div "Tablet User · (310) 963-6522 [DATE] 12:03:56 AM at [GEOGRAPHIC_DATA] [GEOGRAPHI…" at bounding box center [118, 210] width 130 height 46
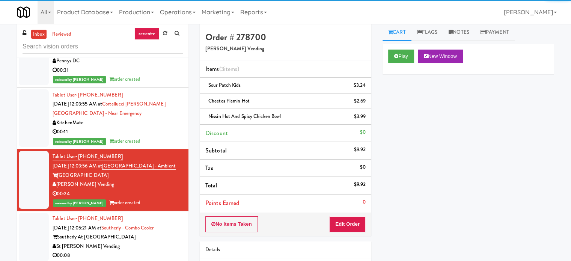
scroll to position [1952, 0]
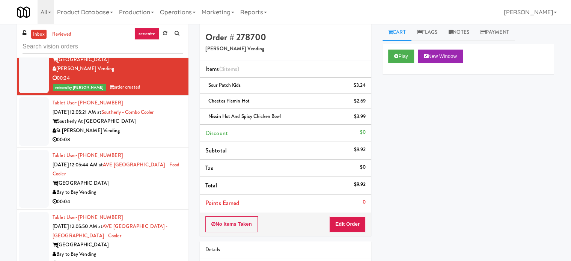
click at [164, 135] on div "00:08" at bounding box center [118, 139] width 130 height 9
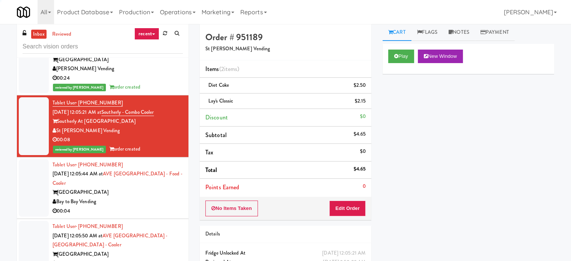
click at [155, 188] on div "[GEOGRAPHIC_DATA]" at bounding box center [118, 192] width 130 height 9
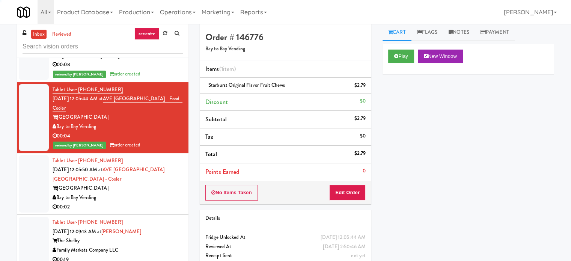
click at [156, 184] on div "[GEOGRAPHIC_DATA]" at bounding box center [118, 188] width 130 height 9
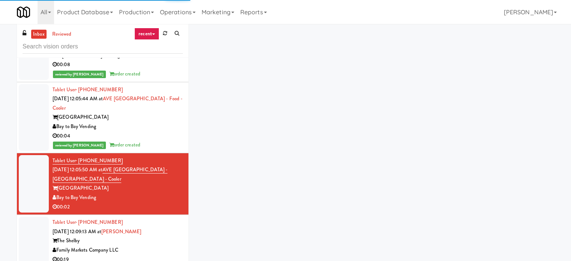
scroll to position [2140, 0]
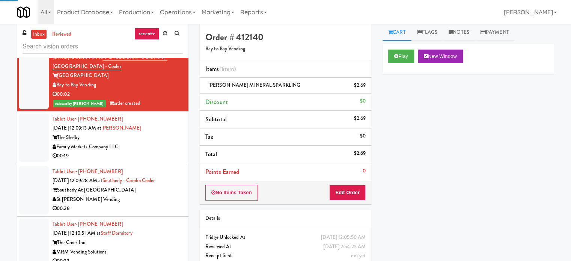
click at [160, 151] on div "00:19" at bounding box center [118, 155] width 130 height 9
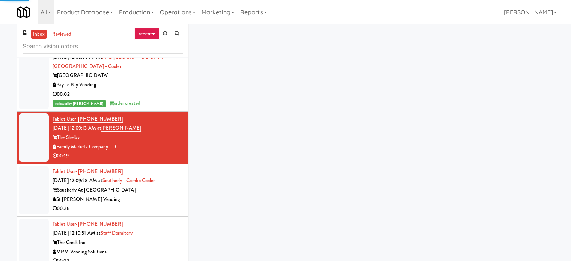
click at [158, 204] on div "00:28" at bounding box center [118, 208] width 130 height 9
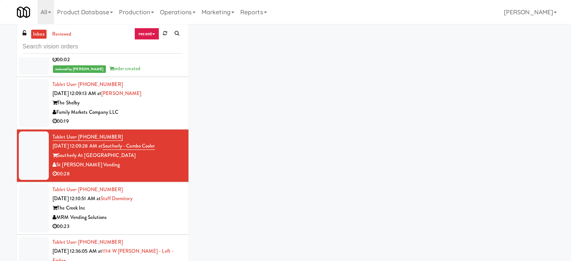
scroll to position [2177, 0]
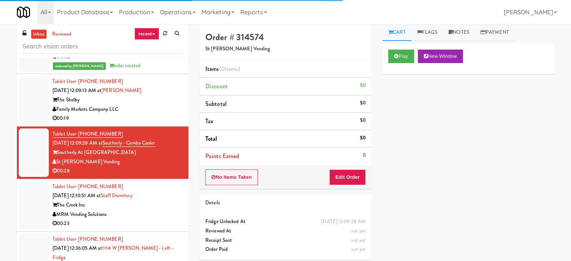
click at [159, 200] on div "The Creek Inc" at bounding box center [118, 204] width 130 height 9
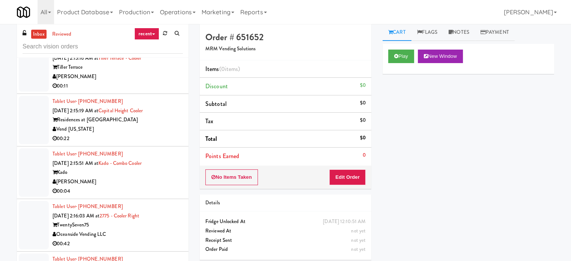
scroll to position [6670, 0]
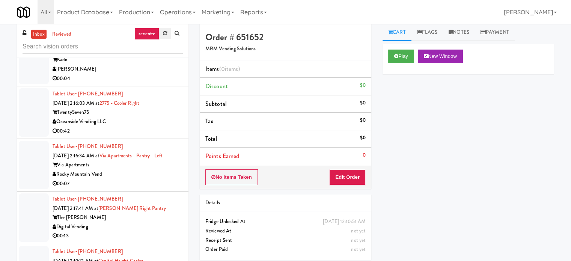
click at [164, 35] on icon at bounding box center [165, 33] width 4 height 5
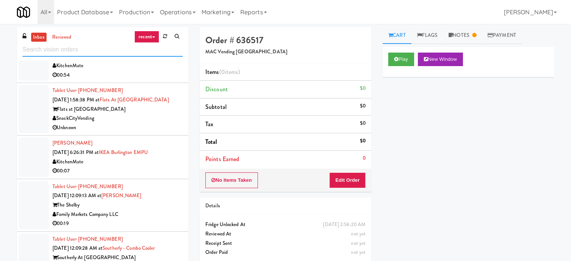
scroll to position [188, 0]
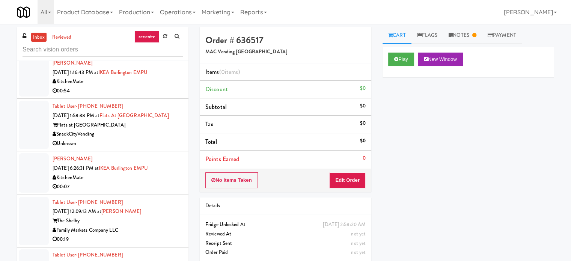
click at [165, 137] on div "SnackCityVending" at bounding box center [118, 134] width 130 height 9
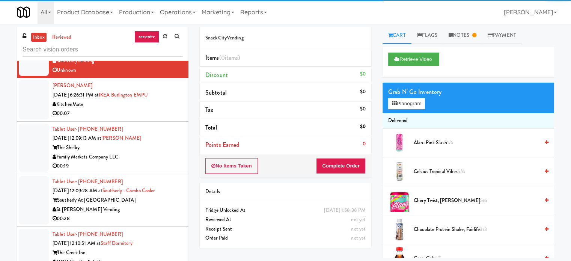
scroll to position [263, 0]
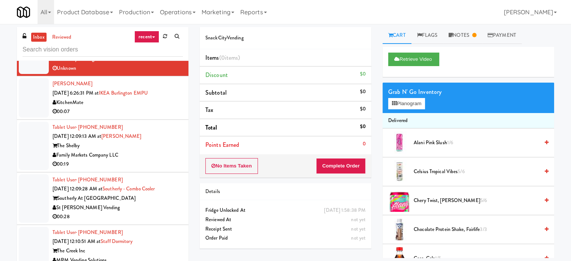
click at [148, 160] on div "00:19" at bounding box center [118, 164] width 130 height 9
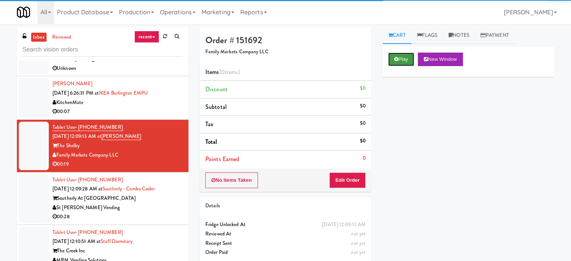
drag, startPoint x: 393, startPoint y: 55, endPoint x: 362, endPoint y: 191, distance: 139.0
click at [393, 56] on button "Play" at bounding box center [401, 60] width 26 height 14
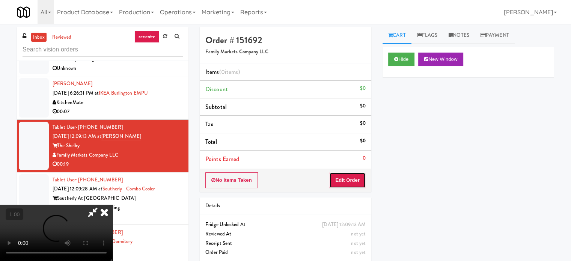
click at [360, 187] on button "Edit Order" at bounding box center [347, 180] width 36 height 16
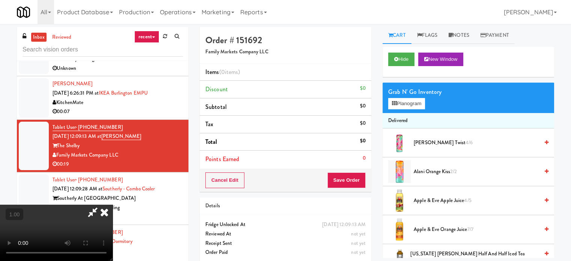
click at [113, 205] on video at bounding box center [56, 233] width 113 height 56
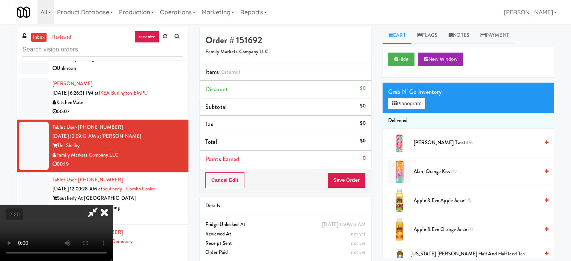
click at [113, 205] on video at bounding box center [56, 233] width 113 height 56
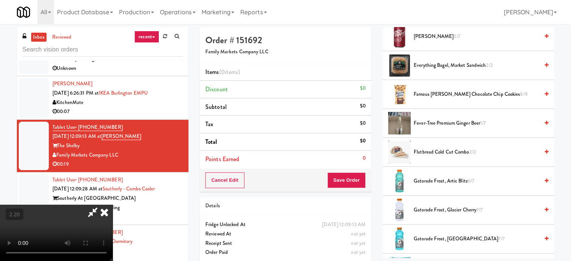
scroll to position [601, 0]
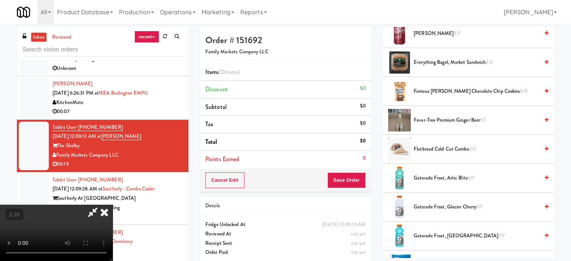
click at [429, 235] on span "Gatorade Frost, Glacier Freeze 7/7" at bounding box center [476, 235] width 125 height 9
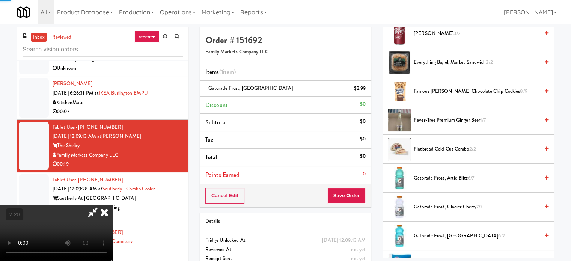
drag, startPoint x: 219, startPoint y: 207, endPoint x: 242, endPoint y: 204, distance: 22.8
click at [113, 206] on video at bounding box center [56, 233] width 113 height 56
click at [113, 205] on video at bounding box center [56, 233] width 113 height 56
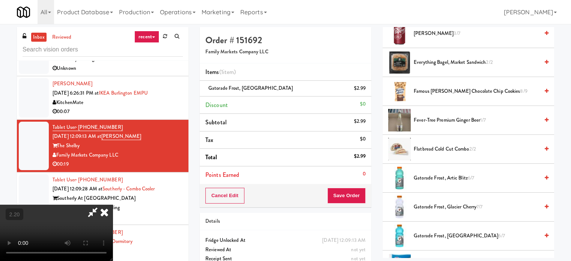
click at [113, 205] on video at bounding box center [56, 233] width 113 height 56
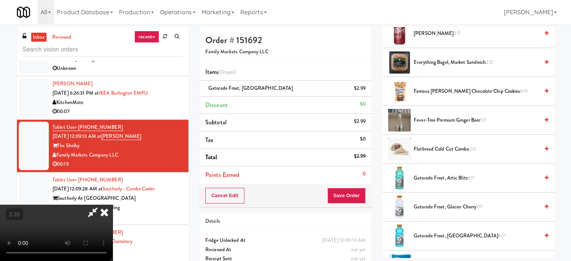
click at [113, 205] on video at bounding box center [56, 233] width 113 height 56
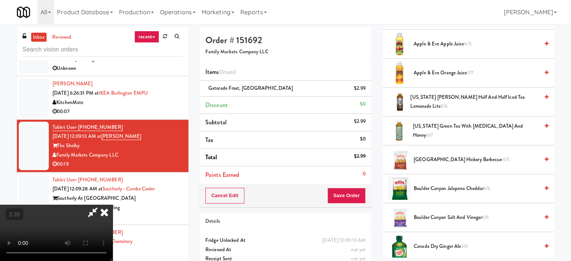
scroll to position [150, 0]
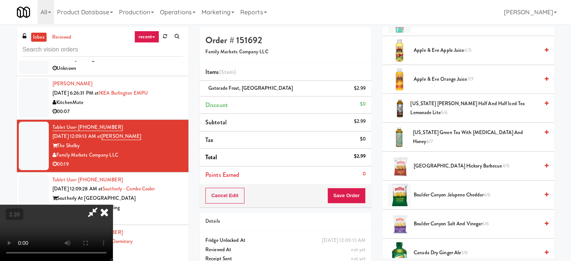
drag, startPoint x: 432, startPoint y: 135, endPoint x: 185, endPoint y: 156, distance: 247.1
click at [431, 136] on span "[US_STATE] Green Tea with [MEDICAL_DATA] and Honey 6/7" at bounding box center [476, 137] width 126 height 18
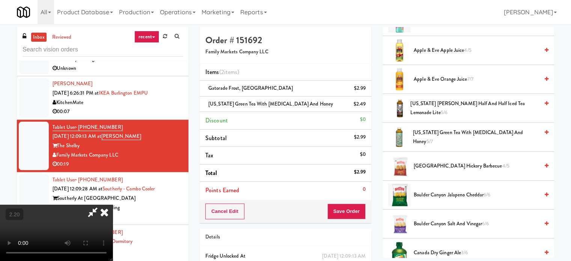
drag, startPoint x: 152, startPoint y: 156, endPoint x: 245, endPoint y: 180, distance: 96.6
click at [113, 205] on video at bounding box center [56, 233] width 113 height 56
click at [113, 208] on video at bounding box center [56, 233] width 113 height 56
click at [113, 205] on video at bounding box center [56, 233] width 113 height 56
drag, startPoint x: 273, startPoint y: 200, endPoint x: 421, endPoint y: 162, distance: 153.1
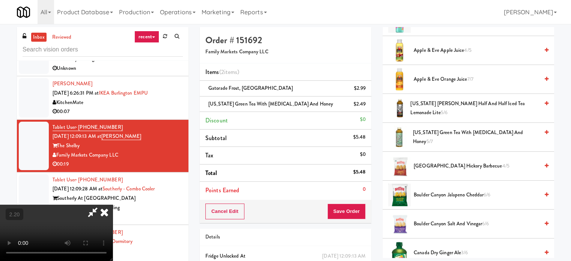
click at [113, 205] on video at bounding box center [56, 233] width 113 height 56
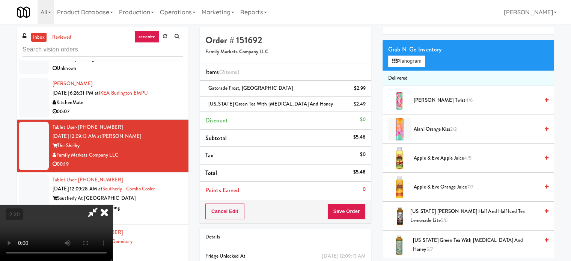
scroll to position [38, 0]
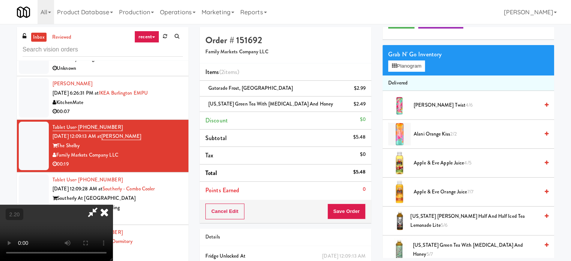
drag, startPoint x: 443, startPoint y: 160, endPoint x: 253, endPoint y: 173, distance: 191.1
click at [440, 161] on span "Apple & Eve Apple Juice 4/5" at bounding box center [476, 162] width 125 height 9
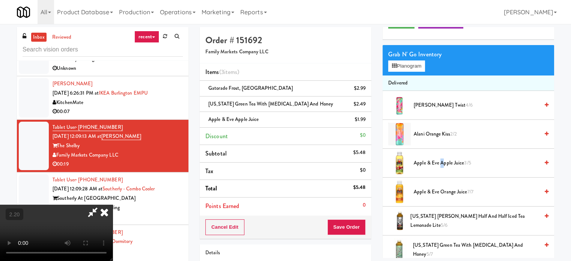
click at [113, 205] on video at bounding box center [56, 233] width 113 height 56
click at [353, 229] on button "Save Order" at bounding box center [346, 227] width 38 height 16
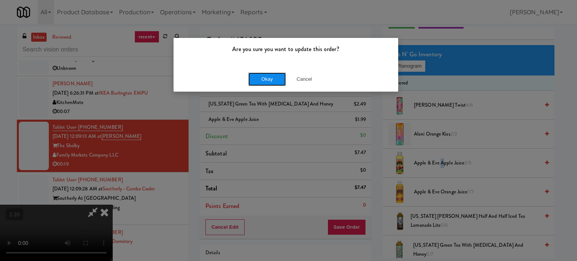
click at [258, 81] on button "Okay" at bounding box center [267, 79] width 38 height 14
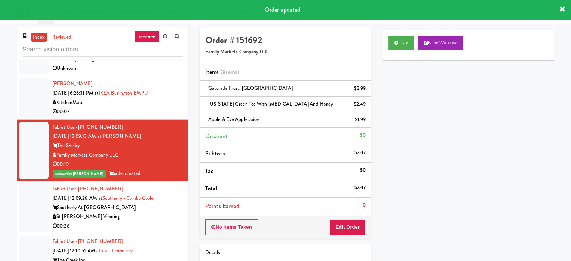
scroll to position [0, 0]
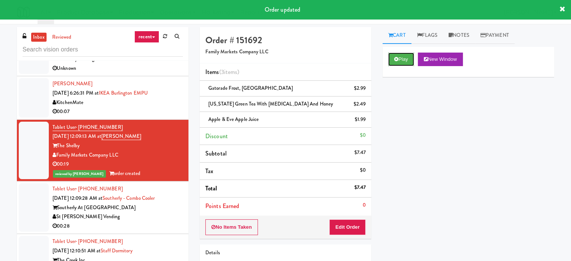
click at [402, 60] on button "Play" at bounding box center [401, 60] width 26 height 14
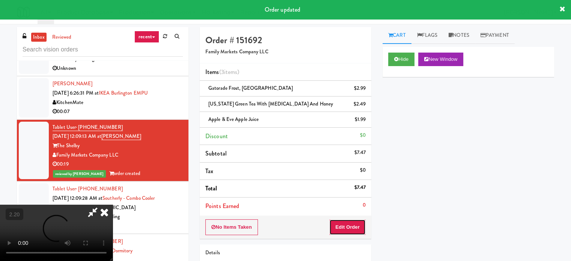
click at [354, 226] on button "Edit Order" at bounding box center [347, 227] width 36 height 16
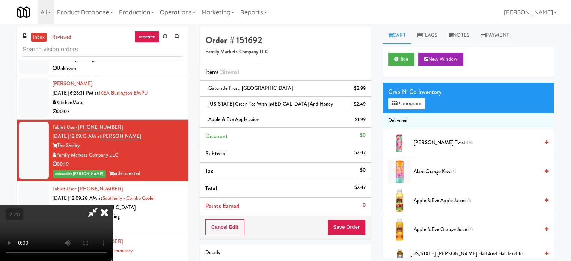
click at [113, 205] on icon at bounding box center [104, 212] width 17 height 15
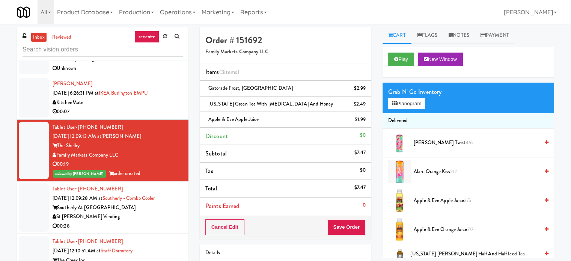
click at [160, 231] on li "Tablet User · (904) 495-1658 [DATE] 12:09:28 AM at Southerly - Combo Cooler Sou…" at bounding box center [103, 207] width 172 height 53
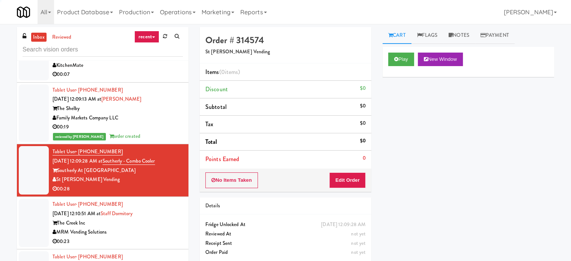
scroll to position [300, 0]
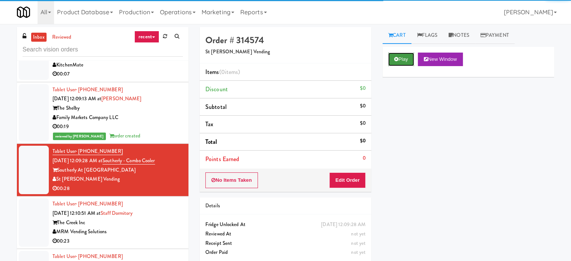
click at [392, 60] on button "Play" at bounding box center [401, 60] width 26 height 14
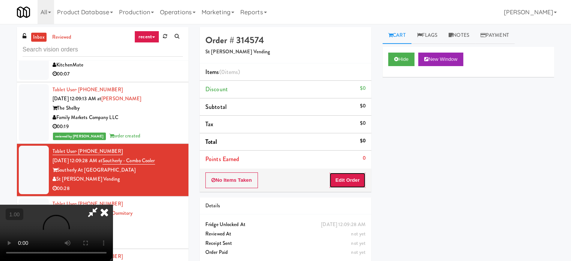
click at [346, 178] on button "Edit Order" at bounding box center [347, 180] width 36 height 16
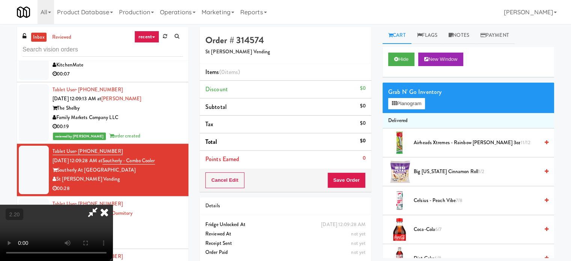
click at [113, 205] on video at bounding box center [56, 233] width 113 height 56
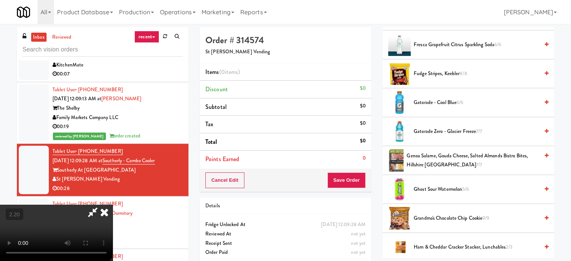
click at [429, 99] on span "Gatorade - Cool Blue 6/6" at bounding box center [476, 102] width 125 height 9
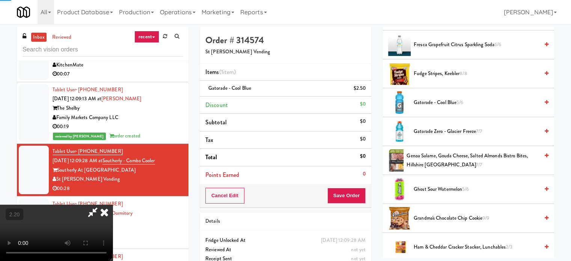
drag, startPoint x: 132, startPoint y: 191, endPoint x: 182, endPoint y: 203, distance: 51.3
click at [113, 205] on video at bounding box center [56, 233] width 113 height 56
click at [113, 207] on video at bounding box center [56, 233] width 113 height 56
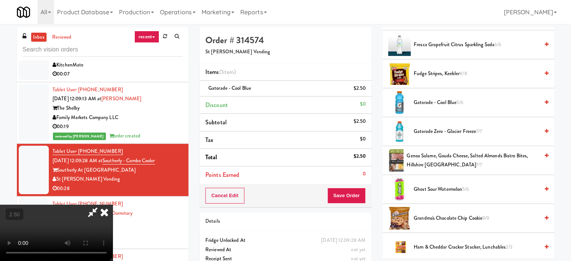
click at [113, 207] on video at bounding box center [56, 233] width 113 height 56
click at [113, 205] on video at bounding box center [56, 233] width 113 height 56
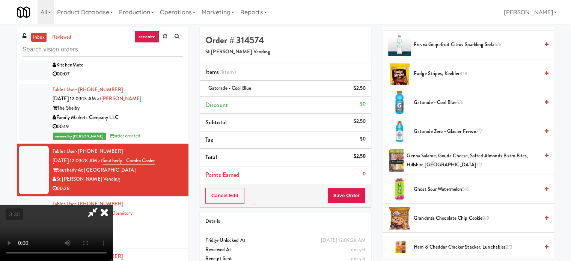
click at [113, 205] on video at bounding box center [56, 233] width 113 height 56
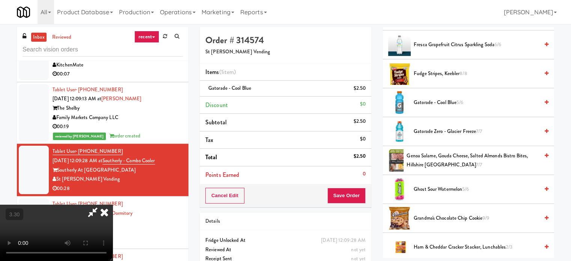
click at [113, 205] on video at bounding box center [56, 233] width 113 height 56
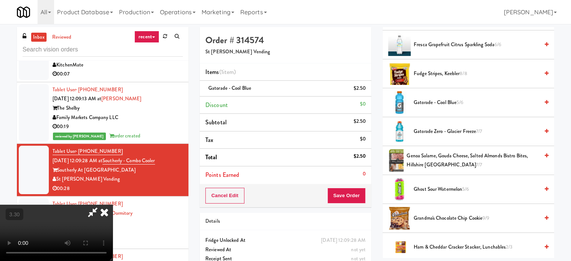
click at [113, 205] on video at bounding box center [56, 233] width 113 height 56
click at [353, 200] on button "Save Order" at bounding box center [346, 196] width 38 height 16
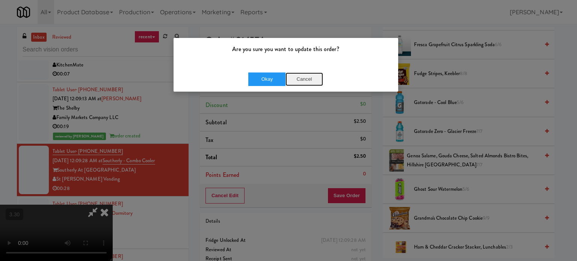
drag, startPoint x: 318, startPoint y: 78, endPoint x: 269, endPoint y: 133, distance: 73.4
click at [317, 78] on button "Cancel" at bounding box center [304, 79] width 38 height 14
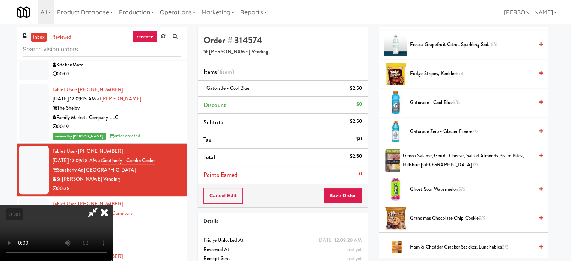
click at [113, 205] on video at bounding box center [56, 233] width 113 height 56
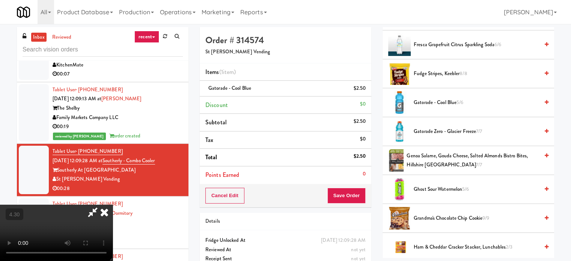
click at [113, 205] on video at bounding box center [56, 233] width 113 height 56
click at [352, 190] on button "Save Order" at bounding box center [346, 196] width 38 height 16
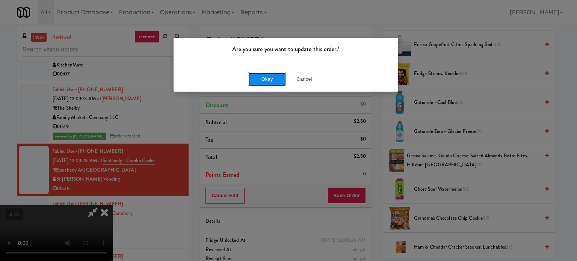
click at [275, 78] on button "Okay" at bounding box center [267, 79] width 38 height 14
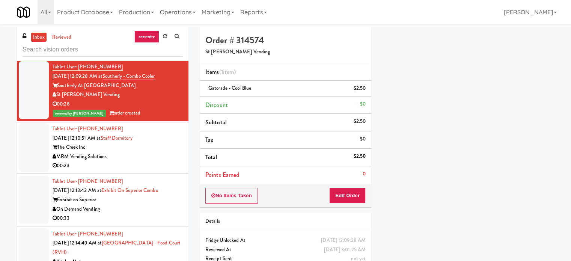
scroll to position [413, 0]
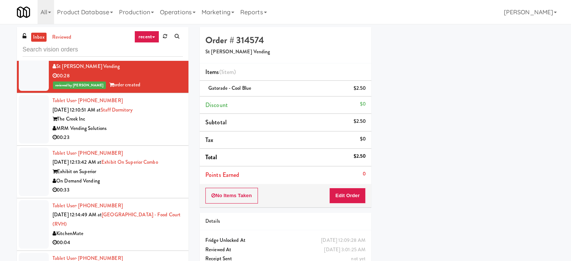
click at [159, 137] on div "00:23" at bounding box center [118, 137] width 130 height 9
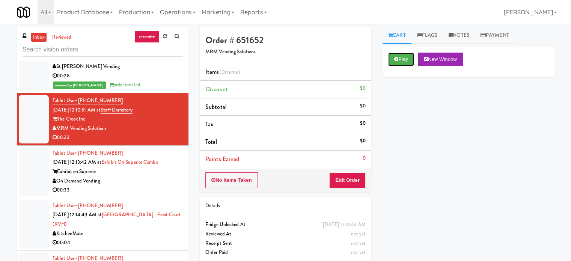
drag, startPoint x: 407, startPoint y: 56, endPoint x: 389, endPoint y: 113, distance: 59.1
click at [407, 58] on button "Play" at bounding box center [401, 60] width 26 height 14
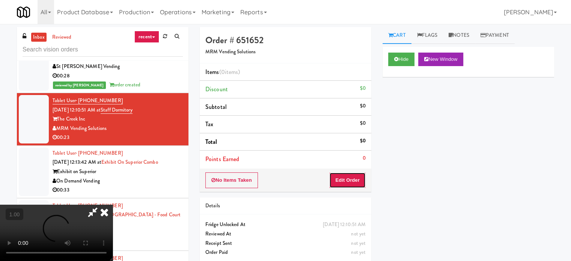
click at [352, 179] on button "Edit Order" at bounding box center [347, 180] width 36 height 16
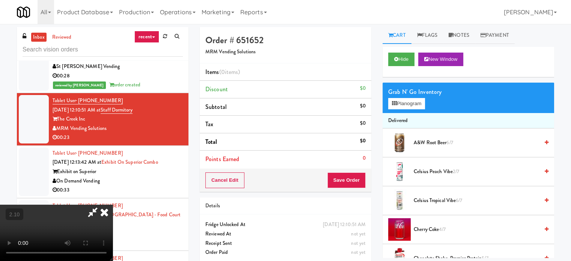
scroll to position [44, 0]
click at [113, 205] on video at bounding box center [56, 233] width 113 height 56
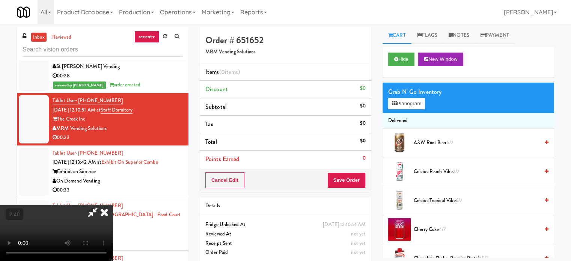
click at [113, 205] on video at bounding box center [56, 233] width 113 height 56
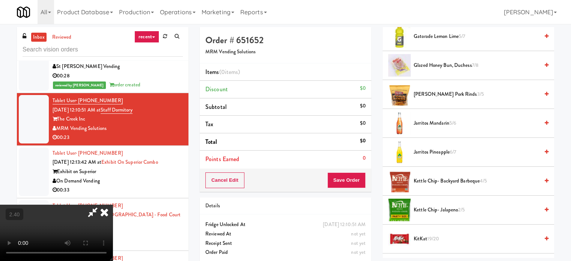
scroll to position [338, 0]
click at [456, 176] on span "Kettle Chip- Backyard Barbeque 4/5" at bounding box center [476, 180] width 125 height 9
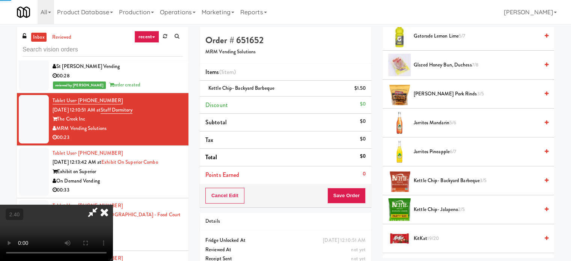
click at [464, 176] on span "Kettle Chip- Backyard Barbeque 3/5" at bounding box center [476, 180] width 125 height 9
click at [113, 205] on video at bounding box center [56, 233] width 113 height 56
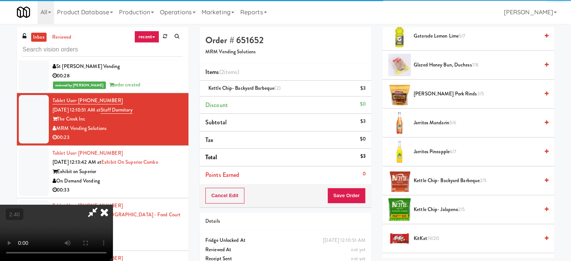
click at [113, 205] on video at bounding box center [56, 233] width 113 height 56
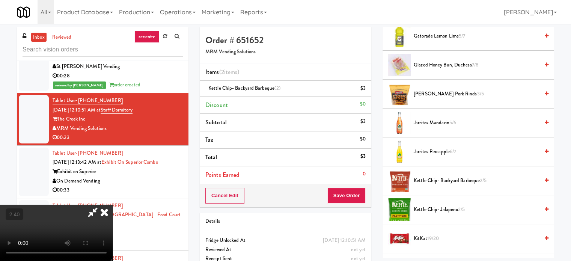
click at [113, 205] on video at bounding box center [56, 233] width 113 height 56
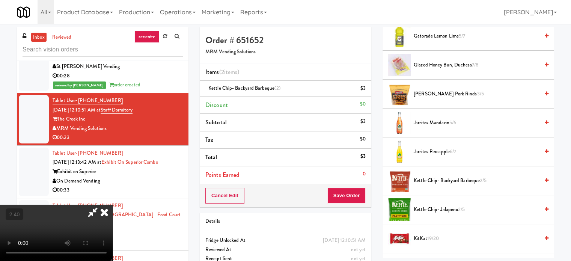
click at [113, 205] on video at bounding box center [56, 233] width 113 height 56
click at [113, 230] on video at bounding box center [56, 233] width 113 height 56
click at [113, 205] on video at bounding box center [56, 233] width 113 height 56
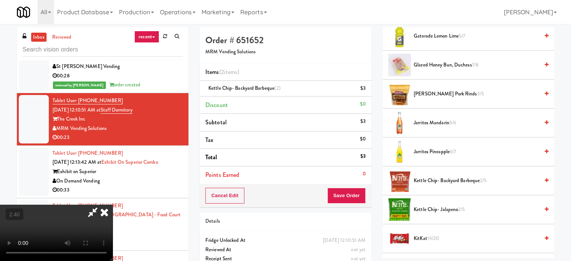
click at [113, 205] on video at bounding box center [56, 233] width 113 height 56
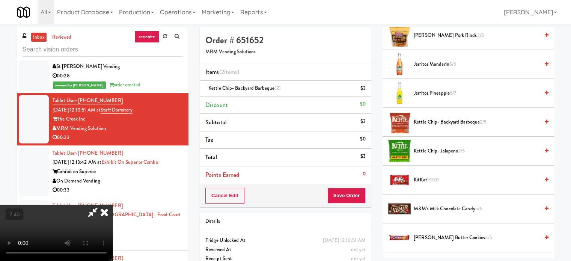
scroll to position [450, 0]
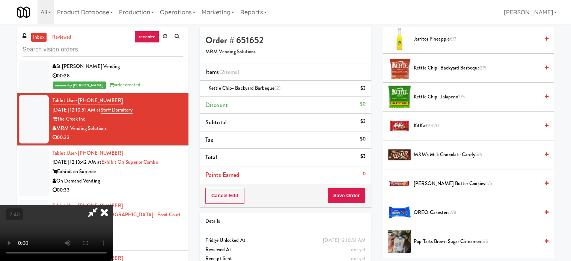
click at [428, 156] on span "M&M's Milk Chocolate Candy 5/6" at bounding box center [476, 154] width 125 height 9
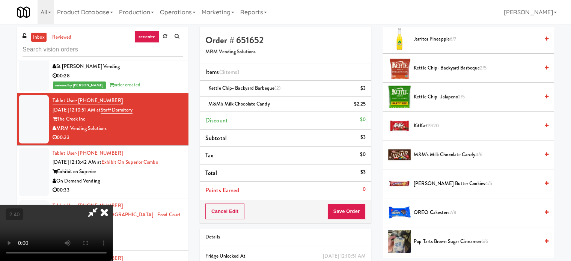
click at [113, 205] on video at bounding box center [56, 233] width 113 height 56
click at [360, 211] on button "Save Order" at bounding box center [346, 211] width 38 height 16
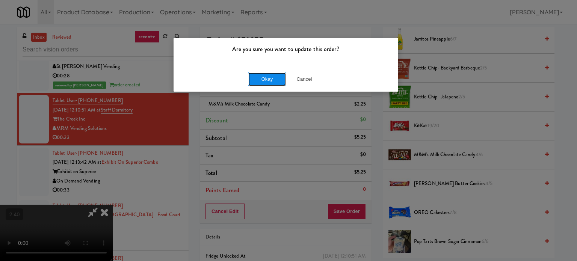
click at [275, 79] on button "Okay" at bounding box center [267, 79] width 38 height 14
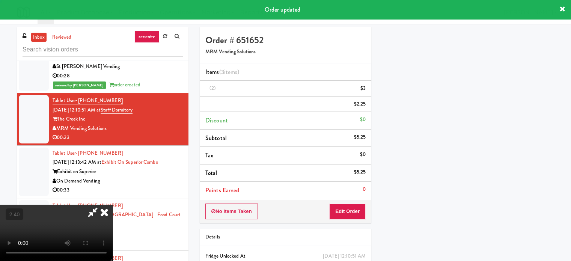
scroll to position [70, 0]
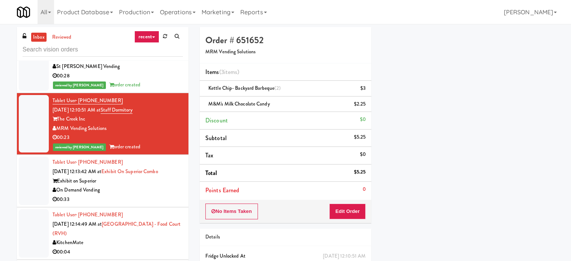
click at [175, 204] on li "Tablet User · (708) 673-3200 [DATE] 12:13:42 AM at Exhibit on Superior Combo Ex…" at bounding box center [103, 181] width 172 height 53
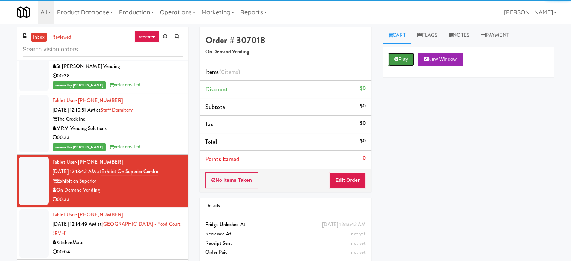
drag, startPoint x: 395, startPoint y: 61, endPoint x: 379, endPoint y: 92, distance: 34.4
click at [394, 61] on icon at bounding box center [396, 59] width 4 height 5
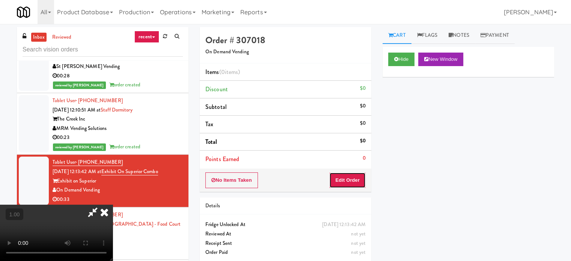
click at [354, 178] on button "Edit Order" at bounding box center [347, 180] width 36 height 16
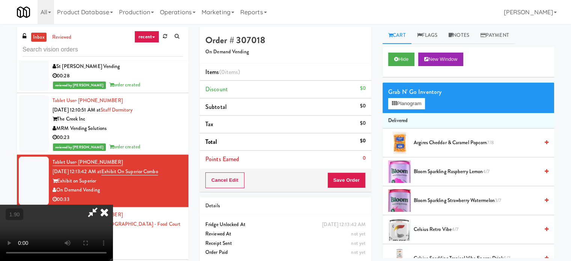
click at [113, 205] on video at bounding box center [56, 233] width 113 height 56
drag, startPoint x: 222, startPoint y: 173, endPoint x: 444, endPoint y: 23, distance: 268.6
click at [113, 205] on video at bounding box center [56, 233] width 113 height 56
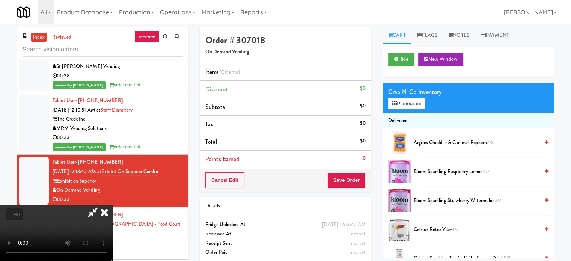
drag, startPoint x: 216, startPoint y: 160, endPoint x: 228, endPoint y: 165, distance: 13.3
click at [113, 205] on video at bounding box center [56, 233] width 113 height 56
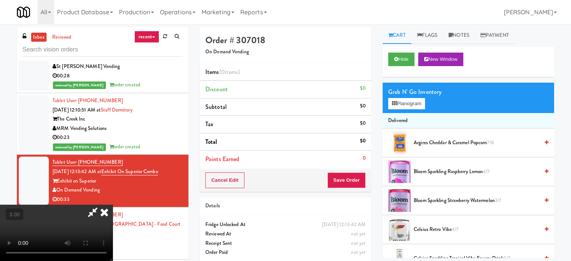
scroll to position [38, 0]
click at [113, 205] on video at bounding box center [56, 233] width 113 height 56
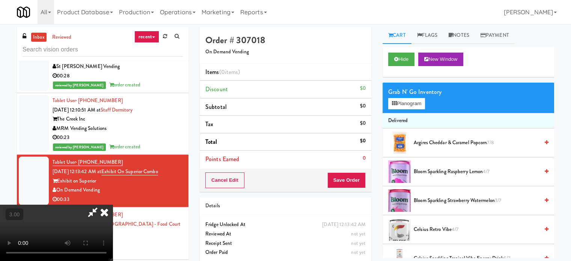
scroll to position [113, 0]
click at [434, 174] on span "Bloom Sparkling Raspberry Lemon 4/7" at bounding box center [476, 171] width 125 height 9
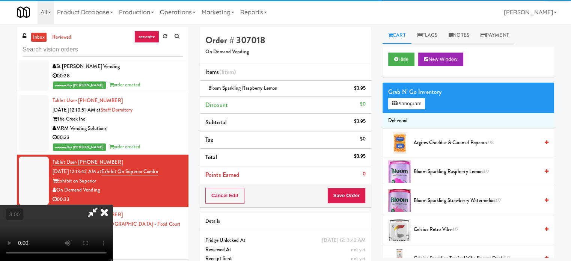
click at [113, 205] on video at bounding box center [56, 233] width 113 height 56
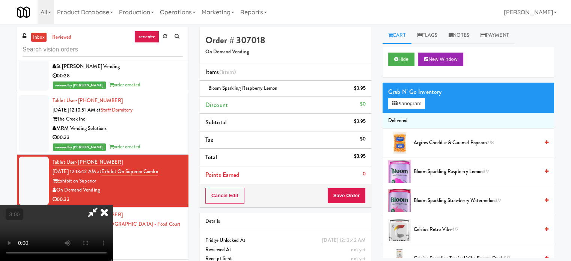
click at [113, 205] on video at bounding box center [56, 233] width 113 height 56
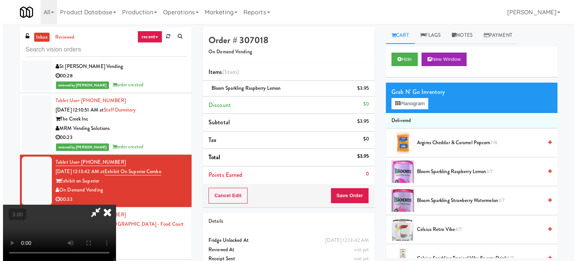
scroll to position [0, 0]
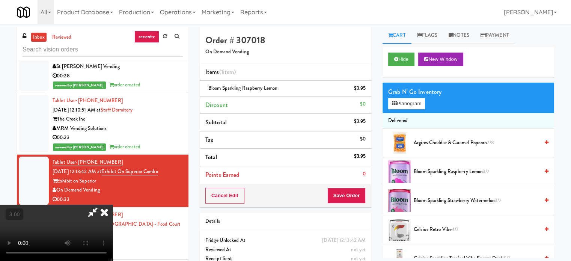
click at [113, 221] on video at bounding box center [56, 233] width 113 height 56
click at [398, 102] on button "Planogram" at bounding box center [406, 103] width 37 height 11
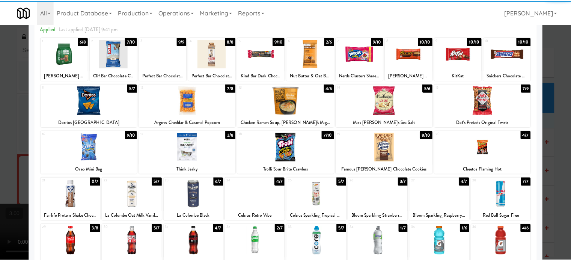
scroll to position [107, 0]
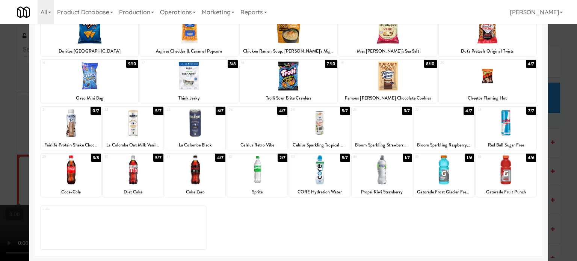
drag, startPoint x: 380, startPoint y: 127, endPoint x: 462, endPoint y: 138, distance: 82.9
click at [384, 128] on div at bounding box center [381, 122] width 60 height 29
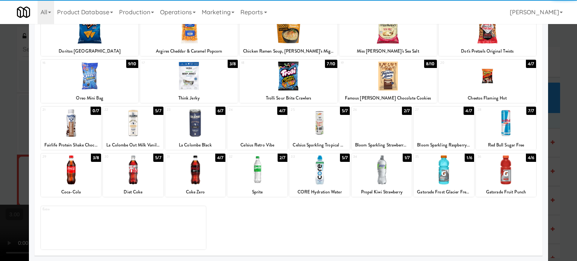
click at [552, 131] on div at bounding box center [288, 130] width 577 height 261
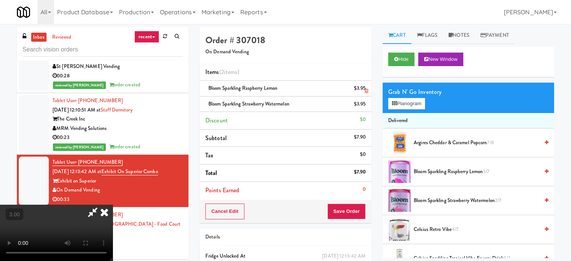
click at [362, 91] on link at bounding box center [364, 91] width 7 height 9
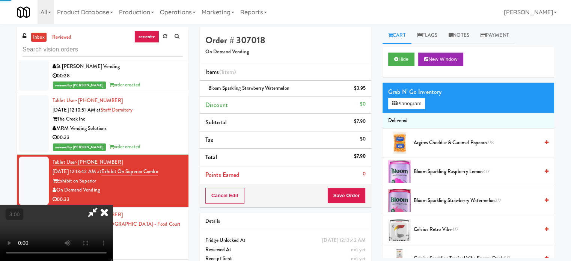
click at [113, 205] on video at bounding box center [56, 233] width 113 height 56
click at [358, 193] on button "Save Order" at bounding box center [346, 196] width 38 height 16
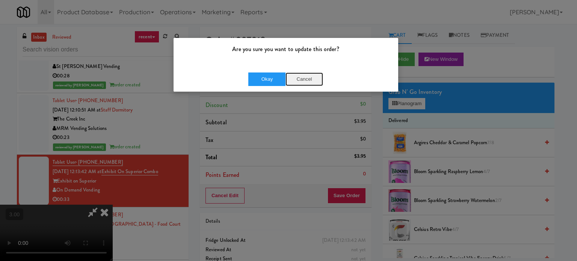
click at [295, 81] on button "Cancel" at bounding box center [304, 79] width 38 height 14
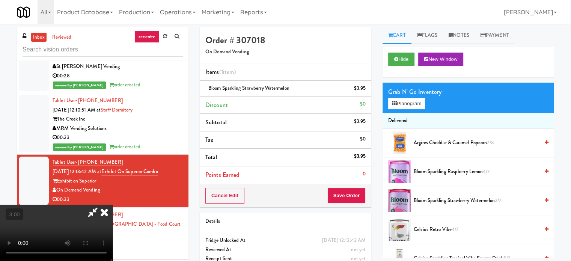
click at [113, 205] on video at bounding box center [56, 233] width 113 height 56
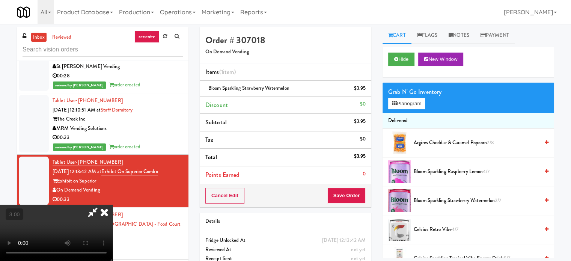
click at [113, 205] on video at bounding box center [56, 233] width 113 height 56
click at [402, 103] on button "Planogram" at bounding box center [406, 103] width 37 height 11
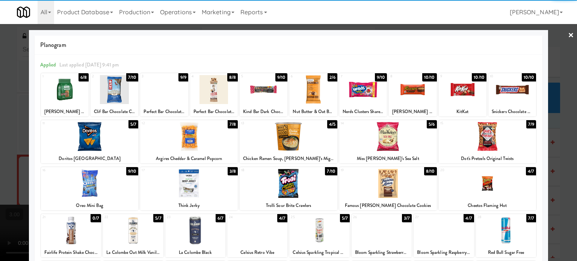
click at [315, 103] on div at bounding box center [313, 89] width 48 height 29
drag, startPoint x: 556, startPoint y: 97, endPoint x: 303, endPoint y: 149, distance: 258.6
click at [556, 97] on div at bounding box center [288, 130] width 577 height 261
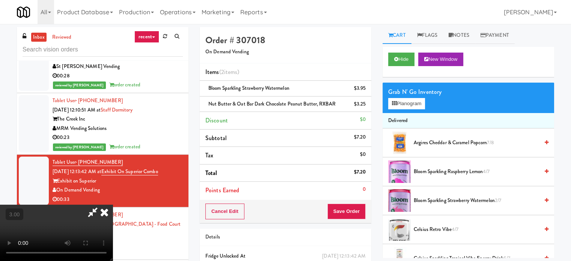
click at [113, 205] on video at bounding box center [56, 233] width 113 height 56
click at [349, 210] on button "Save Order" at bounding box center [346, 211] width 38 height 16
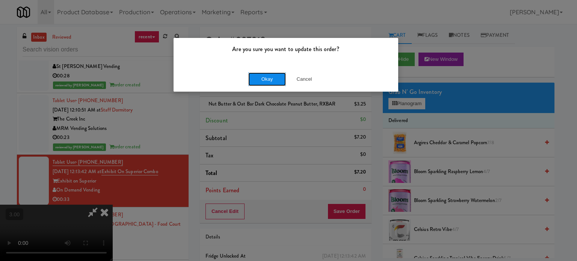
click at [268, 76] on button "Okay" at bounding box center [267, 79] width 38 height 14
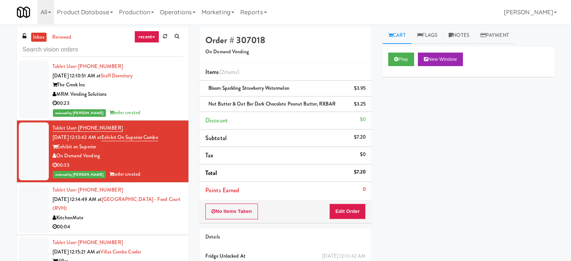
scroll to position [488, 0]
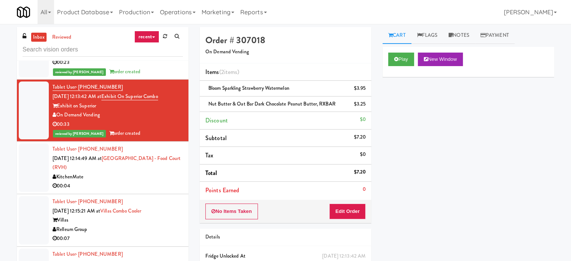
drag, startPoint x: 168, startPoint y: 177, endPoint x: 265, endPoint y: 160, distance: 99.0
click at [168, 177] on div "KitchenMate" at bounding box center [118, 176] width 130 height 9
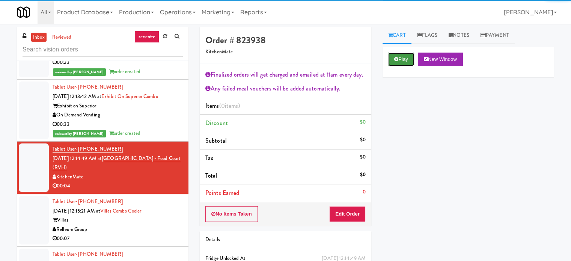
click at [402, 61] on button "Play" at bounding box center [401, 60] width 26 height 14
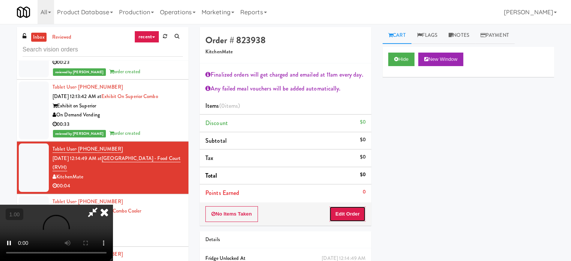
drag, startPoint x: 345, startPoint y: 212, endPoint x: 285, endPoint y: 189, distance: 64.8
click at [345, 212] on button "Edit Order" at bounding box center [347, 214] width 36 height 16
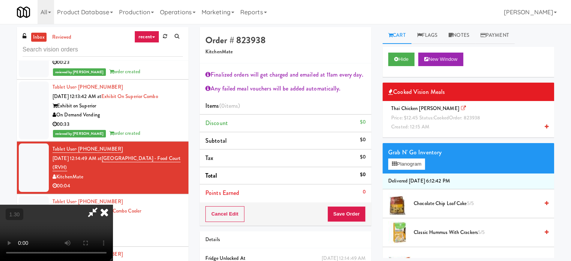
click at [392, 121] on div "Thai Chicken [PERSON_NAME] Price: $12.45 Status: cooked Order: 823938 Created: …" at bounding box center [468, 118] width 160 height 28
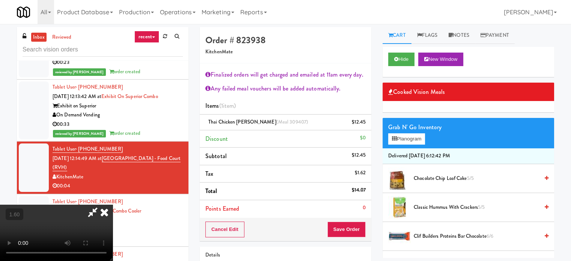
scroll to position [38, 0]
click at [346, 227] on button "Save Order" at bounding box center [346, 229] width 38 height 16
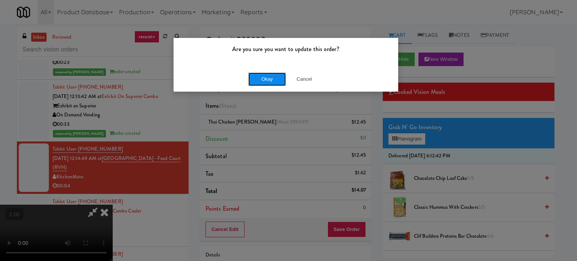
click at [264, 78] on button "Okay" at bounding box center [267, 79] width 38 height 14
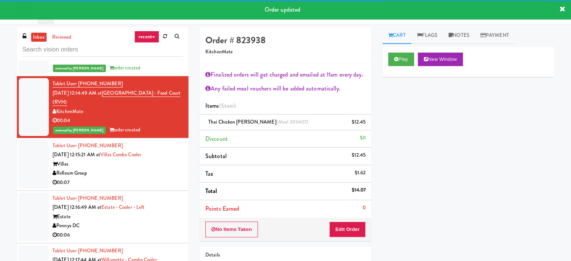
scroll to position [563, 0]
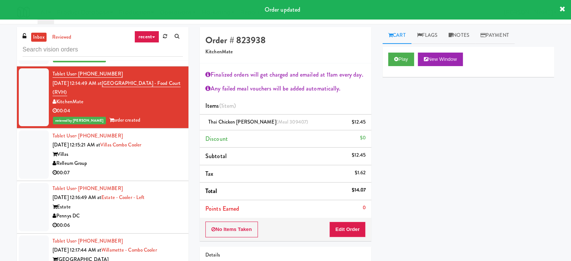
click at [161, 166] on div "Relleum Group" at bounding box center [118, 163] width 130 height 9
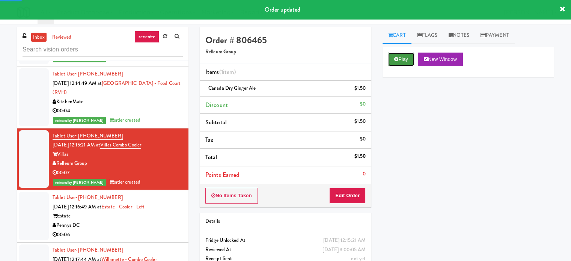
drag, startPoint x: 395, startPoint y: 58, endPoint x: 372, endPoint y: 129, distance: 74.5
click at [394, 58] on icon at bounding box center [396, 59] width 4 height 5
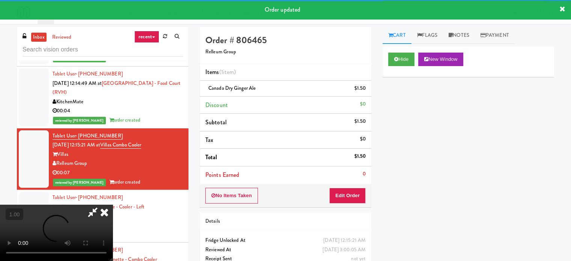
click at [171, 196] on div "Tablet User · (818) 836-1294 [DATE] 12:16:49 AM at Estate - Cooler - Left Estat…" at bounding box center [118, 216] width 130 height 46
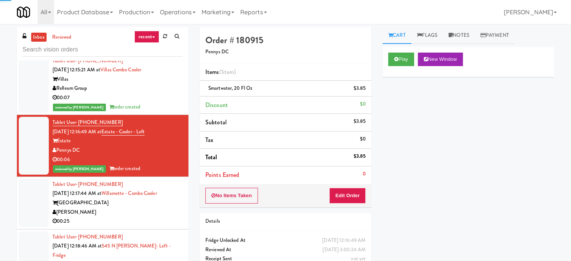
click at [179, 219] on li "Tablet User · (925) 208-9166 [DATE] 12:17:44 AM at Willamette - Combo Cooler Wi…" at bounding box center [103, 203] width 172 height 53
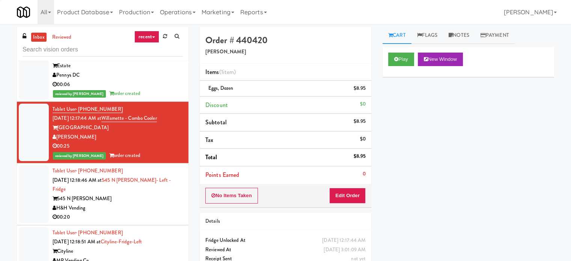
click at [168, 212] on div "00:20" at bounding box center [118, 216] width 130 height 9
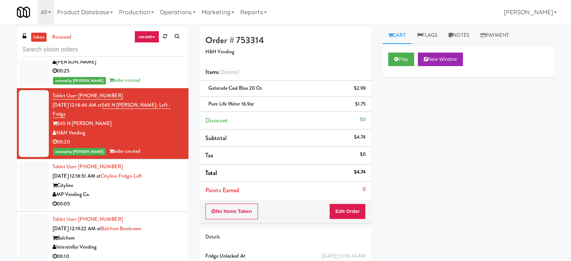
click at [166, 199] on li "Tablet User · (714) 336-8477 [DATE] 12:18:51 AM at [GEOGRAPHIC_DATA]-Left Cityl…" at bounding box center [103, 185] width 172 height 53
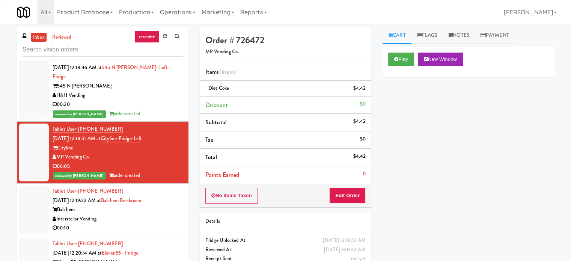
click at [166, 205] on div "Balchem" at bounding box center [118, 209] width 130 height 9
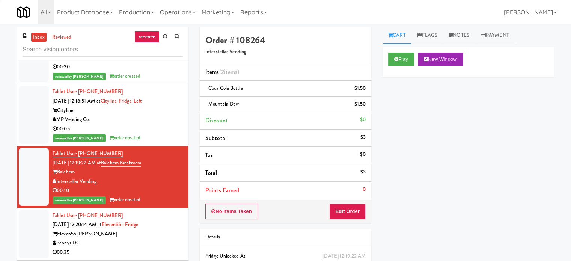
click at [167, 208] on li "Tablet User · (301) 693-4982 [DATE] 12:20:14 AM at Eleven55 - Fridge Eleven55 […" at bounding box center [103, 234] width 172 height 53
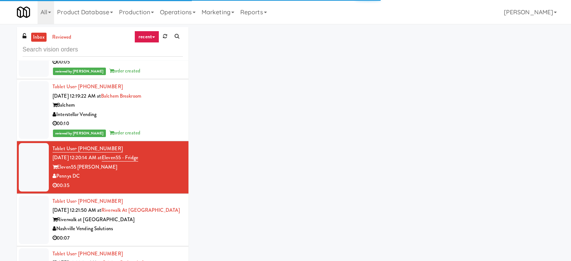
scroll to position [938, 0]
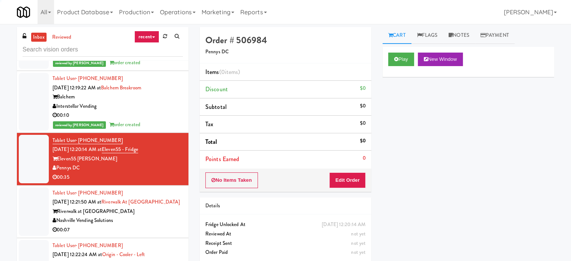
click at [166, 200] on div "Tablet User · (423) 633-5779 [DATE] 12:21:50 AM at [GEOGRAPHIC_DATA] at [GEOGRA…" at bounding box center [118, 211] width 130 height 46
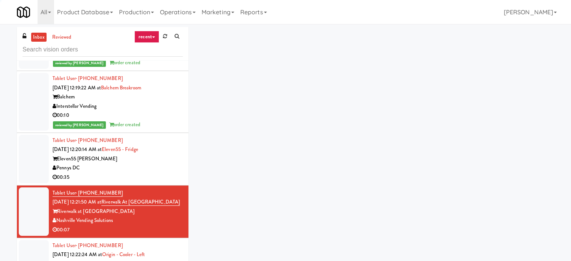
click at [167, 203] on div "Tablet User · (423) 633-5779 [DATE] 12:21:50 AM at [GEOGRAPHIC_DATA] at [GEOGRA…" at bounding box center [118, 211] width 130 height 46
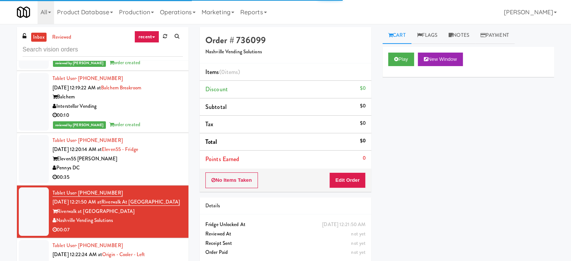
click at [156, 173] on li "Tablet User · (301) 693-4982 [DATE] 12:20:14 AM at Eleven55 - Fridge Eleven55 […" at bounding box center [103, 159] width 172 height 53
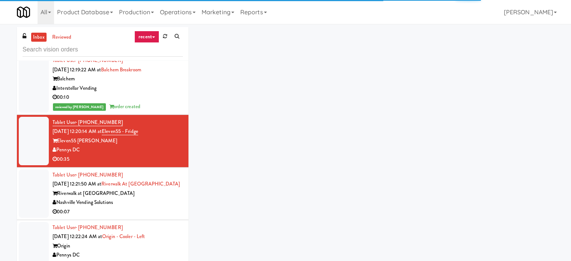
scroll to position [976, 0]
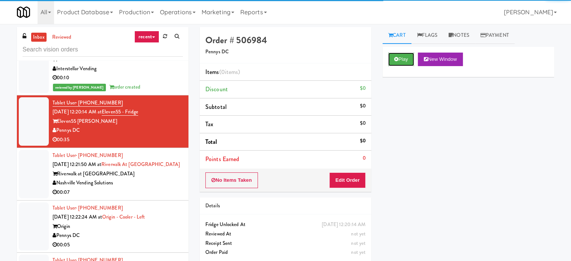
drag, startPoint x: 388, startPoint y: 57, endPoint x: 349, endPoint y: 159, distance: 109.2
click at [388, 57] on button "Play" at bounding box center [401, 60] width 26 height 14
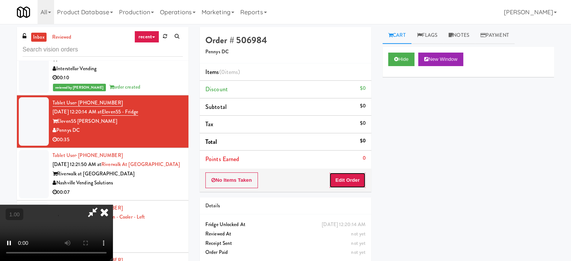
click at [348, 174] on button "Edit Order" at bounding box center [347, 180] width 36 height 16
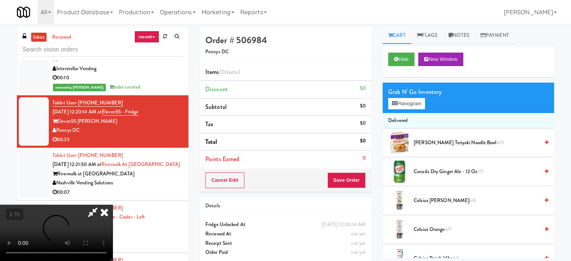
scroll to position [44, 0]
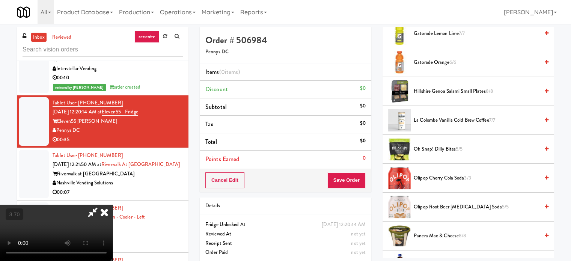
drag, startPoint x: 168, startPoint y: 178, endPoint x: 176, endPoint y: 177, distance: 8.3
click at [113, 205] on video at bounding box center [56, 233] width 113 height 56
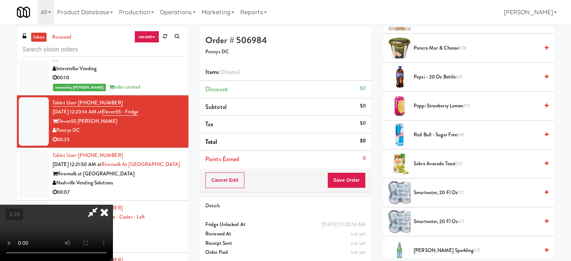
scroll to position [901, 0]
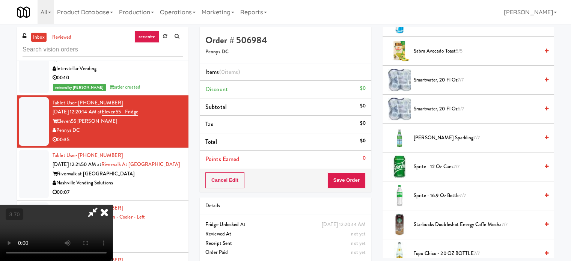
click at [436, 104] on span "smartwater, 20 fl oz 6/7" at bounding box center [476, 108] width 125 height 9
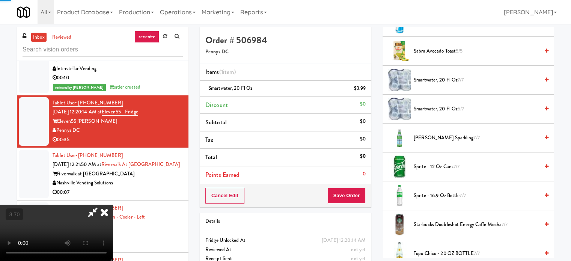
click at [113, 205] on video at bounding box center [56, 233] width 113 height 56
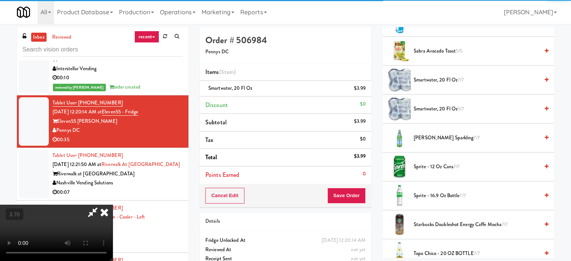
click at [113, 205] on video at bounding box center [56, 233] width 113 height 56
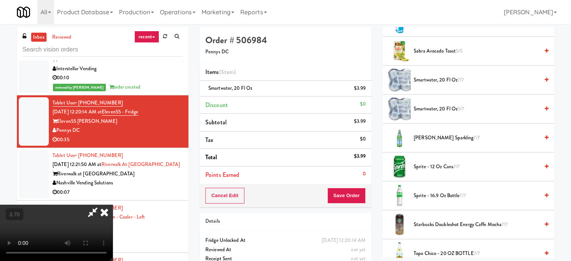
drag, startPoint x: 443, startPoint y: 138, endPoint x: 191, endPoint y: 173, distance: 254.0
click at [442, 138] on span "[PERSON_NAME] Sparkling 7/7" at bounding box center [476, 137] width 125 height 9
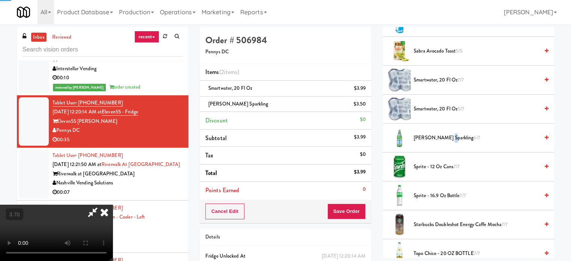
drag, startPoint x: 191, startPoint y: 173, endPoint x: 206, endPoint y: 175, distance: 14.8
click at [113, 205] on video at bounding box center [56, 233] width 113 height 56
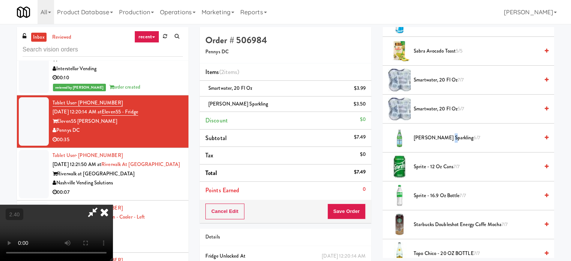
click at [113, 205] on video at bounding box center [56, 233] width 113 height 56
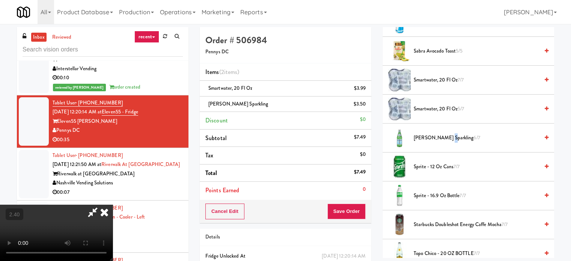
scroll to position [119, 0]
click at [349, 209] on button "Save Order" at bounding box center [346, 211] width 38 height 16
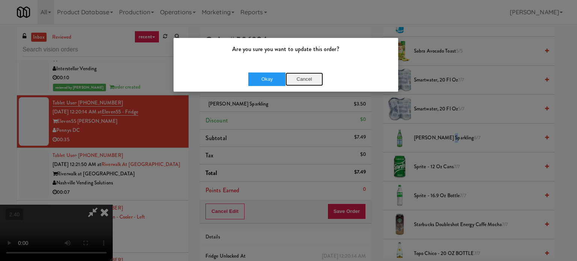
click at [297, 77] on button "Cancel" at bounding box center [304, 79] width 38 height 14
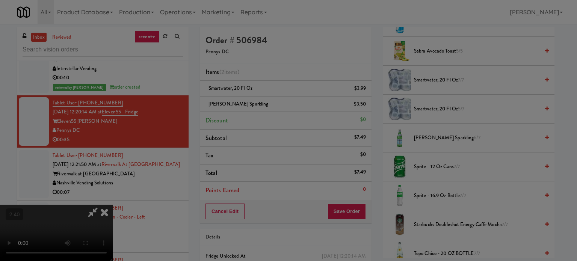
click at [260, 124] on div at bounding box center [288, 130] width 577 height 261
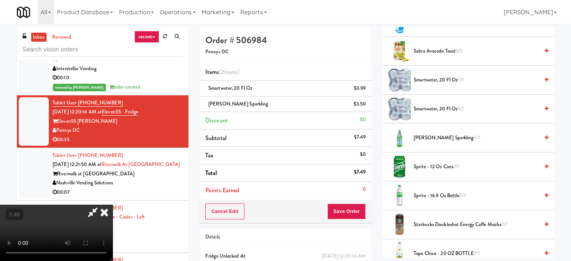
scroll to position [1024, 0]
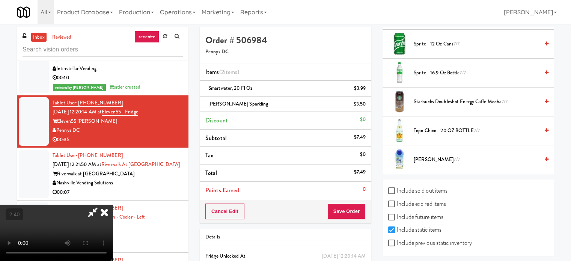
click at [426, 155] on span "Vita Coco 7/7" at bounding box center [476, 159] width 125 height 9
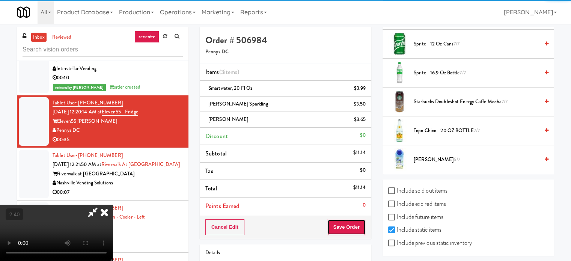
click at [355, 222] on button "Save Order" at bounding box center [346, 227] width 38 height 16
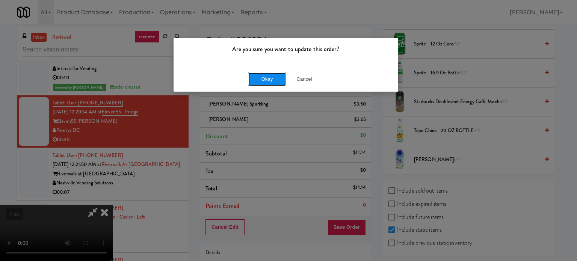
click at [278, 75] on button "Okay" at bounding box center [267, 79] width 38 height 14
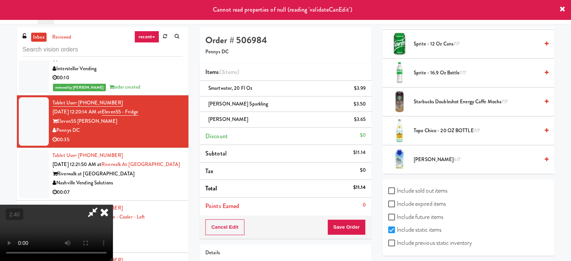
scroll to position [0, 0]
drag, startPoint x: 328, startPoint y: 31, endPoint x: 280, endPoint y: 92, distance: 77.5
click at [113, 205] on icon at bounding box center [104, 212] width 17 height 15
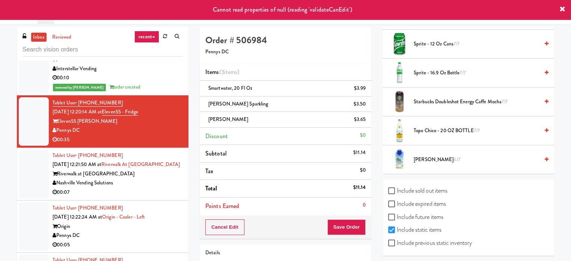
click at [167, 180] on div "Nashville Vending Solutions" at bounding box center [118, 182] width 130 height 9
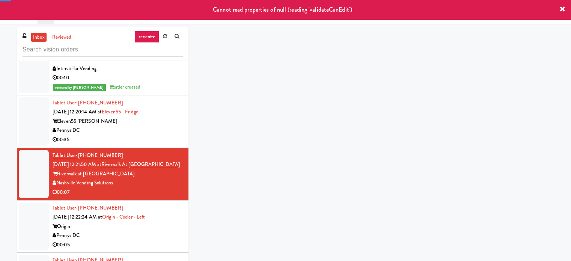
click at [155, 135] on div "00:35" at bounding box center [118, 139] width 130 height 9
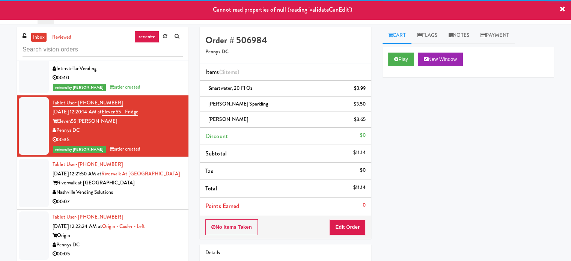
click at [174, 188] on div "Nashville Vending Solutions" at bounding box center [118, 192] width 130 height 9
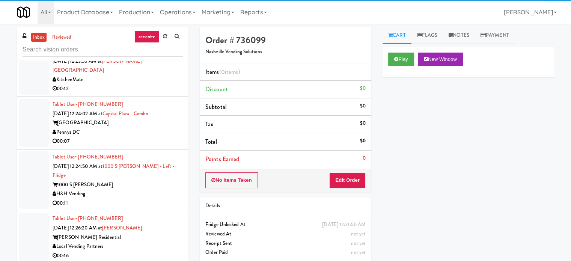
scroll to position [1201, 0]
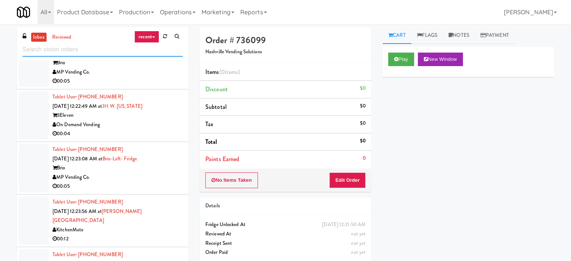
drag, startPoint x: 120, startPoint y: 52, endPoint x: 0, endPoint y: 56, distance: 120.2
click at [0, 56] on div "inbox reviewed recent all unclear take inventory issue suspicious failed recent…" at bounding box center [285, 159] width 571 height 265
type input "c"
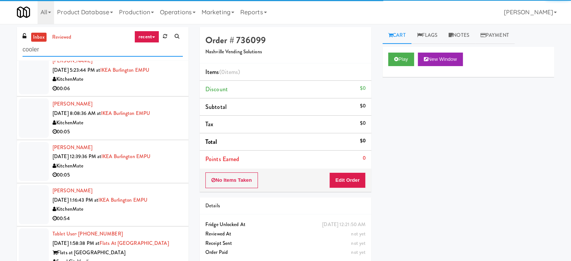
scroll to position [154, 0]
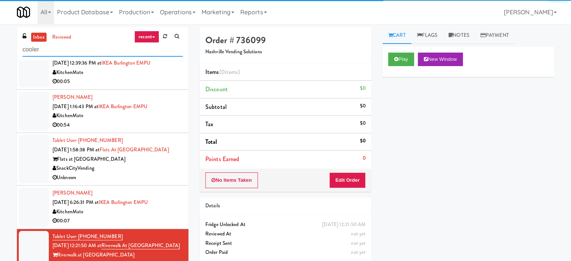
type input "cooler"
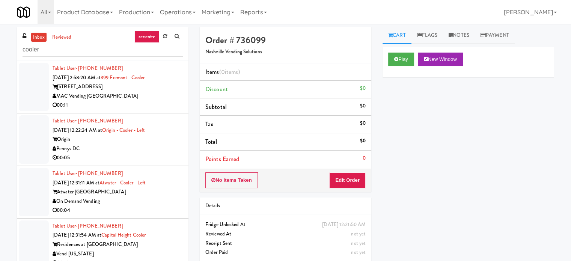
click at [130, 93] on div "MAC Vending [GEOGRAPHIC_DATA]" at bounding box center [118, 96] width 130 height 9
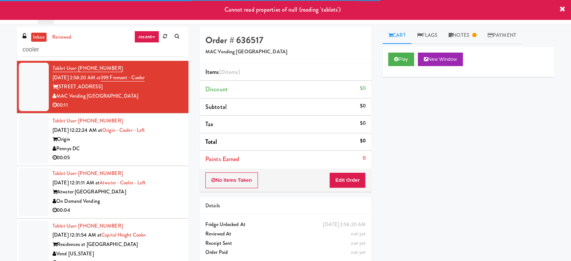
click at [153, 143] on div "Origin" at bounding box center [118, 139] width 130 height 9
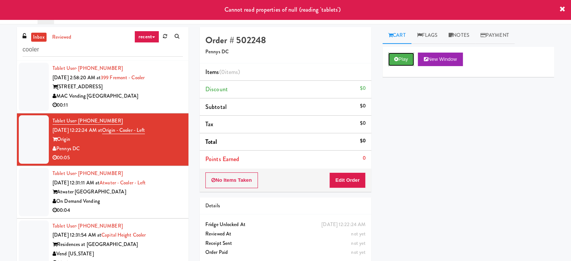
drag, startPoint x: 402, startPoint y: 57, endPoint x: 356, endPoint y: 148, distance: 101.2
click at [401, 59] on button "Play" at bounding box center [401, 60] width 26 height 14
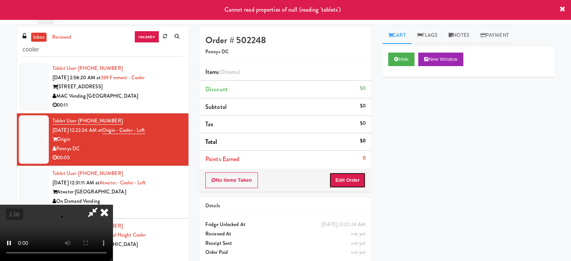
click at [352, 172] on button "Edit Order" at bounding box center [347, 180] width 36 height 16
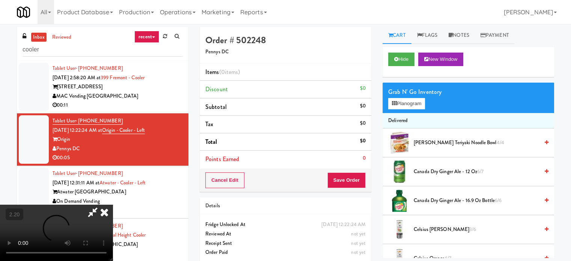
scroll to position [119, 0]
click at [113, 205] on video at bounding box center [56, 233] width 113 height 56
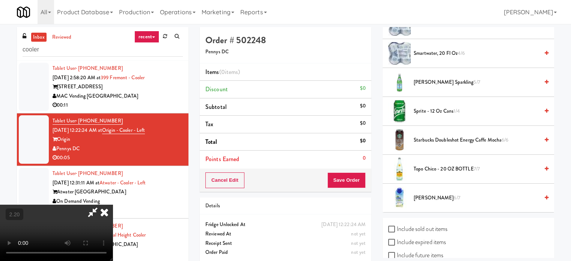
scroll to position [995, 0]
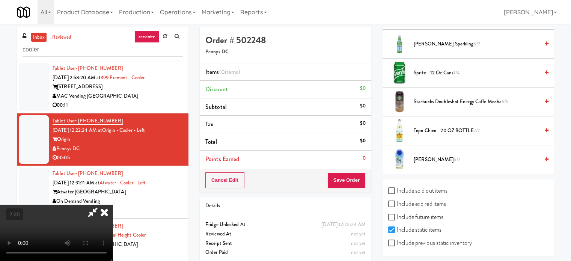
click at [435, 151] on li "Vita Coco 6/7" at bounding box center [468, 159] width 172 height 29
click at [430, 158] on span "Vita Coco 6/7" at bounding box center [476, 159] width 125 height 9
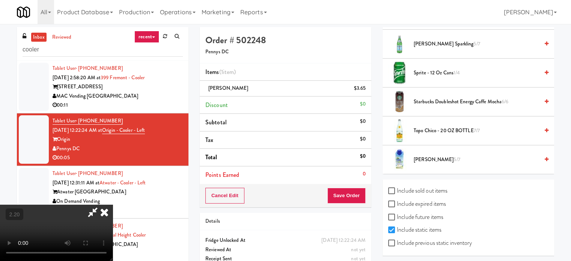
drag, startPoint x: 197, startPoint y: 175, endPoint x: 217, endPoint y: 179, distance: 20.2
click at [113, 205] on video at bounding box center [56, 233] width 113 height 56
click at [350, 197] on button "Save Order" at bounding box center [346, 196] width 38 height 16
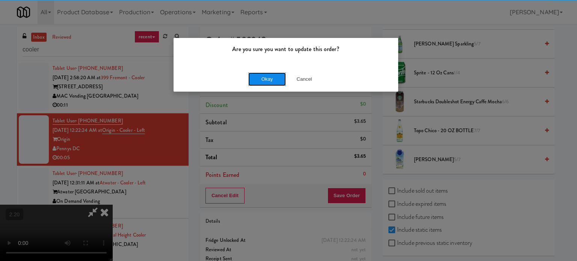
click at [271, 78] on button "Okay" at bounding box center [267, 79] width 38 height 14
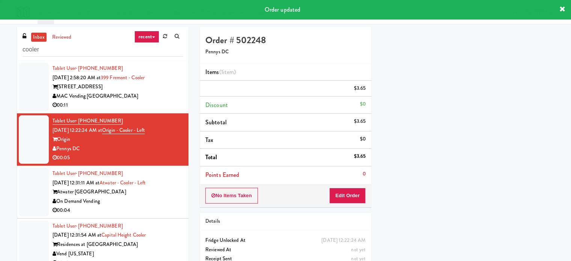
scroll to position [0, 0]
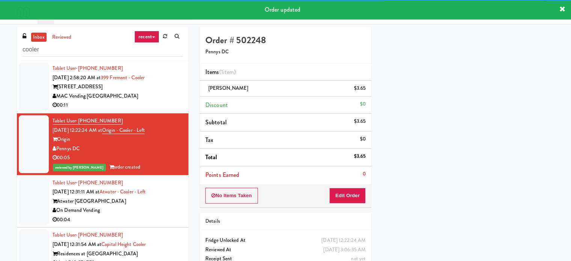
click at [168, 202] on div "Atwater [GEOGRAPHIC_DATA]" at bounding box center [118, 201] width 130 height 9
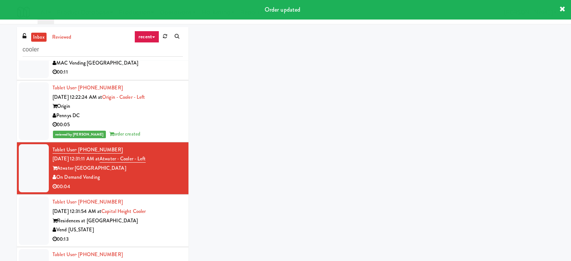
scroll to position [150, 0]
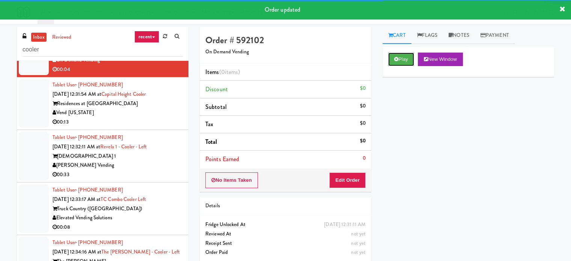
drag, startPoint x: 410, startPoint y: 56, endPoint x: 368, endPoint y: 182, distance: 132.7
click at [409, 57] on button "Play" at bounding box center [401, 60] width 26 height 14
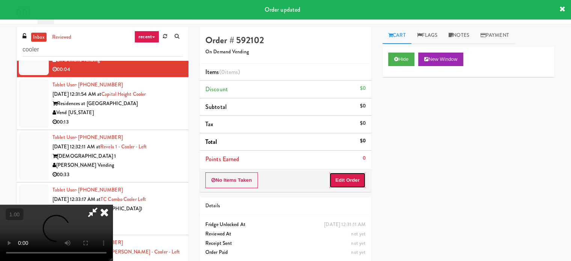
click at [349, 181] on button "Edit Order" at bounding box center [347, 180] width 36 height 16
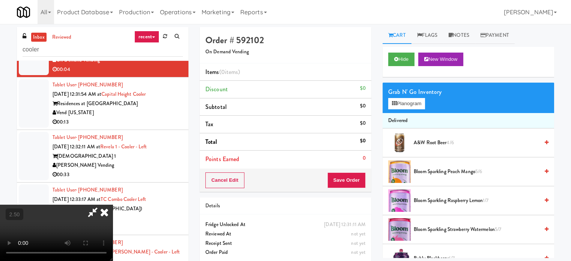
click at [113, 205] on video at bounding box center [56, 233] width 113 height 56
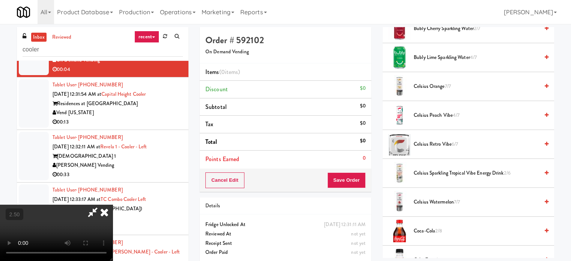
scroll to position [300, 0]
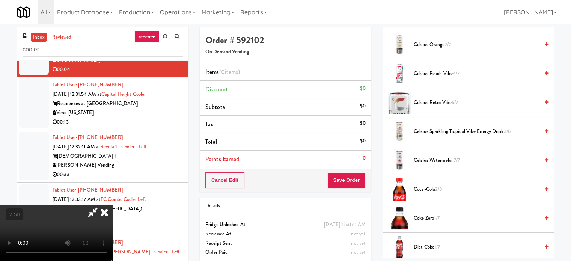
click at [423, 187] on span "Coca-Cola 2/8" at bounding box center [476, 189] width 125 height 9
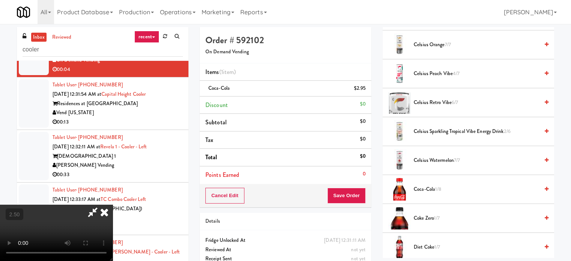
drag, startPoint x: 237, startPoint y: 186, endPoint x: 261, endPoint y: 185, distance: 24.0
click at [113, 205] on video at bounding box center [56, 233] width 113 height 56
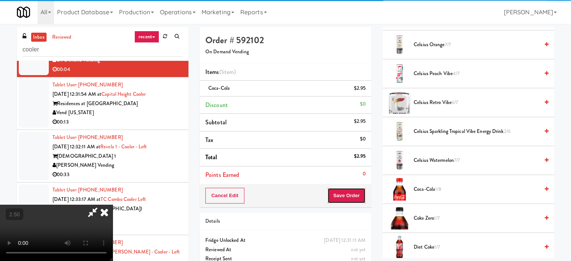
click at [359, 195] on button "Save Order" at bounding box center [346, 196] width 38 height 16
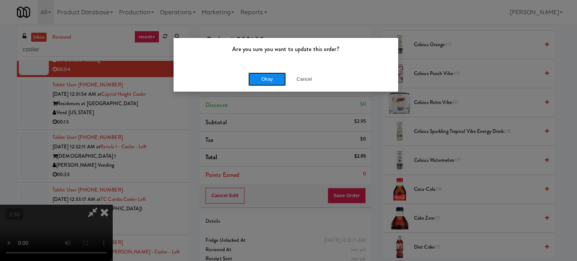
click at [270, 78] on button "Okay" at bounding box center [267, 79] width 38 height 14
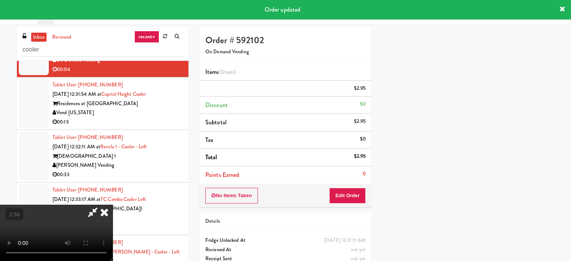
scroll to position [70, 0]
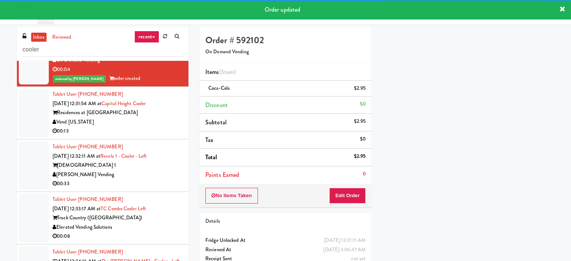
click at [163, 129] on div "00:13" at bounding box center [118, 130] width 130 height 9
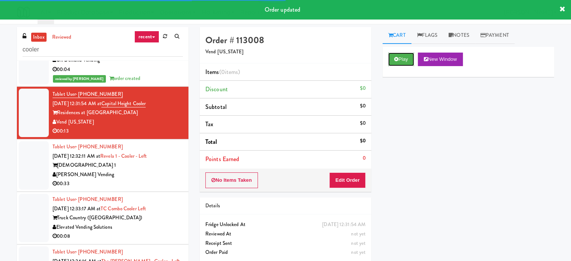
drag, startPoint x: 407, startPoint y: 59, endPoint x: 386, endPoint y: 126, distance: 70.5
click at [407, 60] on button "Play" at bounding box center [401, 60] width 26 height 14
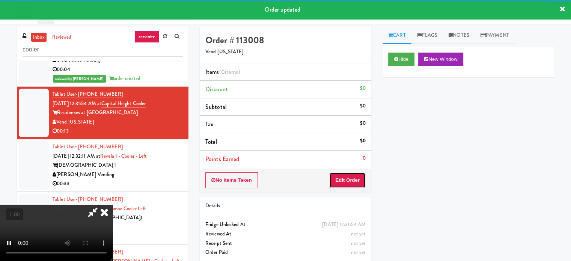
click at [337, 175] on button "Edit Order" at bounding box center [347, 180] width 36 height 16
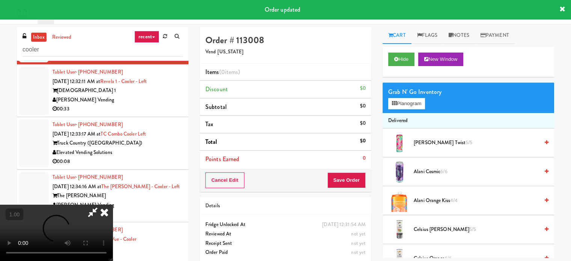
scroll to position [225, 0]
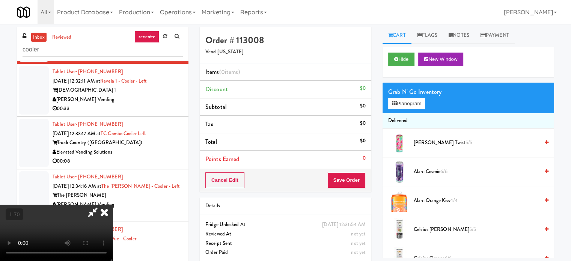
click at [113, 205] on video at bounding box center [56, 233] width 113 height 56
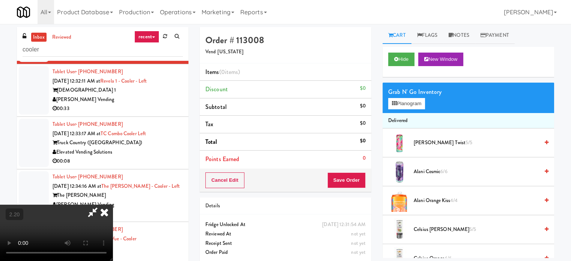
click at [113, 205] on video at bounding box center [56, 233] width 113 height 56
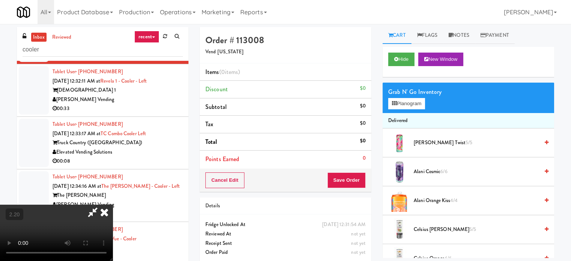
click at [113, 205] on video at bounding box center [56, 233] width 113 height 56
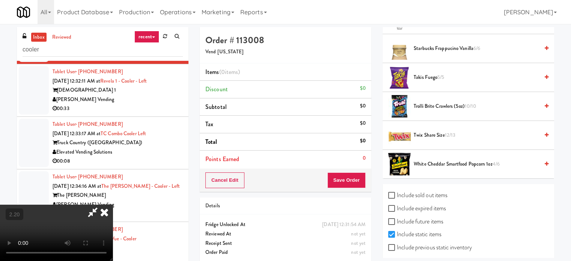
scroll to position [1051, 0]
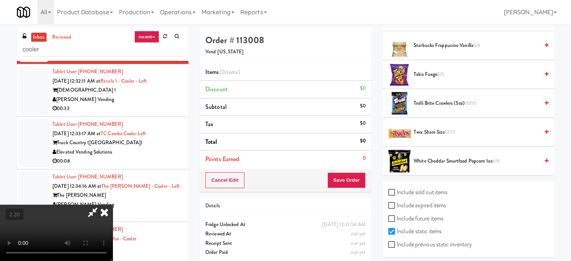
drag, startPoint x: 440, startPoint y: 162, endPoint x: 433, endPoint y: 162, distance: 6.8
click at [439, 162] on span "White Cheddar Smartfood Popcorn 1oz 4/6" at bounding box center [476, 161] width 125 height 9
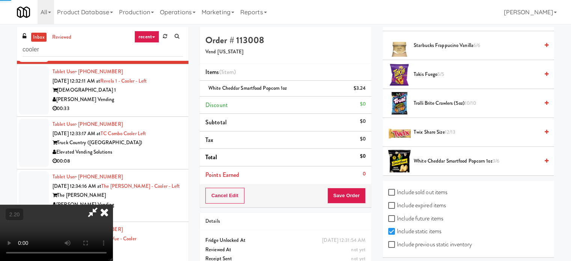
click at [113, 205] on video at bounding box center [56, 233] width 113 height 56
drag, startPoint x: 262, startPoint y: 167, endPoint x: 298, endPoint y: 164, distance: 35.8
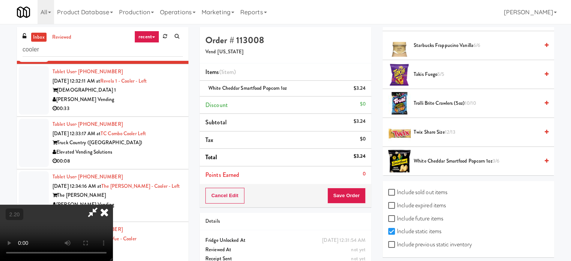
click at [113, 205] on video at bounding box center [56, 233] width 113 height 56
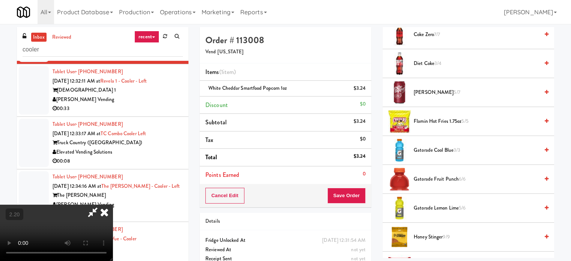
scroll to position [338, 0]
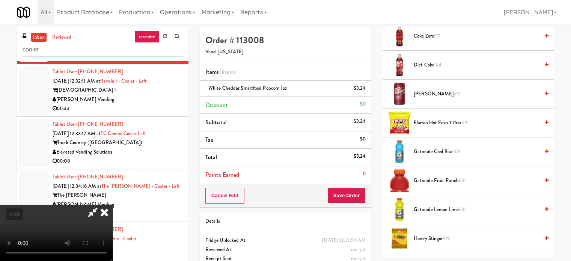
drag, startPoint x: 422, startPoint y: 94, endPoint x: 258, endPoint y: 145, distance: 171.4
click at [417, 95] on span "[PERSON_NAME] 5/7" at bounding box center [476, 93] width 125 height 9
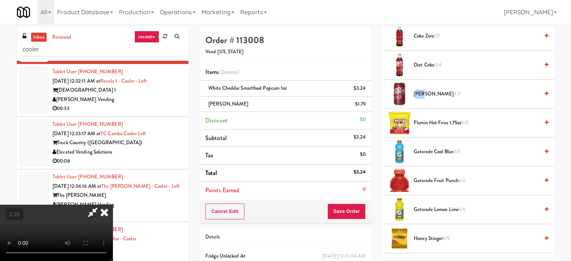
drag, startPoint x: 114, startPoint y: 182, endPoint x: 185, endPoint y: 190, distance: 71.0
click at [113, 205] on video at bounding box center [56, 233] width 113 height 56
click at [424, 91] on span "[PERSON_NAME] 4/7" at bounding box center [476, 93] width 125 height 9
click at [113, 205] on video at bounding box center [56, 233] width 113 height 56
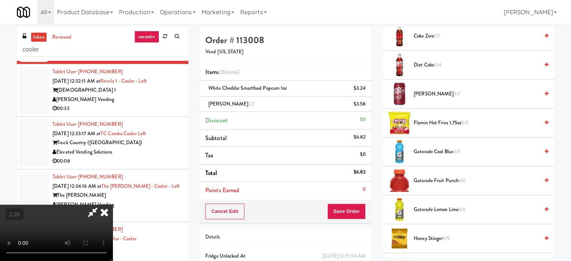
click at [113, 205] on video at bounding box center [56, 233] width 113 height 56
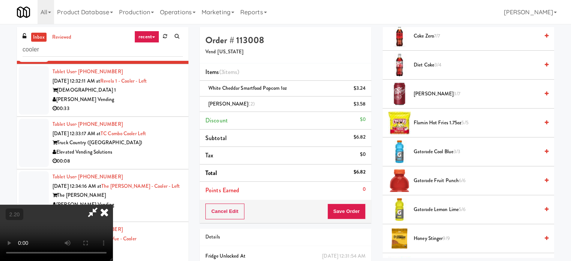
click at [113, 205] on video at bounding box center [56, 233] width 113 height 56
click at [357, 210] on button "Save Order" at bounding box center [346, 211] width 38 height 16
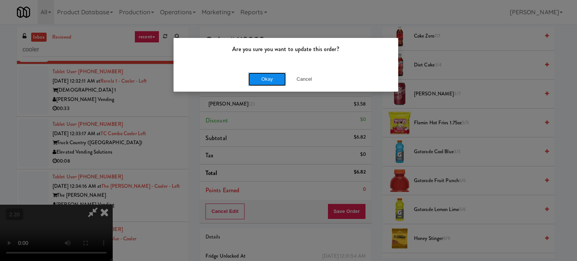
click at [261, 80] on button "Okay" at bounding box center [267, 79] width 38 height 14
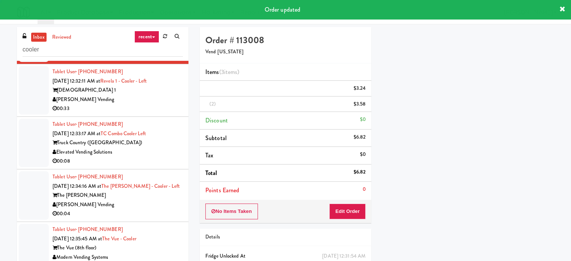
scroll to position [0, 0]
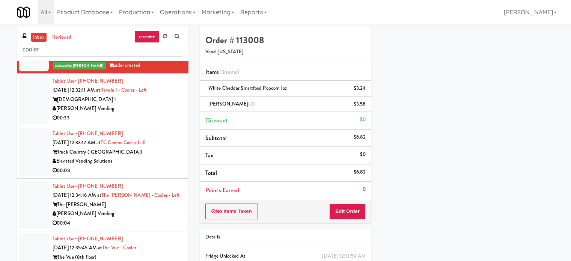
click at [163, 117] on div "00:33" at bounding box center [118, 117] width 130 height 9
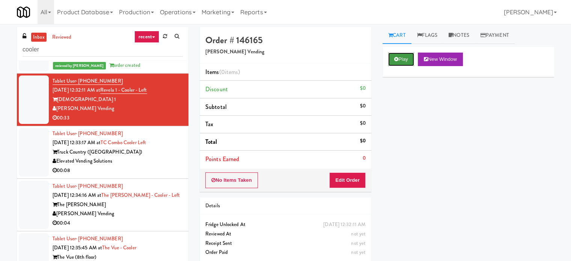
click at [403, 60] on button "Play" at bounding box center [401, 60] width 26 height 14
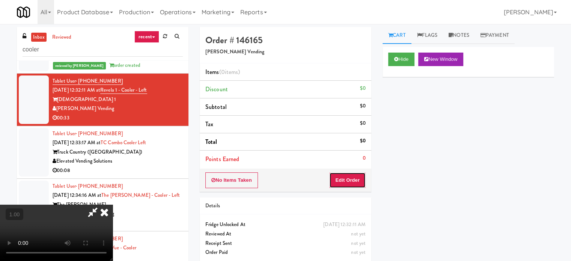
click at [345, 175] on button "Edit Order" at bounding box center [347, 180] width 36 height 16
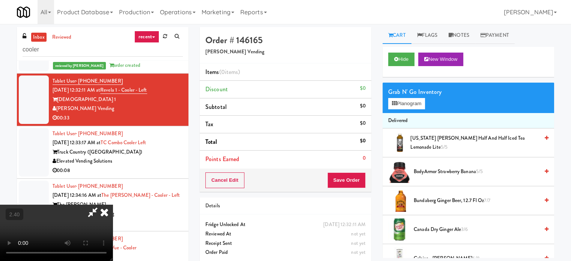
click at [113, 205] on video at bounding box center [56, 233] width 113 height 56
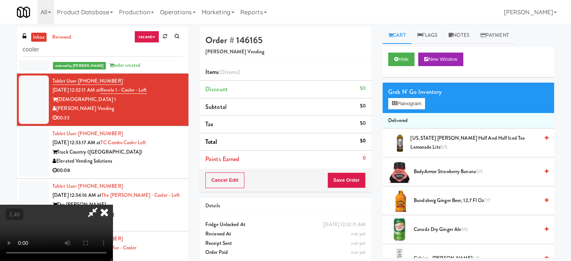
click at [113, 205] on video at bounding box center [56, 233] width 113 height 56
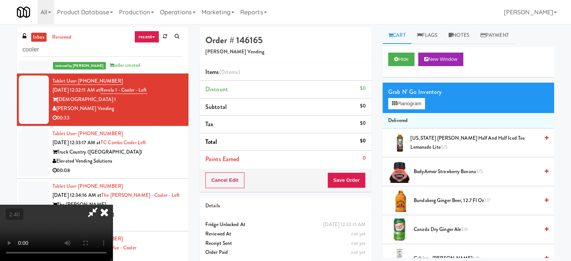
click at [113, 205] on video at bounding box center [56, 233] width 113 height 56
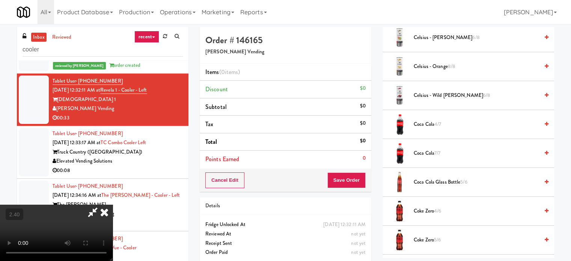
scroll to position [300, 0]
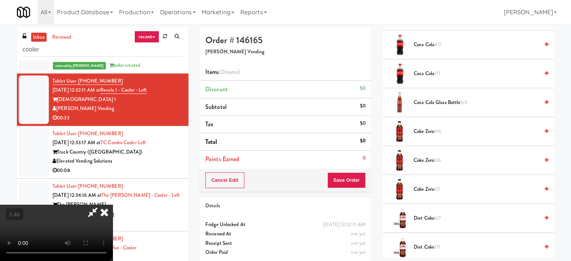
click at [428, 100] on span "Coca Cola Glass Bottle 5/6" at bounding box center [476, 102] width 125 height 9
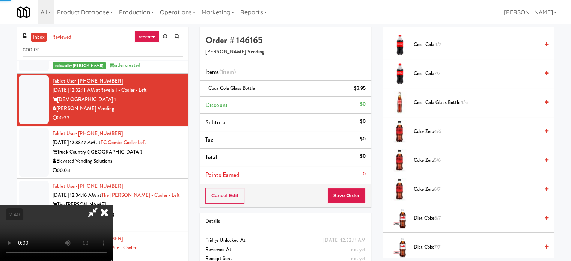
click at [113, 205] on video at bounding box center [56, 233] width 113 height 56
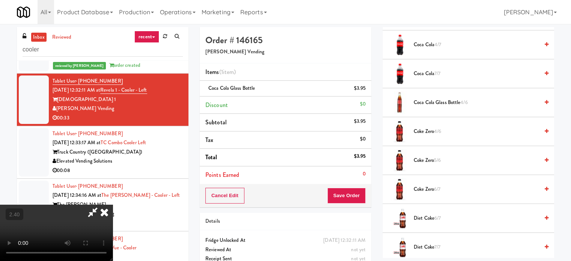
click at [113, 205] on video at bounding box center [56, 233] width 113 height 56
drag, startPoint x: 367, startPoint y: 92, endPoint x: 395, endPoint y: 75, distance: 32.0
click at [367, 91] on icon at bounding box center [366, 91] width 4 height 5
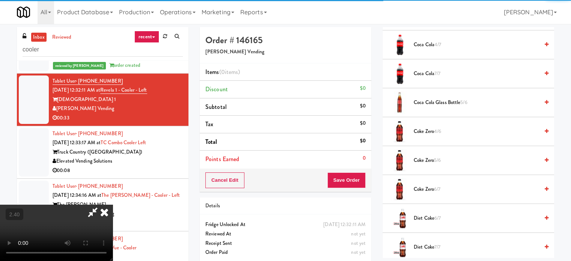
click at [428, 70] on span "Coca Cola 7/7" at bounding box center [476, 73] width 125 height 9
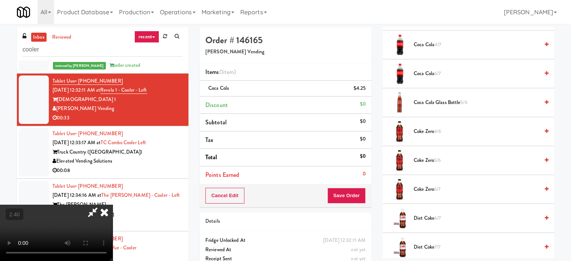
click at [113, 205] on video at bounding box center [56, 233] width 113 height 56
click at [354, 196] on button "Save Order" at bounding box center [346, 196] width 38 height 16
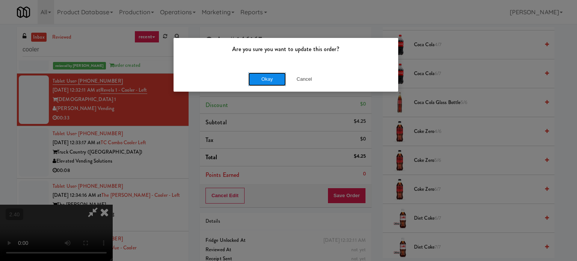
click at [268, 79] on button "Okay" at bounding box center [267, 79] width 38 height 14
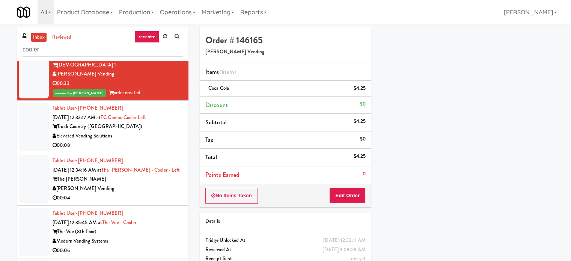
scroll to position [263, 0]
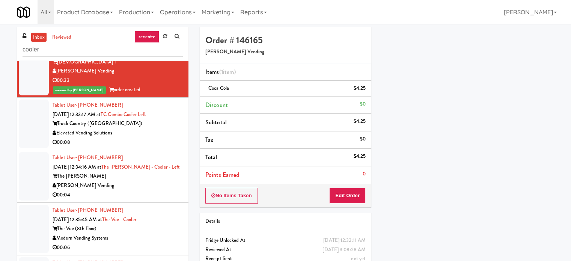
drag, startPoint x: 162, startPoint y: 130, endPoint x: 256, endPoint y: 124, distance: 94.4
click at [164, 130] on div "Elevated Vending Solutions" at bounding box center [118, 132] width 130 height 9
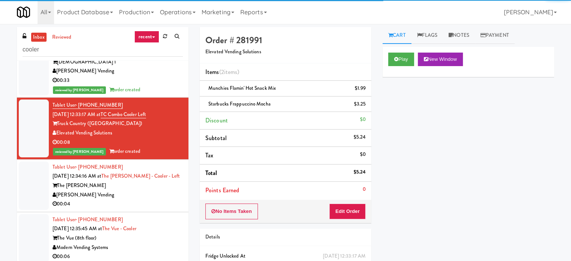
click at [162, 187] on div "The [PERSON_NAME]" at bounding box center [118, 185] width 130 height 9
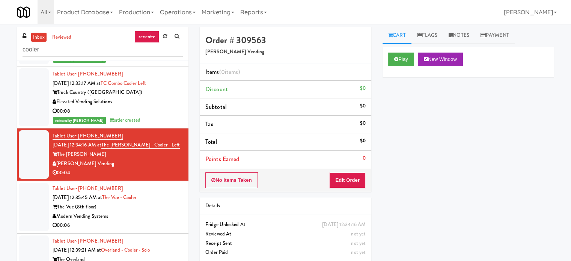
scroll to position [263, 0]
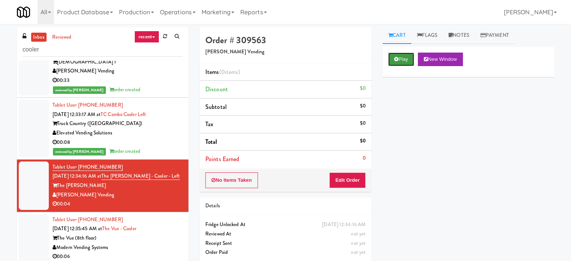
click at [394, 55] on button "Play" at bounding box center [401, 60] width 26 height 14
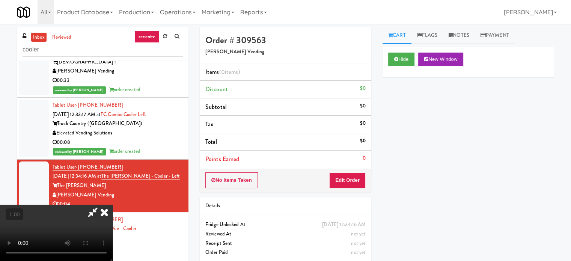
click at [359, 172] on div "No Items Taken Edit Order" at bounding box center [286, 180] width 172 height 23
click at [359, 172] on button "Edit Order" at bounding box center [347, 180] width 36 height 16
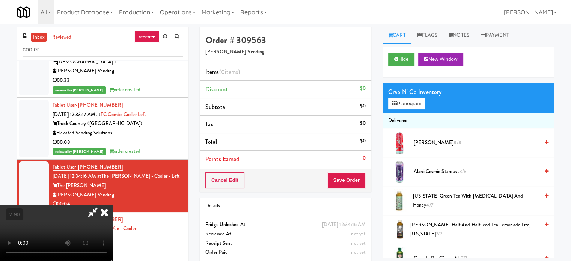
scroll to position [119, 0]
click at [113, 205] on video at bounding box center [56, 233] width 113 height 56
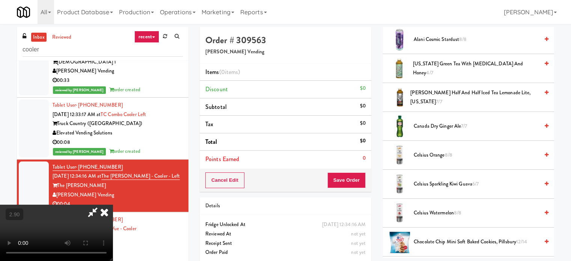
scroll to position [150, 0]
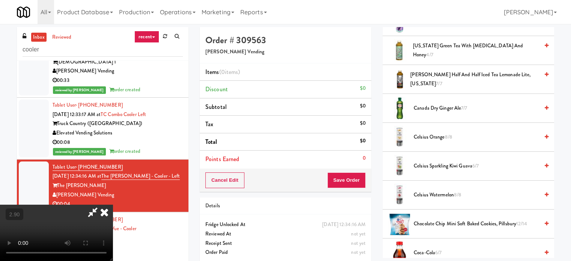
click at [437, 190] on span "Celsius Watermelon 8/8" at bounding box center [476, 194] width 125 height 9
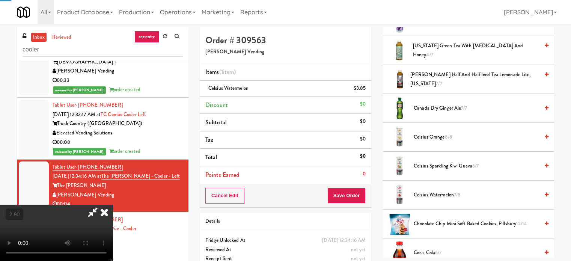
click at [113, 205] on video at bounding box center [56, 233] width 113 height 56
click at [350, 193] on button "Save Order" at bounding box center [346, 196] width 38 height 16
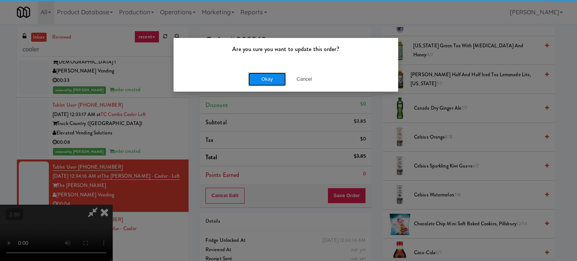
click at [260, 79] on button "Okay" at bounding box center [267, 79] width 38 height 14
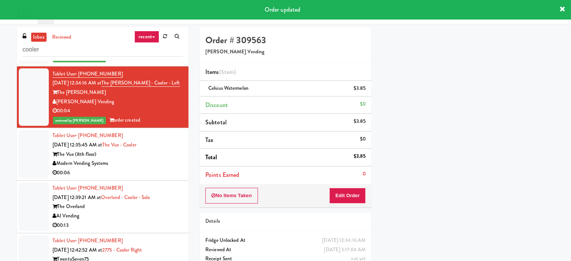
scroll to position [375, 0]
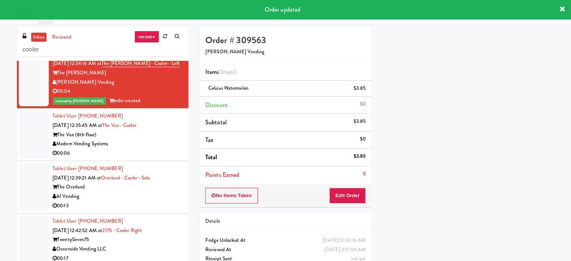
click at [164, 146] on div "Modern Vending Systems" at bounding box center [118, 143] width 130 height 9
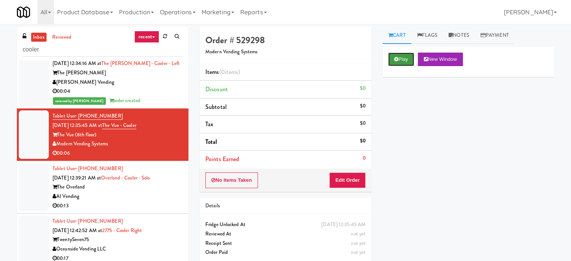
click at [394, 61] on icon at bounding box center [396, 59] width 4 height 5
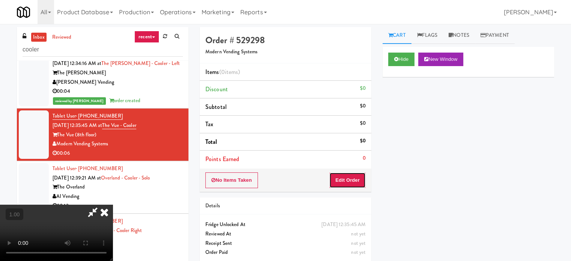
click at [345, 182] on button "Edit Order" at bounding box center [347, 180] width 36 height 16
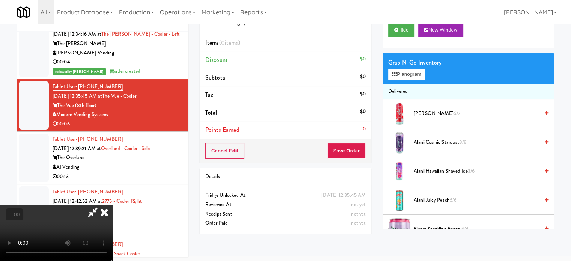
scroll to position [30, 0]
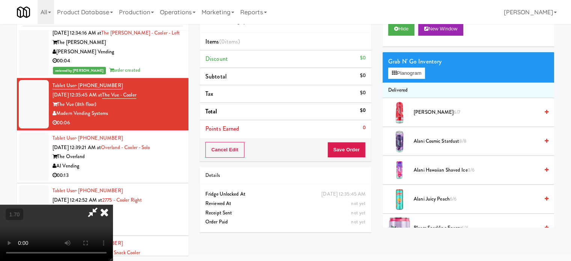
click at [113, 205] on video at bounding box center [56, 233] width 113 height 56
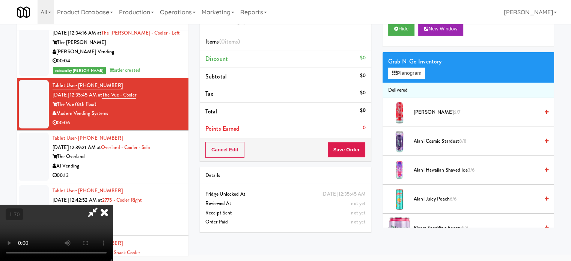
drag, startPoint x: 211, startPoint y: 187, endPoint x: 219, endPoint y: 181, distance: 9.9
click at [113, 205] on video at bounding box center [56, 233] width 113 height 56
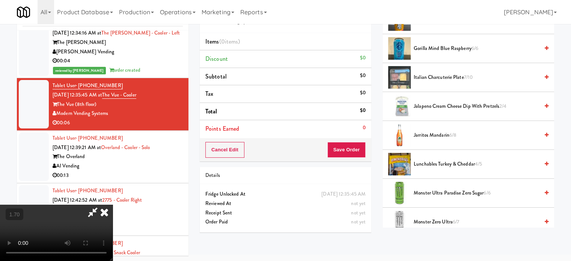
scroll to position [563, 0]
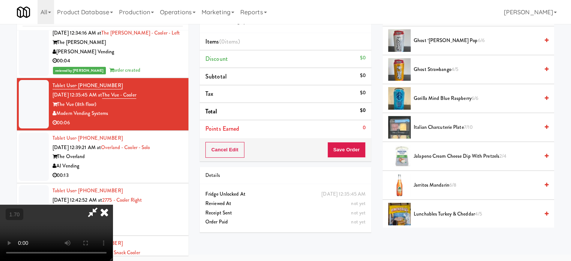
click at [437, 101] on span "Gorilla Mind Blue Raspberry 6/6" at bounding box center [476, 98] width 125 height 9
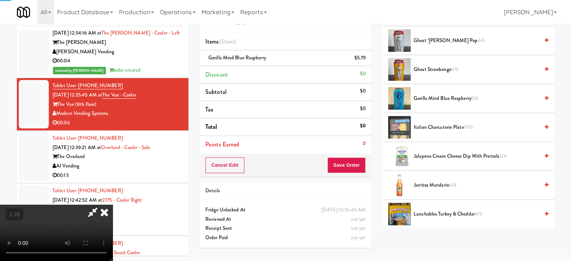
click at [113, 205] on video at bounding box center [56, 233] width 113 height 56
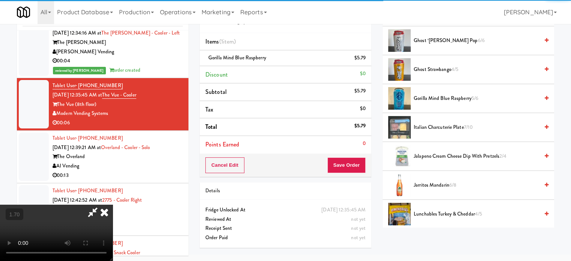
click at [113, 205] on video at bounding box center [56, 233] width 113 height 56
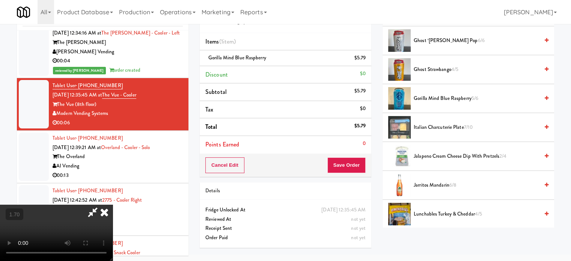
click at [113, 205] on video at bounding box center [56, 233] width 113 height 56
click at [355, 163] on button "Save Order" at bounding box center [346, 165] width 38 height 16
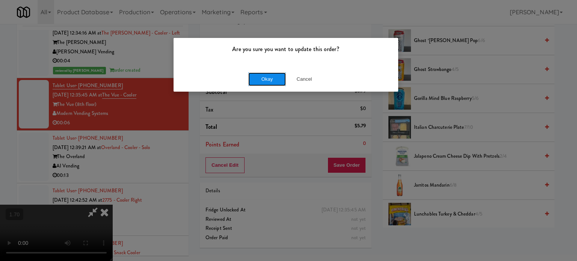
click at [269, 79] on button "Okay" at bounding box center [267, 79] width 38 height 14
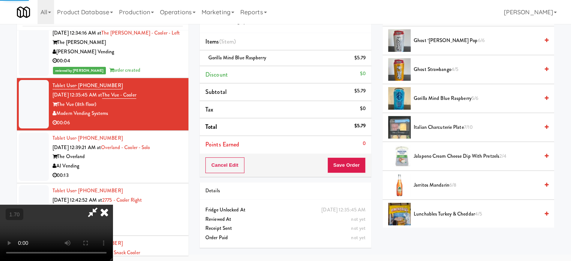
scroll to position [70, 0]
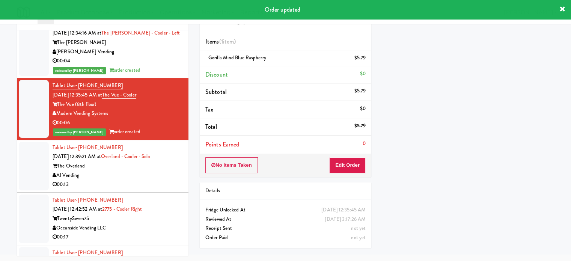
drag, startPoint x: 162, startPoint y: 179, endPoint x: 171, endPoint y: 176, distance: 10.0
click at [162, 180] on div "00:13" at bounding box center [118, 184] width 130 height 9
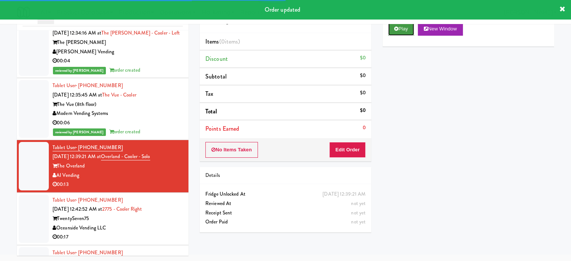
click at [399, 34] on button "Play" at bounding box center [401, 29] width 26 height 14
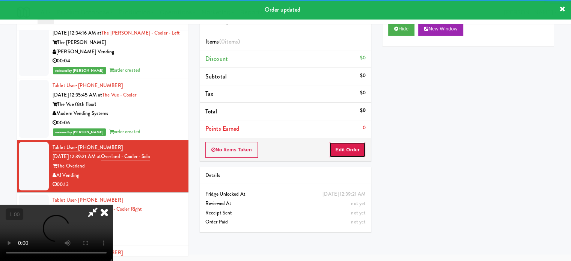
click at [354, 150] on button "Edit Order" at bounding box center [347, 150] width 36 height 16
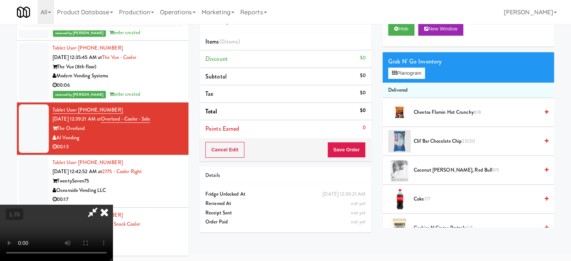
scroll to position [119, 0]
click at [113, 205] on video at bounding box center [56, 233] width 113 height 56
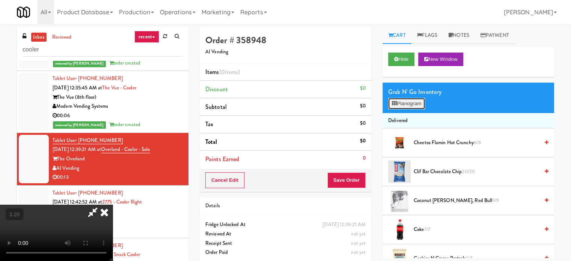
click at [402, 103] on button "Planogram" at bounding box center [406, 103] width 37 height 11
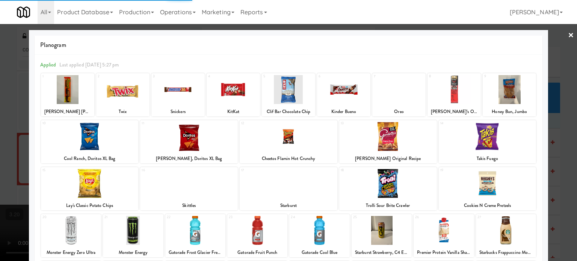
click at [491, 94] on div at bounding box center [508, 89] width 53 height 29
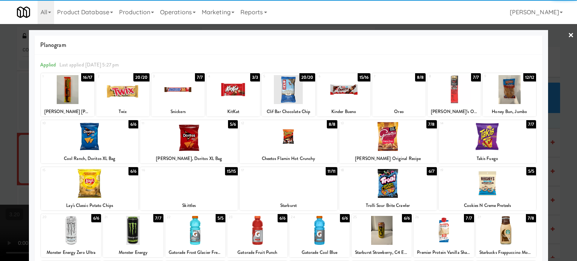
click at [554, 82] on div at bounding box center [288, 130] width 577 height 261
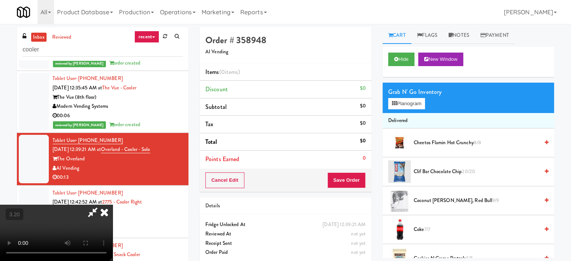
click at [414, 112] on div "Grab N' Go Inventory Planogram" at bounding box center [468, 98] width 172 height 30
click at [415, 106] on button "Planogram" at bounding box center [406, 103] width 37 height 11
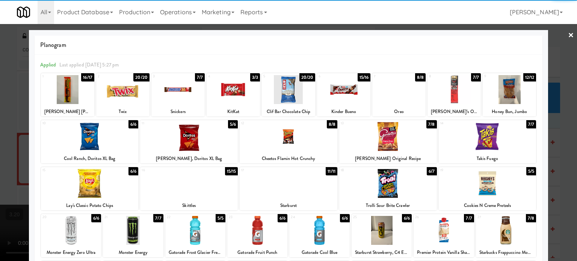
click at [518, 92] on div at bounding box center [508, 89] width 53 height 29
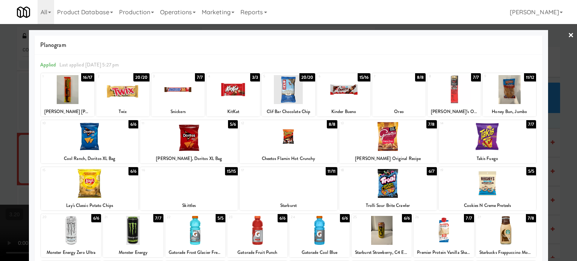
click at [557, 98] on div at bounding box center [288, 130] width 577 height 261
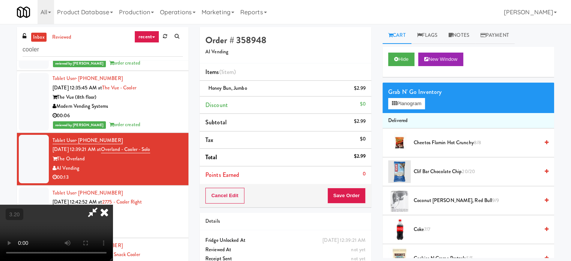
click at [113, 205] on video at bounding box center [56, 233] width 113 height 56
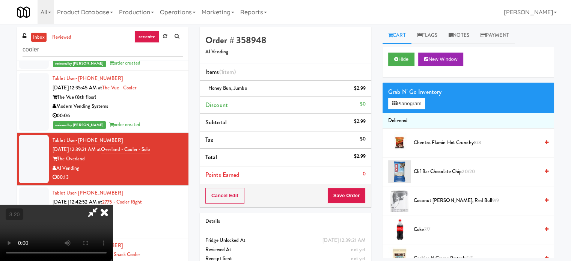
click at [113, 205] on video at bounding box center [56, 233] width 113 height 56
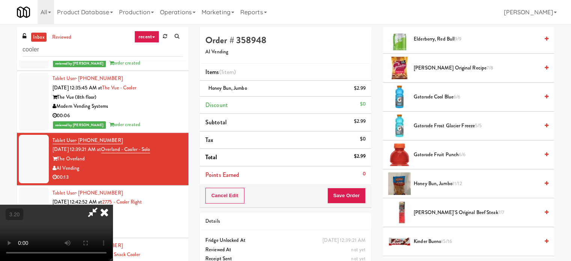
scroll to position [338, 0]
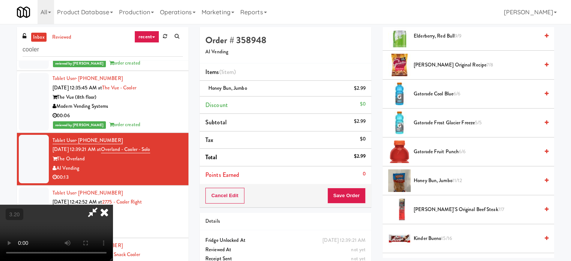
drag, startPoint x: 426, startPoint y: 94, endPoint x: 340, endPoint y: 108, distance: 86.6
click at [425, 94] on span "Gatorade Cool Blue 6/6" at bounding box center [476, 93] width 125 height 9
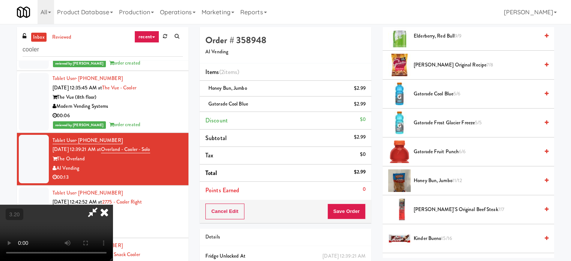
click at [113, 205] on video at bounding box center [56, 233] width 113 height 56
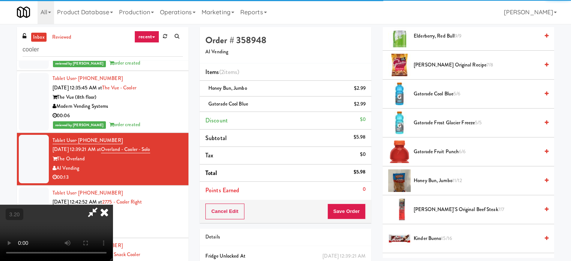
click at [113, 205] on video at bounding box center [56, 233] width 113 height 56
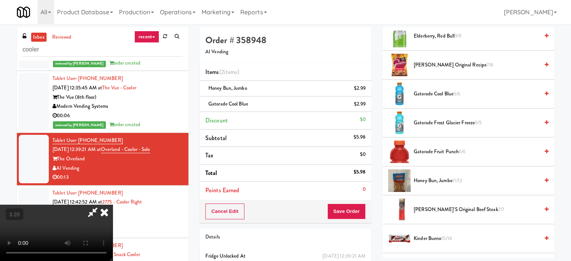
click at [113, 205] on video at bounding box center [56, 233] width 113 height 56
click at [365, 106] on icon at bounding box center [366, 106] width 4 height 5
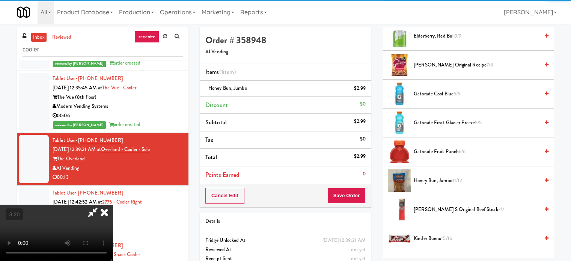
click at [418, 148] on span "Gatorade Fruit Punch 6/6" at bounding box center [476, 151] width 125 height 9
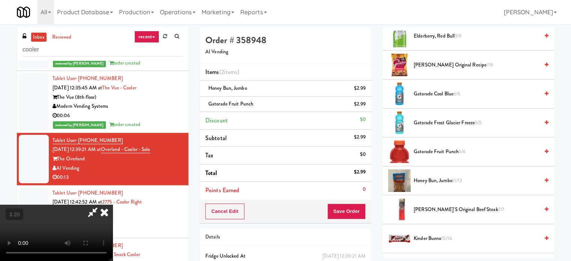
click at [113, 205] on video at bounding box center [56, 233] width 113 height 56
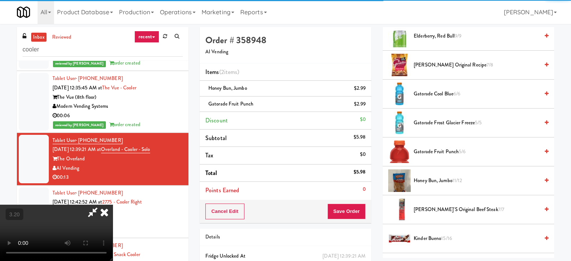
click at [113, 205] on video at bounding box center [56, 233] width 113 height 56
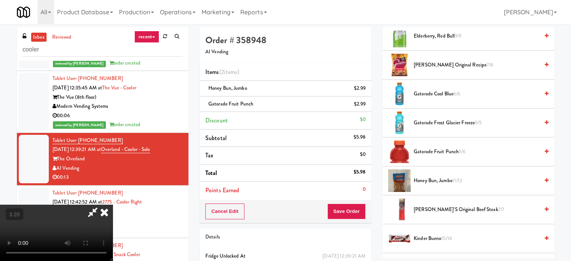
click at [113, 205] on video at bounding box center [56, 233] width 113 height 56
click at [354, 205] on button "Save Order" at bounding box center [346, 211] width 38 height 16
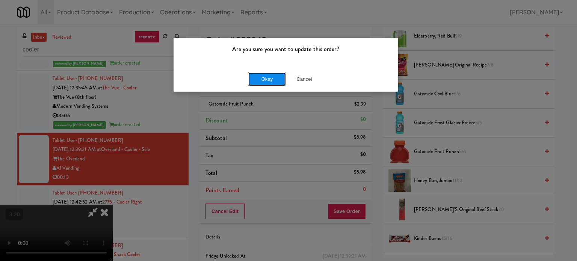
click at [267, 81] on button "Okay" at bounding box center [267, 79] width 38 height 14
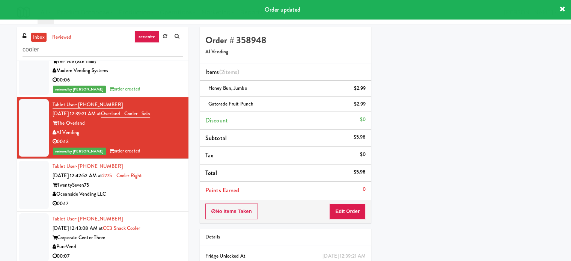
scroll to position [450, 0]
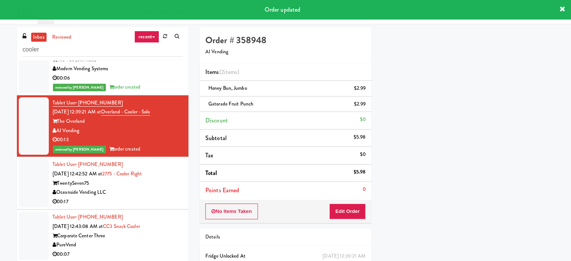
click at [176, 186] on div "TwentySeven75" at bounding box center [118, 183] width 130 height 9
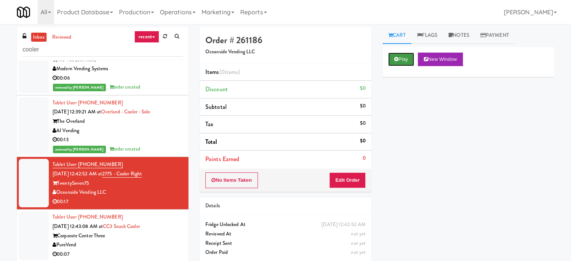
click at [399, 54] on button "Play" at bounding box center [401, 60] width 26 height 14
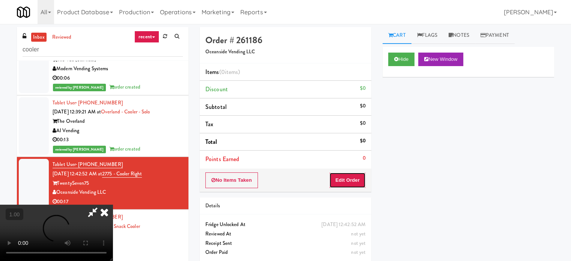
click at [344, 176] on button "Edit Order" at bounding box center [347, 180] width 36 height 16
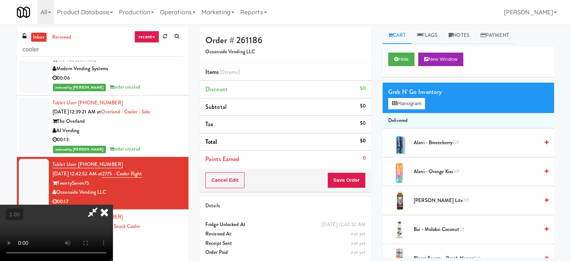
scroll to position [113, 0]
click at [113, 205] on video at bounding box center [56, 233] width 113 height 56
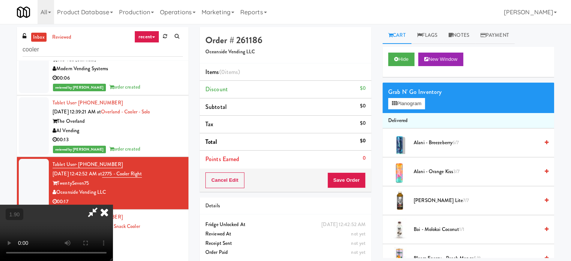
click at [113, 205] on video at bounding box center [56, 233] width 113 height 56
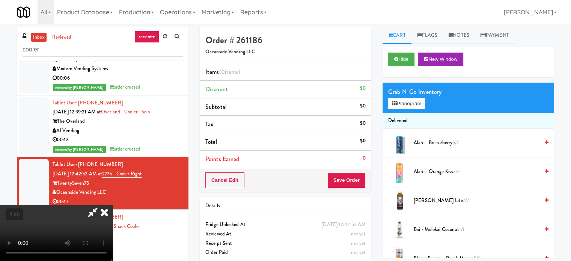
click at [113, 205] on video at bounding box center [56, 233] width 113 height 56
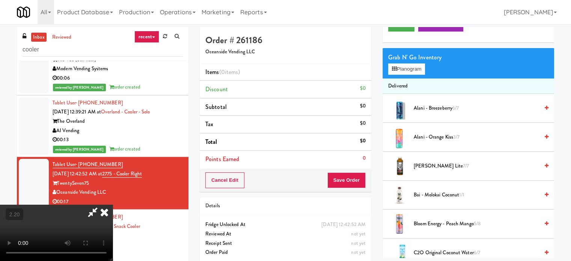
scroll to position [38, 0]
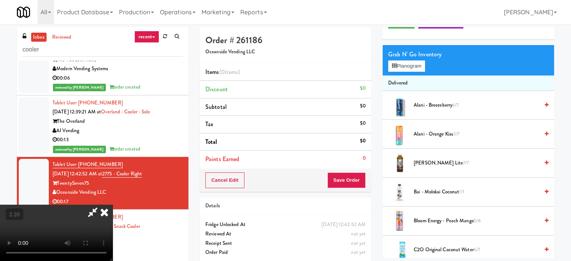
click at [434, 156] on li "[PERSON_NAME] Lite 7/7" at bounding box center [468, 163] width 172 height 29
drag, startPoint x: 429, startPoint y: 160, endPoint x: 241, endPoint y: 172, distance: 188.1
click at [428, 160] on span "[PERSON_NAME] Lite 7/7" at bounding box center [476, 162] width 125 height 9
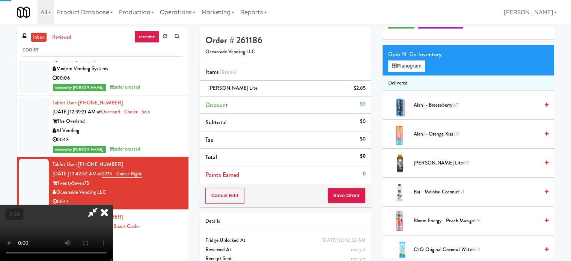
click at [113, 205] on video at bounding box center [56, 233] width 113 height 56
drag, startPoint x: 354, startPoint y: 187, endPoint x: 345, endPoint y: 182, distance: 10.9
click at [355, 188] on button "Save Order" at bounding box center [346, 196] width 38 height 16
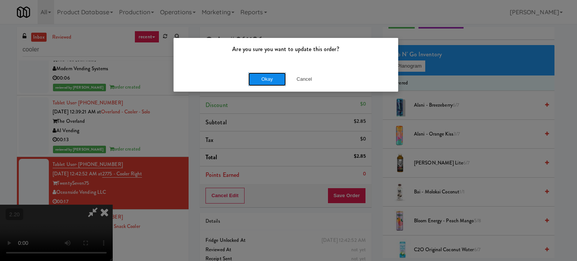
click at [271, 80] on button "Okay" at bounding box center [267, 79] width 38 height 14
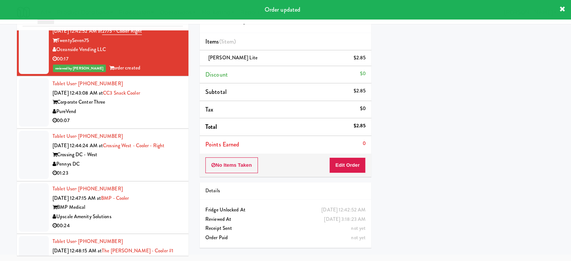
scroll to position [563, 0]
click at [162, 113] on div "PureVend" at bounding box center [118, 111] width 130 height 9
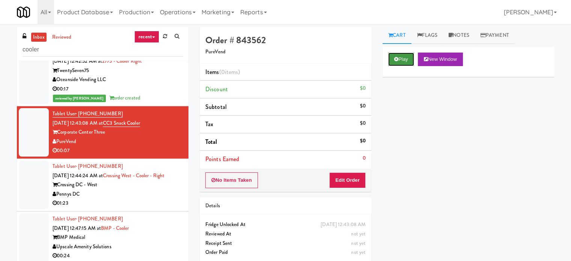
click at [404, 61] on button "Play" at bounding box center [401, 60] width 26 height 14
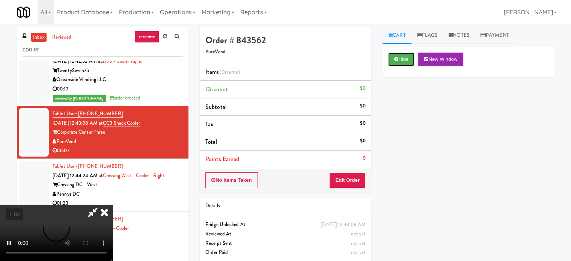
scroll to position [113, 0]
click at [113, 205] on video at bounding box center [56, 233] width 113 height 56
drag, startPoint x: 169, startPoint y: 154, endPoint x: 191, endPoint y: 158, distance: 22.2
click at [113, 205] on video at bounding box center [56, 233] width 113 height 56
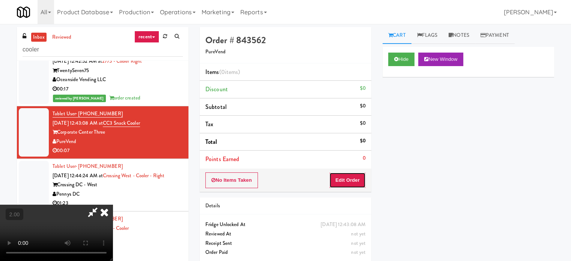
click at [345, 178] on button "Edit Order" at bounding box center [347, 180] width 36 height 16
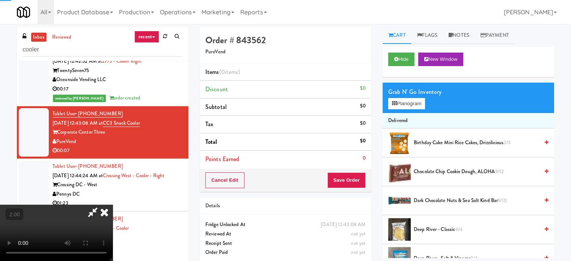
click at [113, 205] on video at bounding box center [56, 233] width 113 height 56
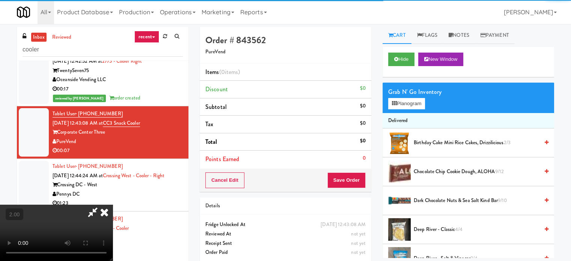
click at [113, 205] on video at bounding box center [56, 233] width 113 height 56
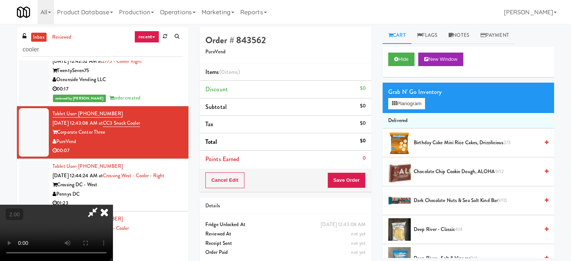
click at [113, 205] on video at bounding box center [56, 233] width 113 height 56
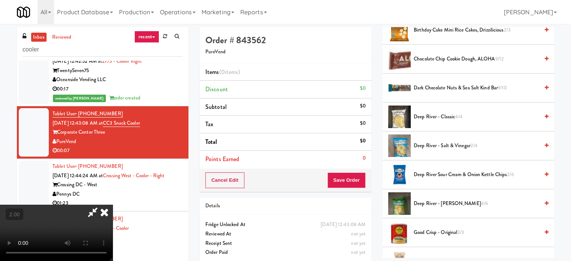
click at [422, 142] on span "Deep River - Salt & Vinegar 2/4" at bounding box center [476, 145] width 125 height 9
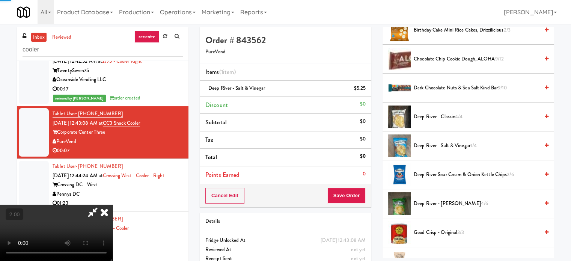
click at [113, 205] on video at bounding box center [56, 233] width 113 height 56
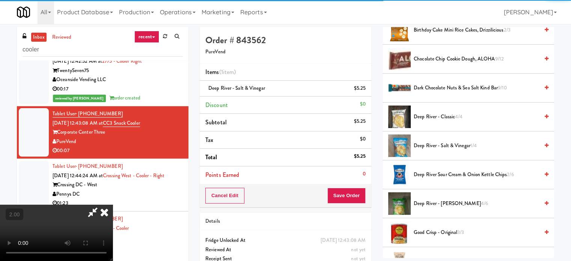
click at [113, 205] on video at bounding box center [56, 233] width 113 height 56
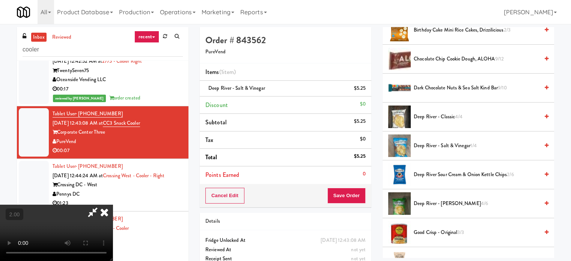
click at [113, 205] on video at bounding box center [56, 233] width 113 height 56
click at [359, 193] on button "Save Order" at bounding box center [346, 196] width 38 height 16
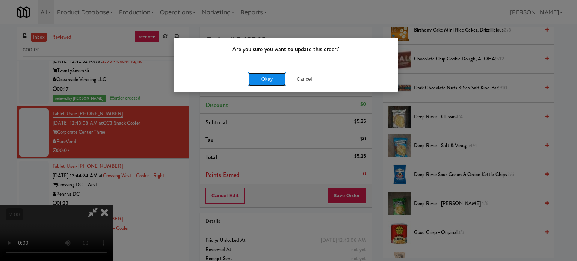
click at [260, 82] on button "Okay" at bounding box center [267, 79] width 38 height 14
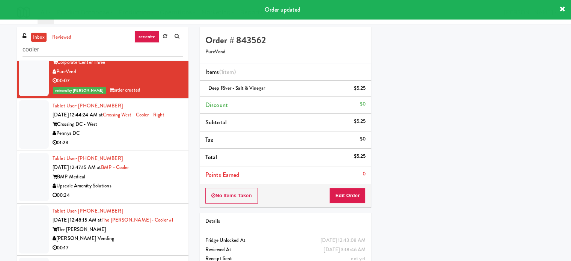
scroll to position [638, 0]
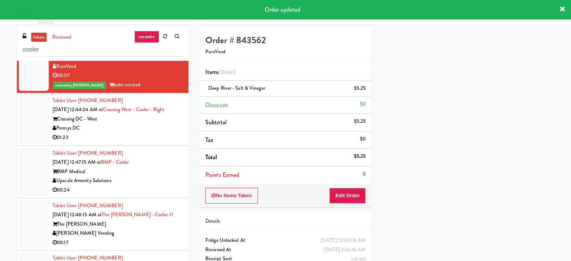
drag, startPoint x: 155, startPoint y: 133, endPoint x: 374, endPoint y: 110, distance: 220.4
click at [155, 133] on div "01:23" at bounding box center [118, 137] width 130 height 9
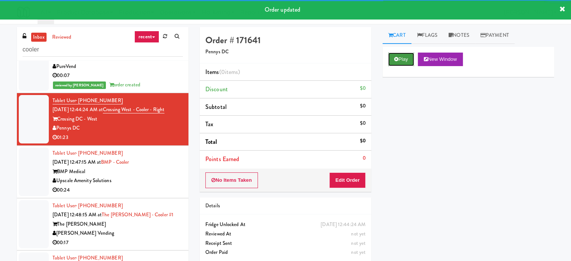
click at [409, 61] on button "Play" at bounding box center [401, 60] width 26 height 14
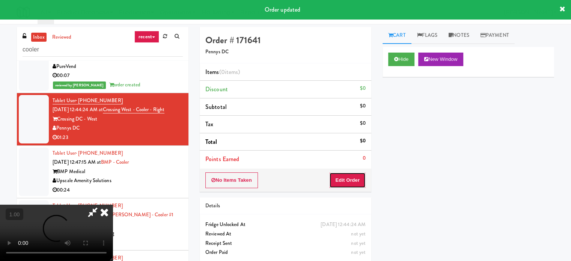
click at [359, 178] on button "Edit Order" at bounding box center [347, 180] width 36 height 16
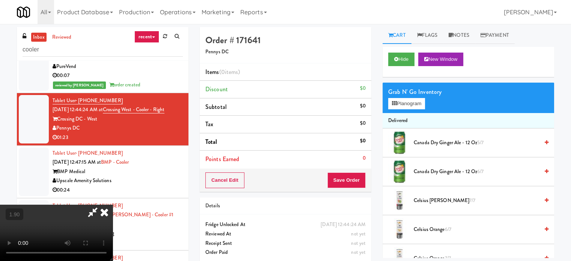
click at [113, 214] on video at bounding box center [56, 233] width 113 height 56
click at [113, 215] on video at bounding box center [56, 233] width 113 height 56
click at [101, 205] on icon at bounding box center [92, 212] width 17 height 15
click at [225, 178] on button "Cancel Edit" at bounding box center [224, 180] width 39 height 16
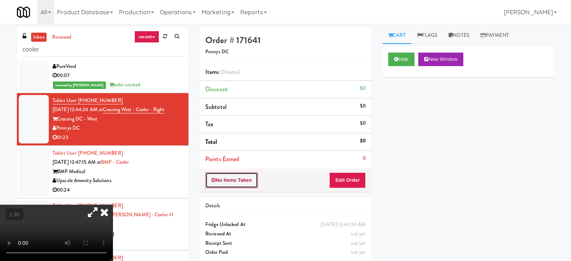
click at [226, 179] on button "No Items Taken" at bounding box center [231, 180] width 53 height 16
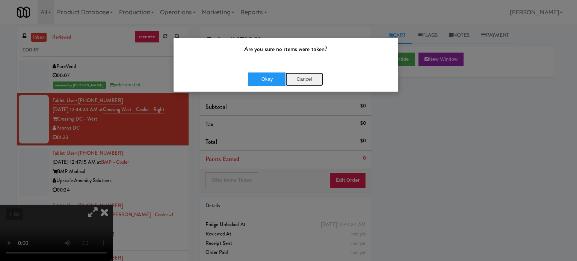
click at [302, 78] on button "Cancel" at bounding box center [304, 79] width 38 height 14
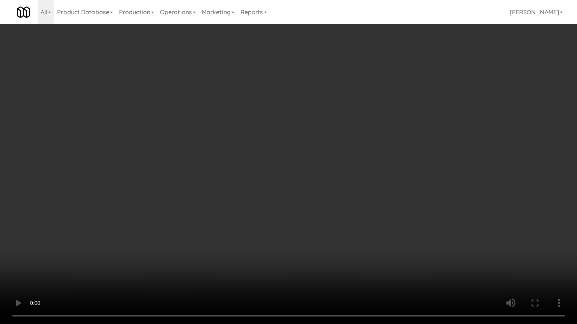
click at [172, 261] on video at bounding box center [288, 162] width 577 height 324
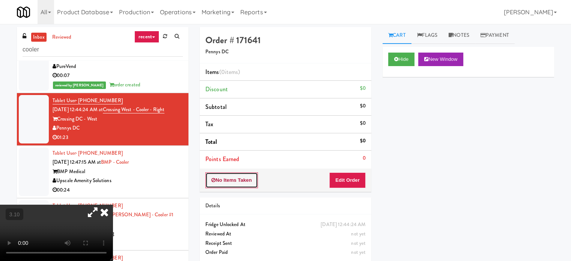
click at [236, 184] on button "No Items Taken" at bounding box center [231, 180] width 53 height 16
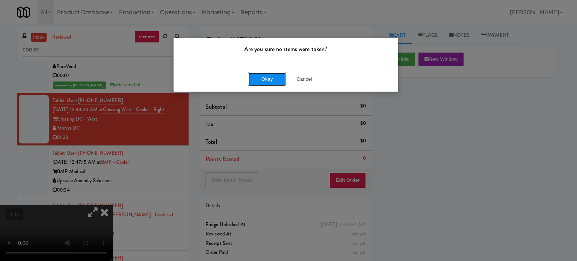
click at [259, 75] on button "Okay" at bounding box center [267, 79] width 38 height 14
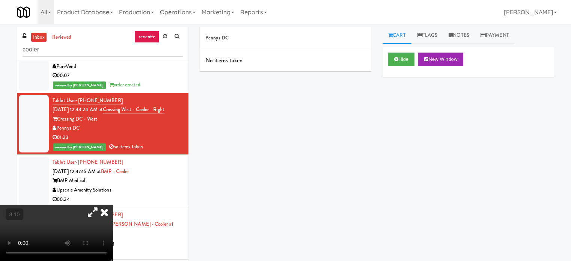
click at [113, 205] on icon at bounding box center [104, 212] width 17 height 15
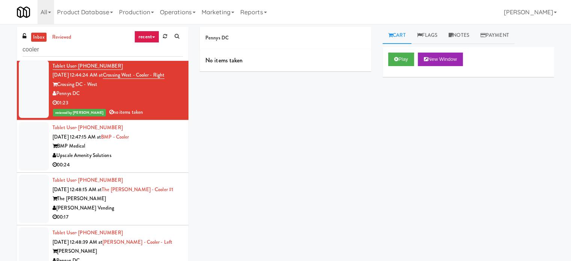
scroll to position [676, 0]
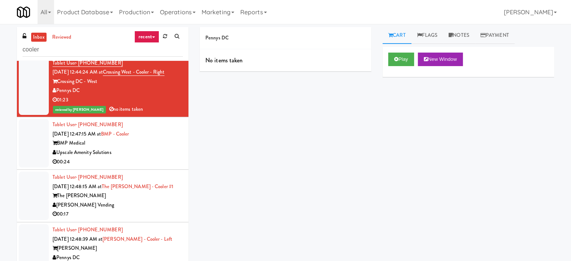
click at [153, 164] on div "00:24" at bounding box center [118, 161] width 130 height 9
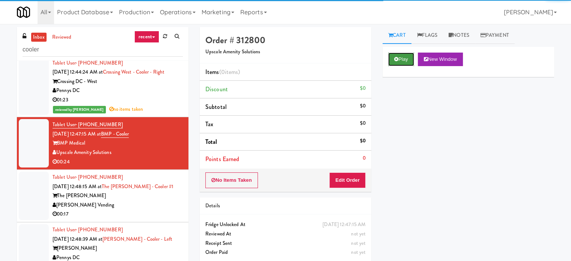
click at [403, 63] on button "Play" at bounding box center [401, 60] width 26 height 14
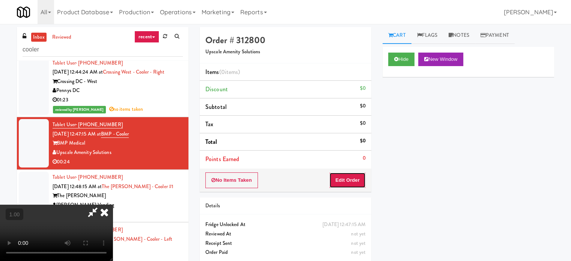
click at [344, 182] on button "Edit Order" at bounding box center [347, 180] width 36 height 16
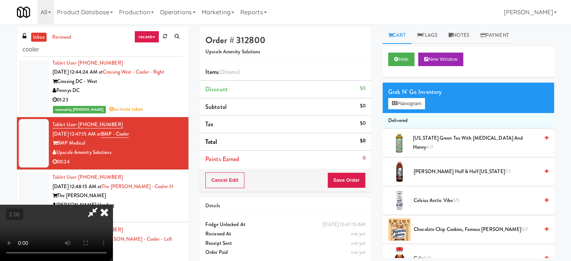
click at [113, 205] on video at bounding box center [56, 233] width 113 height 56
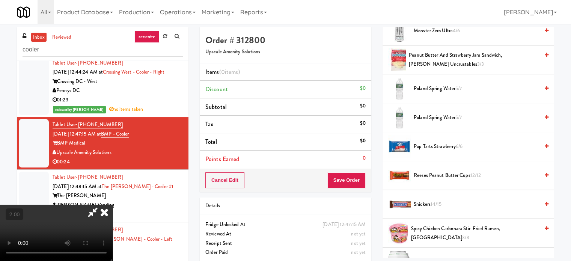
scroll to position [488, 0]
click at [441, 170] on span "Reeses Peanut Butter Cups 12/12" at bounding box center [476, 174] width 125 height 9
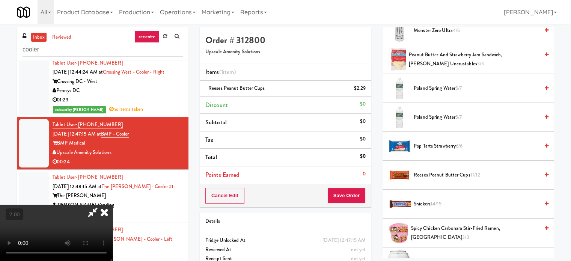
click at [446, 170] on span "Reeses Peanut Butter Cups 11/12" at bounding box center [476, 174] width 125 height 9
click at [113, 205] on video at bounding box center [56, 233] width 113 height 56
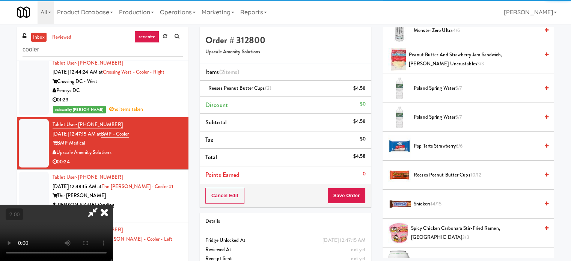
click at [113, 205] on video at bounding box center [56, 233] width 113 height 56
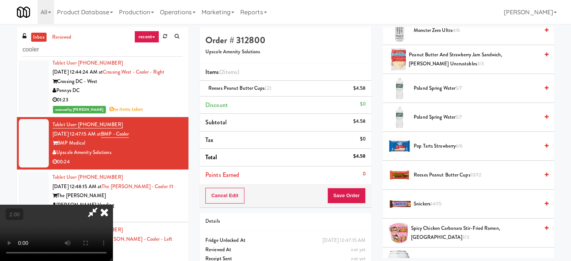
drag, startPoint x: 197, startPoint y: 188, endPoint x: 229, endPoint y: 195, distance: 31.9
click at [113, 205] on video at bounding box center [56, 233] width 113 height 56
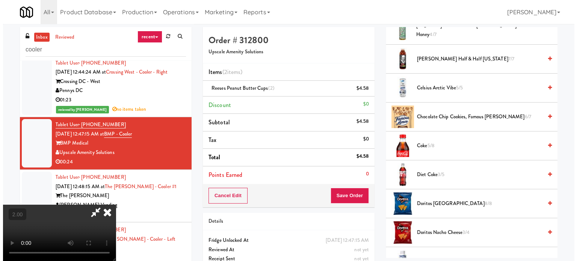
scroll to position [0, 0]
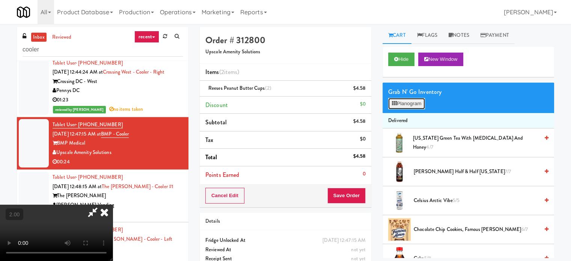
click at [408, 108] on button "Planogram" at bounding box center [406, 103] width 37 height 11
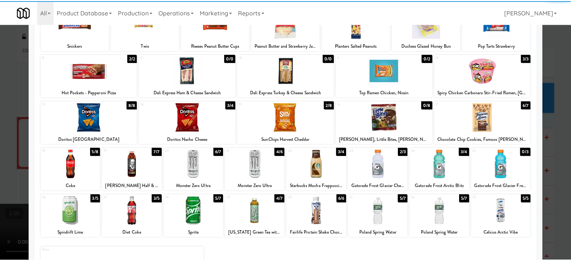
scroll to position [107, 0]
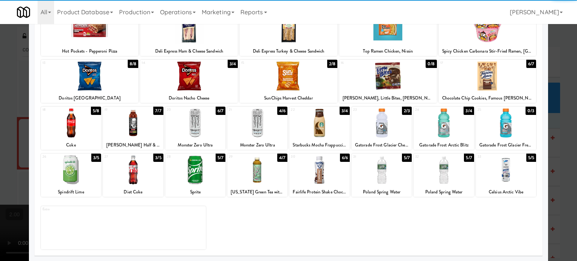
click at [74, 182] on div at bounding box center [71, 169] width 60 height 29
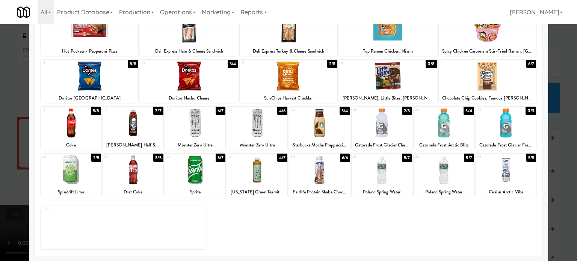
drag, startPoint x: 30, startPoint y: 179, endPoint x: 26, endPoint y: 179, distance: 4.1
click at [29, 179] on div "Planogram Applied Last applied [DATE] 9:12 am 1 14/15 Snickers 2 10/15 Twix 3 1…" at bounding box center [288, 92] width 519 height 339
click at [26, 179] on div at bounding box center [288, 130] width 577 height 261
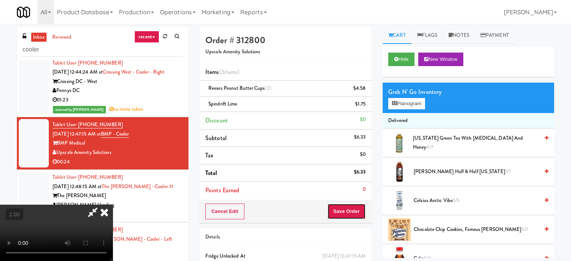
click at [361, 208] on button "Save Order" at bounding box center [346, 211] width 38 height 16
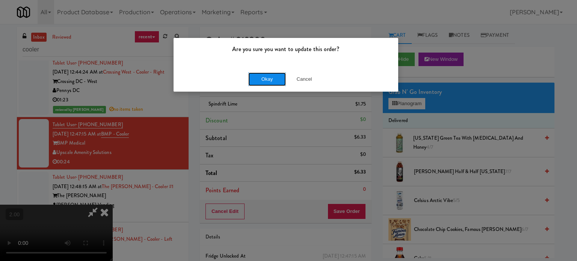
click at [264, 81] on button "Okay" at bounding box center [267, 79] width 38 height 14
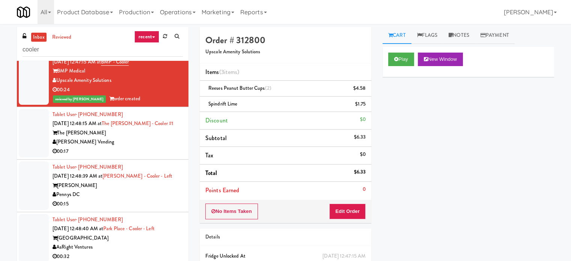
scroll to position [751, 0]
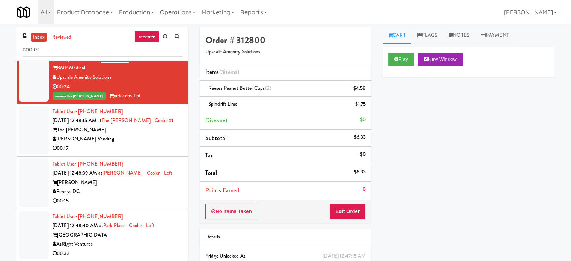
click at [156, 137] on div "[PERSON_NAME] Vending" at bounding box center [118, 138] width 130 height 9
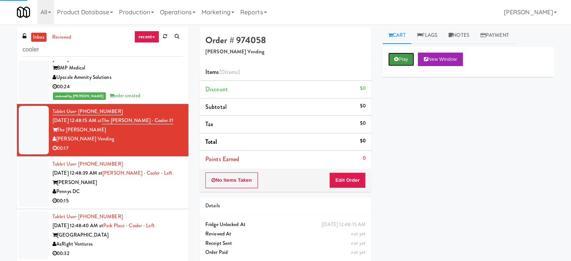
click at [390, 60] on button "Play" at bounding box center [401, 60] width 26 height 14
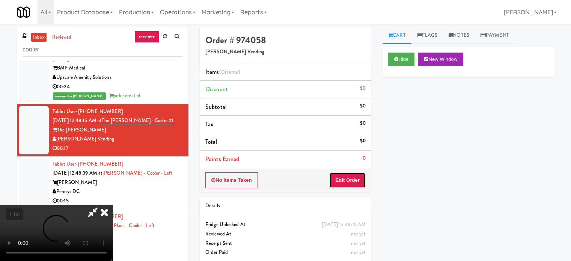
click at [341, 179] on button "Edit Order" at bounding box center [347, 180] width 36 height 16
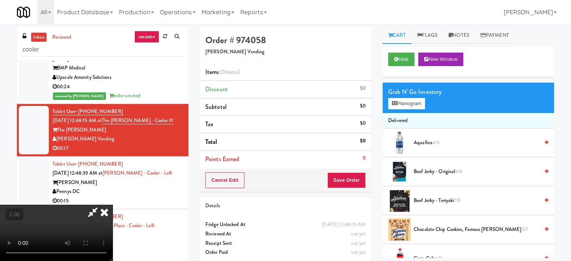
click at [113, 205] on video at bounding box center [56, 233] width 113 height 56
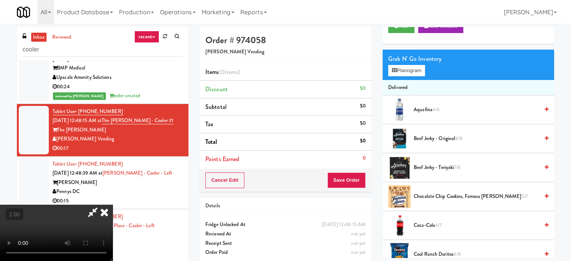
scroll to position [38, 0]
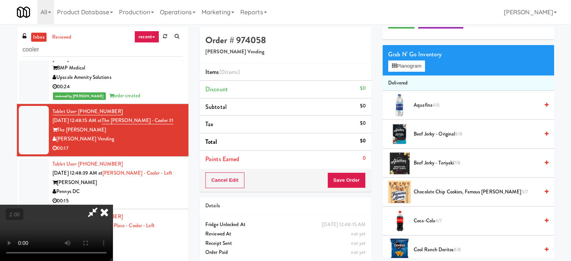
click at [423, 192] on span "Chocolate Chip Cookies, Famous [PERSON_NAME] 5/7" at bounding box center [476, 191] width 125 height 9
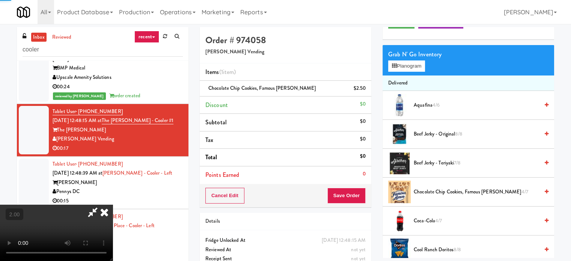
click at [113, 205] on video at bounding box center [56, 233] width 113 height 56
click at [113, 206] on video at bounding box center [56, 233] width 113 height 56
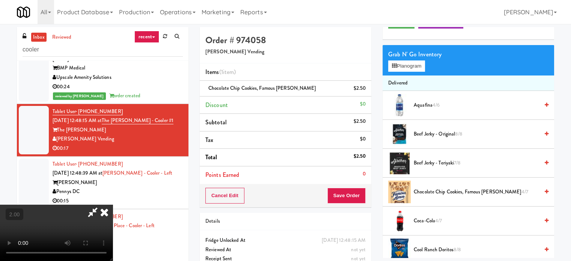
click at [429, 184] on li "Chocolate Chip Cookies, Famous [PERSON_NAME] 4/7" at bounding box center [468, 192] width 172 height 29
click at [430, 189] on span "Chocolate Chip Cookies, Famous [PERSON_NAME] 4/7" at bounding box center [476, 191] width 125 height 9
click at [348, 199] on button "Save Order" at bounding box center [346, 196] width 38 height 16
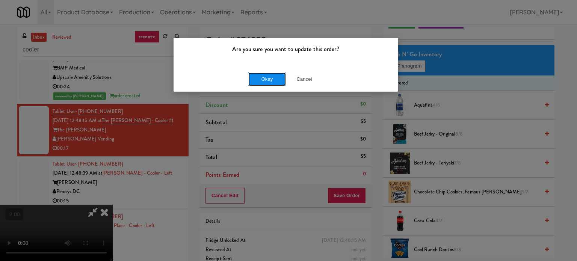
click at [277, 79] on button "Okay" at bounding box center [267, 79] width 38 height 14
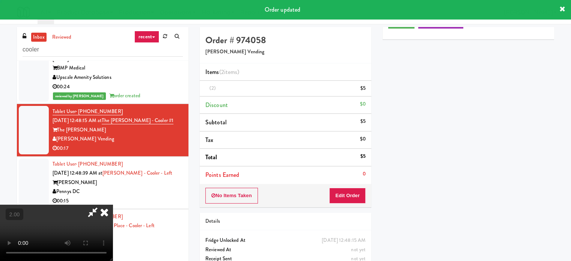
scroll to position [0, 0]
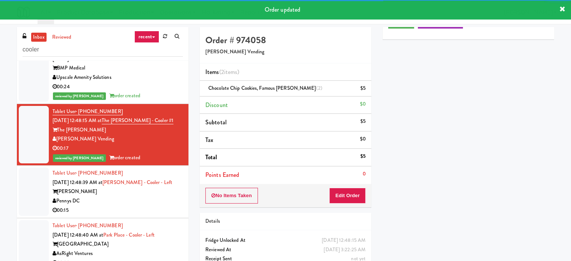
click at [169, 197] on div "Pennys DC" at bounding box center [118, 200] width 130 height 9
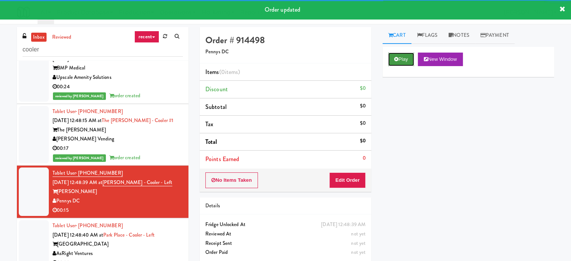
click at [401, 53] on button "Play" at bounding box center [401, 60] width 26 height 14
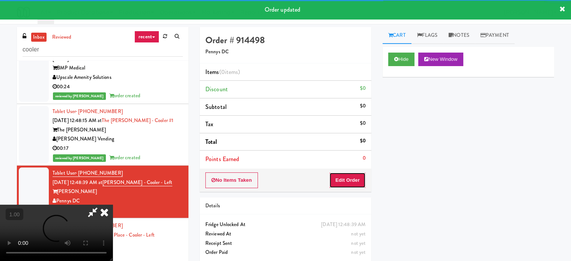
drag, startPoint x: 352, startPoint y: 175, endPoint x: 158, endPoint y: 168, distance: 194.6
click at [351, 176] on button "Edit Order" at bounding box center [347, 180] width 36 height 16
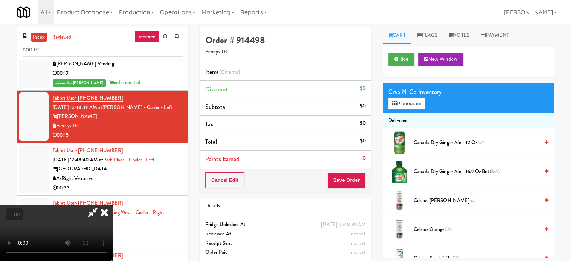
scroll to position [119, 0]
click at [113, 205] on video at bounding box center [56, 233] width 113 height 56
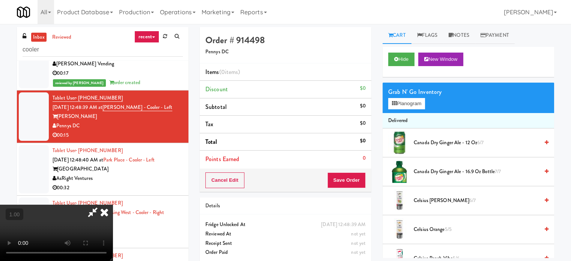
click at [113, 205] on video at bounding box center [56, 233] width 113 height 56
drag, startPoint x: 255, startPoint y: 154, endPoint x: 280, endPoint y: 149, distance: 25.3
click at [113, 205] on video at bounding box center [56, 233] width 113 height 56
click at [410, 99] on button "Planogram" at bounding box center [406, 103] width 37 height 11
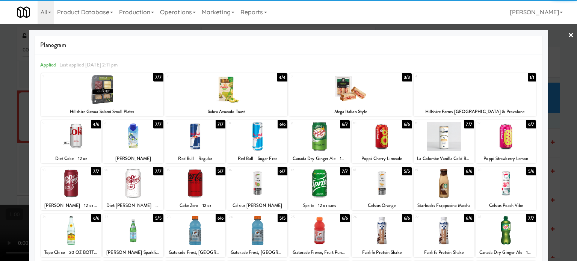
drag, startPoint x: 340, startPoint y: 100, endPoint x: 475, endPoint y: 97, distance: 135.2
click at [344, 101] on div at bounding box center [350, 89] width 122 height 29
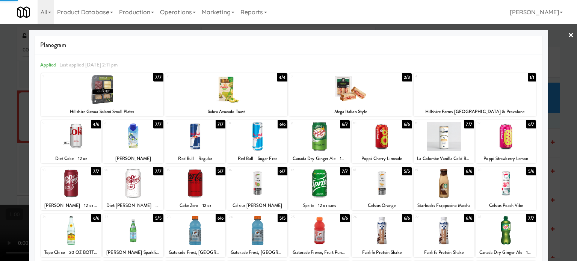
drag, startPoint x: 551, startPoint y: 87, endPoint x: 489, endPoint y: 104, distance: 64.3
click at [551, 87] on div at bounding box center [288, 130] width 577 height 261
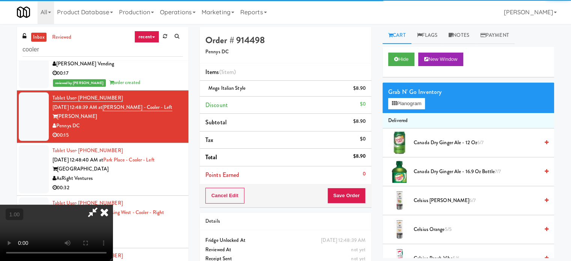
click at [108, 205] on video at bounding box center [56, 233] width 113 height 56
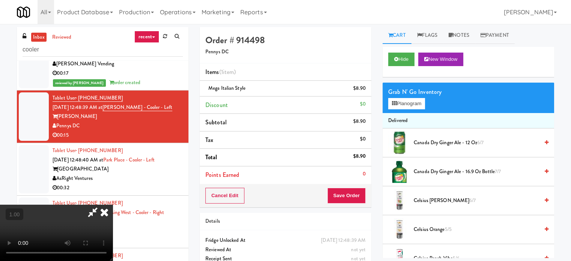
click at [113, 207] on video at bounding box center [56, 233] width 113 height 56
click at [113, 205] on video at bounding box center [56, 233] width 113 height 56
drag, startPoint x: 160, startPoint y: 205, endPoint x: 166, endPoint y: 205, distance: 6.0
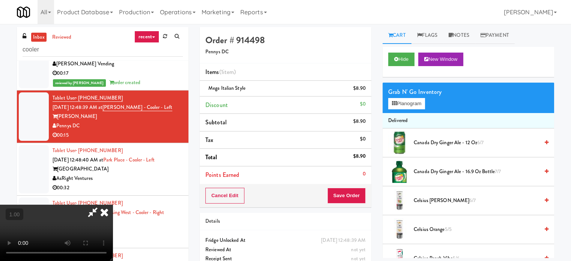
click at [113, 205] on video at bounding box center [56, 233] width 113 height 56
click at [409, 108] on button "Planogram" at bounding box center [406, 103] width 37 height 11
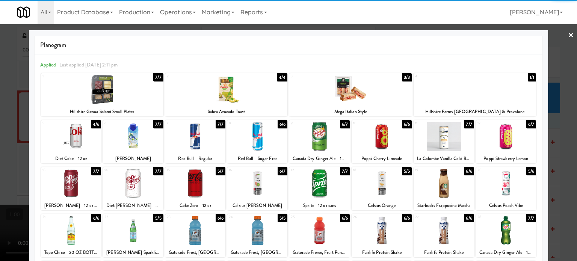
click at [184, 181] on div at bounding box center [195, 183] width 60 height 29
drag, startPoint x: 554, startPoint y: 117, endPoint x: 534, endPoint y: 124, distance: 21.4
click at [554, 117] on div at bounding box center [288, 130] width 577 height 261
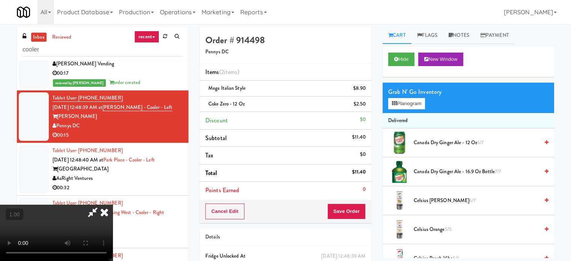
scroll to position [6, 0]
click at [113, 230] on video at bounding box center [56, 233] width 113 height 56
click at [113, 231] on video at bounding box center [56, 233] width 113 height 56
drag, startPoint x: 235, startPoint y: 231, endPoint x: 240, endPoint y: 227, distance: 6.5
click at [113, 230] on video at bounding box center [56, 233] width 113 height 56
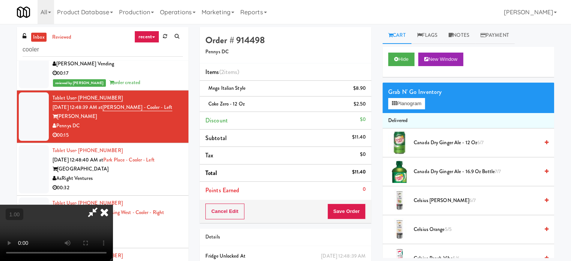
click at [113, 227] on video at bounding box center [56, 233] width 113 height 56
drag, startPoint x: 241, startPoint y: 227, endPoint x: 289, endPoint y: 225, distance: 48.5
click at [113, 227] on video at bounding box center [56, 233] width 113 height 56
click at [360, 216] on button "Save Order" at bounding box center [346, 211] width 38 height 16
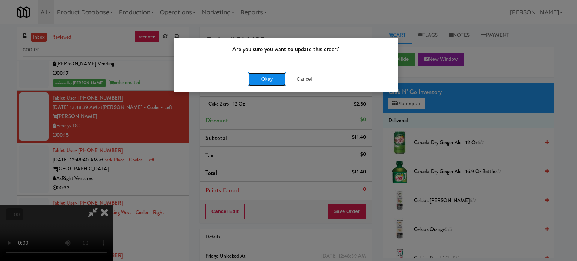
click at [269, 78] on button "Okay" at bounding box center [267, 79] width 38 height 14
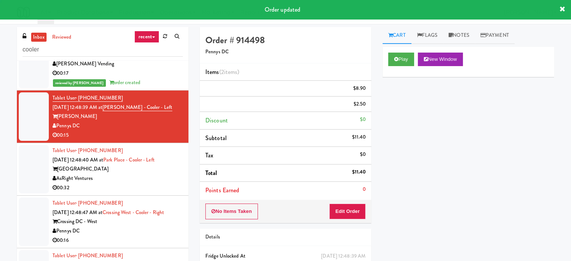
scroll to position [0, 0]
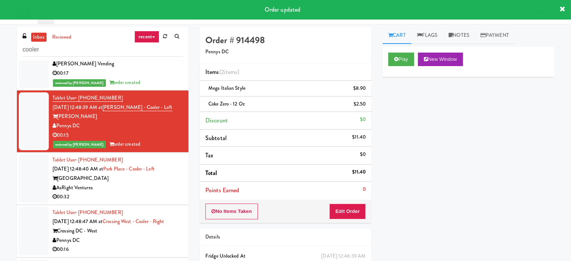
drag, startPoint x: 150, startPoint y: 193, endPoint x: 185, endPoint y: 187, distance: 35.9
click at [153, 193] on div "00:32" at bounding box center [118, 196] width 130 height 9
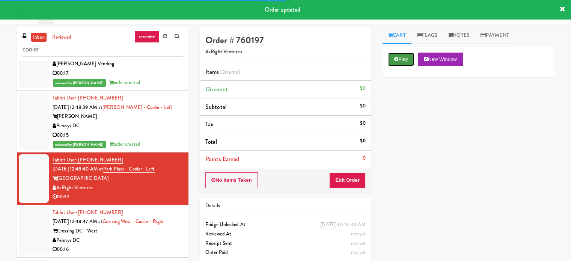
drag, startPoint x: 398, startPoint y: 59, endPoint x: 373, endPoint y: 99, distance: 46.2
click at [397, 60] on icon at bounding box center [396, 59] width 4 height 5
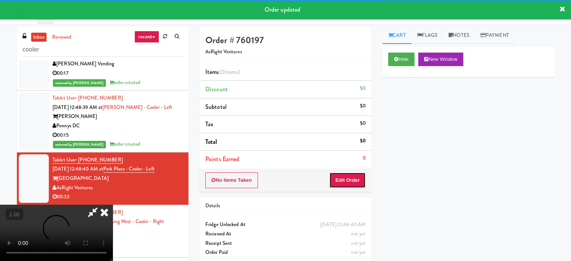
click at [338, 175] on button "Edit Order" at bounding box center [347, 180] width 36 height 16
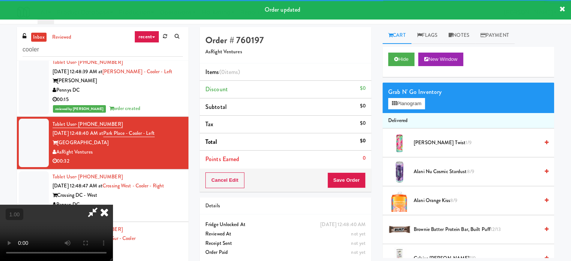
scroll to position [863, 0]
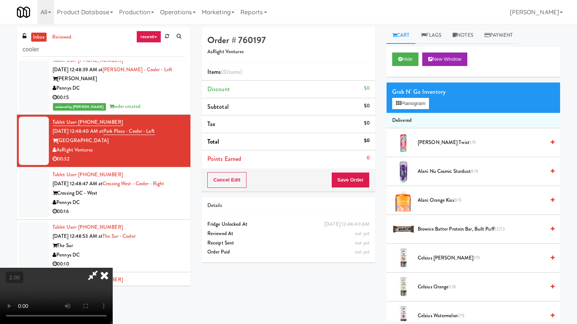
drag, startPoint x: 402, startPoint y: 224, endPoint x: 409, endPoint y: 225, distance: 6.6
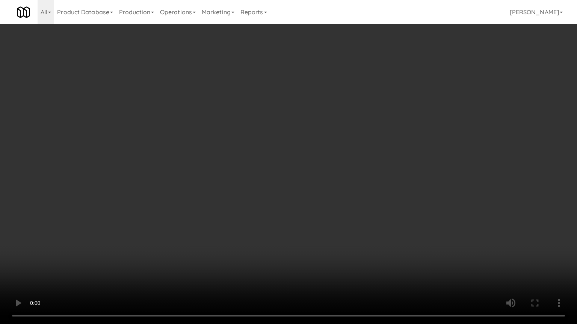
click at [407, 224] on video at bounding box center [288, 162] width 577 height 324
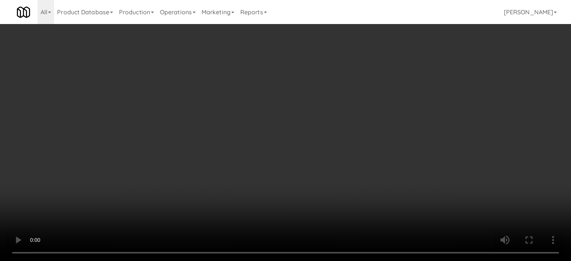
scroll to position [338, 0]
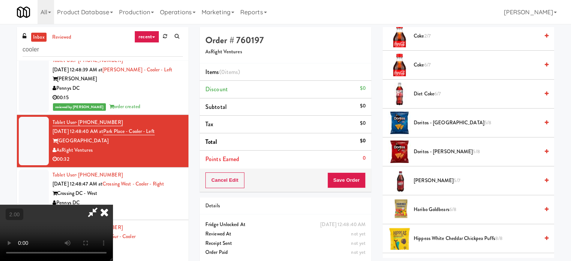
click at [432, 120] on span "Doritos - Cool Ranch 5/8" at bounding box center [476, 122] width 125 height 9
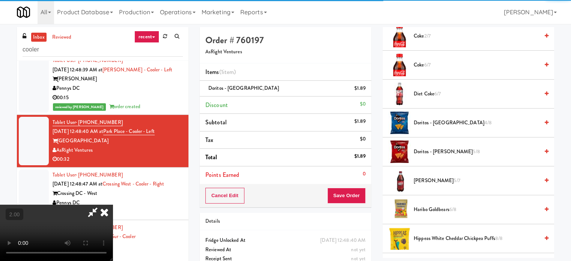
click at [113, 205] on video at bounding box center [56, 233] width 113 height 56
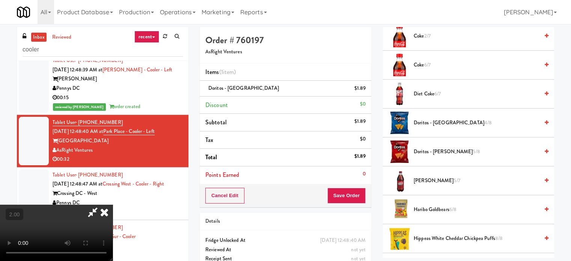
click at [113, 205] on video at bounding box center [56, 233] width 113 height 56
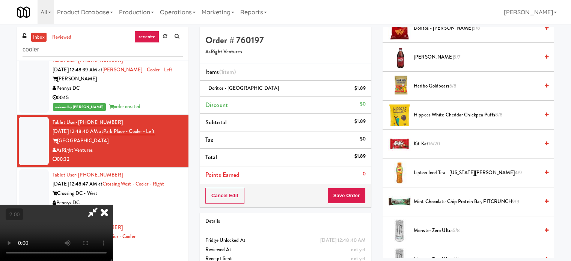
scroll to position [488, 0]
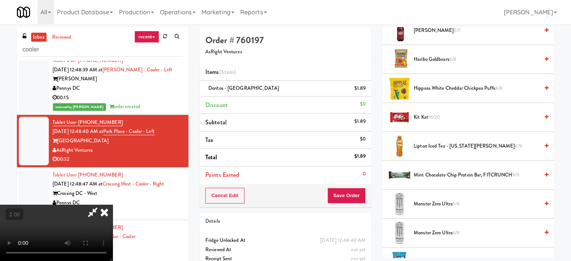
click at [427, 120] on li "Kit Kat 16/20" at bounding box center [468, 117] width 172 height 29
click at [429, 116] on span "16/20" at bounding box center [434, 116] width 12 height 7
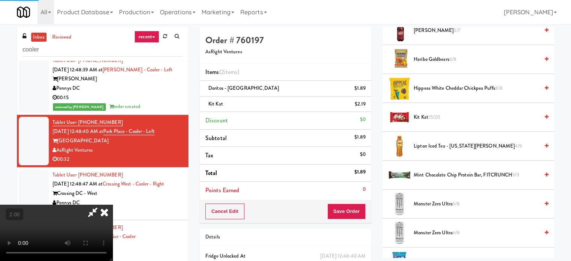
click at [113, 218] on video at bounding box center [56, 233] width 113 height 56
click at [113, 216] on video at bounding box center [56, 233] width 113 height 56
click at [113, 217] on video at bounding box center [56, 233] width 113 height 56
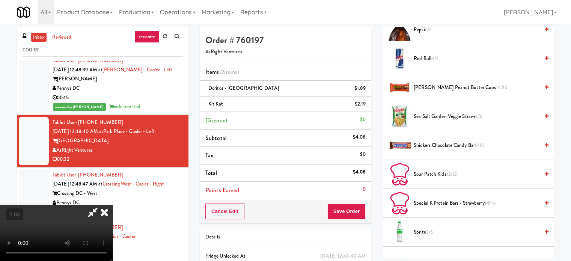
scroll to position [788, 0]
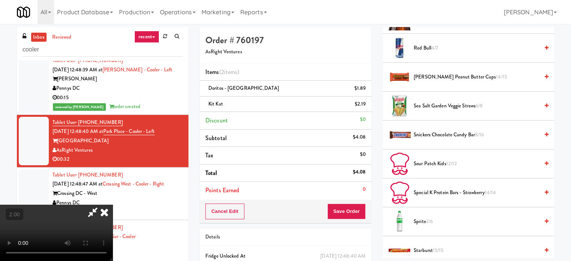
click at [427, 218] on span "2/6" at bounding box center [429, 221] width 7 height 7
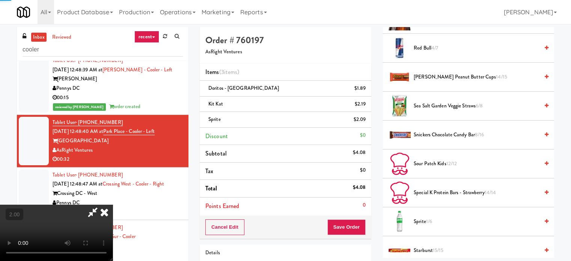
drag, startPoint x: 262, startPoint y: 200, endPoint x: 270, endPoint y: 199, distance: 7.9
click at [113, 205] on video at bounding box center [56, 233] width 113 height 56
click at [358, 229] on button "Save Order" at bounding box center [346, 227] width 38 height 16
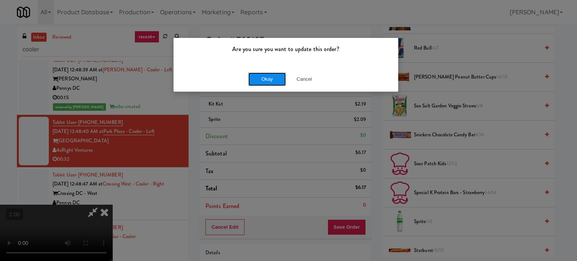
click at [263, 78] on button "Okay" at bounding box center [267, 79] width 38 height 14
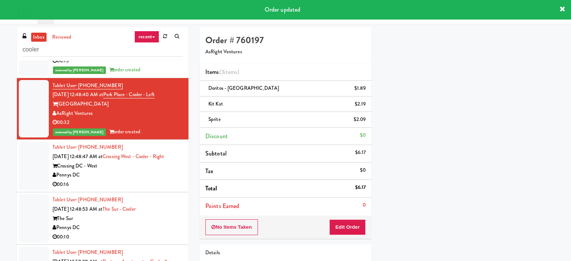
scroll to position [901, 0]
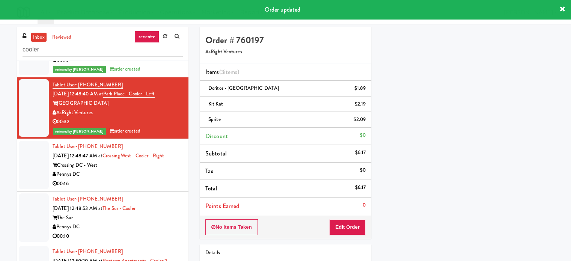
drag, startPoint x: 152, startPoint y: 180, endPoint x: 200, endPoint y: 170, distance: 48.7
click at [152, 180] on div "00:16" at bounding box center [118, 183] width 130 height 9
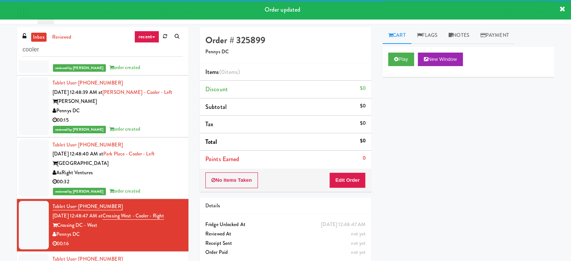
scroll to position [901, 0]
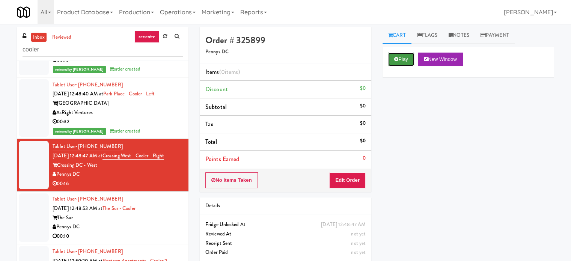
click at [402, 61] on button "Play" at bounding box center [401, 60] width 26 height 14
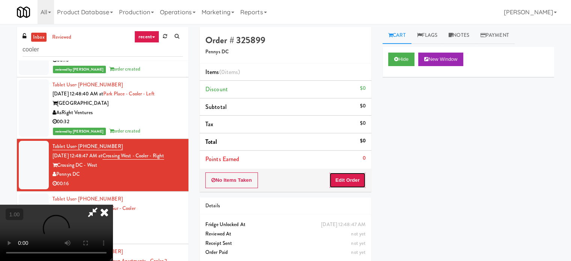
drag, startPoint x: 346, startPoint y: 175, endPoint x: 106, endPoint y: 163, distance: 240.5
click at [347, 175] on button "Edit Order" at bounding box center [347, 180] width 36 height 16
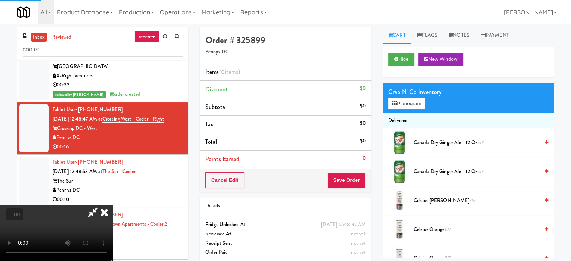
scroll to position [938, 0]
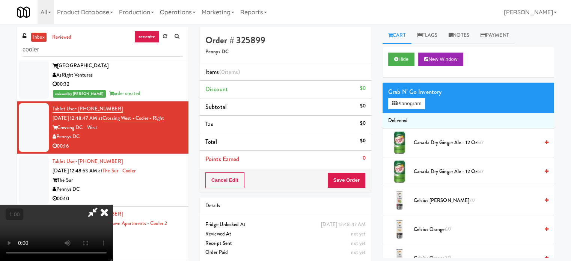
click at [113, 234] on video at bounding box center [56, 233] width 113 height 56
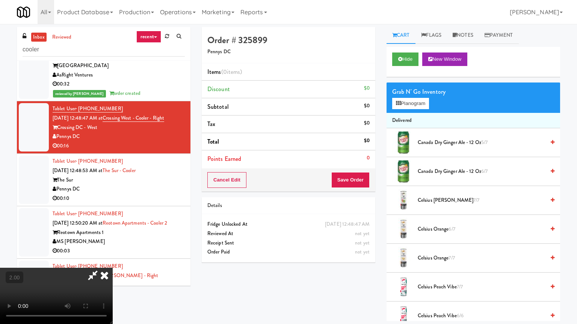
click at [113, 261] on video at bounding box center [56, 296] width 113 height 56
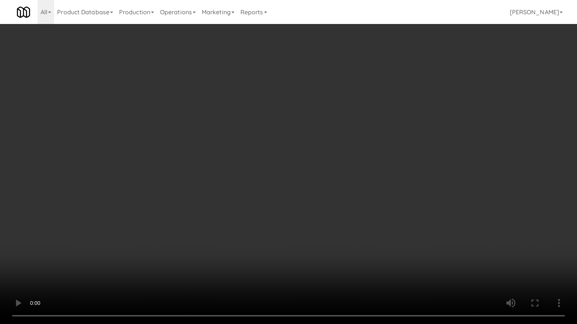
click at [268, 226] on video at bounding box center [288, 162] width 577 height 324
click at [270, 226] on video at bounding box center [288, 162] width 577 height 324
click at [247, 226] on video at bounding box center [288, 162] width 577 height 324
click at [248, 227] on video at bounding box center [288, 162] width 577 height 324
click at [251, 227] on video at bounding box center [288, 162] width 577 height 324
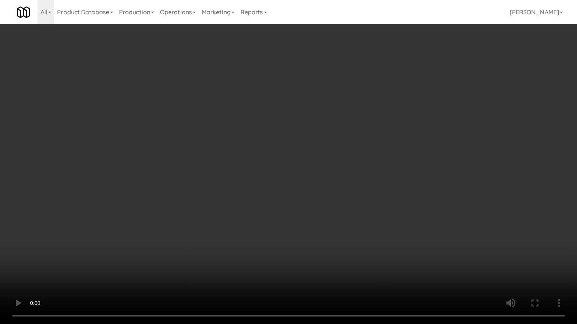
click at [251, 227] on video at bounding box center [288, 162] width 577 height 324
click at [254, 227] on video at bounding box center [288, 162] width 577 height 324
click at [255, 227] on video at bounding box center [288, 162] width 577 height 324
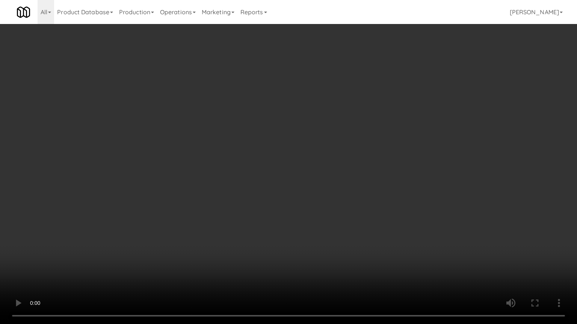
click at [255, 227] on video at bounding box center [288, 162] width 577 height 324
click at [260, 227] on video at bounding box center [288, 162] width 577 height 324
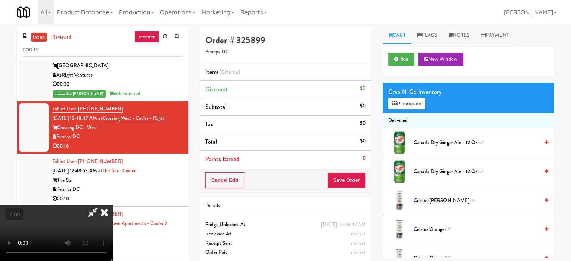
click at [113, 205] on video at bounding box center [56, 233] width 113 height 56
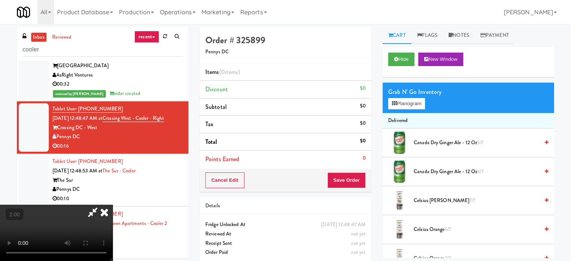
click at [113, 205] on video at bounding box center [56, 233] width 113 height 56
click at [406, 101] on button "Planogram" at bounding box center [406, 103] width 37 height 11
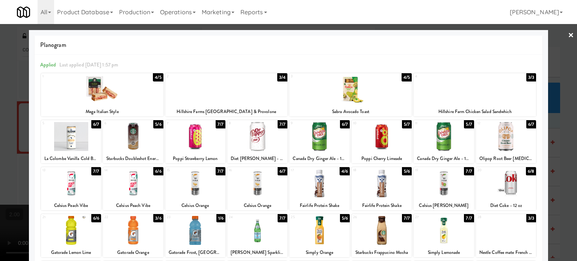
click at [489, 102] on div at bounding box center [474, 89] width 122 height 29
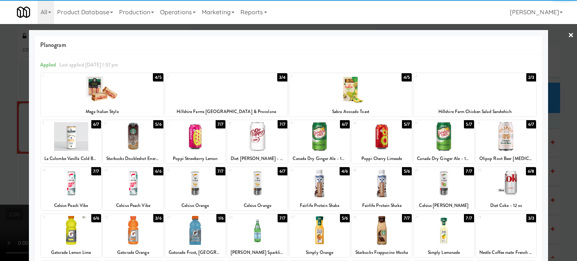
click at [107, 105] on div "1 4/5 Mega Italian Style" at bounding box center [102, 94] width 122 height 43
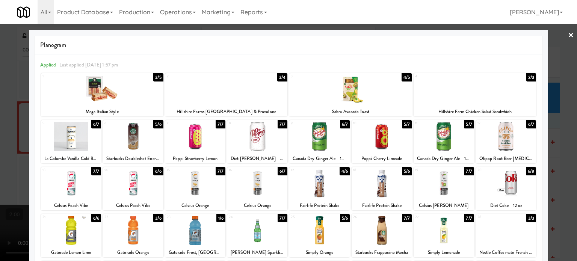
click at [19, 114] on div at bounding box center [288, 130] width 577 height 261
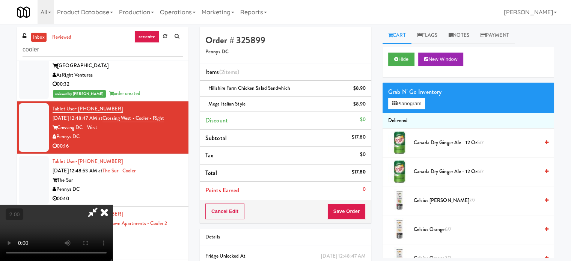
click at [113, 205] on video at bounding box center [56, 233] width 113 height 56
drag, startPoint x: 354, startPoint y: 208, endPoint x: 338, endPoint y: 193, distance: 21.5
click at [354, 208] on button "Save Order" at bounding box center [346, 211] width 38 height 16
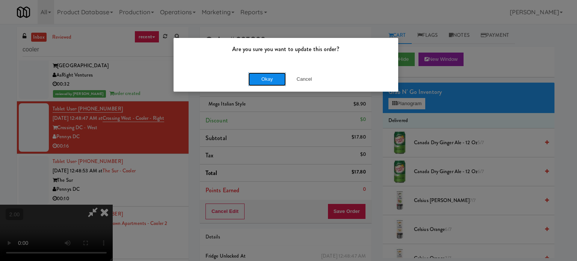
click at [270, 77] on button "Okay" at bounding box center [267, 79] width 38 height 14
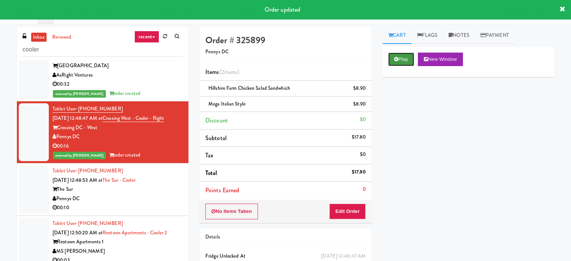
click at [409, 61] on button "Play" at bounding box center [401, 60] width 26 height 14
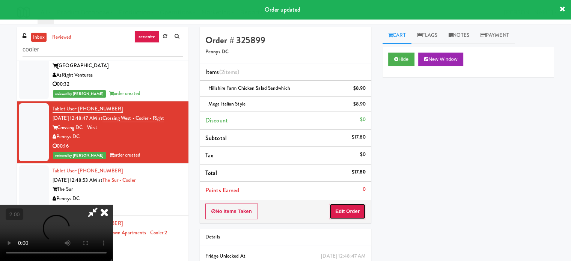
click at [351, 216] on button "Edit Order" at bounding box center [347, 211] width 36 height 16
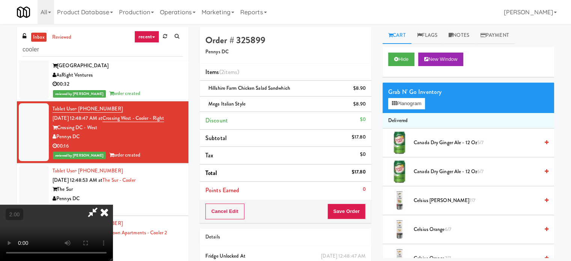
click at [113, 205] on video at bounding box center [56, 233] width 113 height 56
click at [113, 205] on icon at bounding box center [104, 212] width 17 height 15
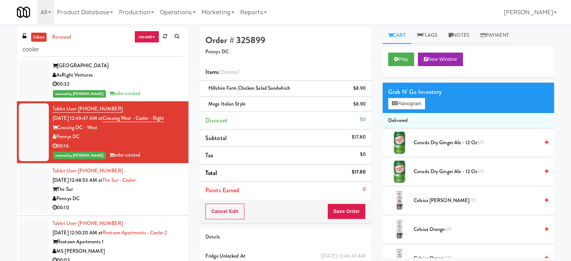
click at [168, 197] on div "Pennys DC" at bounding box center [118, 198] width 130 height 9
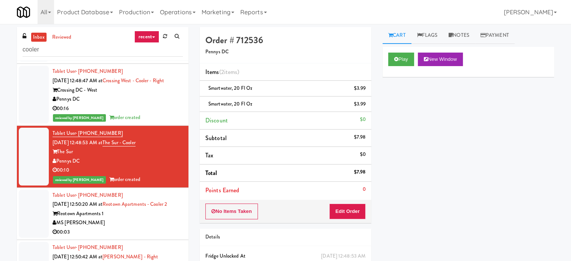
click at [133, 218] on div "Reotown Apartments 1" at bounding box center [118, 213] width 130 height 9
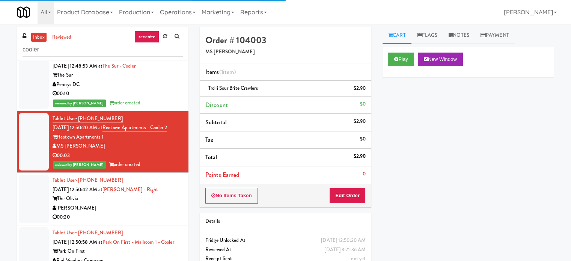
scroll to position [1126, 0]
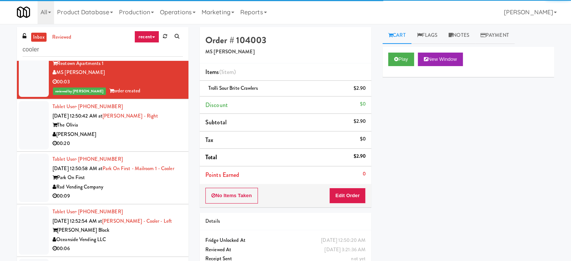
click at [149, 148] on div "00:20" at bounding box center [118, 143] width 130 height 9
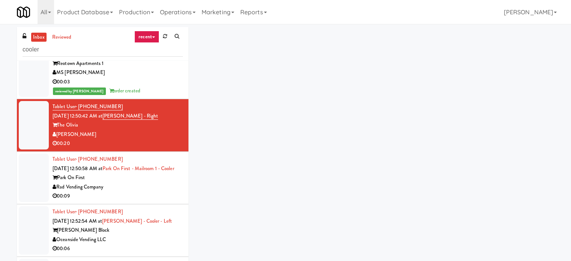
click at [144, 192] on div "Rad Vending Company" at bounding box center [118, 186] width 130 height 9
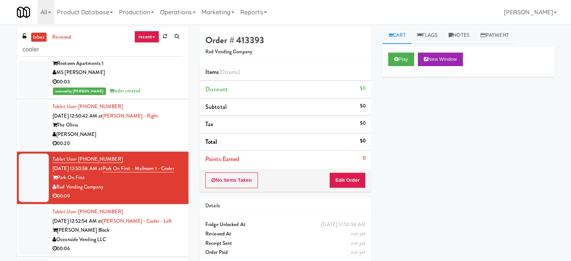
click at [137, 148] on div "00:20" at bounding box center [118, 143] width 130 height 9
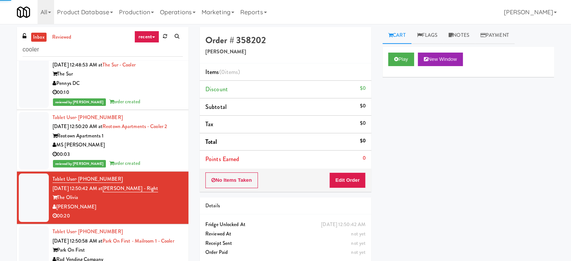
scroll to position [1051, 0]
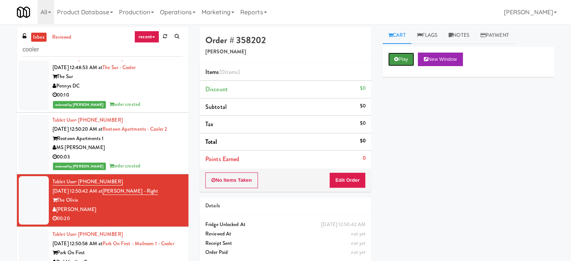
click at [392, 61] on button "Play" at bounding box center [401, 60] width 26 height 14
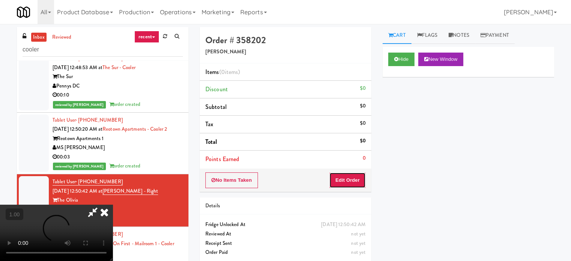
drag, startPoint x: 348, startPoint y: 176, endPoint x: 152, endPoint y: 168, distance: 196.9
click at [348, 176] on button "Edit Order" at bounding box center [347, 180] width 36 height 16
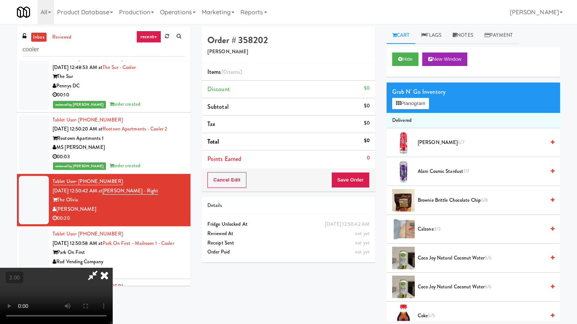
click at [113, 261] on video at bounding box center [56, 296] width 113 height 56
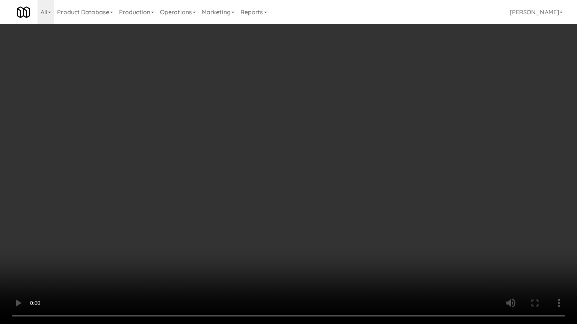
click at [298, 216] on video at bounding box center [288, 162] width 577 height 324
click at [291, 218] on video at bounding box center [288, 162] width 577 height 324
click at [293, 218] on video at bounding box center [288, 162] width 577 height 324
click at [304, 216] on video at bounding box center [288, 162] width 577 height 324
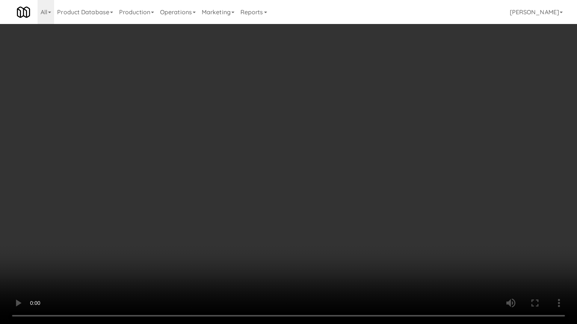
click at [304, 216] on video at bounding box center [288, 162] width 577 height 324
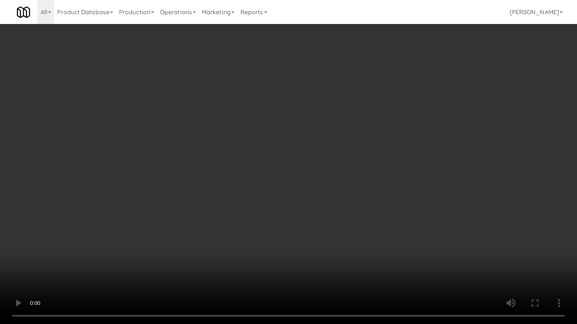
click at [304, 216] on video at bounding box center [288, 162] width 577 height 324
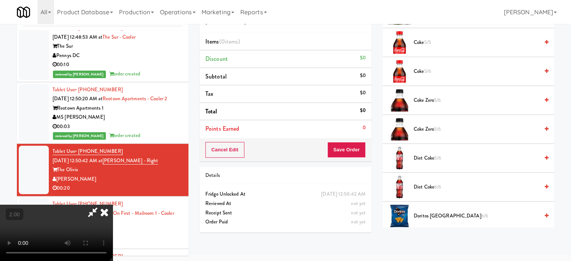
scroll to position [263, 0]
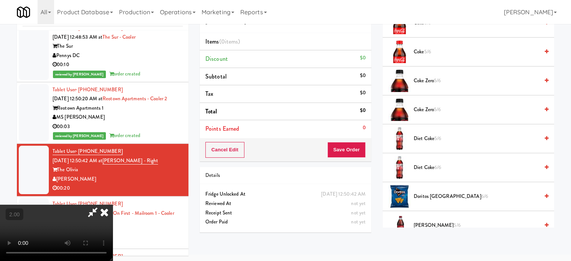
click at [431, 139] on span "Diet Coke 5/6" at bounding box center [476, 138] width 125 height 9
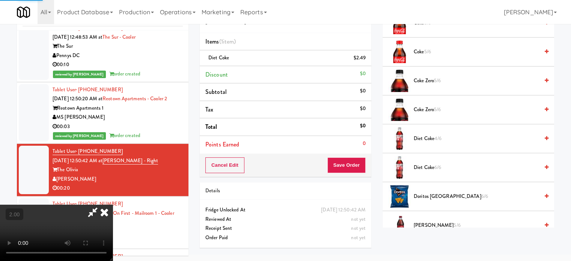
click at [113, 205] on video at bounding box center [56, 233] width 113 height 56
click at [351, 166] on button "Save Order" at bounding box center [346, 165] width 38 height 16
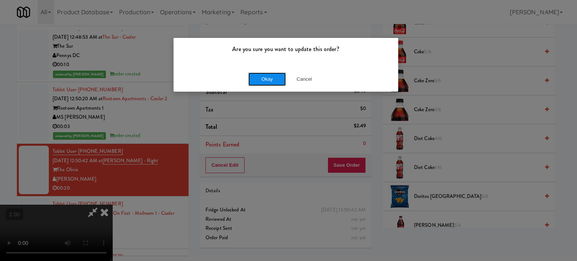
click at [279, 80] on button "Okay" at bounding box center [267, 79] width 38 height 14
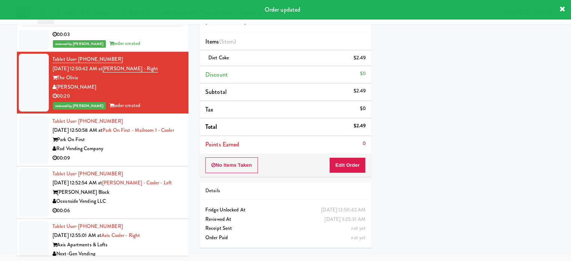
scroll to position [1164, 0]
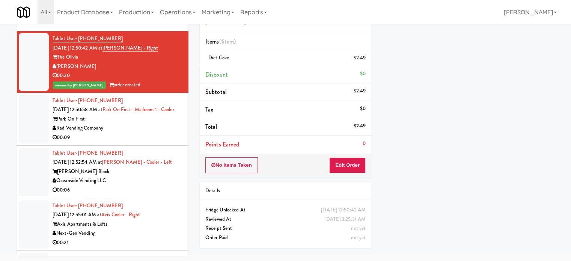
click at [153, 142] on div "00:09" at bounding box center [118, 137] width 130 height 9
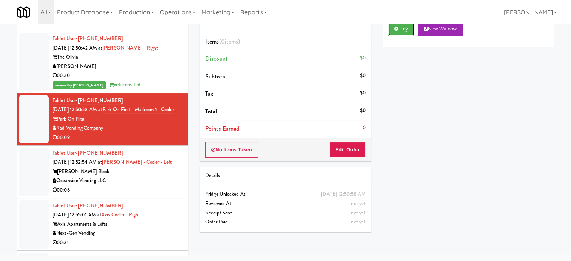
drag, startPoint x: 405, startPoint y: 32, endPoint x: 365, endPoint y: 75, distance: 59.5
click at [405, 32] on button "Play" at bounding box center [401, 29] width 26 height 14
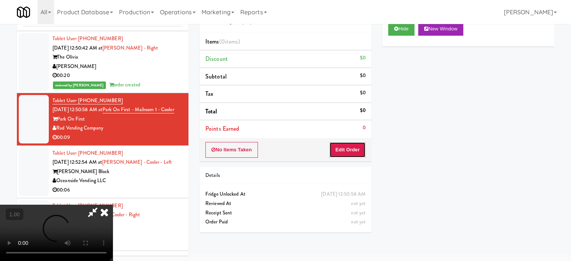
click at [347, 151] on button "Edit Order" at bounding box center [347, 150] width 36 height 16
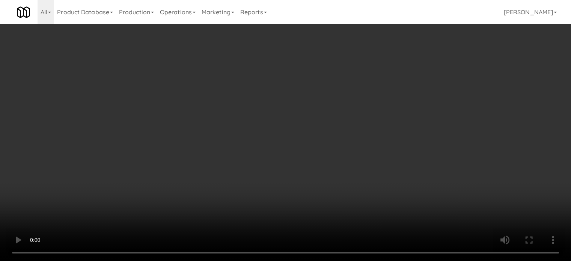
scroll to position [1154, 0]
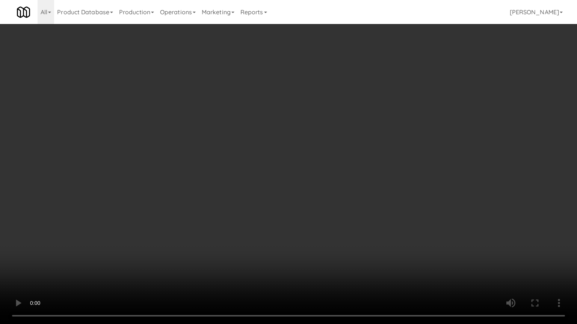
click at [394, 193] on video at bounding box center [288, 162] width 577 height 324
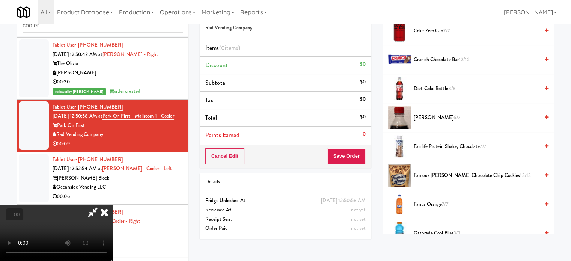
scroll to position [263, 0]
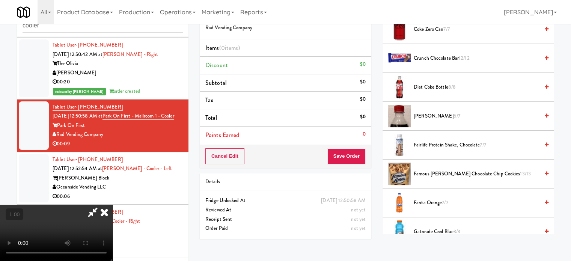
click at [424, 119] on span "[PERSON_NAME] 6/7" at bounding box center [476, 115] width 125 height 9
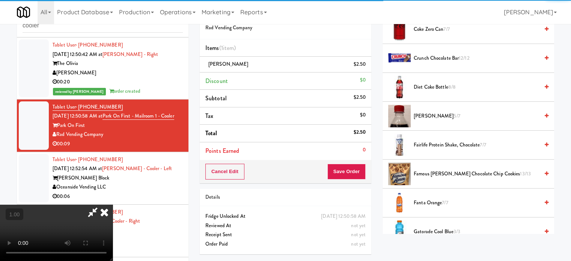
click at [113, 205] on video at bounding box center [56, 233] width 113 height 56
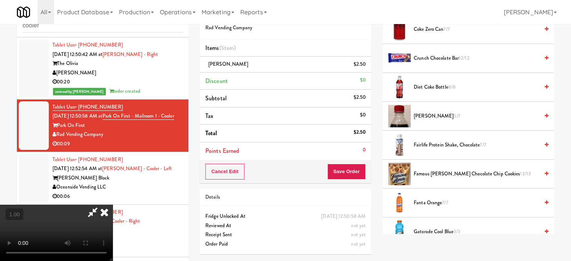
click at [113, 205] on video at bounding box center [56, 233] width 113 height 56
click at [343, 170] on button "Save Order" at bounding box center [346, 172] width 38 height 16
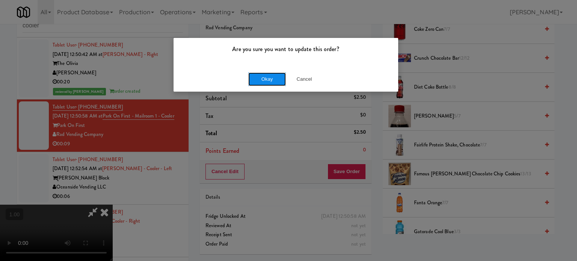
click at [276, 76] on button "Okay" at bounding box center [267, 79] width 38 height 14
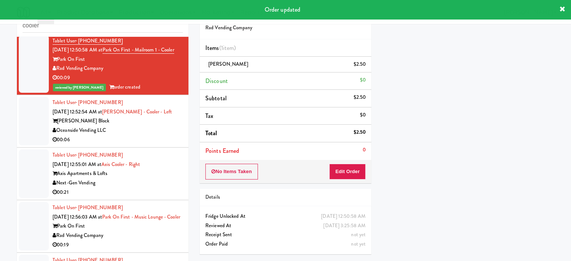
scroll to position [1239, 0]
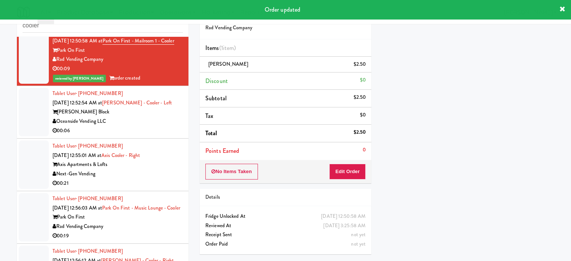
click at [160, 136] on div "00:06" at bounding box center [118, 130] width 130 height 9
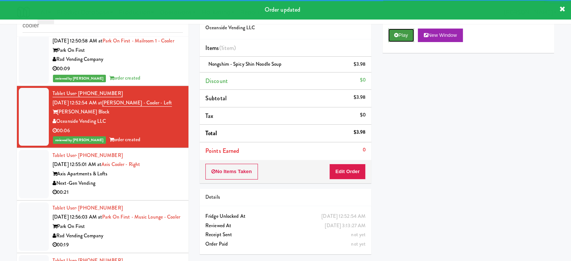
click at [391, 37] on button "Play" at bounding box center [401, 36] width 26 height 14
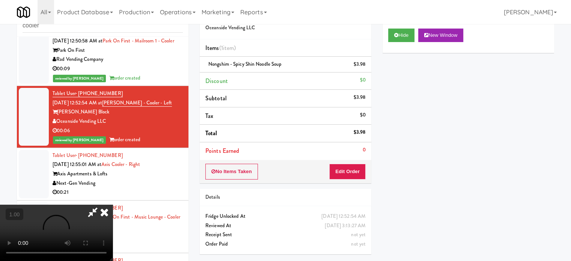
click at [162, 197] on div "00:21" at bounding box center [118, 192] width 130 height 9
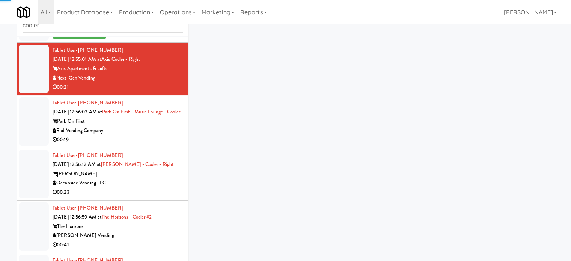
scroll to position [1351, 0]
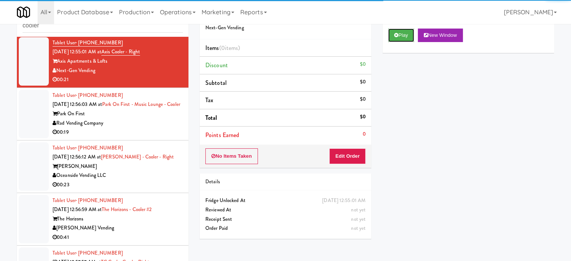
drag, startPoint x: 399, startPoint y: 35, endPoint x: 374, endPoint y: 121, distance: 89.2
click at [399, 38] on button "Play" at bounding box center [401, 36] width 26 height 14
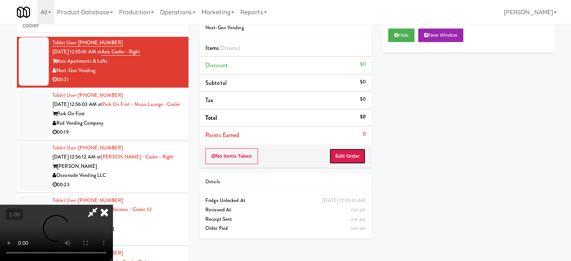
click at [344, 155] on button "Edit Order" at bounding box center [347, 156] width 36 height 16
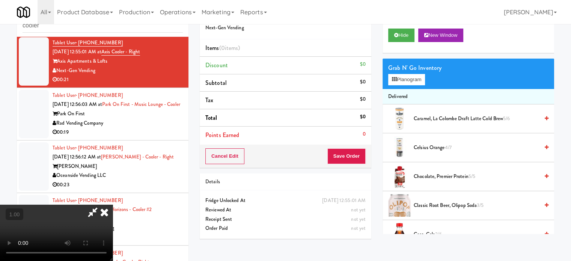
scroll to position [119, 0]
click at [113, 205] on video at bounding box center [56, 233] width 113 height 56
drag, startPoint x: 241, startPoint y: 163, endPoint x: 232, endPoint y: 172, distance: 12.5
click at [113, 205] on video at bounding box center [56, 233] width 113 height 56
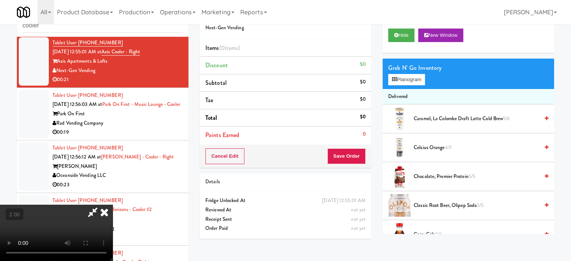
click at [113, 205] on video at bounding box center [56, 233] width 113 height 56
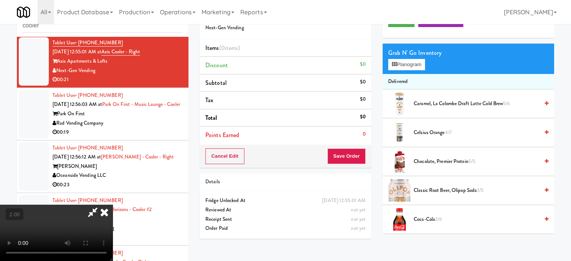
scroll to position [0, 0]
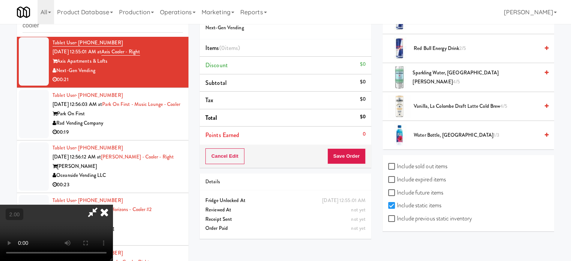
click at [429, 163] on label "Include sold out items" at bounding box center [417, 166] width 59 height 11
click at [397, 164] on input "Include sold out items" at bounding box center [392, 167] width 9 height 6
checkbox input "true"
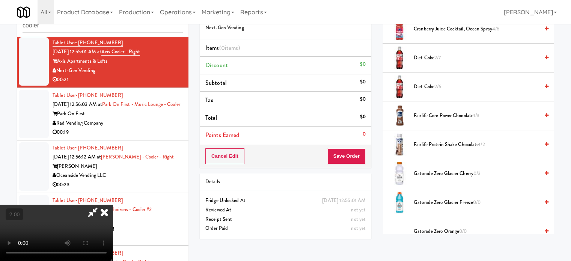
scroll to position [400, 0]
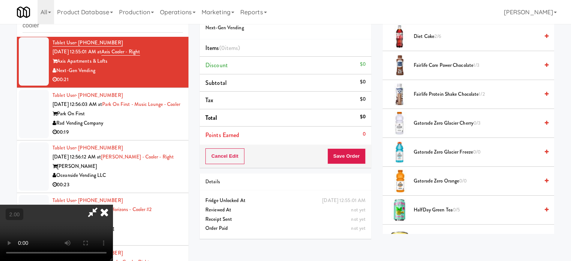
drag, startPoint x: 422, startPoint y: 154, endPoint x: 259, endPoint y: 166, distance: 163.4
click at [421, 154] on span "Gatorade Zero Glacier Freeze 0/0" at bounding box center [476, 152] width 125 height 9
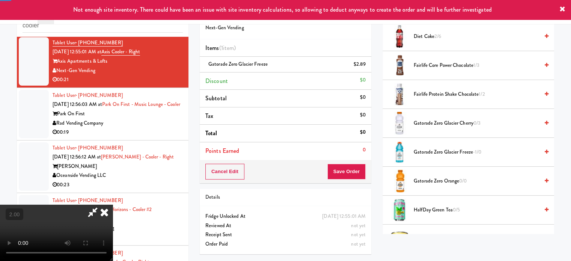
click at [113, 205] on video at bounding box center [56, 233] width 113 height 56
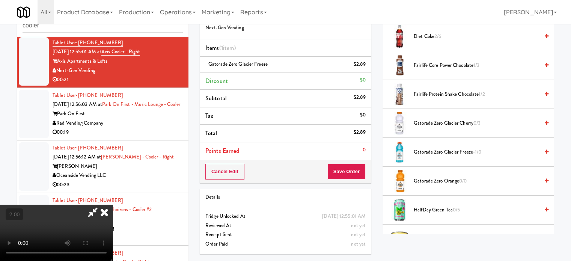
click at [113, 205] on video at bounding box center [56, 233] width 113 height 56
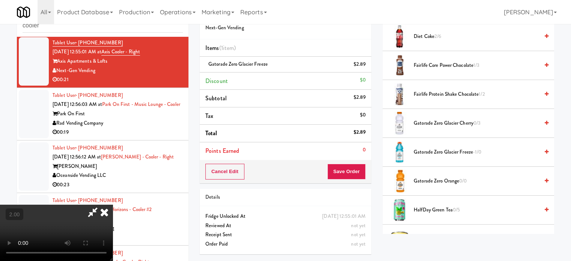
click at [113, 205] on video at bounding box center [56, 233] width 113 height 56
click at [357, 173] on button "Save Order" at bounding box center [346, 172] width 38 height 16
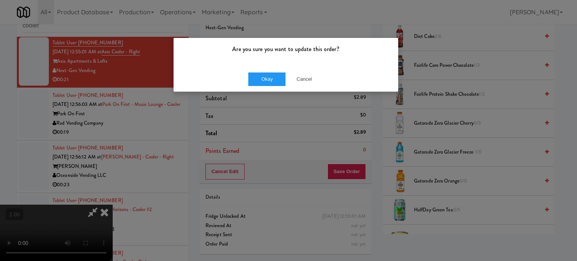
click at [276, 89] on div "Okay Cancel" at bounding box center [285, 78] width 224 height 25
click at [278, 84] on button "Okay" at bounding box center [267, 79] width 38 height 14
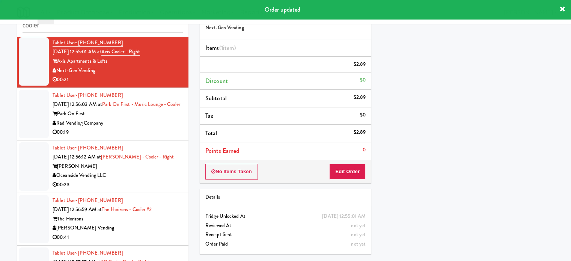
scroll to position [0, 0]
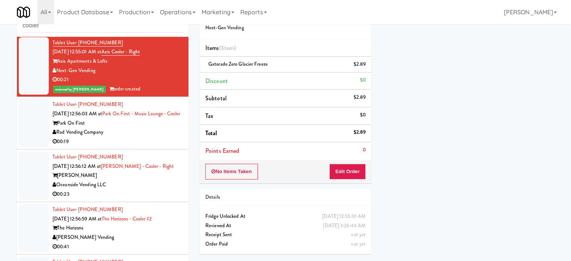
click at [155, 146] on div "00:19" at bounding box center [118, 141] width 130 height 9
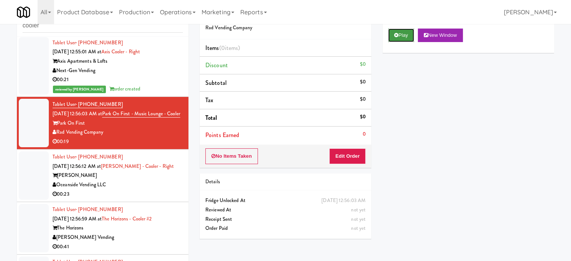
click at [407, 41] on button "Play" at bounding box center [401, 36] width 26 height 14
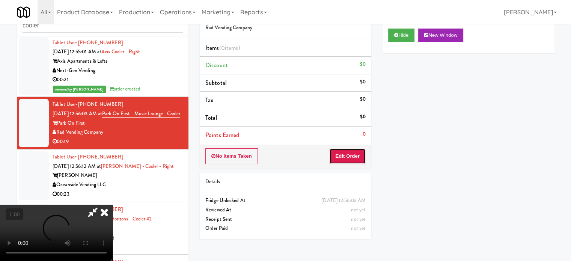
click at [351, 161] on button "Edit Order" at bounding box center [347, 156] width 36 height 16
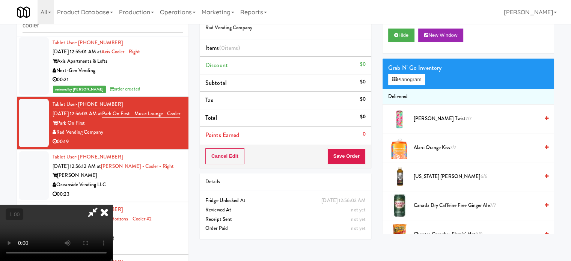
click at [113, 205] on video at bounding box center [56, 233] width 113 height 56
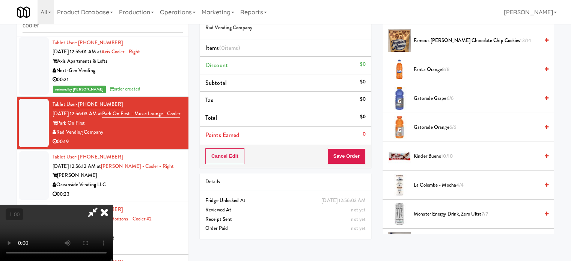
scroll to position [413, 0]
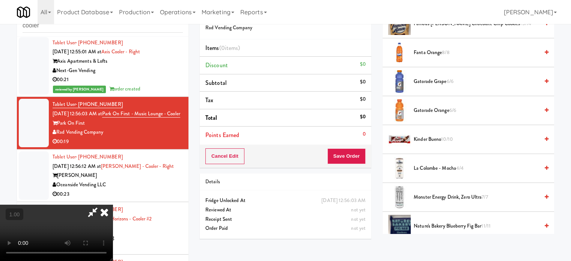
click at [427, 82] on span "Gatorade Grape 6/6" at bounding box center [476, 81] width 125 height 9
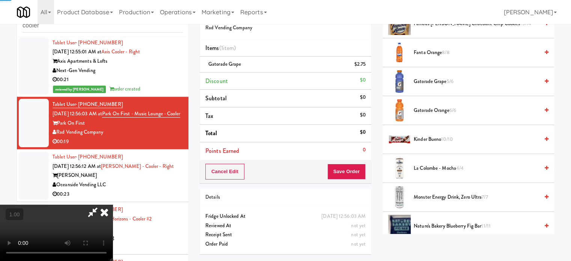
click at [113, 205] on video at bounding box center [56, 233] width 113 height 56
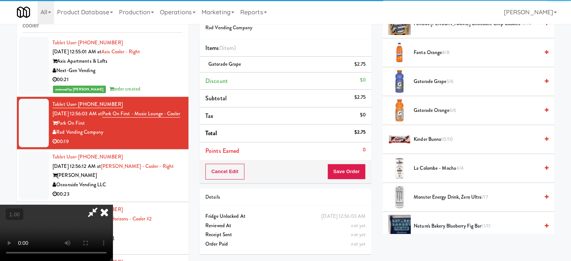
click at [113, 205] on video at bounding box center [56, 233] width 113 height 56
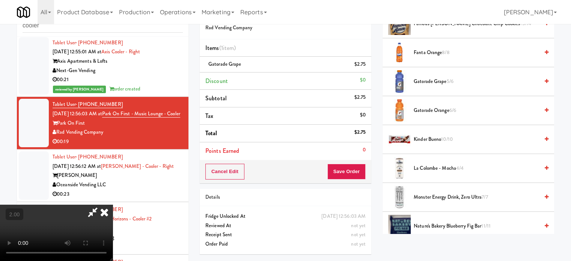
click at [113, 205] on video at bounding box center [56, 233] width 113 height 56
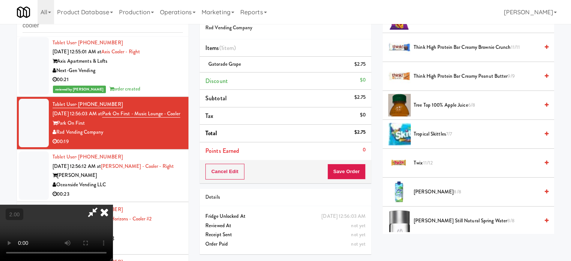
drag, startPoint x: 274, startPoint y: 189, endPoint x: 377, endPoint y: 116, distance: 126.2
click at [113, 205] on video at bounding box center [56, 233] width 113 height 56
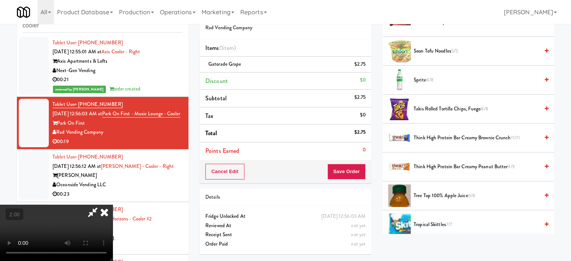
scroll to position [826, 0]
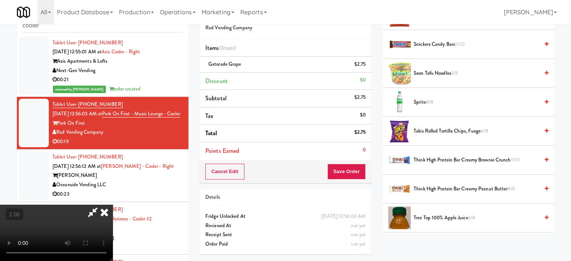
click at [426, 128] on span "Takis Rolled Tortilla Chips, Fuego 8/8" at bounding box center [476, 130] width 125 height 9
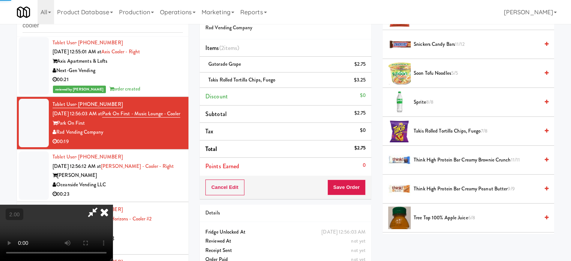
click at [113, 205] on video at bounding box center [56, 233] width 113 height 56
click at [345, 186] on button "Save Order" at bounding box center [346, 187] width 38 height 16
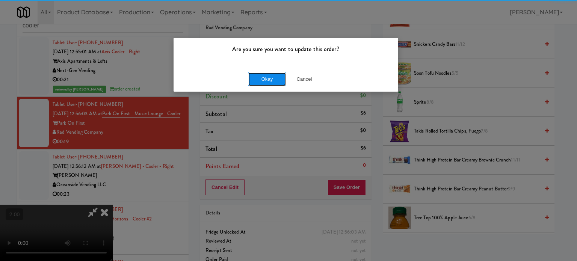
click at [275, 82] on button "Okay" at bounding box center [267, 79] width 38 height 14
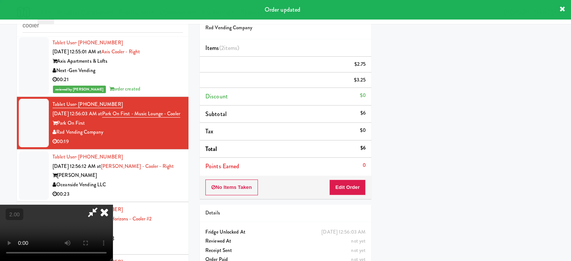
scroll to position [70, 0]
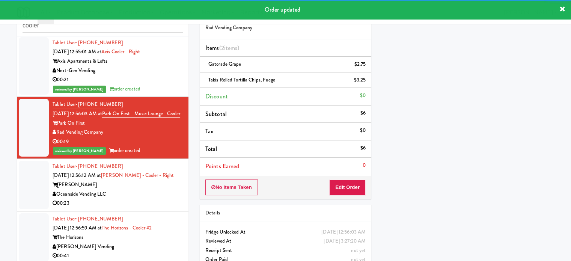
click at [173, 190] on div "[PERSON_NAME]" at bounding box center [118, 184] width 130 height 9
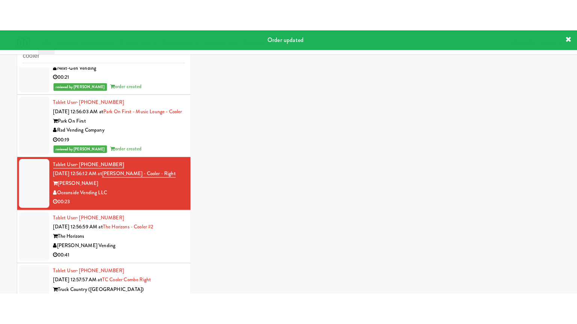
scroll to position [1426, 0]
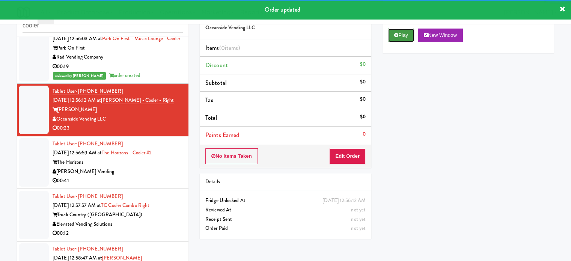
drag, startPoint x: 404, startPoint y: 34, endPoint x: 356, endPoint y: 147, distance: 122.8
click at [404, 35] on button "Play" at bounding box center [401, 36] width 26 height 14
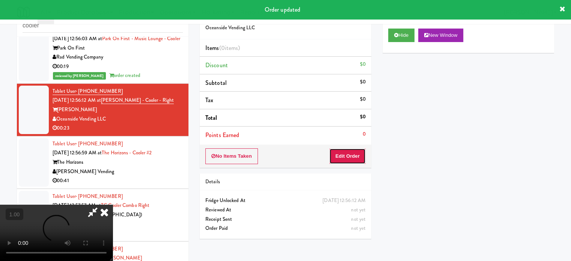
click at [354, 153] on button "Edit Order" at bounding box center [347, 156] width 36 height 16
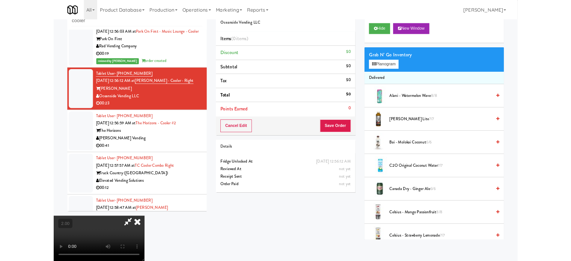
scroll to position [1417, 0]
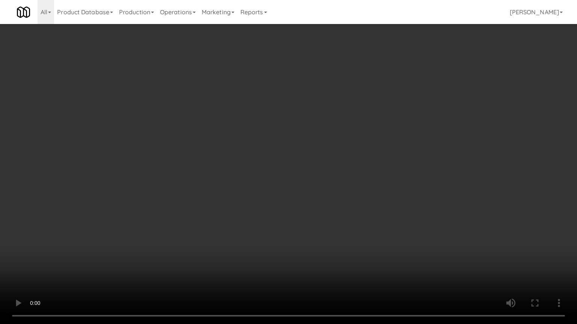
click at [342, 193] on video at bounding box center [288, 162] width 577 height 324
click at [343, 195] on video at bounding box center [288, 162] width 577 height 324
click at [344, 200] on video at bounding box center [288, 162] width 577 height 324
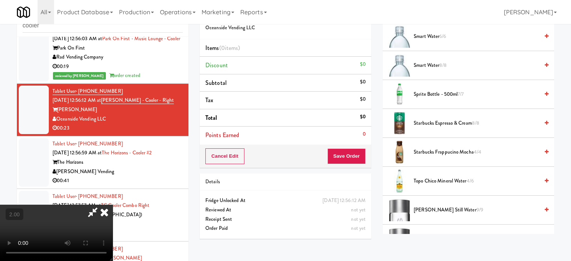
scroll to position [1013, 0]
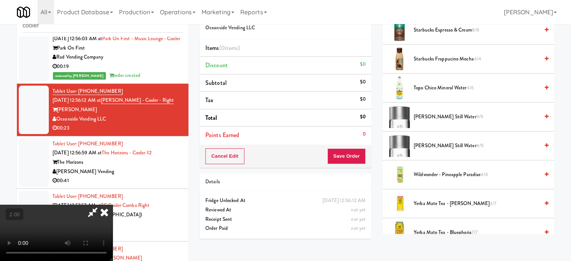
drag, startPoint x: 443, startPoint y: 119, endPoint x: 443, endPoint y: 115, distance: 4.1
click at [443, 115] on li "[PERSON_NAME] Still Water 9/9" at bounding box center [468, 116] width 172 height 29
click at [443, 115] on span "[PERSON_NAME] Still Water 9/9" at bounding box center [476, 116] width 125 height 9
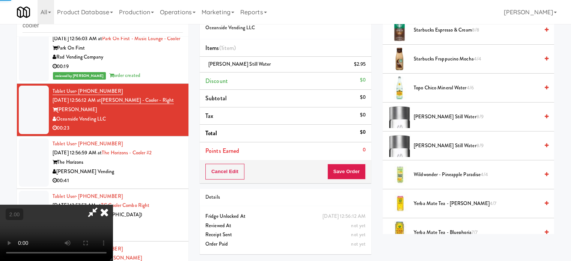
click at [113, 205] on video at bounding box center [56, 233] width 113 height 56
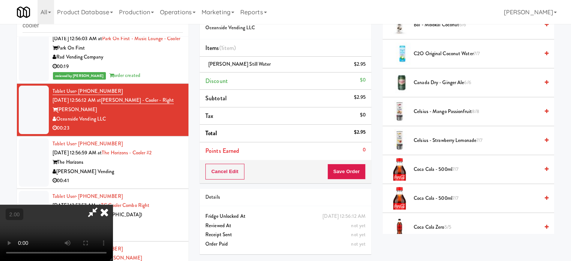
scroll to position [150, 0]
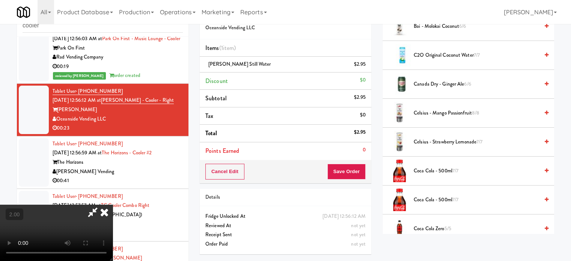
click at [428, 84] on span "Canada Dry - Ginger Ale 6/6" at bounding box center [476, 84] width 125 height 9
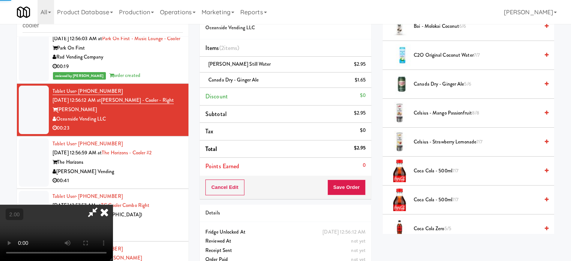
click at [113, 205] on video at bounding box center [56, 233] width 113 height 56
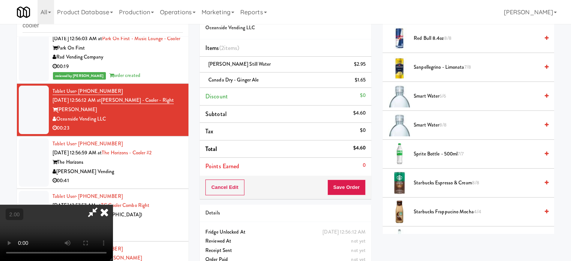
scroll to position [863, 0]
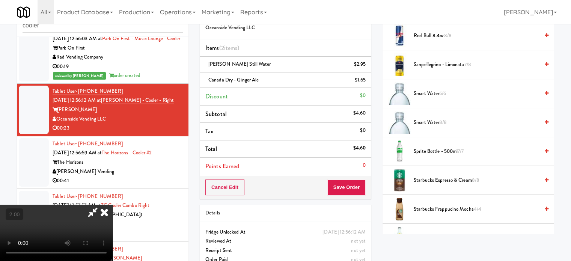
click at [423, 119] on span "Smart Water 8/8" at bounding box center [476, 122] width 125 height 9
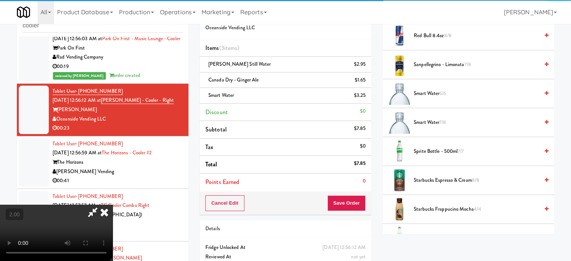
click at [113, 205] on video at bounding box center [56, 233] width 113 height 56
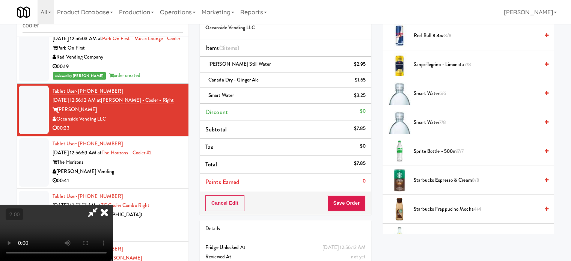
drag, startPoint x: 233, startPoint y: 183, endPoint x: 272, endPoint y: 186, distance: 39.1
click at [113, 205] on video at bounding box center [56, 233] width 113 height 56
click at [349, 203] on button "Save Order" at bounding box center [346, 203] width 38 height 16
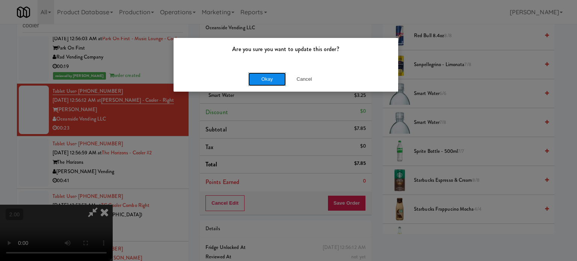
click at [273, 85] on button "Okay" at bounding box center [267, 79] width 38 height 14
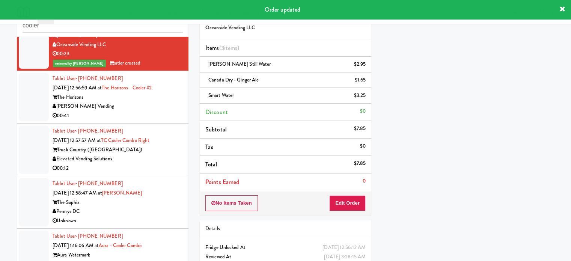
scroll to position [1501, 0]
click at [159, 120] on div "00:41" at bounding box center [118, 114] width 130 height 9
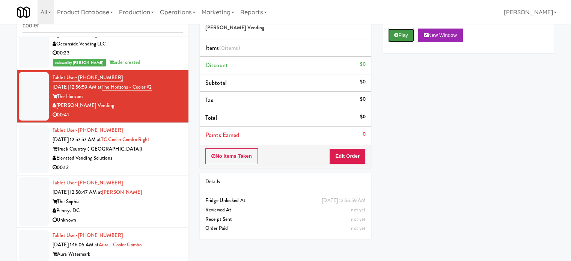
click at [398, 35] on icon at bounding box center [396, 35] width 4 height 5
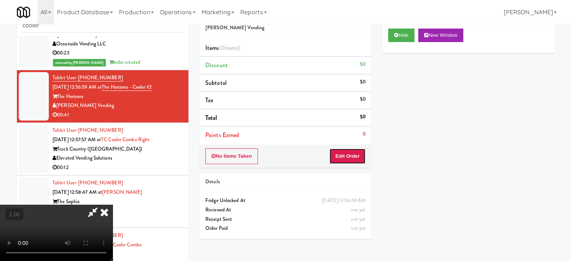
click at [343, 157] on button "Edit Order" at bounding box center [347, 156] width 36 height 16
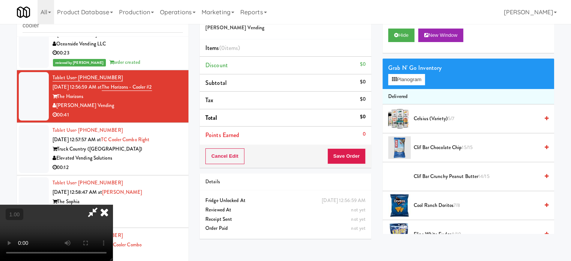
scroll to position [119, 0]
click at [113, 205] on video at bounding box center [56, 233] width 113 height 56
drag, startPoint x: 245, startPoint y: 177, endPoint x: 255, endPoint y: 176, distance: 9.8
click at [113, 205] on video at bounding box center [56, 233] width 113 height 56
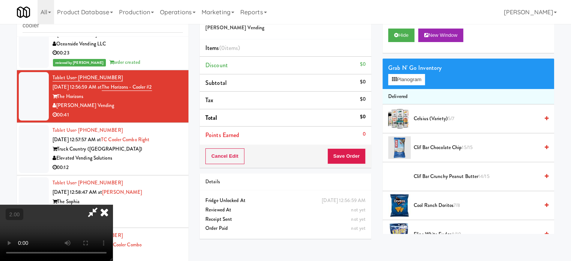
click at [113, 205] on video at bounding box center [56, 233] width 113 height 56
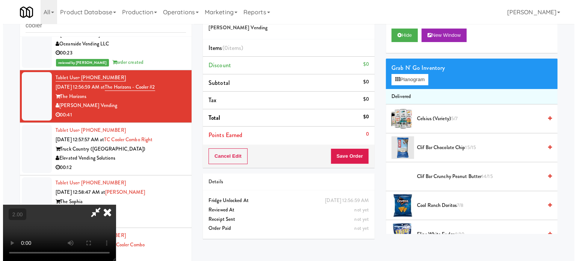
scroll to position [6, 0]
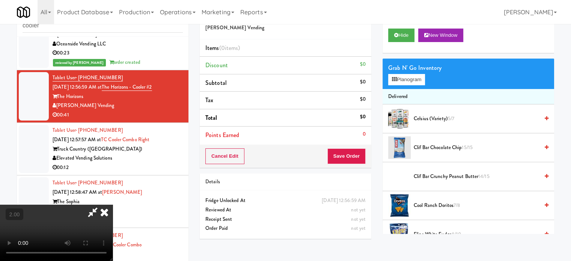
click at [113, 205] on video at bounding box center [56, 233] width 113 height 56
click at [407, 80] on button "Planogram" at bounding box center [406, 79] width 37 height 11
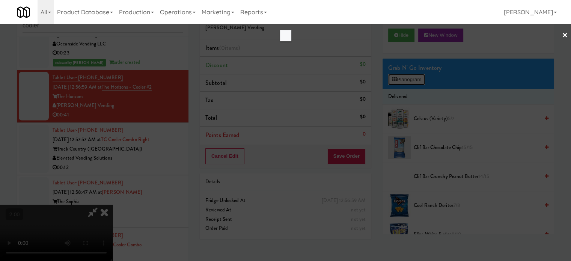
scroll to position [1492, 0]
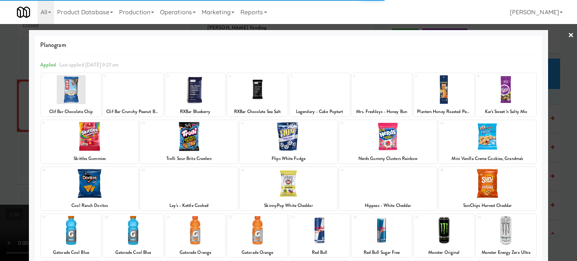
click at [98, 145] on div at bounding box center [90, 136] width 98 height 29
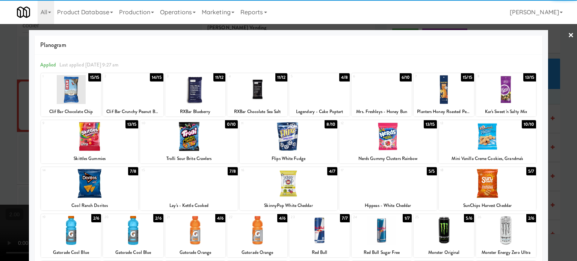
click at [15, 139] on div at bounding box center [288, 130] width 577 height 261
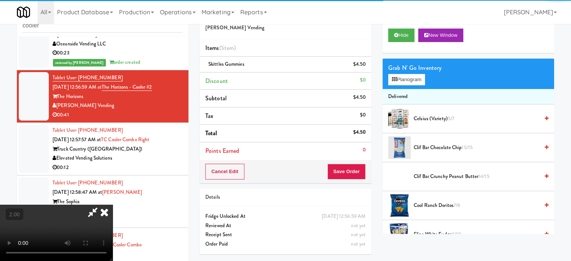
click at [74, 205] on video at bounding box center [56, 233] width 113 height 56
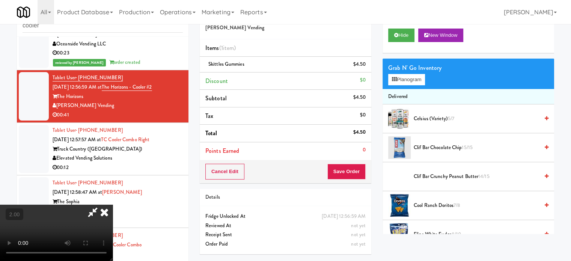
click at [104, 205] on video at bounding box center [56, 233] width 113 height 56
click at [113, 205] on video at bounding box center [56, 233] width 113 height 56
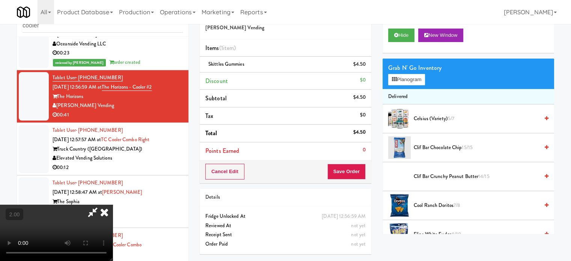
click at [113, 205] on video at bounding box center [56, 233] width 113 height 56
click at [361, 67] on link at bounding box center [364, 67] width 7 height 9
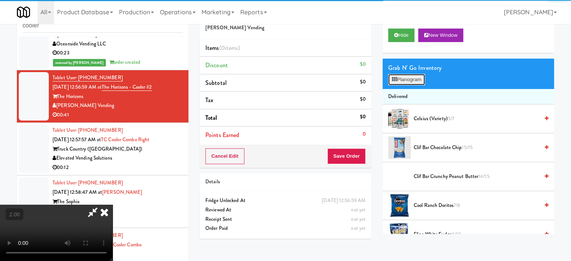
click at [396, 78] on icon at bounding box center [394, 79] width 5 height 5
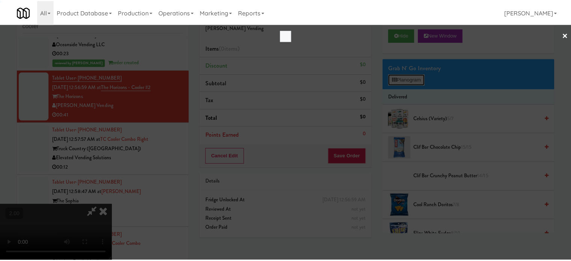
scroll to position [1492, 0]
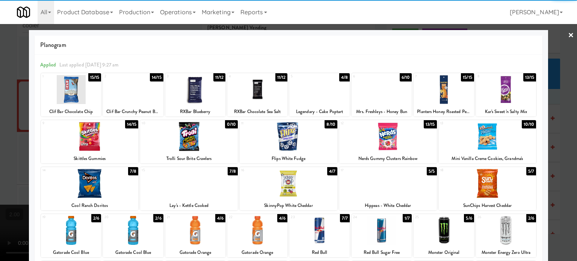
click at [375, 96] on div at bounding box center [381, 89] width 60 height 29
click at [560, 90] on div at bounding box center [288, 130] width 577 height 261
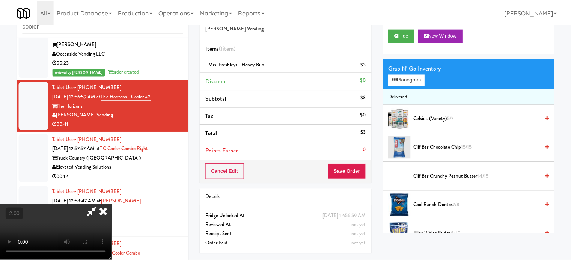
scroll to position [1501, 0]
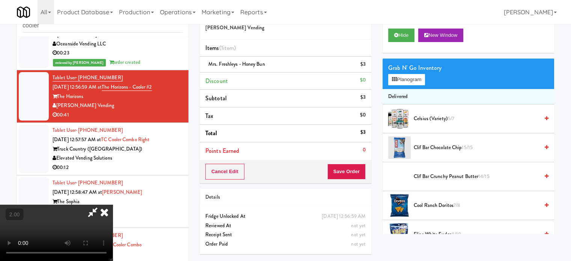
drag, startPoint x: 286, startPoint y: 96, endPoint x: 271, endPoint y: 97, distance: 14.7
click at [113, 205] on video at bounding box center [56, 233] width 113 height 56
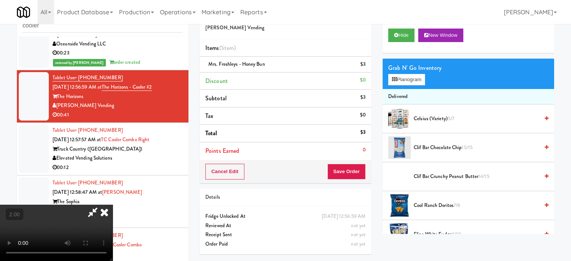
click at [113, 205] on video at bounding box center [56, 233] width 113 height 56
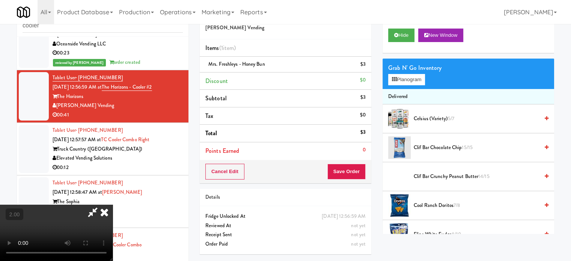
scroll to position [119, 0]
click at [348, 169] on button "Save Order" at bounding box center [346, 172] width 38 height 16
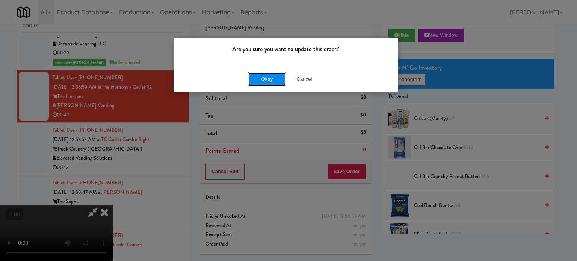
click at [270, 82] on button "Okay" at bounding box center [267, 79] width 38 height 14
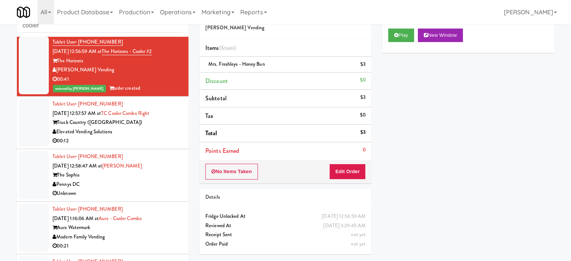
scroll to position [1539, 0]
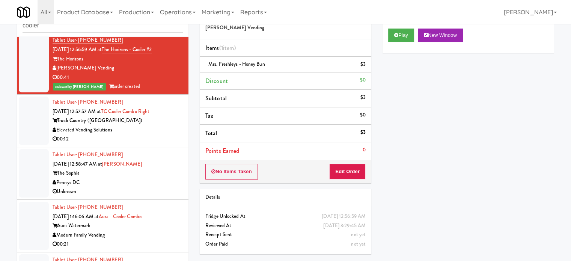
click at [167, 135] on div "Elevated Vending Solutions" at bounding box center [118, 129] width 130 height 9
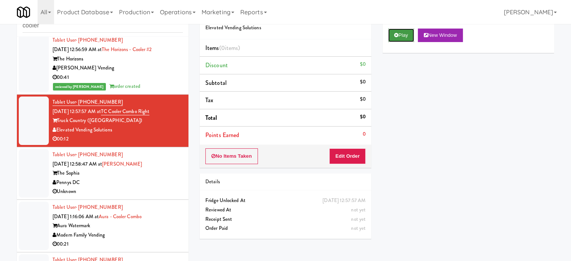
click at [410, 37] on button "Play" at bounding box center [401, 36] width 26 height 14
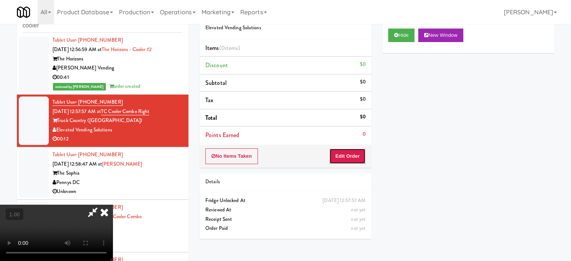
click at [354, 150] on button "Edit Order" at bounding box center [347, 156] width 36 height 16
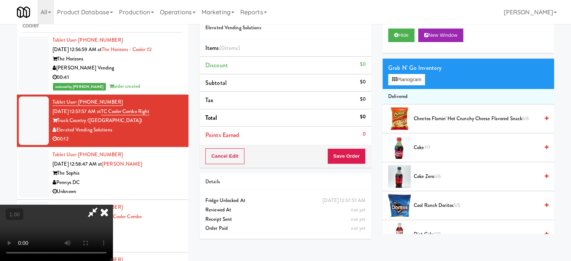
scroll to position [119, 0]
click at [113, 205] on video at bounding box center [56, 233] width 113 height 56
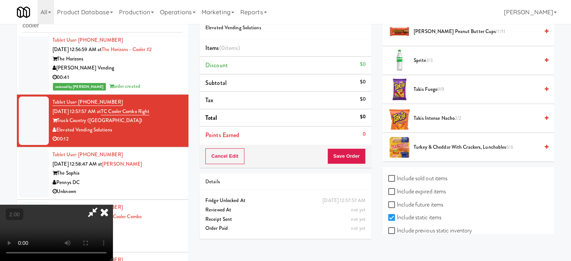
scroll to position [793, 0]
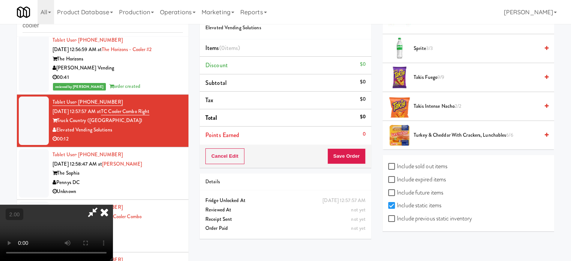
click at [420, 105] on span "Takis Intense Nacho 2/2" at bounding box center [476, 106] width 125 height 9
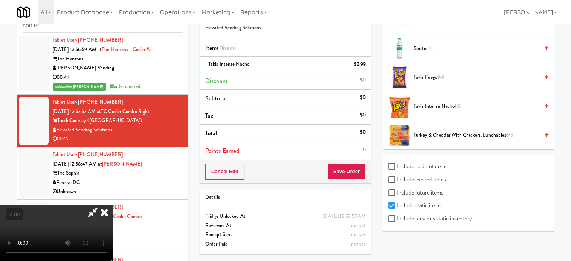
click at [113, 205] on video at bounding box center [56, 233] width 113 height 56
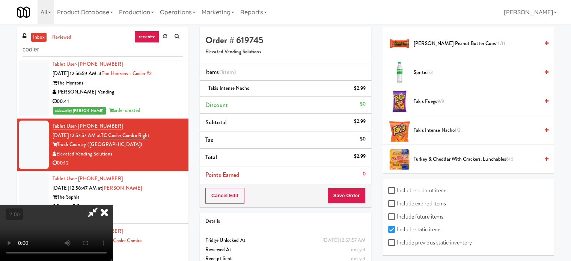
click at [113, 205] on video at bounding box center [56, 233] width 113 height 56
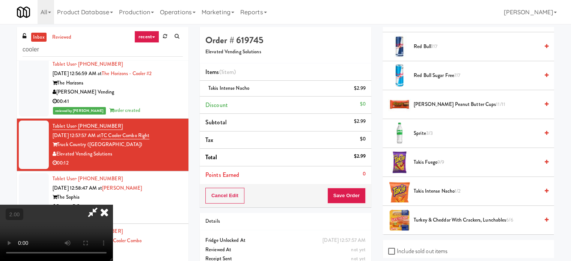
scroll to position [718, 0]
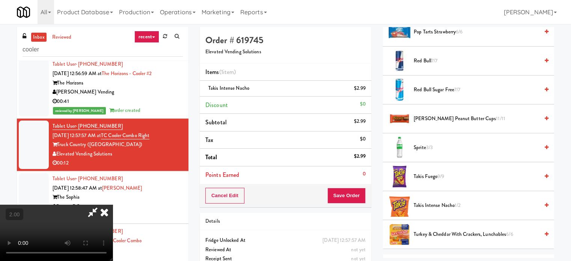
click at [455, 120] on span "[PERSON_NAME] Peanut Butter Cups 11/11" at bounding box center [476, 118] width 125 height 9
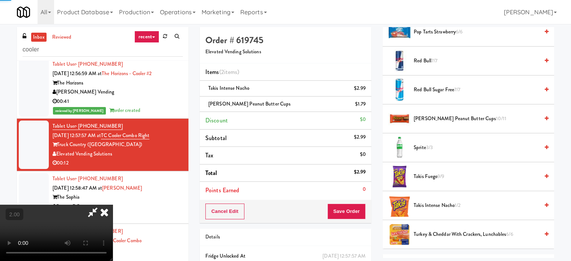
click at [113, 205] on video at bounding box center [56, 233] width 113 height 56
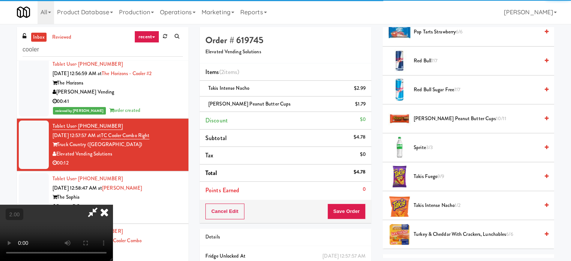
click at [113, 205] on video at bounding box center [56, 233] width 113 height 56
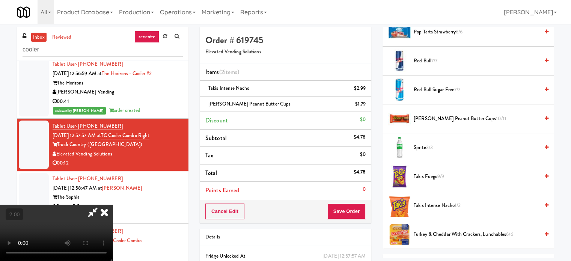
click at [113, 205] on video at bounding box center [56, 233] width 113 height 56
click at [357, 211] on button "Save Order" at bounding box center [346, 211] width 38 height 16
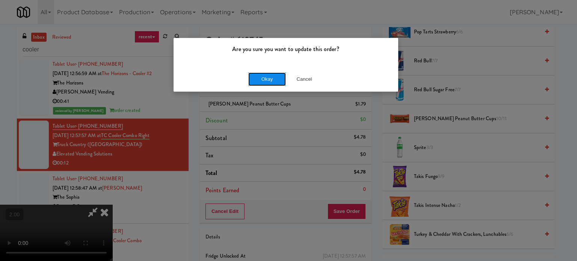
click at [268, 79] on button "Okay" at bounding box center [267, 79] width 38 height 14
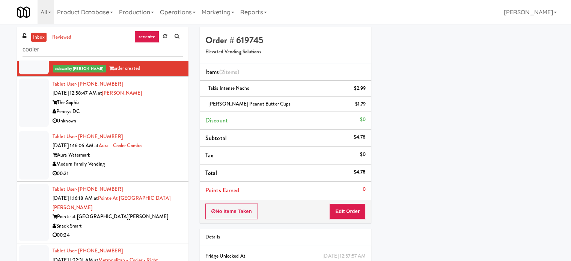
scroll to position [1652, 0]
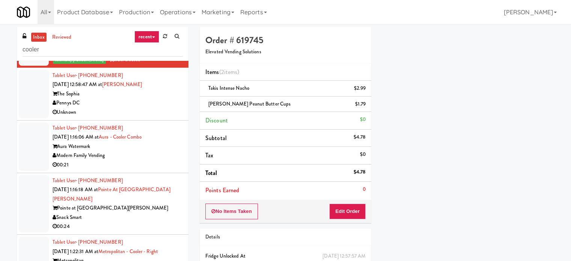
click at [179, 120] on li "Tablet User · (845) 663-5808 [DATE] 12:58:47 AM at [PERSON_NAME] The [PERSON_NA…" at bounding box center [103, 94] width 172 height 53
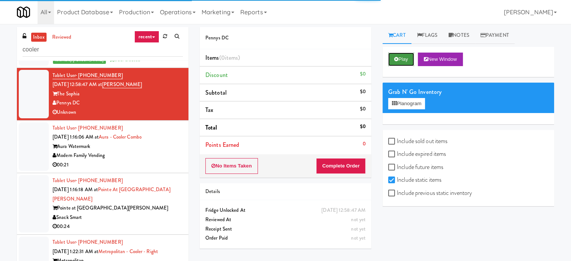
click at [408, 61] on button "Play" at bounding box center [401, 60] width 26 height 14
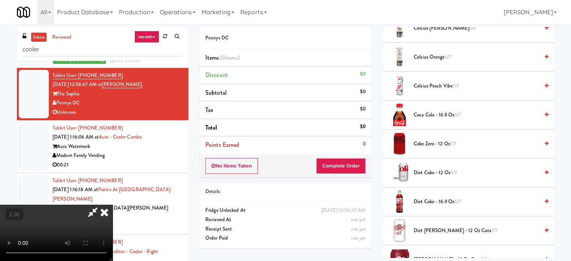
scroll to position [263, 0]
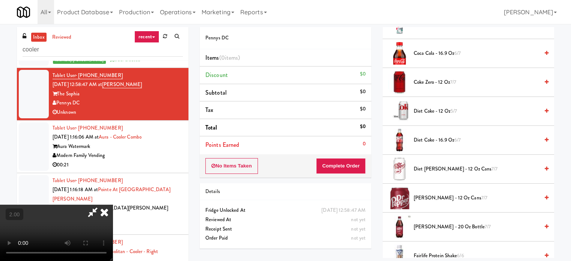
click at [431, 137] on span "Diet Coke - 16.9 oz 6/7" at bounding box center [476, 140] width 125 height 9
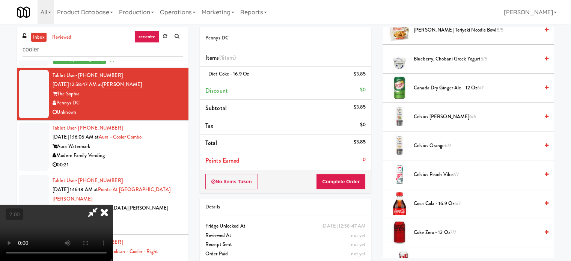
scroll to position [0, 0]
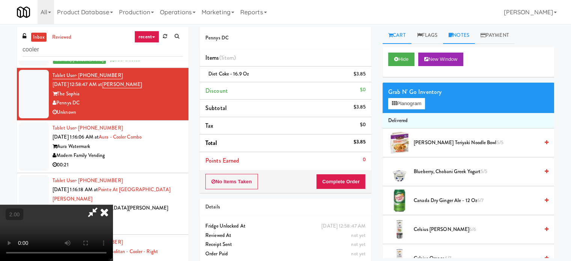
click at [473, 34] on link "Notes" at bounding box center [459, 35] width 32 height 17
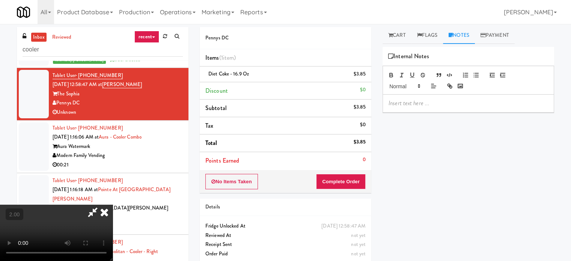
click at [453, 104] on p at bounding box center [469, 103] width 160 height 8
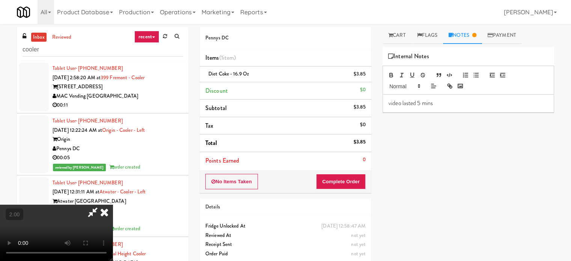
scroll to position [119, 0]
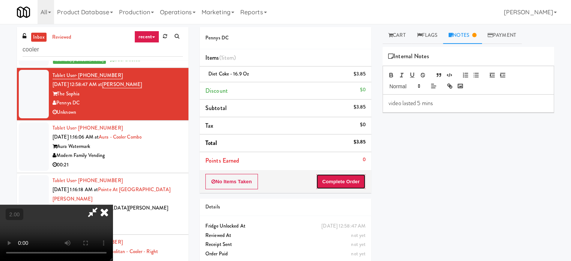
click at [354, 180] on button "Complete Order" at bounding box center [341, 182] width 50 height 16
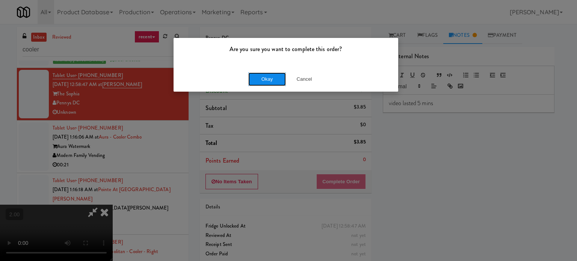
click at [276, 80] on button "Okay" at bounding box center [267, 79] width 38 height 14
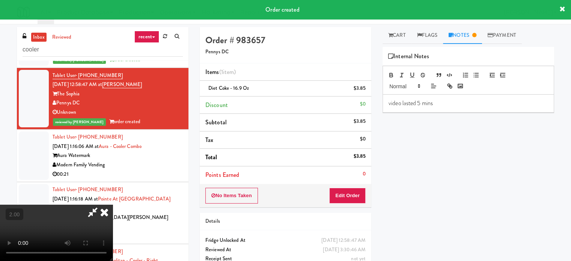
scroll to position [0, 0]
click at [113, 205] on icon at bounding box center [104, 212] width 17 height 15
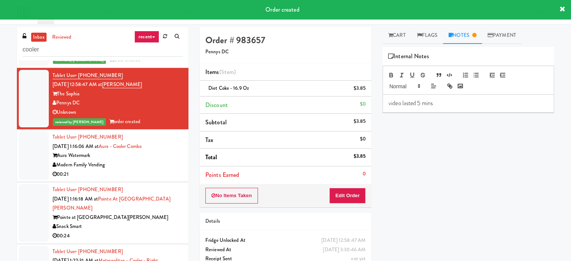
click at [164, 170] on div "Modern Family Vending" at bounding box center [118, 164] width 130 height 9
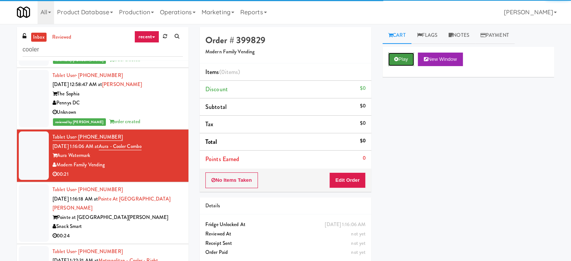
drag, startPoint x: 407, startPoint y: 59, endPoint x: 386, endPoint y: 119, distance: 64.0
click at [407, 59] on button "Play" at bounding box center [401, 60] width 26 height 14
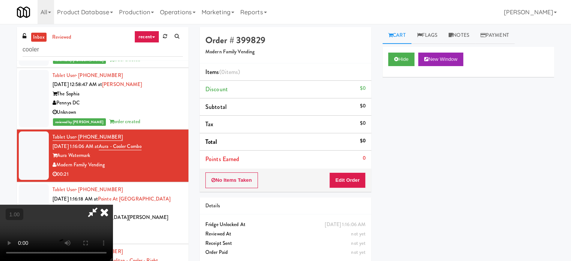
drag, startPoint x: 354, startPoint y: 190, endPoint x: 353, endPoint y: 184, distance: 5.6
click at [354, 186] on div "No Items Taken Edit Order" at bounding box center [286, 180] width 172 height 23
drag, startPoint x: 353, startPoint y: 184, endPoint x: 305, endPoint y: 149, distance: 59.8
click at [353, 184] on button "Edit Order" at bounding box center [347, 180] width 36 height 16
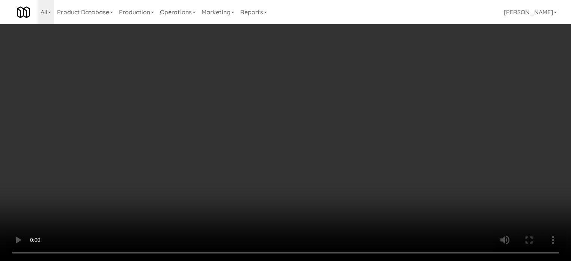
scroll to position [1642, 0]
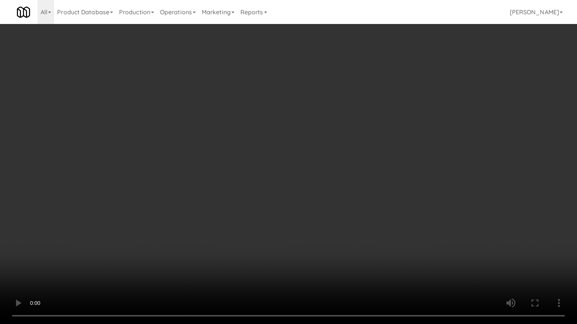
click at [296, 215] on video at bounding box center [288, 162] width 577 height 324
click at [287, 224] on video at bounding box center [288, 162] width 577 height 324
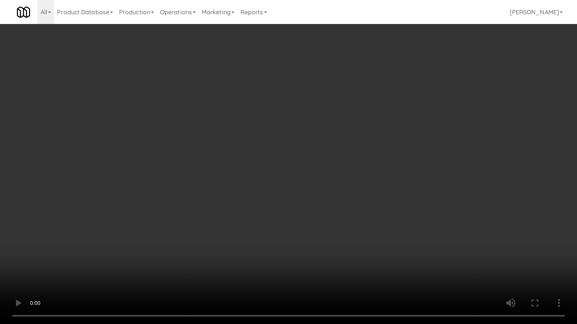
drag, startPoint x: 327, startPoint y: 223, endPoint x: 345, endPoint y: 224, distance: 18.4
click at [333, 224] on video at bounding box center [288, 162] width 577 height 324
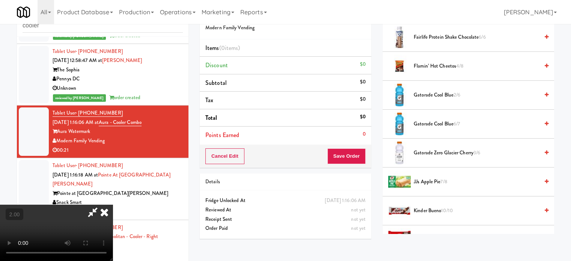
scroll to position [526, 0]
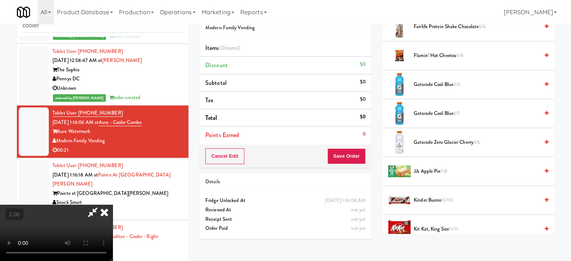
click at [428, 111] on span "Gatorade Cool Blue 6/7" at bounding box center [476, 113] width 125 height 9
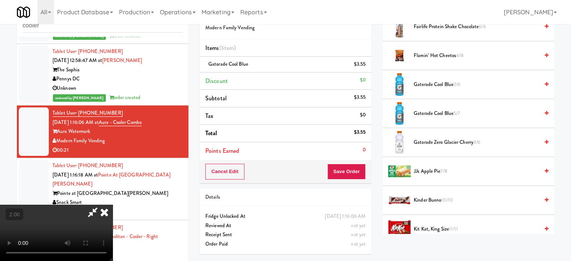
click at [113, 205] on video at bounding box center [56, 233] width 113 height 56
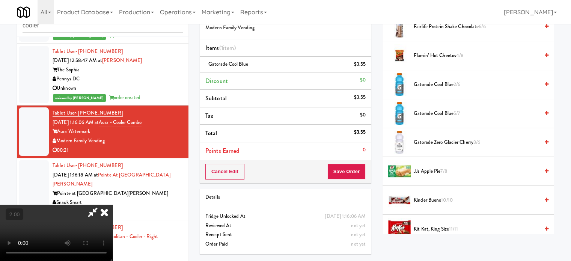
click at [113, 205] on video at bounding box center [56, 233] width 113 height 56
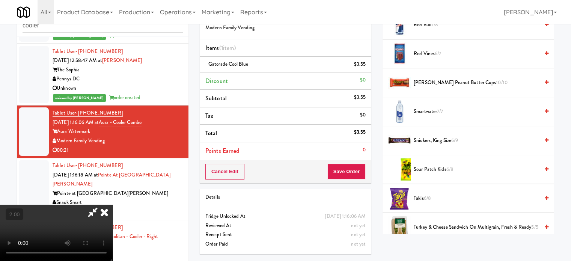
scroll to position [778, 0]
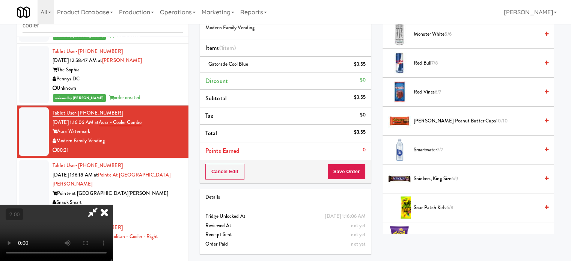
click at [438, 118] on span "Reese’s Peanut Butter Cups 10/10" at bounding box center [476, 120] width 125 height 9
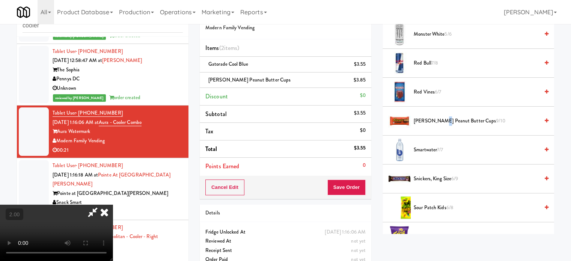
click at [113, 205] on video at bounding box center [56, 233] width 113 height 56
click at [354, 189] on button "Save Order" at bounding box center [346, 187] width 38 height 16
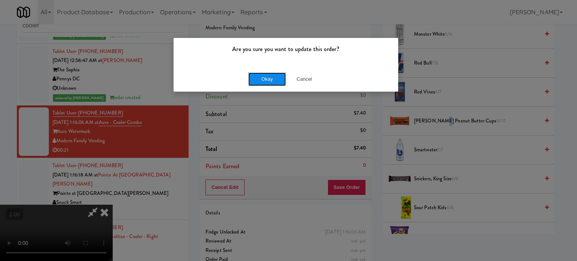
click at [275, 81] on button "Okay" at bounding box center [267, 79] width 38 height 14
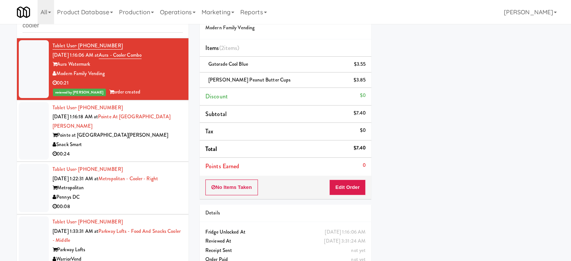
scroll to position [1727, 0]
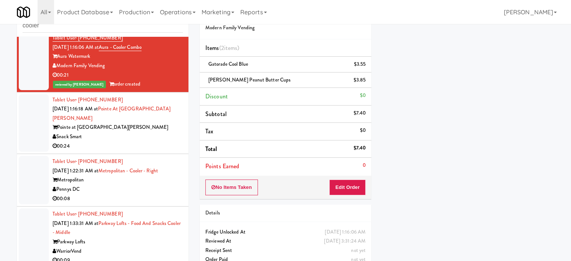
click at [163, 151] on div "00:24" at bounding box center [118, 146] width 130 height 9
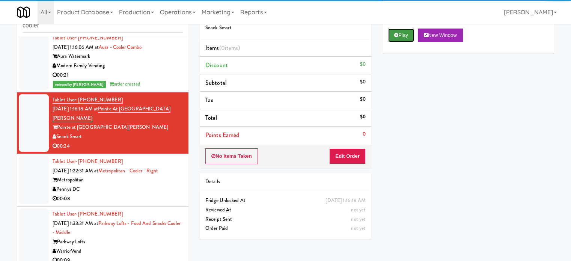
click at [401, 36] on button "Play" at bounding box center [401, 36] width 26 height 14
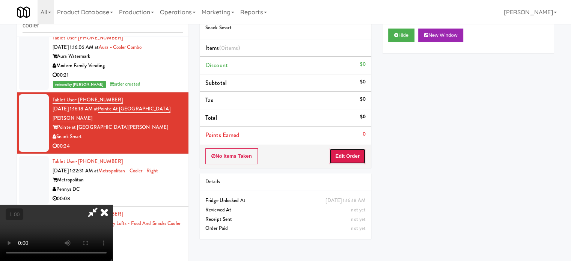
click at [345, 155] on button "Edit Order" at bounding box center [347, 156] width 36 height 16
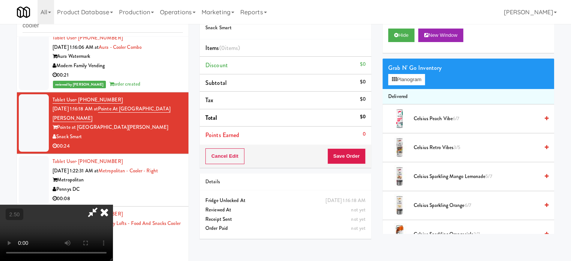
scroll to position [113, 0]
click at [113, 205] on video at bounding box center [56, 233] width 113 height 56
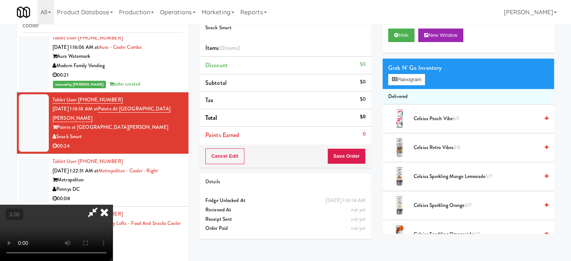
scroll to position [119, 0]
click at [113, 205] on video at bounding box center [56, 233] width 113 height 56
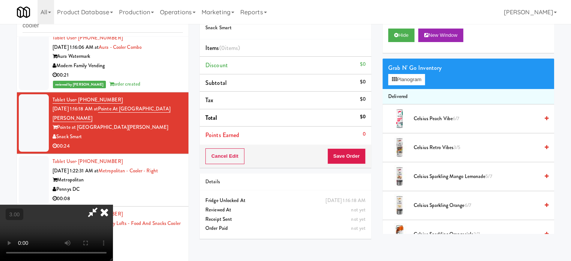
click at [113, 205] on video at bounding box center [56, 233] width 113 height 56
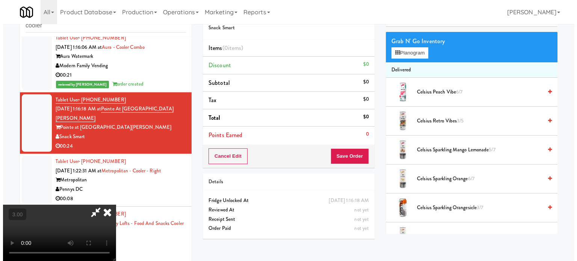
scroll to position [0, 0]
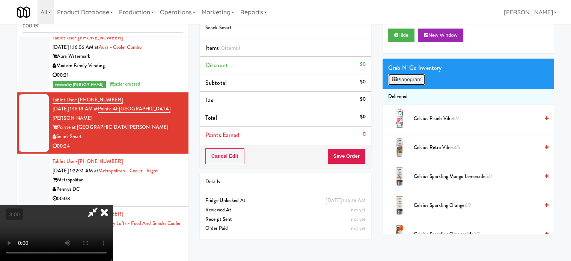
click at [417, 79] on button "Planogram" at bounding box center [406, 79] width 37 height 11
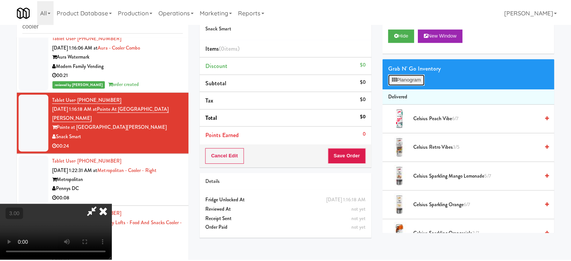
scroll to position [1717, 0]
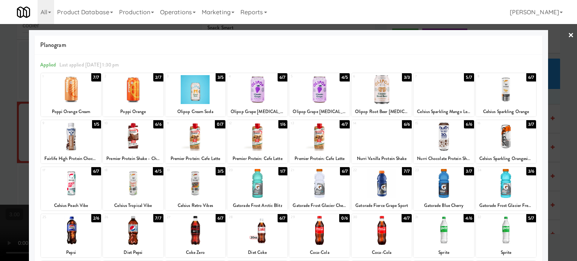
click at [78, 182] on div at bounding box center [71, 183] width 60 height 29
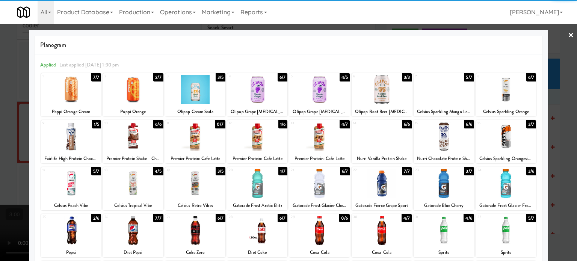
click at [24, 169] on div at bounding box center [288, 130] width 577 height 261
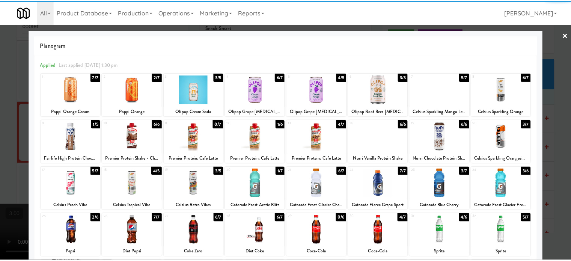
scroll to position [1727, 0]
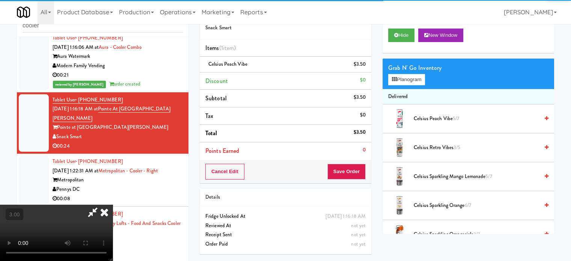
drag, startPoint x: 128, startPoint y: 162, endPoint x: 135, endPoint y: 162, distance: 7.1
click at [113, 205] on video at bounding box center [56, 233] width 113 height 56
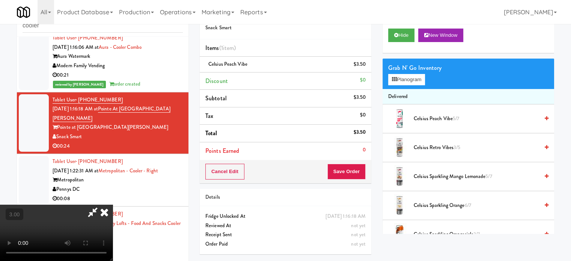
scroll to position [44, 0]
click at [113, 205] on video at bounding box center [56, 233] width 113 height 56
click at [416, 83] on button "Planogram" at bounding box center [406, 79] width 37 height 11
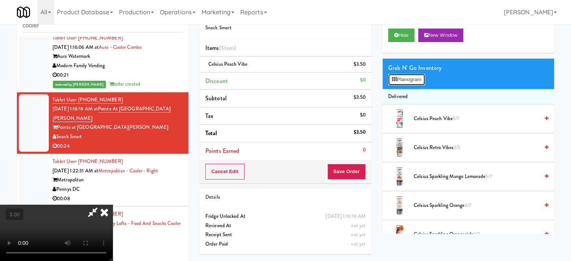
scroll to position [1717, 0]
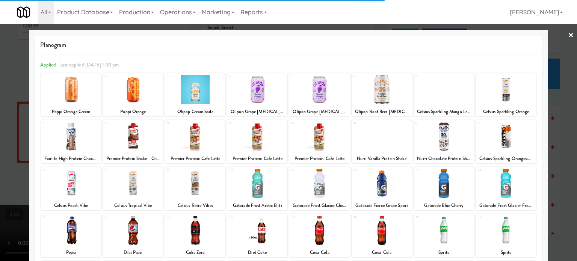
click at [507, 135] on div at bounding box center [506, 136] width 60 height 29
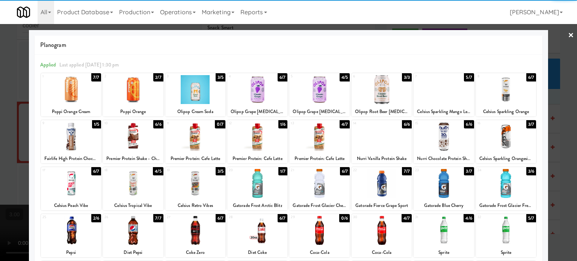
click at [512, 135] on div at bounding box center [506, 136] width 60 height 29
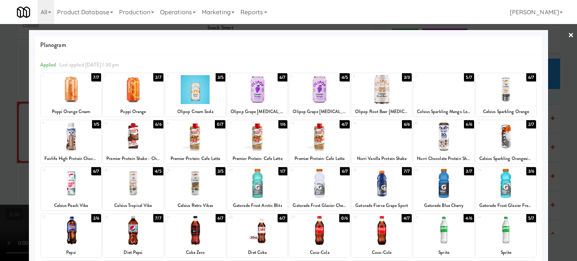
drag, startPoint x: 558, startPoint y: 115, endPoint x: 201, endPoint y: 133, distance: 357.4
click at [555, 115] on div at bounding box center [288, 130] width 577 height 261
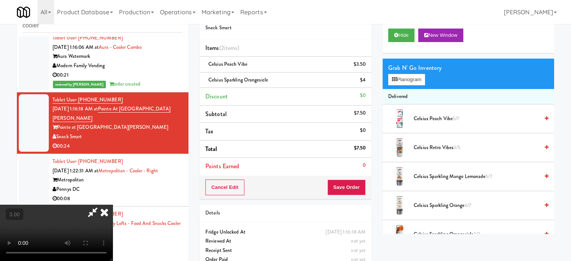
click at [113, 205] on video at bounding box center [56, 233] width 113 height 56
click at [400, 80] on button "Planogram" at bounding box center [406, 79] width 37 height 11
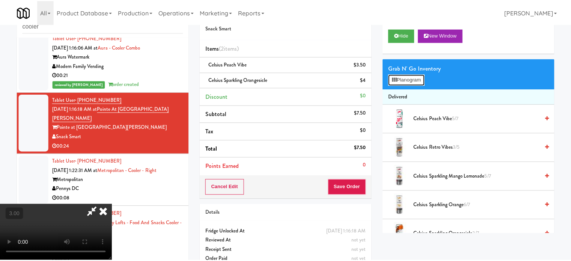
scroll to position [1717, 0]
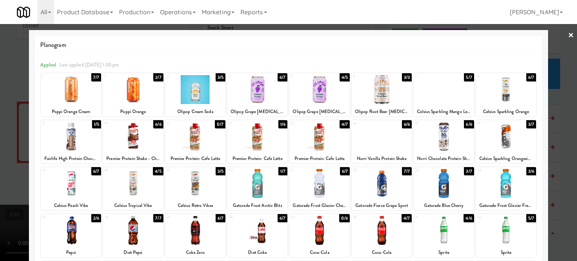
click at [311, 137] on div at bounding box center [319, 136] width 60 height 29
click at [17, 119] on div at bounding box center [288, 130] width 577 height 261
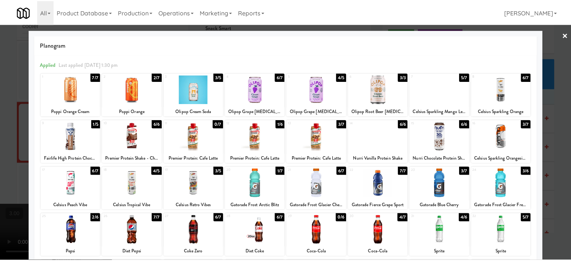
scroll to position [1727, 0]
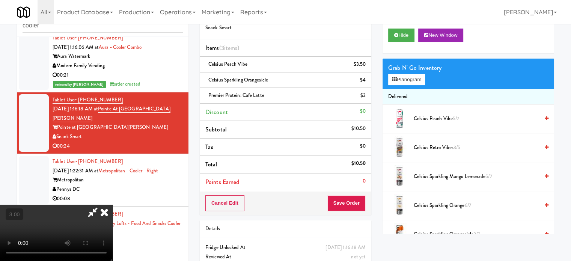
drag, startPoint x: 150, startPoint y: 110, endPoint x: 157, endPoint y: 110, distance: 6.8
click at [113, 205] on video at bounding box center [56, 233] width 113 height 56
drag, startPoint x: 361, startPoint y: 199, endPoint x: 256, endPoint y: 167, distance: 110.0
click at [256, 167] on div "Order # 969748 Snack Smart Items (3 items ) Celsius Peach Vibe $3.50 Celsius Sp…" at bounding box center [377, 147] width 354 height 288
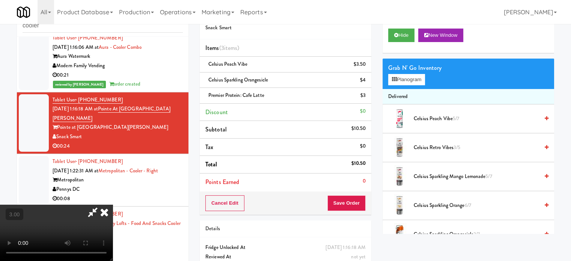
click at [113, 205] on video at bounding box center [56, 233] width 113 height 56
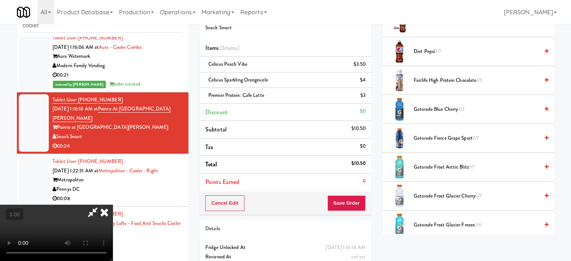
scroll to position [338, 0]
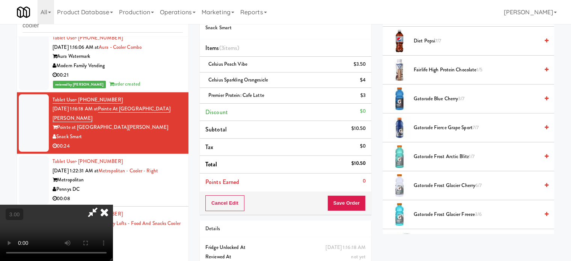
drag, startPoint x: 441, startPoint y: 156, endPoint x: 270, endPoint y: 165, distance: 171.4
click at [441, 156] on span "Gatorade Frost Arctic Blitz 1/7" at bounding box center [476, 156] width 125 height 9
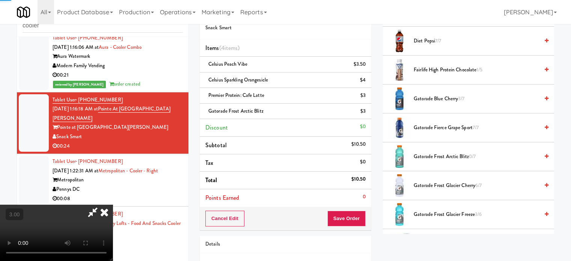
drag, startPoint x: 257, startPoint y: 165, endPoint x: 263, endPoint y: 165, distance: 5.6
click at [113, 205] on video at bounding box center [56, 233] width 113 height 56
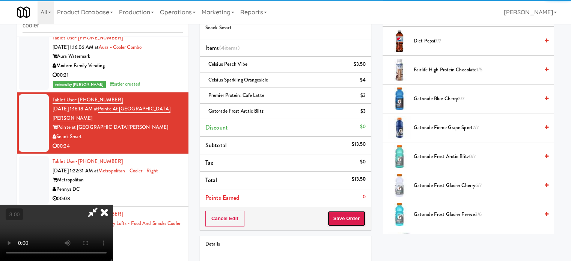
click at [352, 219] on button "Save Order" at bounding box center [346, 219] width 38 height 16
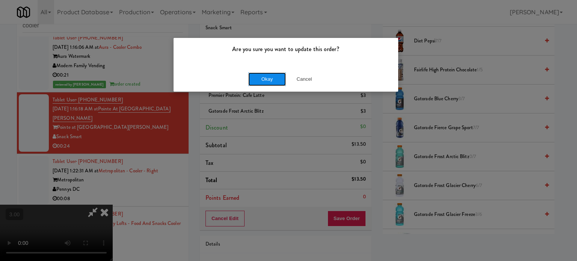
click at [256, 76] on button "Okay" at bounding box center [267, 79] width 38 height 14
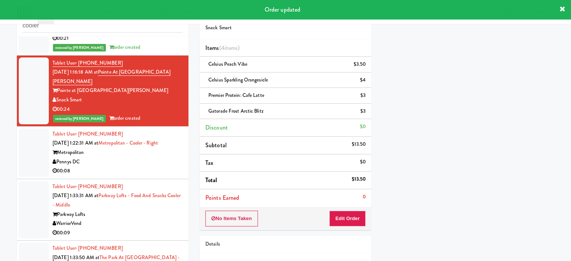
scroll to position [1764, 0]
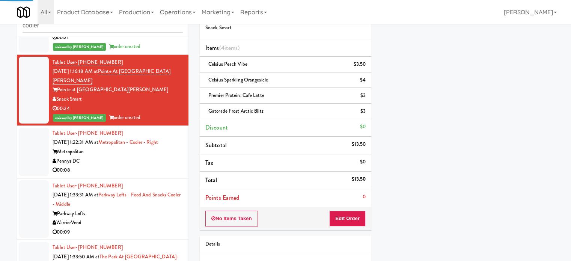
drag, startPoint x: 157, startPoint y: 181, endPoint x: 411, endPoint y: 161, distance: 254.2
click at [158, 166] on div "Pennys DC" at bounding box center [118, 161] width 130 height 9
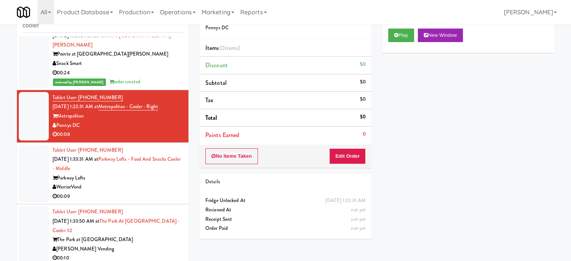
scroll to position [1802, 0]
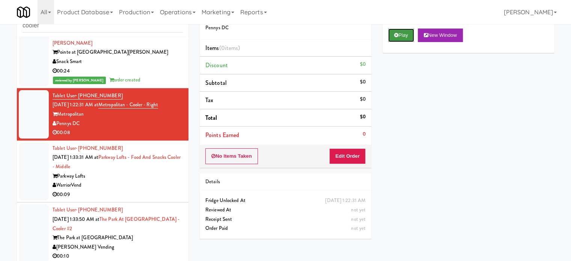
click at [407, 31] on button "Play" at bounding box center [401, 36] width 26 height 14
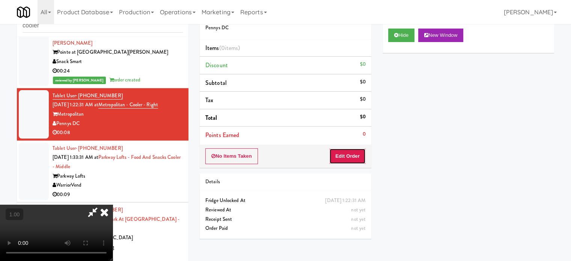
click at [356, 152] on button "Edit Order" at bounding box center [347, 156] width 36 height 16
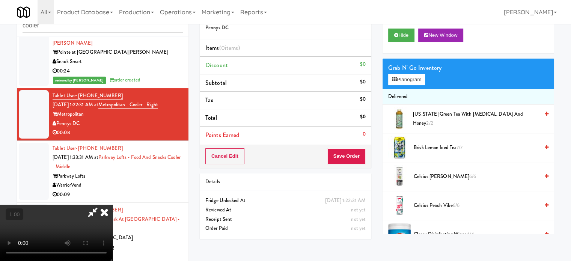
scroll to position [119, 0]
click at [113, 205] on video at bounding box center [56, 233] width 113 height 56
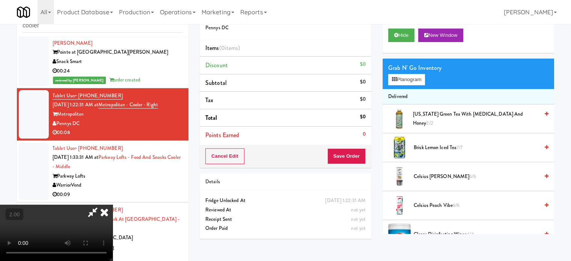
click at [113, 205] on video at bounding box center [56, 233] width 113 height 56
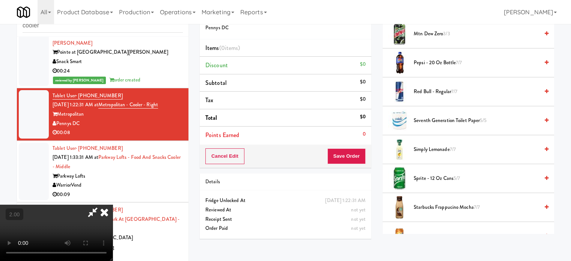
scroll to position [908, 0]
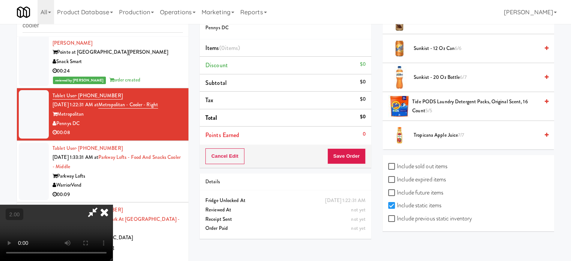
click at [402, 162] on label "Include sold out items" at bounding box center [417, 166] width 59 height 11
click at [397, 164] on input "Include sold out items" at bounding box center [392, 167] width 9 height 6
checkbox input "true"
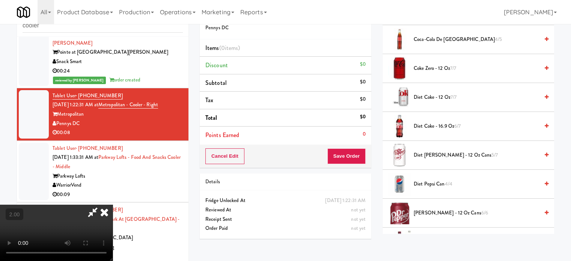
scroll to position [56, 0]
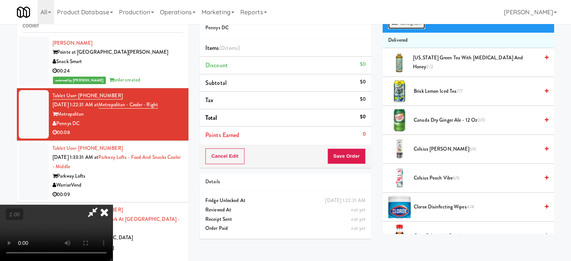
click at [412, 27] on button "Planogram" at bounding box center [406, 23] width 37 height 11
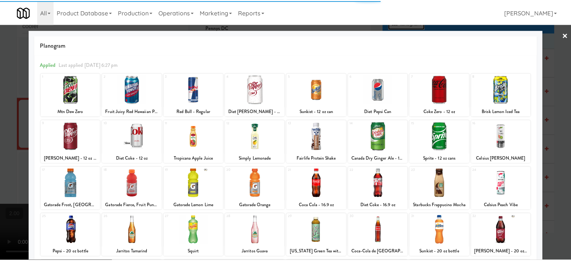
scroll to position [107, 0]
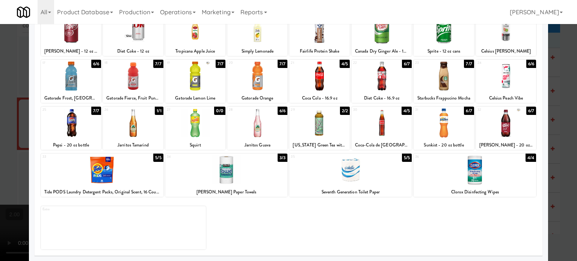
drag, startPoint x: 310, startPoint y: 129, endPoint x: 30, endPoint y: 145, distance: 280.1
click at [309, 129] on div at bounding box center [319, 122] width 60 height 29
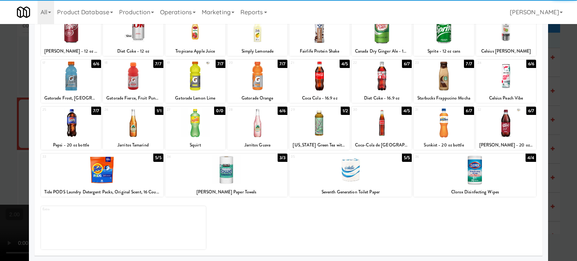
click at [9, 140] on div at bounding box center [288, 130] width 577 height 261
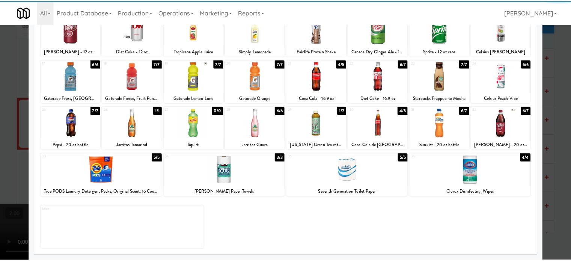
scroll to position [1802, 0]
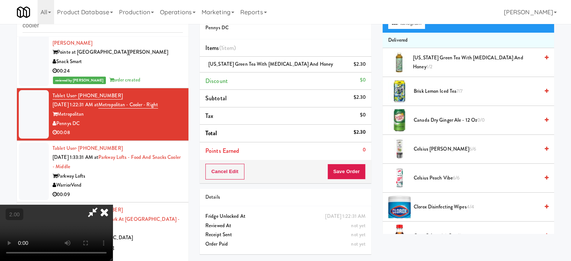
click at [113, 205] on video at bounding box center [56, 233] width 113 height 56
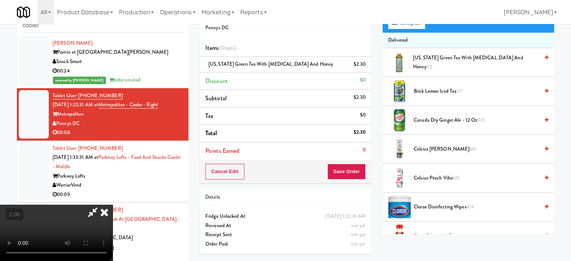
drag, startPoint x: 294, startPoint y: 156, endPoint x: 254, endPoint y: 154, distance: 39.1
click at [113, 205] on video at bounding box center [56, 233] width 113 height 56
drag, startPoint x: 253, startPoint y: 154, endPoint x: 236, endPoint y: 152, distance: 17.0
click at [113, 205] on video at bounding box center [56, 233] width 113 height 56
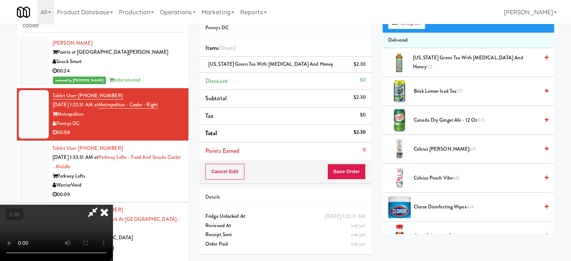
click at [113, 205] on video at bounding box center [56, 233] width 113 height 56
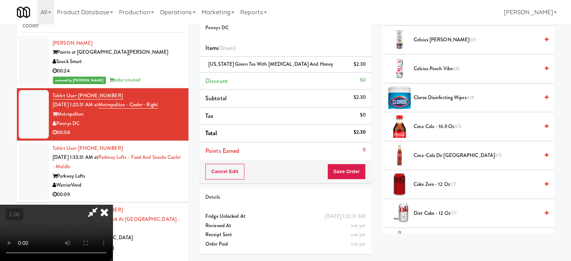
scroll to position [206, 0]
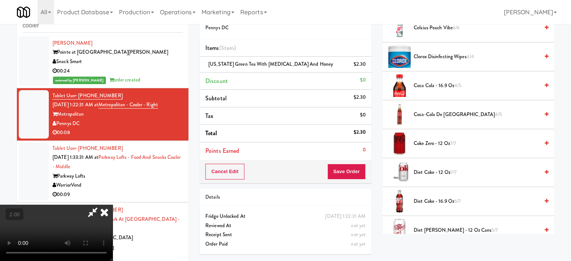
click at [441, 227] on span "Diet Dr Pepper - 12 oz Cans 5/7" at bounding box center [476, 230] width 125 height 9
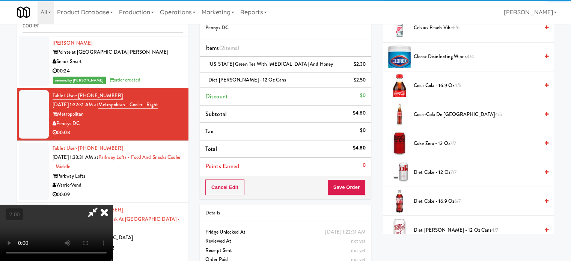
drag, startPoint x: 234, startPoint y: 168, endPoint x: 255, endPoint y: 160, distance: 22.5
click at [113, 205] on video at bounding box center [56, 233] width 113 height 56
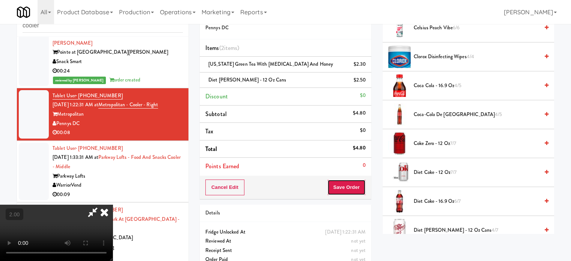
click at [348, 185] on button "Save Order" at bounding box center [346, 187] width 38 height 16
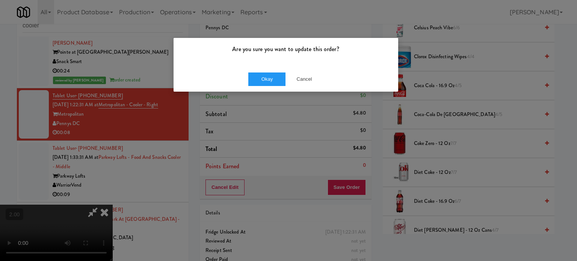
click at [270, 71] on div "Okay Cancel" at bounding box center [285, 78] width 224 height 25
click at [270, 74] on button "Okay" at bounding box center [267, 79] width 38 height 14
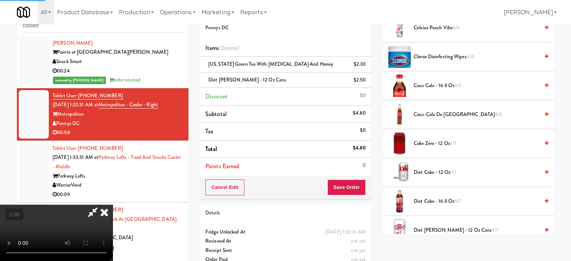
scroll to position [70, 0]
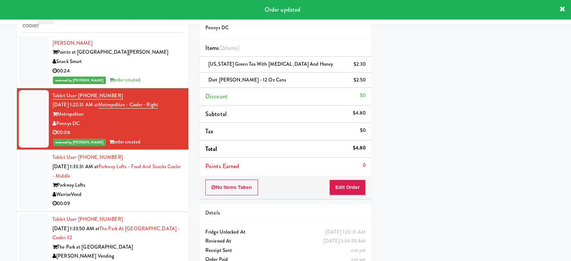
click at [156, 199] on div "WarriorVend" at bounding box center [118, 194] width 130 height 9
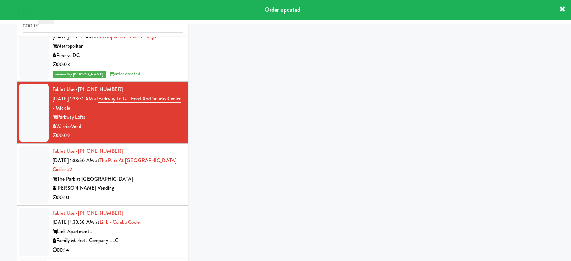
scroll to position [1877, 0]
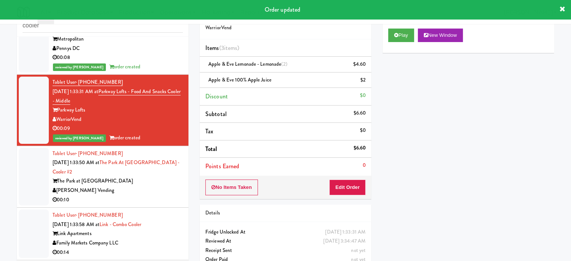
click at [140, 186] on div "The Park at [GEOGRAPHIC_DATA]" at bounding box center [118, 180] width 130 height 9
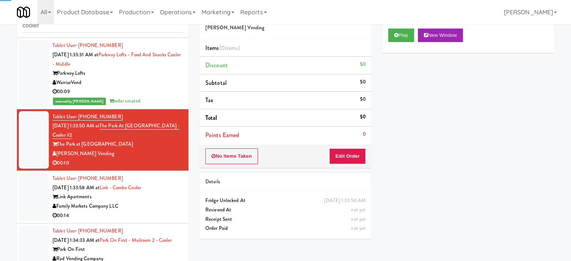
scroll to position [1914, 0]
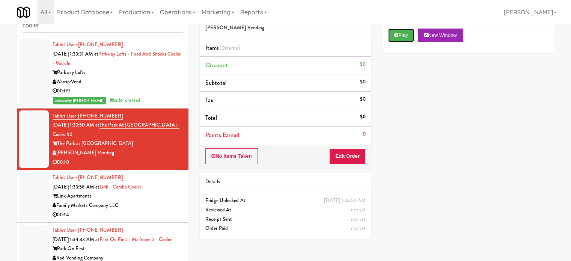
drag, startPoint x: 395, startPoint y: 40, endPoint x: 349, endPoint y: 152, distance: 121.4
click at [395, 40] on button "Play" at bounding box center [401, 36] width 26 height 14
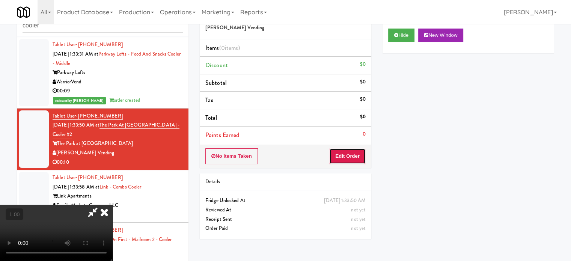
drag, startPoint x: 349, startPoint y: 155, endPoint x: 300, endPoint y: 41, distance: 124.1
click at [349, 154] on button "Edit Order" at bounding box center [347, 156] width 36 height 16
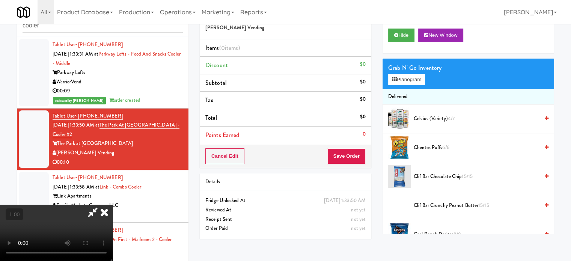
scroll to position [119, 0]
click at [113, 205] on video at bounding box center [56, 233] width 113 height 56
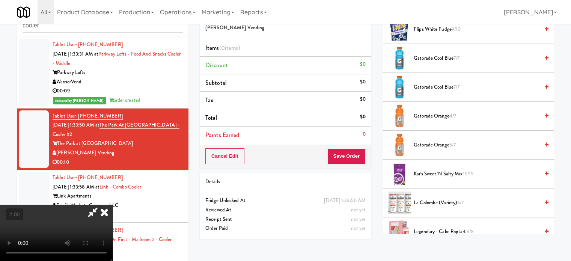
scroll to position [375, 0]
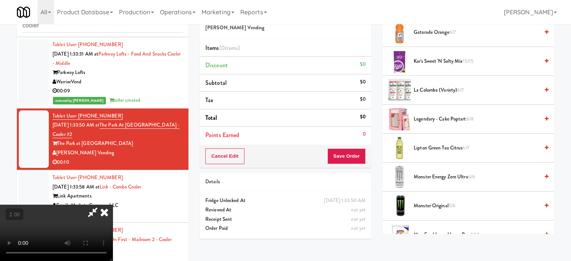
click at [416, 114] on span "Legendary - Cake Poptart 8/8" at bounding box center [476, 118] width 125 height 9
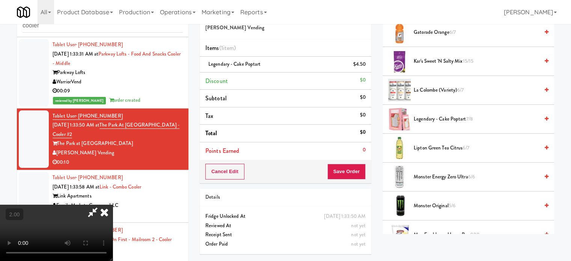
click at [113, 205] on video at bounding box center [56, 233] width 113 height 56
click at [361, 64] on link at bounding box center [364, 67] width 7 height 9
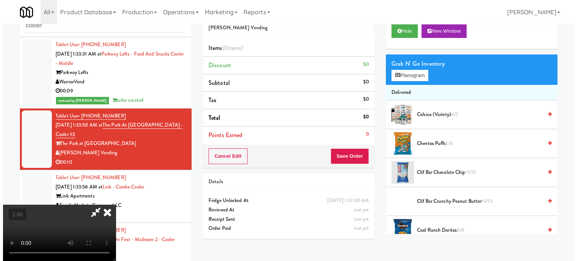
scroll to position [0, 0]
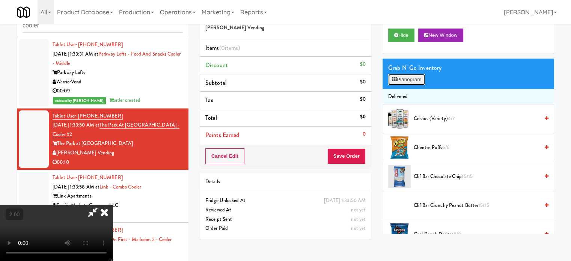
click at [409, 75] on button "Planogram" at bounding box center [406, 79] width 37 height 11
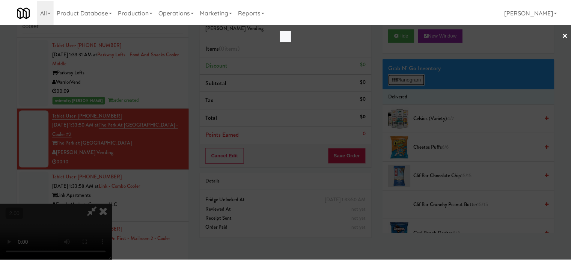
scroll to position [1905, 0]
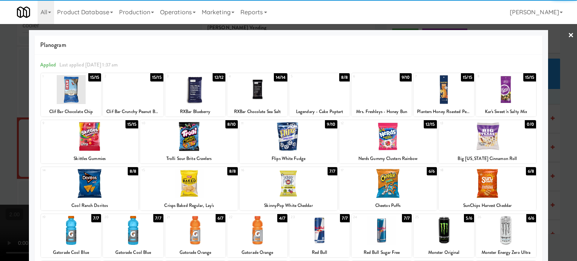
drag, startPoint x: 371, startPoint y: 91, endPoint x: 467, endPoint y: 100, distance: 96.1
click at [372, 91] on div at bounding box center [381, 89] width 60 height 29
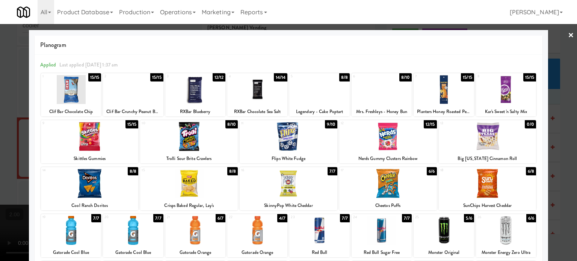
click at [560, 98] on div at bounding box center [288, 130] width 577 height 261
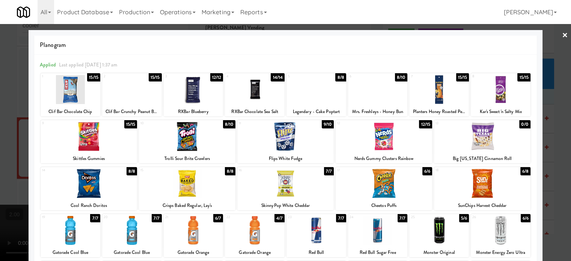
scroll to position [1914, 0]
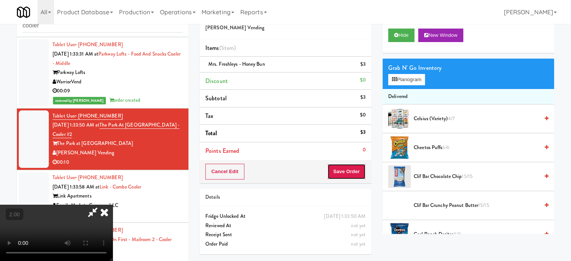
click at [349, 173] on button "Save Order" at bounding box center [346, 172] width 38 height 16
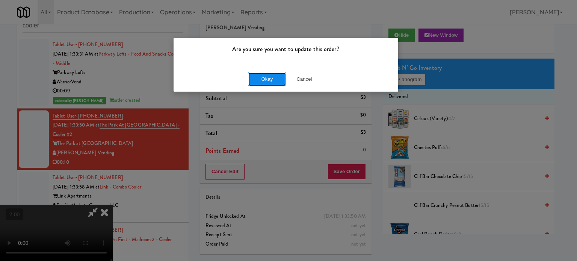
click at [267, 72] on button "Okay" at bounding box center [267, 79] width 38 height 14
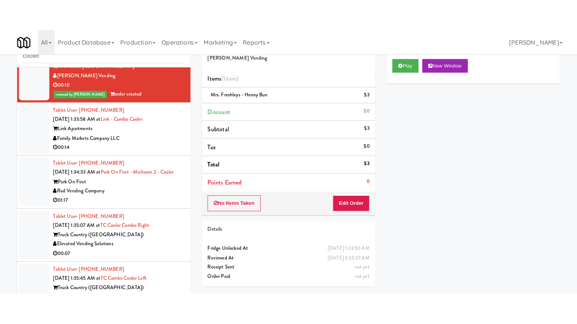
scroll to position [2027, 0]
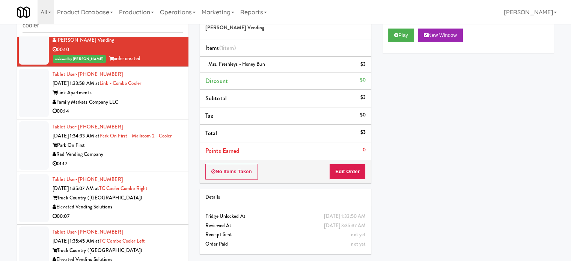
click at [166, 116] on div "00:14" at bounding box center [118, 111] width 130 height 9
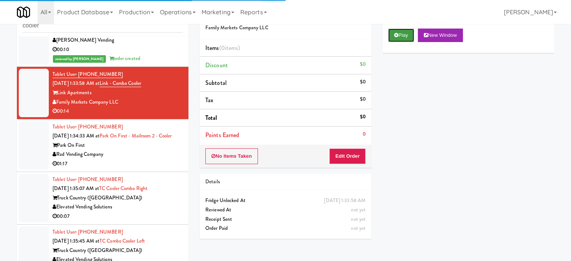
drag, startPoint x: 404, startPoint y: 39, endPoint x: 400, endPoint y: 56, distance: 17.0
click at [404, 41] on button "Play" at bounding box center [401, 36] width 26 height 14
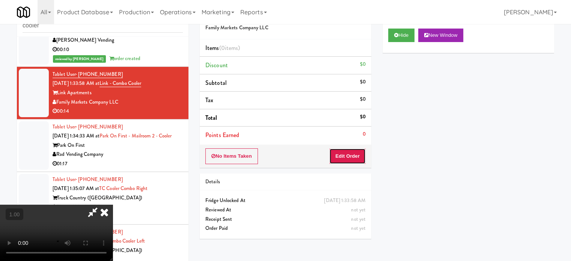
click at [355, 156] on button "Edit Order" at bounding box center [347, 156] width 36 height 16
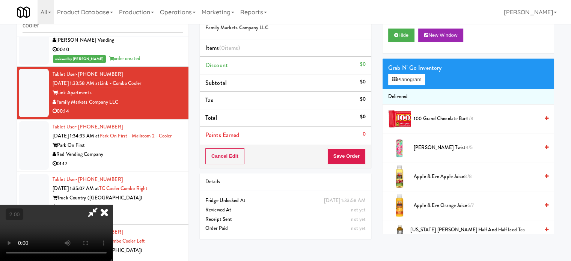
scroll to position [2018, 0]
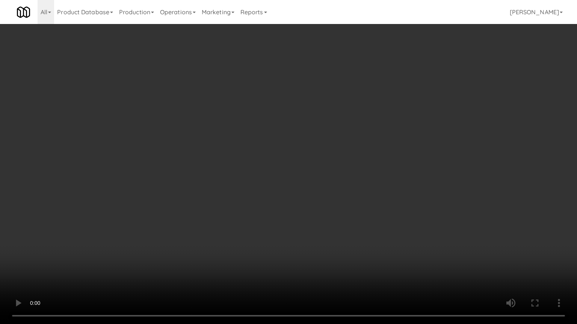
click at [347, 196] on video at bounding box center [288, 162] width 577 height 324
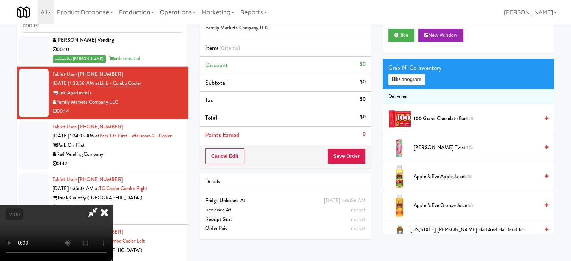
click at [438, 201] on span "Apple & Eve Orange Juice 6/7" at bounding box center [476, 205] width 125 height 9
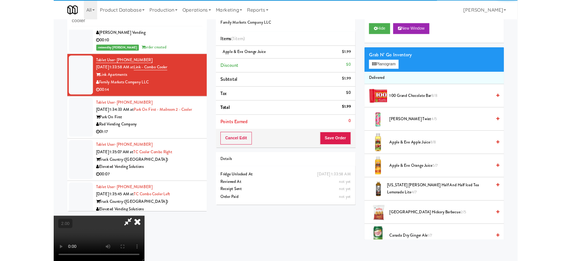
scroll to position [2018, 0]
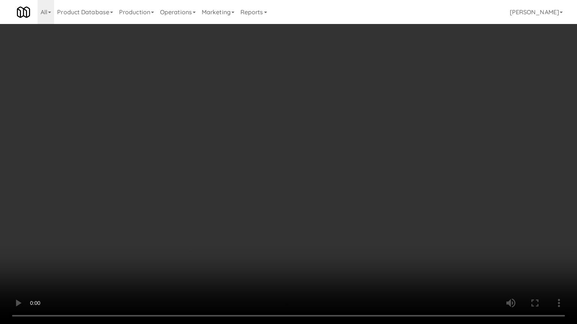
click at [348, 230] on video at bounding box center [288, 162] width 577 height 324
click at [351, 226] on video at bounding box center [288, 162] width 577 height 324
click at [353, 227] on video at bounding box center [288, 162] width 577 height 324
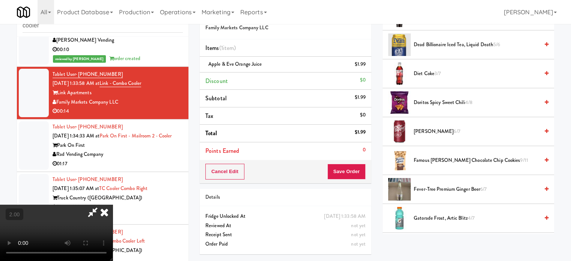
scroll to position [450, 0]
drag, startPoint x: 427, startPoint y: 155, endPoint x: 246, endPoint y: 146, distance: 180.7
click at [426, 155] on span "Famous Amos Chocolate Chip Cookies 9/11" at bounding box center [476, 159] width 125 height 9
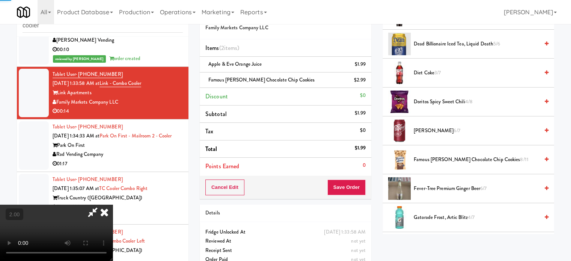
click at [113, 205] on video at bounding box center [56, 233] width 113 height 56
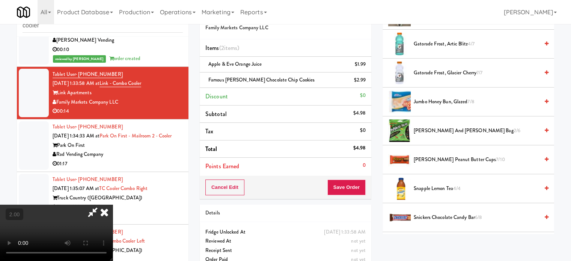
scroll to position [676, 0]
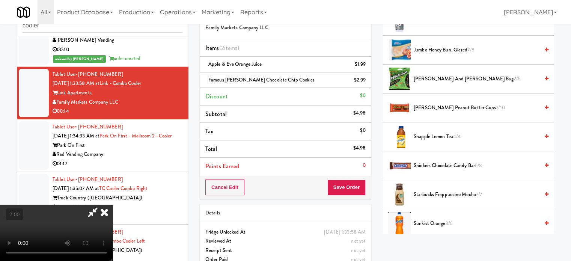
click at [435, 103] on span "Reese's Peanut Butter Cups 7/10" at bounding box center [476, 107] width 125 height 9
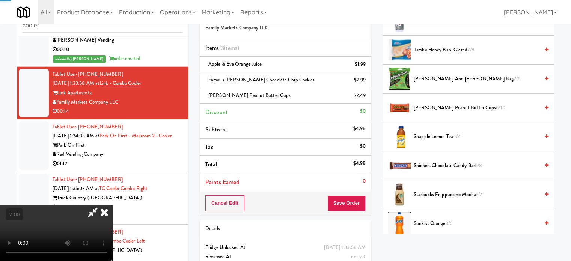
click at [113, 205] on video at bounding box center [56, 233] width 113 height 56
click at [354, 202] on button "Save Order" at bounding box center [346, 203] width 38 height 16
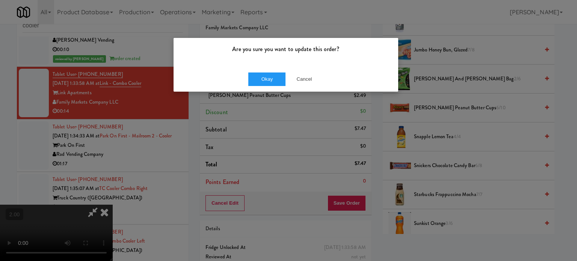
click at [258, 70] on div "Okay Cancel" at bounding box center [285, 78] width 224 height 25
drag, startPoint x: 269, startPoint y: 80, endPoint x: 332, endPoint y: 8, distance: 96.1
click at [270, 79] on button "Okay" at bounding box center [267, 79] width 38 height 14
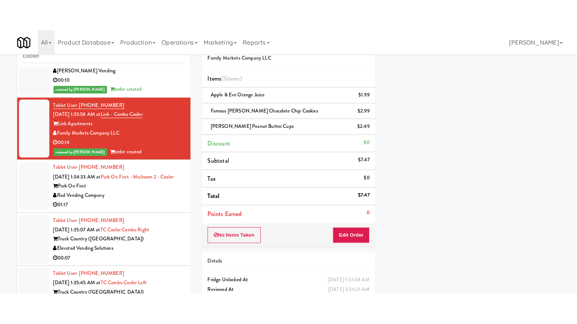
scroll to position [70, 0]
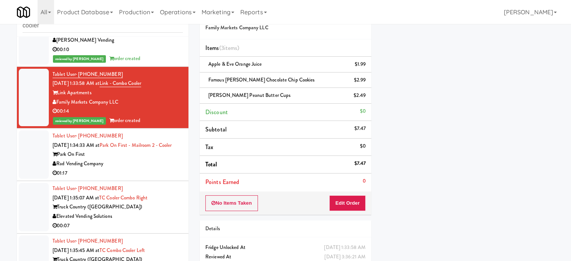
click at [141, 159] on div "Park On First" at bounding box center [118, 154] width 130 height 9
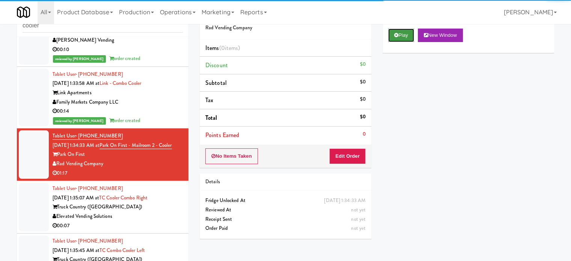
click at [390, 39] on button "Play" at bounding box center [401, 36] width 26 height 14
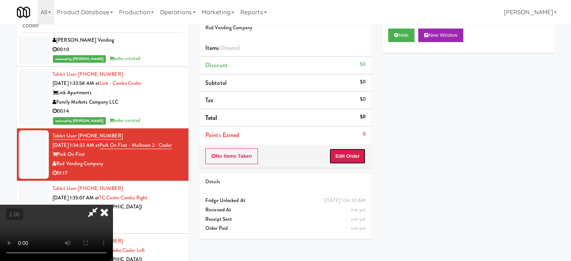
click at [355, 149] on button "Edit Order" at bounding box center [347, 156] width 36 height 16
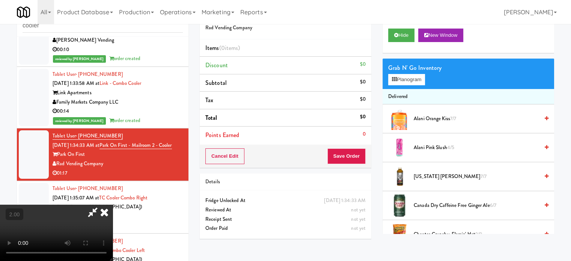
scroll to position [2018, 0]
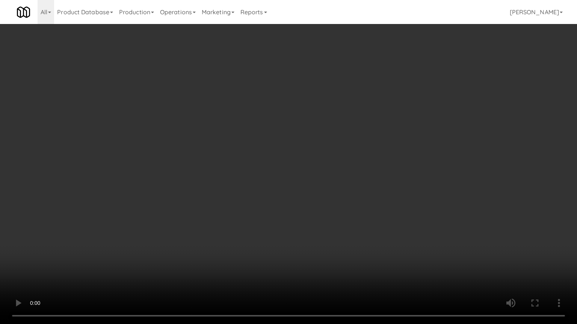
click at [260, 229] on video at bounding box center [288, 162] width 577 height 324
drag, startPoint x: 309, startPoint y: 226, endPoint x: 334, endPoint y: 243, distance: 30.5
click at [312, 227] on video at bounding box center [288, 162] width 577 height 324
click at [333, 241] on video at bounding box center [288, 162] width 577 height 324
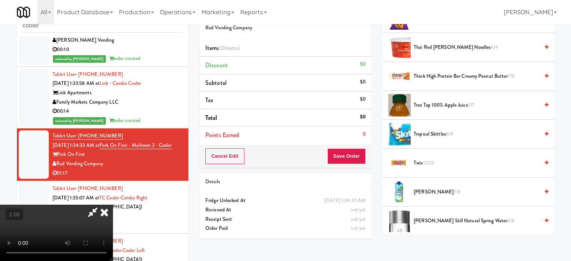
scroll to position [1051, 0]
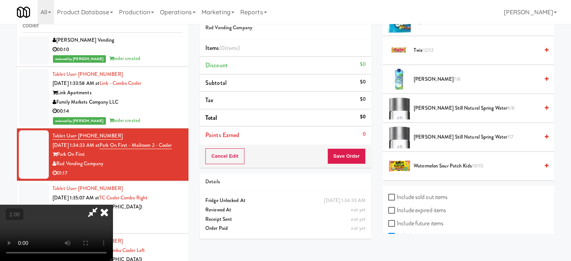
drag, startPoint x: 430, startPoint y: 164, endPoint x: 426, endPoint y: 164, distance: 3.8
click at [430, 164] on span "Watermelon Sour Patch Kids 10/10" at bounding box center [476, 165] width 125 height 9
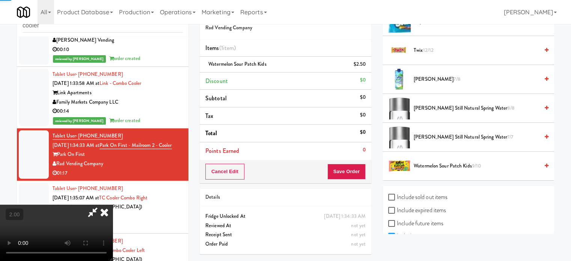
click at [113, 205] on video at bounding box center [56, 233] width 113 height 56
click at [425, 163] on span "Watermelon Sour Patch Kids 9/10" at bounding box center [476, 165] width 125 height 9
click at [362, 66] on link at bounding box center [364, 67] width 7 height 9
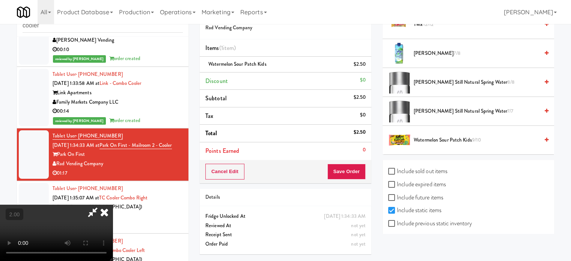
scroll to position [1081, 0]
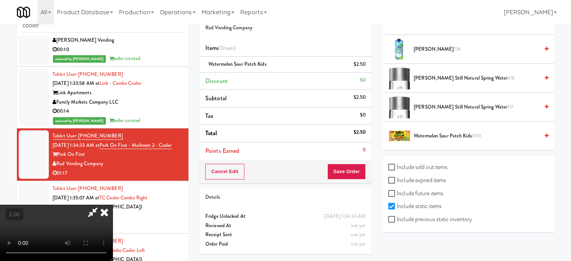
click at [113, 205] on video at bounding box center [56, 233] width 113 height 56
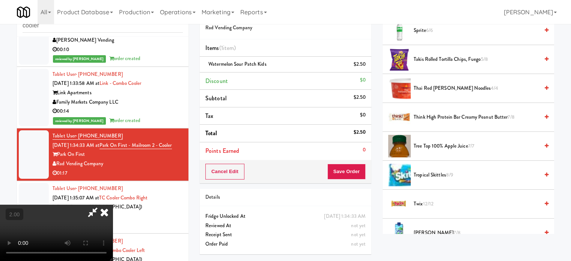
scroll to position [893, 0]
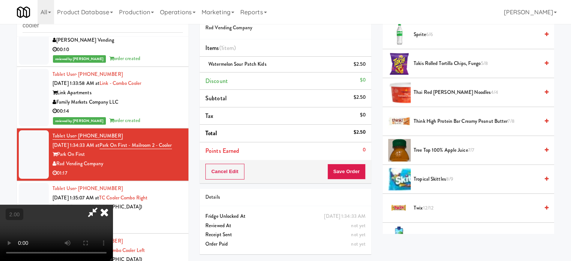
click at [447, 61] on span "Takis Rolled Tortilla Chips, Fuego 5/8" at bounding box center [476, 63] width 125 height 9
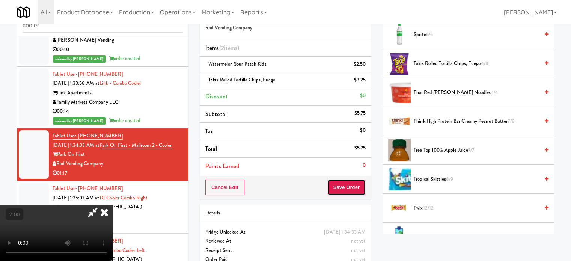
click at [345, 187] on button "Save Order" at bounding box center [346, 187] width 38 height 16
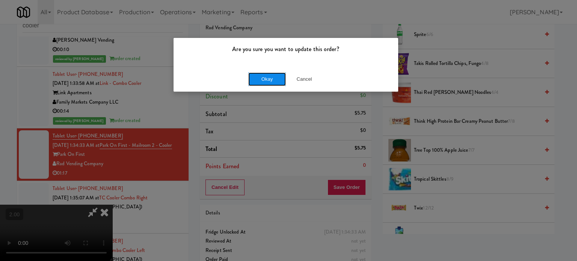
click at [278, 81] on button "Okay" at bounding box center [267, 79] width 38 height 14
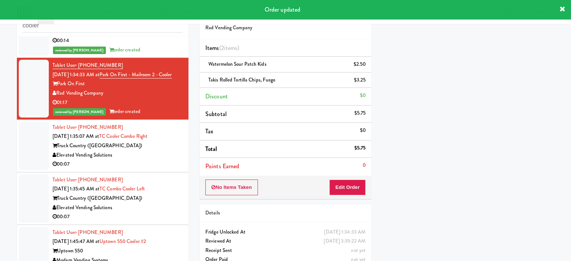
scroll to position [2140, 0]
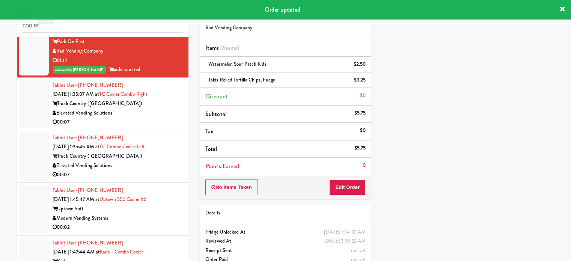
click at [164, 127] on div "00:07" at bounding box center [118, 121] width 130 height 9
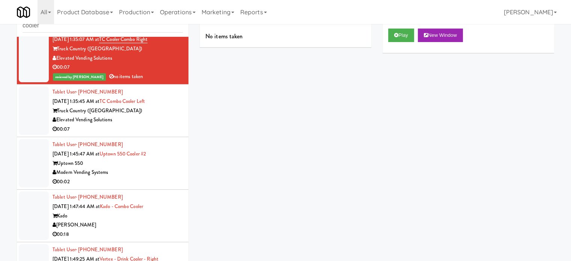
scroll to position [2215, 0]
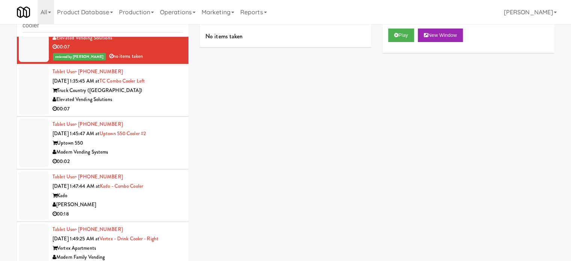
click at [163, 114] on div "00:07" at bounding box center [118, 108] width 130 height 9
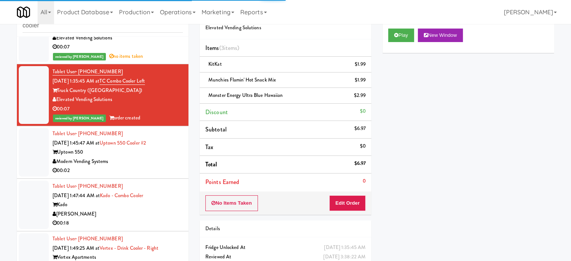
click at [162, 175] on div "00:02" at bounding box center [118, 170] width 130 height 9
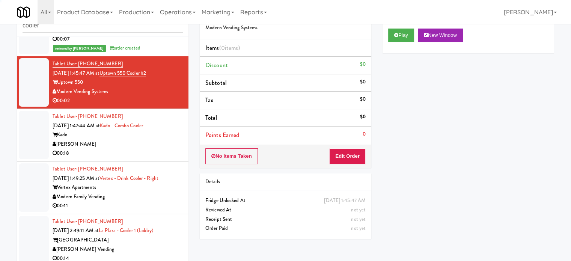
scroll to position [2290, 0]
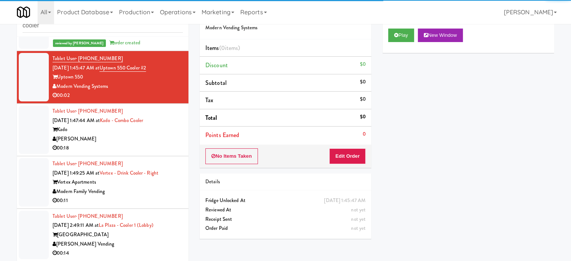
click at [164, 153] on div "00:18" at bounding box center [118, 147] width 130 height 9
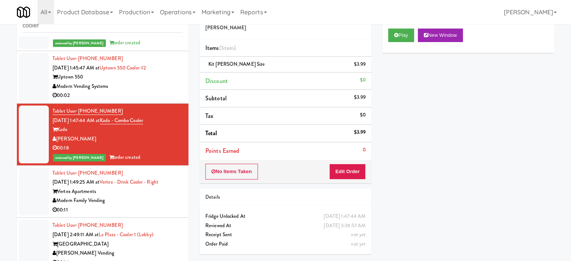
click at [166, 100] on div "00:02" at bounding box center [118, 95] width 130 height 9
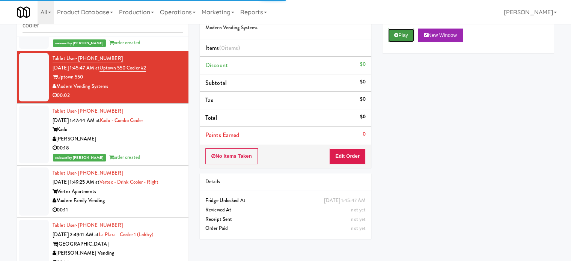
drag, startPoint x: 394, startPoint y: 39, endPoint x: 382, endPoint y: 93, distance: 55.7
click at [395, 39] on button "Play" at bounding box center [401, 36] width 26 height 14
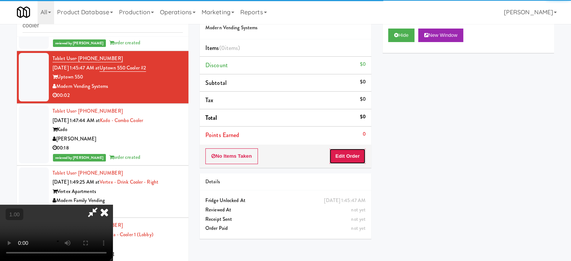
click at [356, 154] on button "Edit Order" at bounding box center [347, 156] width 36 height 16
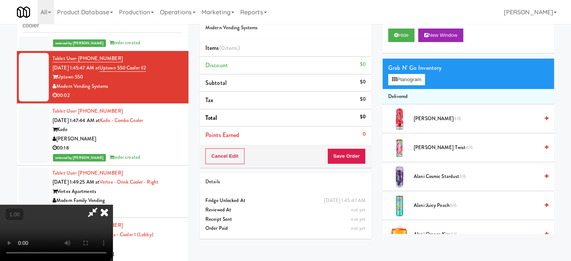
scroll to position [81, 0]
click at [113, 205] on video at bounding box center [56, 233] width 113 height 56
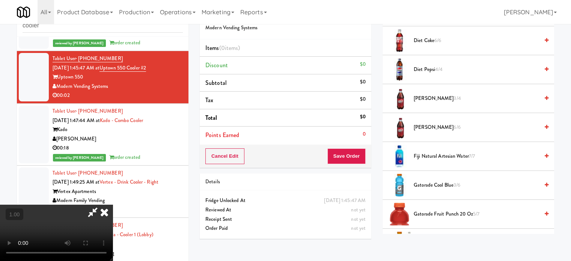
scroll to position [601, 0]
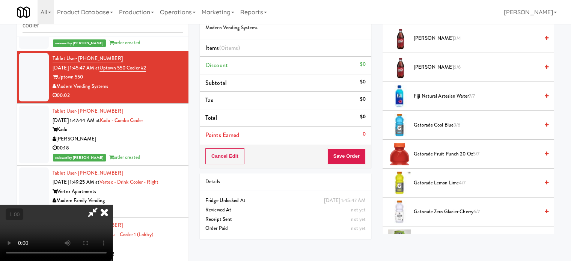
drag, startPoint x: 453, startPoint y: 122, endPoint x: 434, endPoint y: 124, distance: 20.0
click at [453, 122] on span "Gatorade Cool Blue 3/6" at bounding box center [476, 124] width 125 height 9
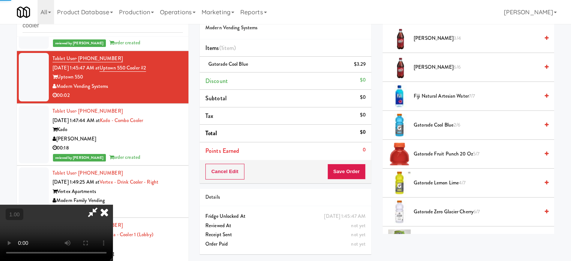
click at [113, 205] on video at bounding box center [56, 233] width 113 height 56
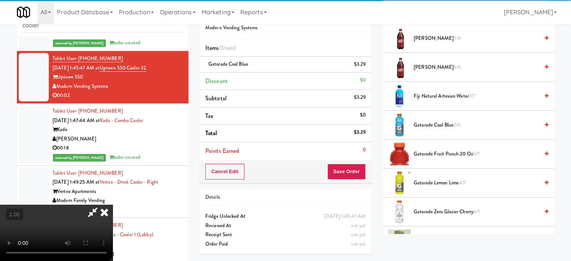
click at [113, 205] on video at bounding box center [56, 233] width 113 height 56
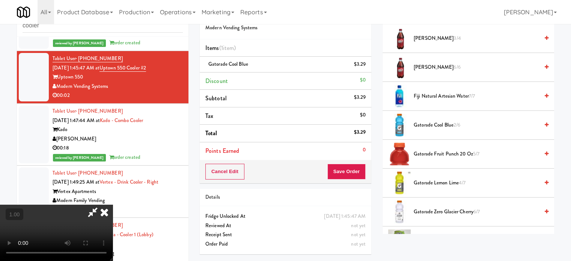
click at [113, 205] on video at bounding box center [56, 233] width 113 height 56
click at [346, 166] on button "Save Order" at bounding box center [346, 172] width 38 height 16
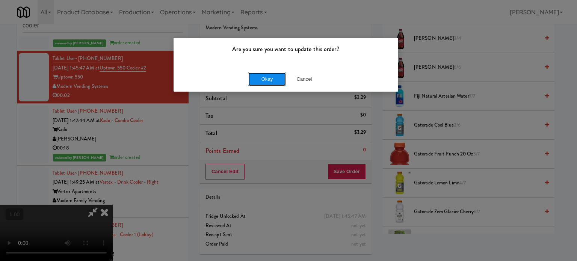
click at [276, 83] on button "Okay" at bounding box center [267, 79] width 38 height 14
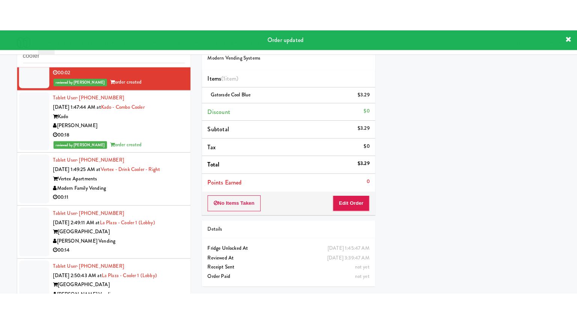
scroll to position [2402, 0]
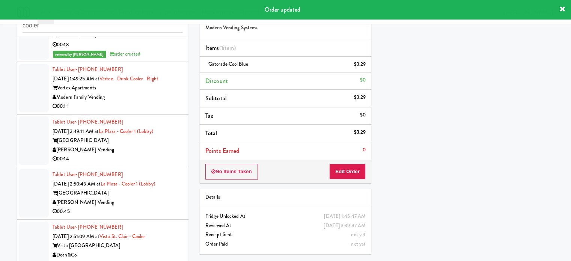
drag, startPoint x: 161, startPoint y: 124, endPoint x: 173, endPoint y: 123, distance: 12.0
click at [161, 102] on div "Modern Family Vending" at bounding box center [118, 97] width 130 height 9
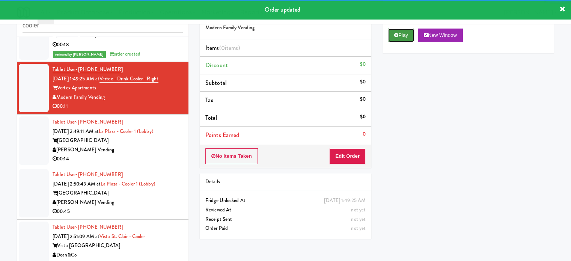
click at [402, 37] on button "Play" at bounding box center [401, 36] width 26 height 14
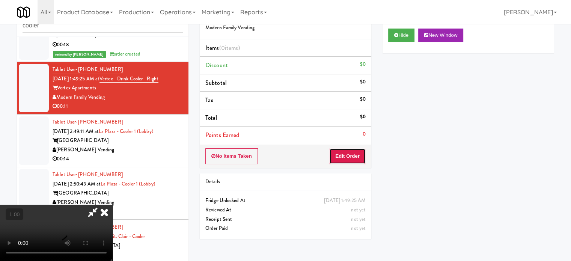
click at [349, 157] on button "Edit Order" at bounding box center [347, 156] width 36 height 16
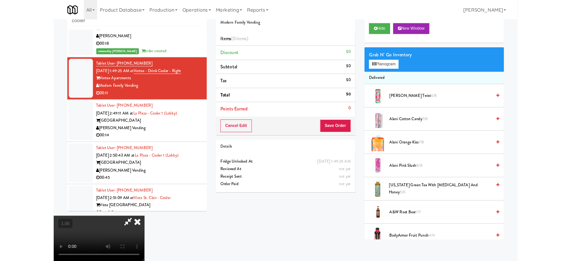
scroll to position [2402, 0]
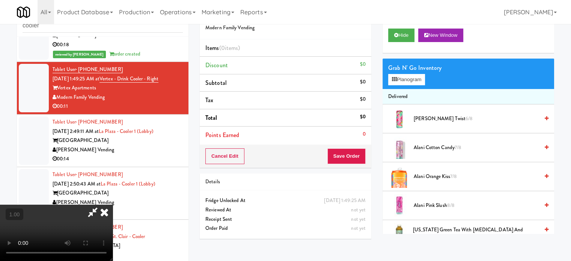
click at [113, 205] on video at bounding box center [56, 233] width 113 height 56
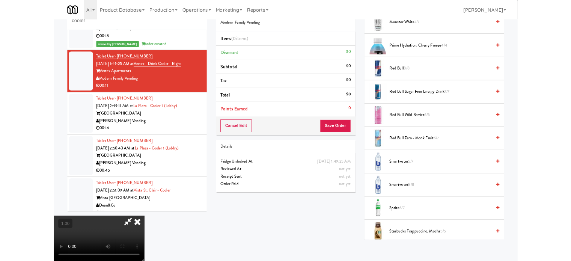
scroll to position [2393, 0]
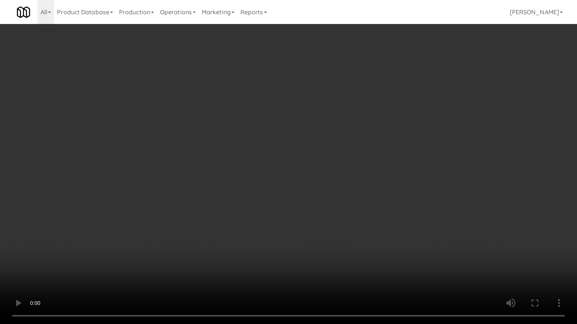
click at [276, 261] on video at bounding box center [288, 162] width 577 height 324
click at [220, 261] on video at bounding box center [288, 162] width 577 height 324
drag, startPoint x: 309, startPoint y: 264, endPoint x: 358, endPoint y: 268, distance: 49.3
click at [311, 261] on video at bounding box center [288, 162] width 577 height 324
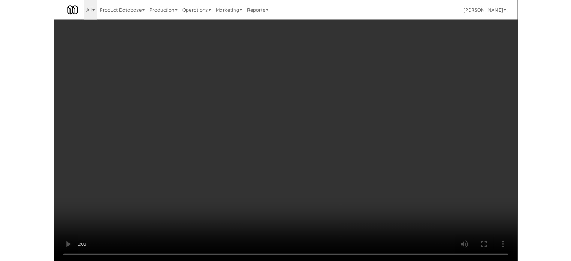
scroll to position [2402, 0]
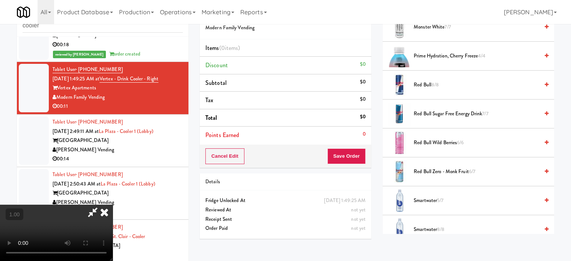
click at [433, 81] on span "8/8" at bounding box center [435, 84] width 8 height 7
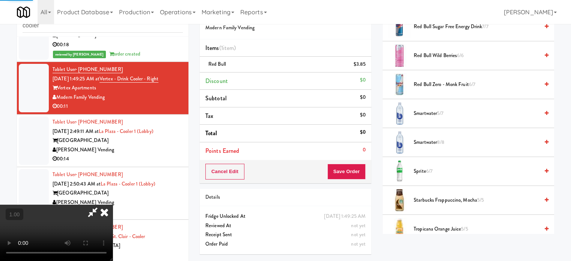
scroll to position [1013, 0]
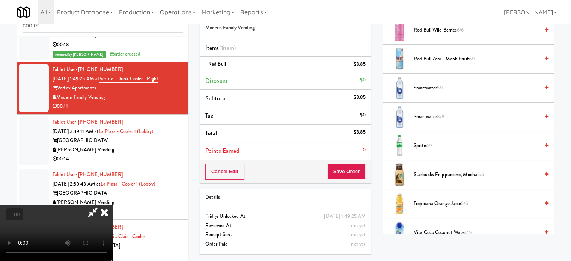
click at [430, 115] on span "Smartwater 8/8" at bounding box center [476, 116] width 125 height 9
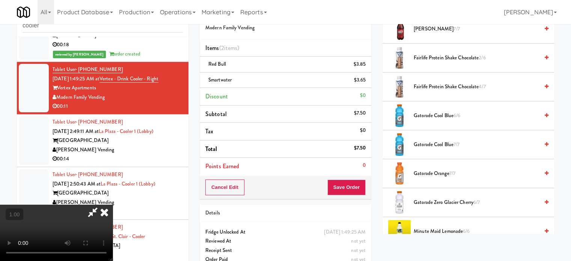
scroll to position [563, 0]
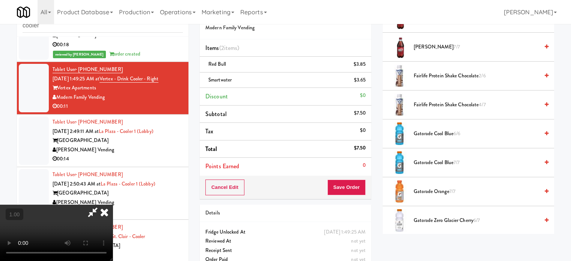
click at [435, 160] on span "Gatorade Cool Blue 7/7" at bounding box center [476, 162] width 125 height 9
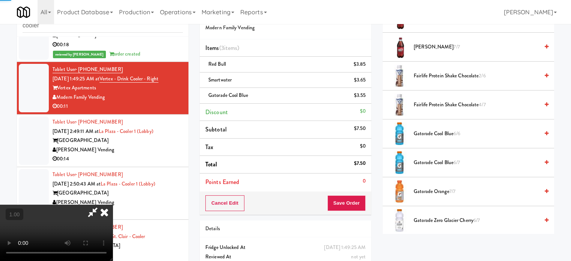
click at [113, 205] on video at bounding box center [56, 233] width 113 height 56
click at [347, 204] on button "Save Order" at bounding box center [346, 203] width 38 height 16
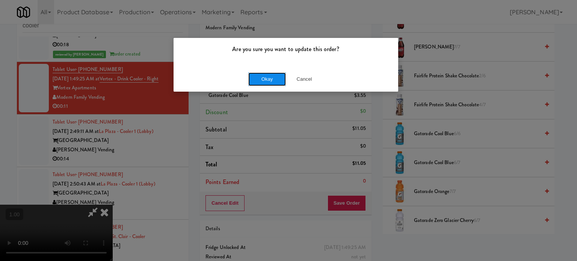
click at [279, 78] on button "Okay" at bounding box center [267, 79] width 38 height 14
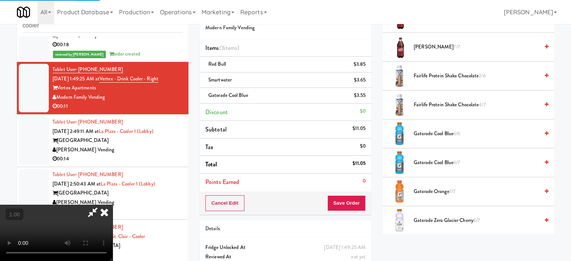
scroll to position [70, 0]
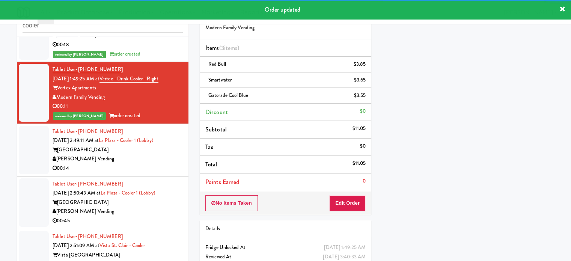
click at [155, 173] on div "00:14" at bounding box center [118, 168] width 130 height 9
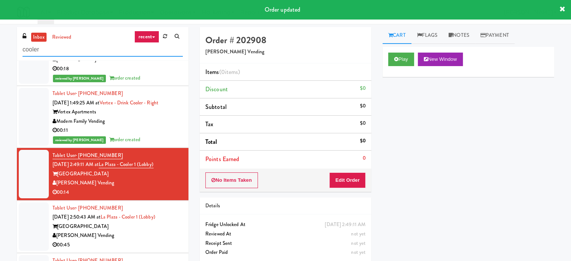
click at [151, 53] on input "cooler" at bounding box center [103, 50] width 160 height 14
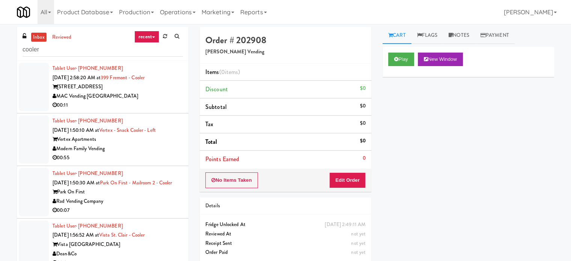
click at [162, 150] on div "Modern Family Vending" at bounding box center [118, 148] width 130 height 9
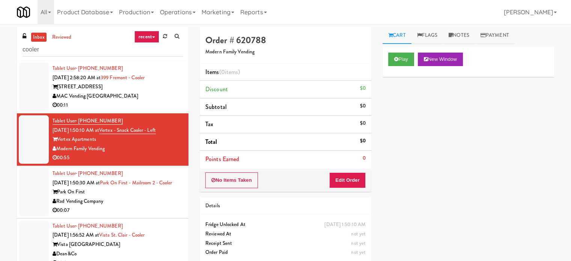
scroll to position [2350, 0]
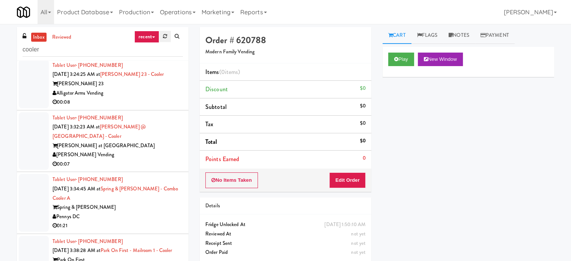
click at [164, 39] on link at bounding box center [165, 36] width 12 height 11
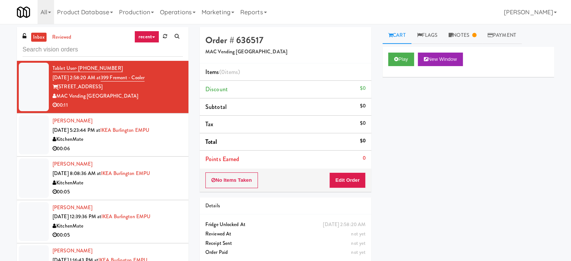
click at [164, 142] on div "KitchenMate" at bounding box center [118, 139] width 130 height 9
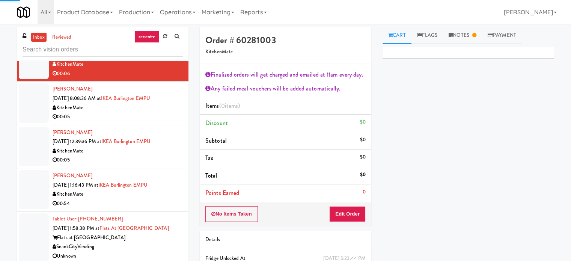
click at [166, 159] on div "00:05" at bounding box center [118, 159] width 130 height 9
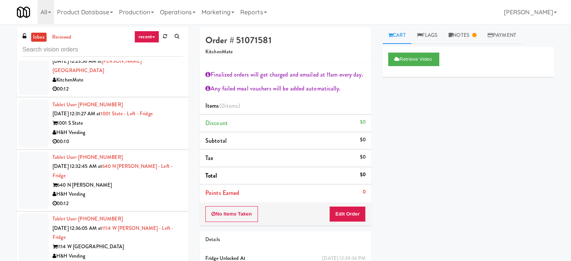
scroll to position [300, 0]
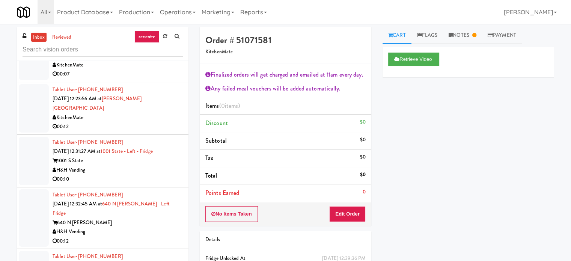
click at [167, 122] on div "00:12" at bounding box center [118, 126] width 130 height 9
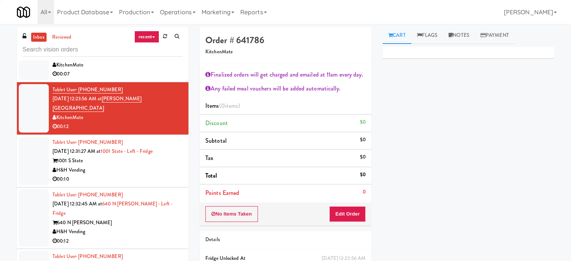
click at [166, 175] on div "00:10" at bounding box center [118, 179] width 130 height 9
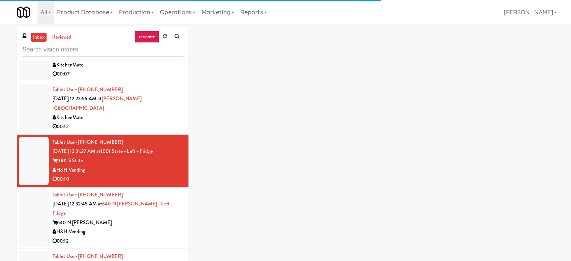
scroll to position [338, 0]
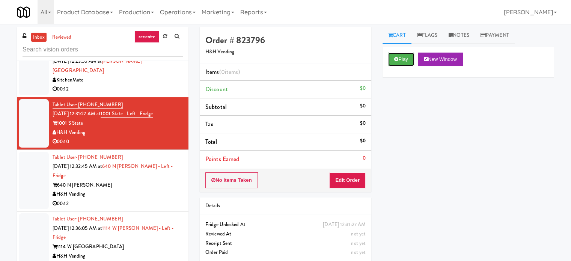
drag, startPoint x: 391, startPoint y: 60, endPoint x: 368, endPoint y: 148, distance: 90.9
click at [391, 61] on button "Play" at bounding box center [401, 60] width 26 height 14
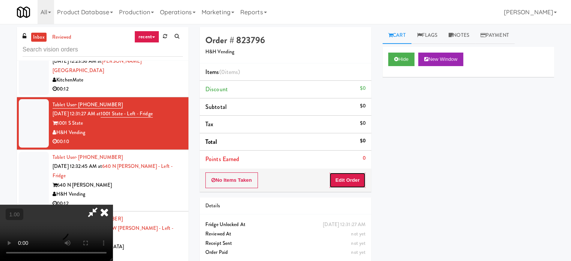
click at [363, 174] on button "Edit Order" at bounding box center [347, 180] width 36 height 16
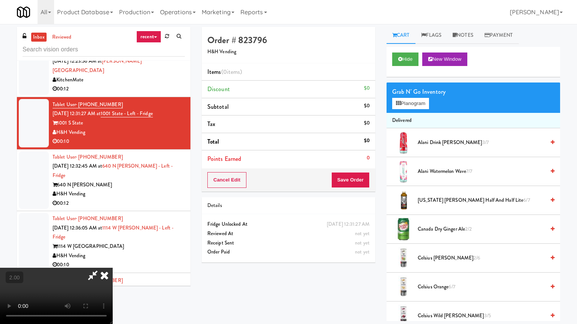
click at [113, 261] on video at bounding box center [56, 296] width 113 height 56
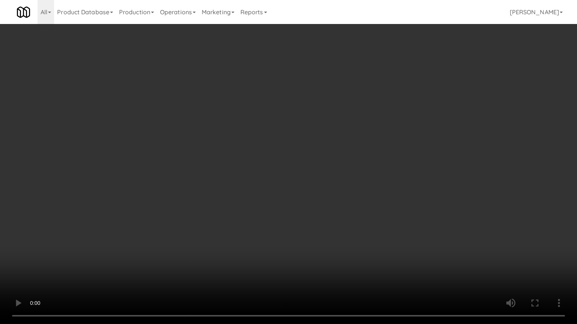
click at [486, 245] on video at bounding box center [288, 162] width 577 height 324
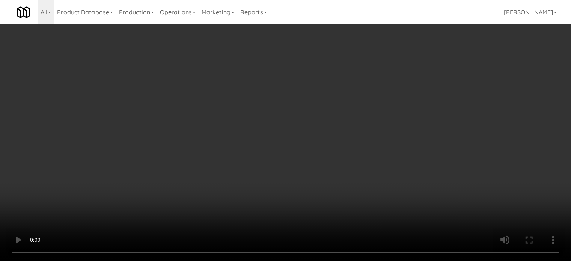
scroll to position [300, 0]
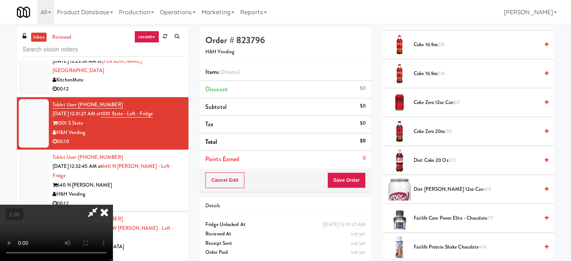
click at [438, 47] on span "Coke 16.9oz 2/5" at bounding box center [476, 44] width 125 height 9
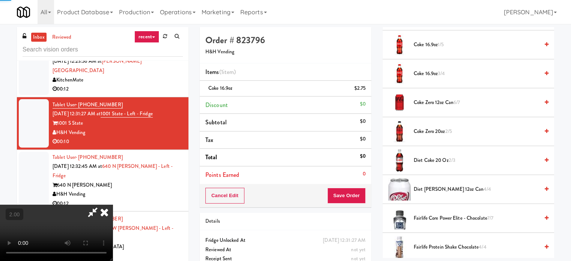
click at [439, 45] on span "1/5" at bounding box center [441, 44] width 6 height 7
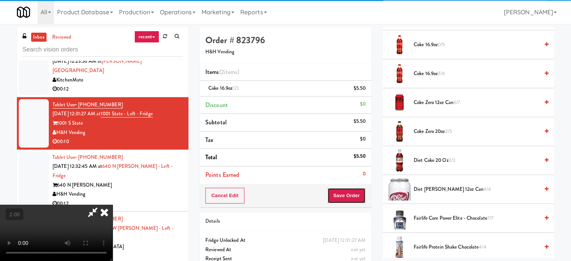
click at [357, 197] on button "Save Order" at bounding box center [346, 196] width 38 height 16
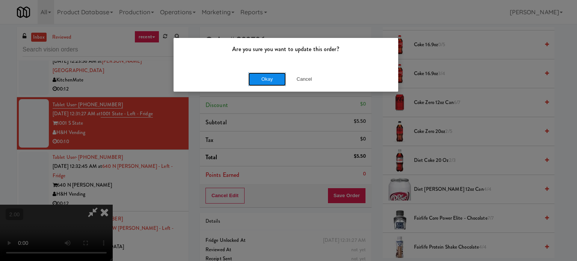
click at [281, 77] on button "Okay" at bounding box center [267, 79] width 38 height 14
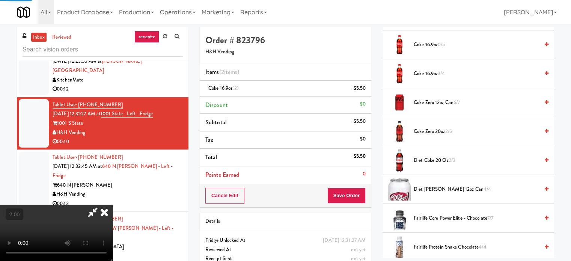
scroll to position [70, 0]
